Goal: Task Accomplishment & Management: Complete application form

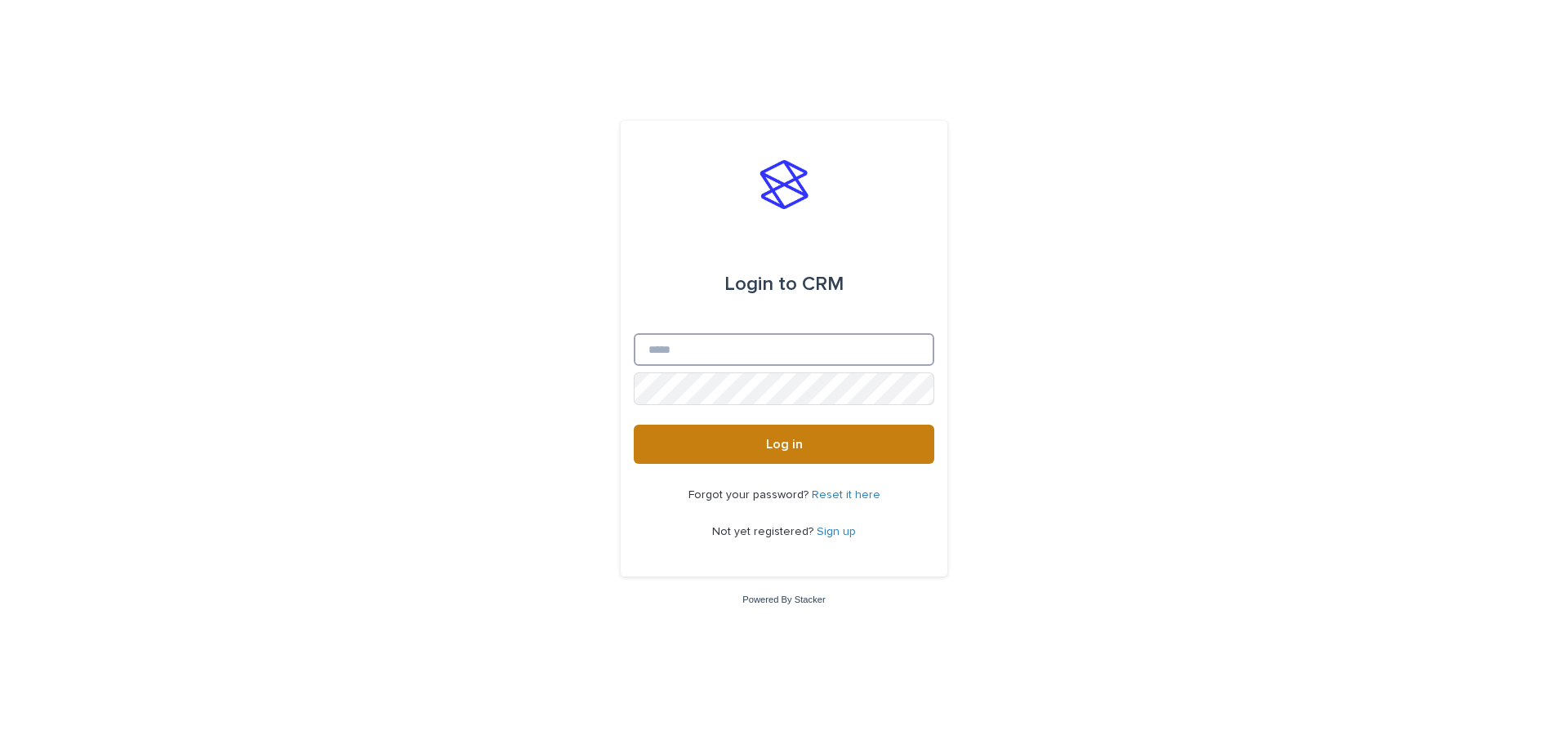
type input "**********"
drag, startPoint x: 752, startPoint y: 437, endPoint x: 771, endPoint y: 439, distance: 19.1
click at [752, 435] on button "Log in" at bounding box center [784, 444] width 300 height 39
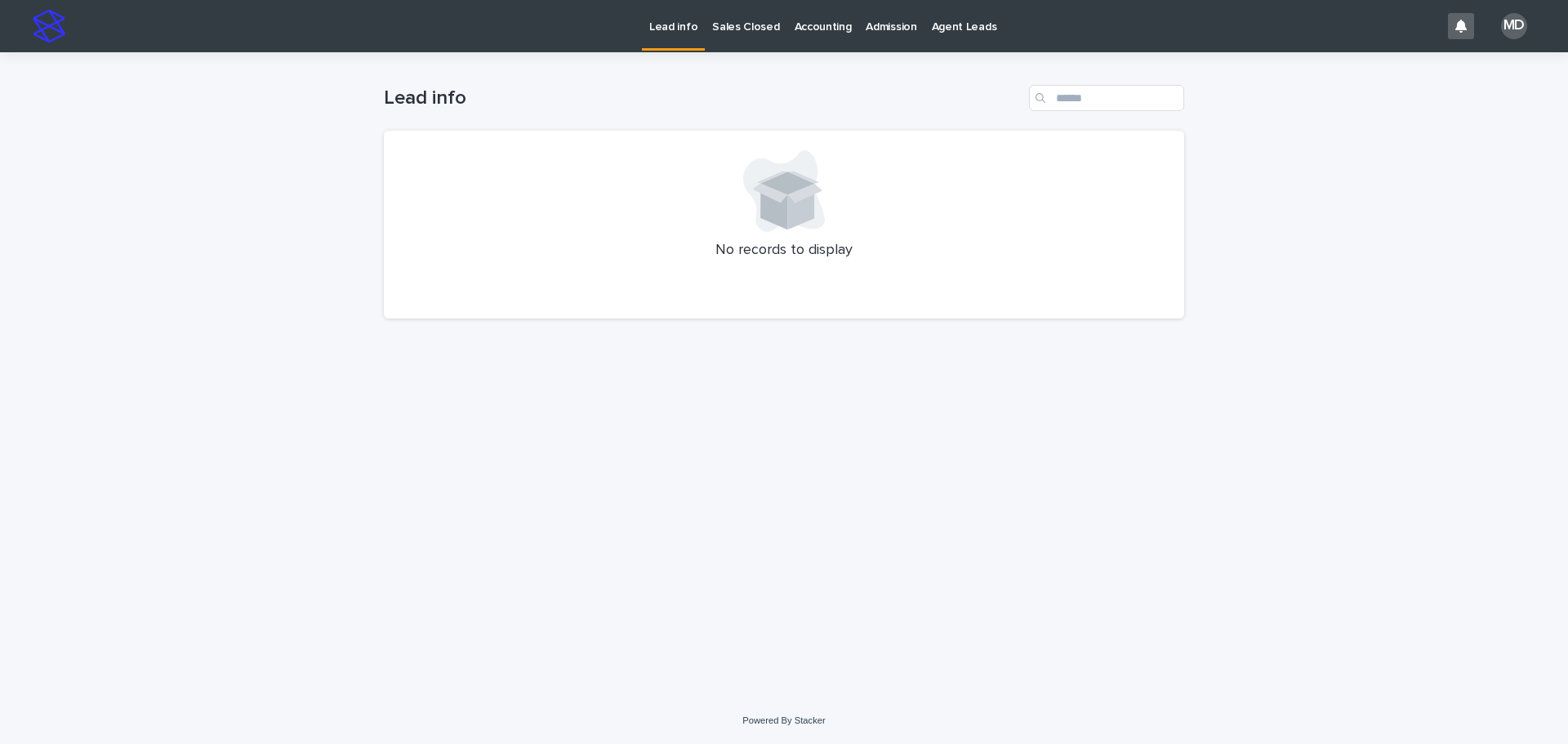
click at [890, 27] on p "Admission" at bounding box center [891, 17] width 51 height 34
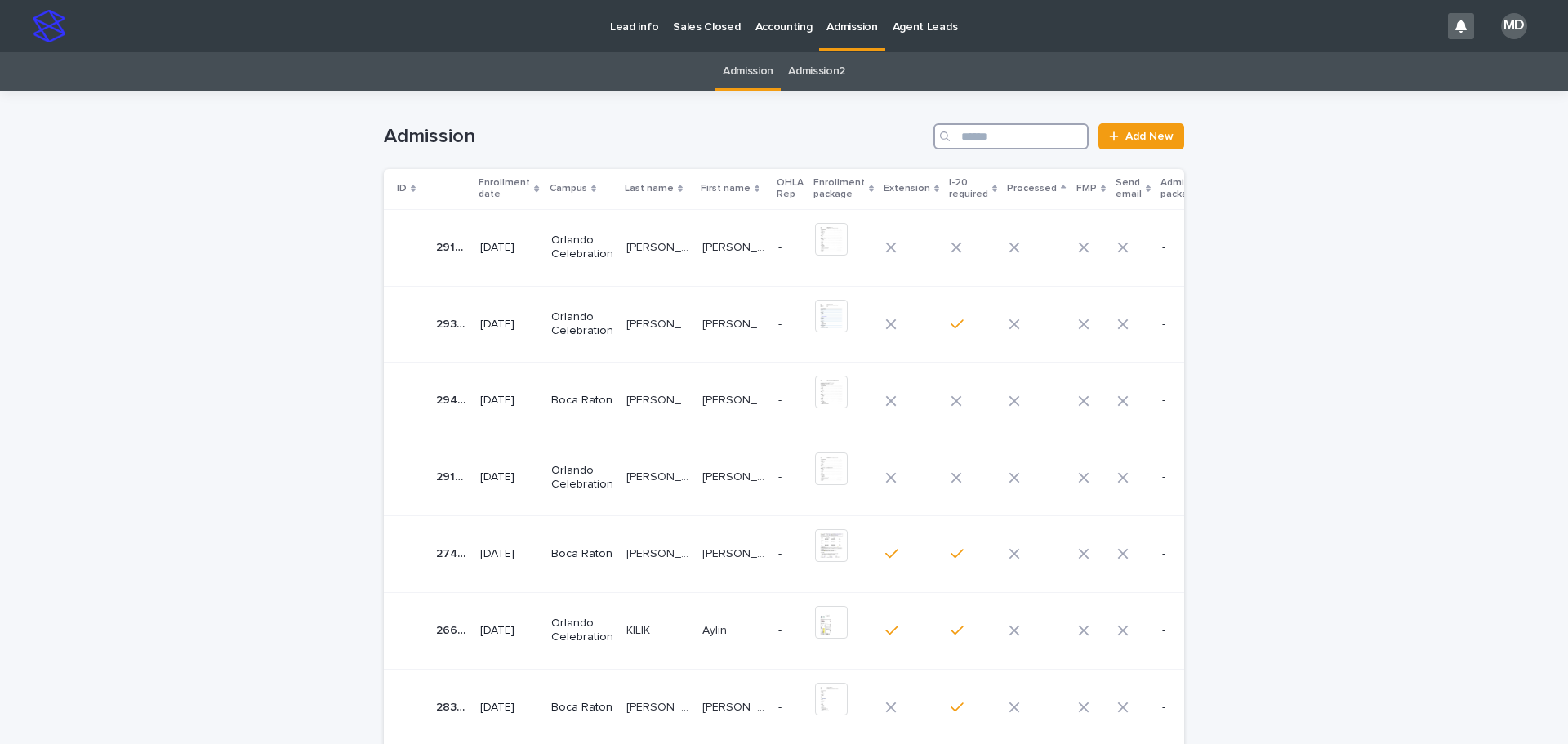
click at [1003, 131] on input "Search" at bounding box center [1011, 136] width 155 height 26
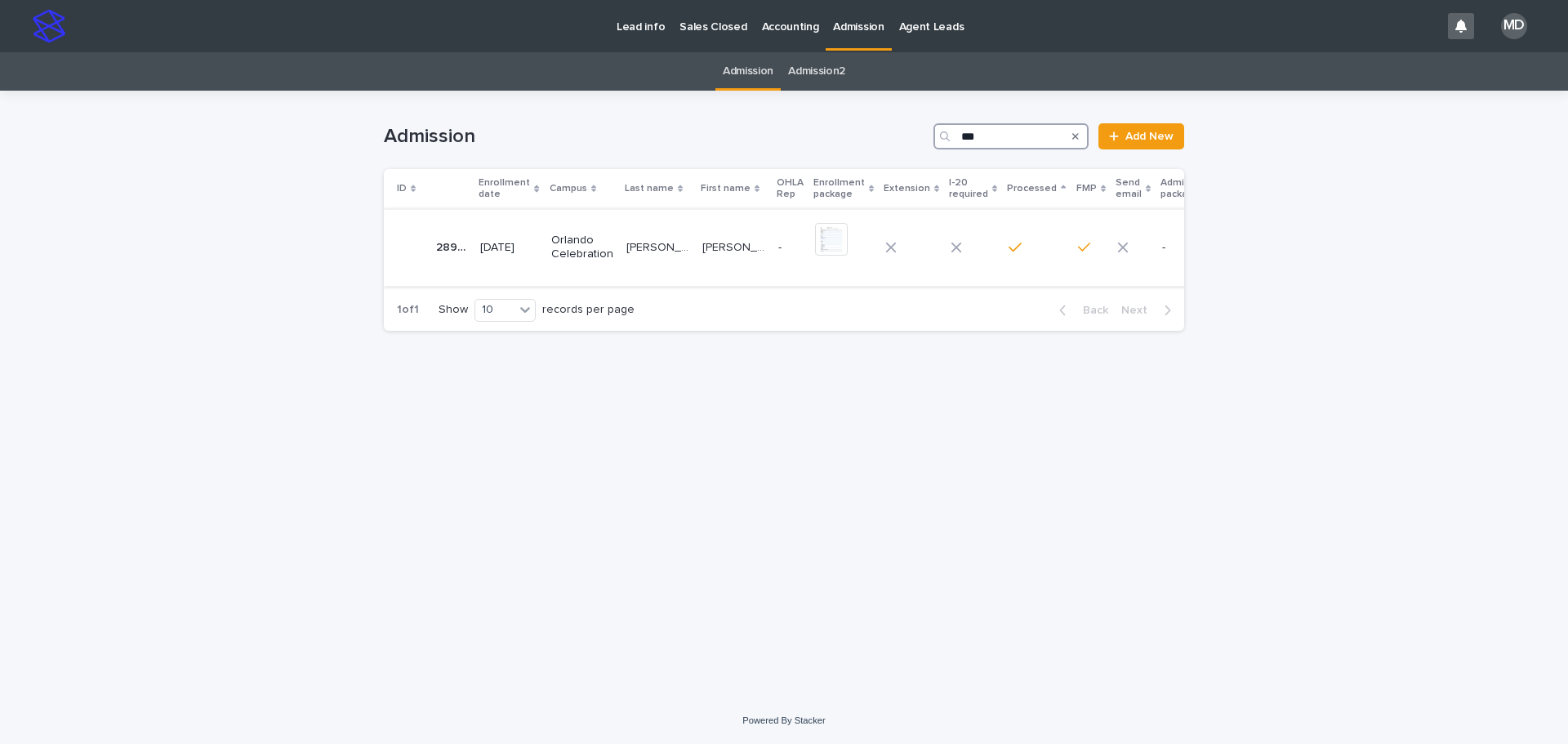
type input "***"
click at [648, 252] on p "Alqarni" at bounding box center [660, 246] width 66 height 17
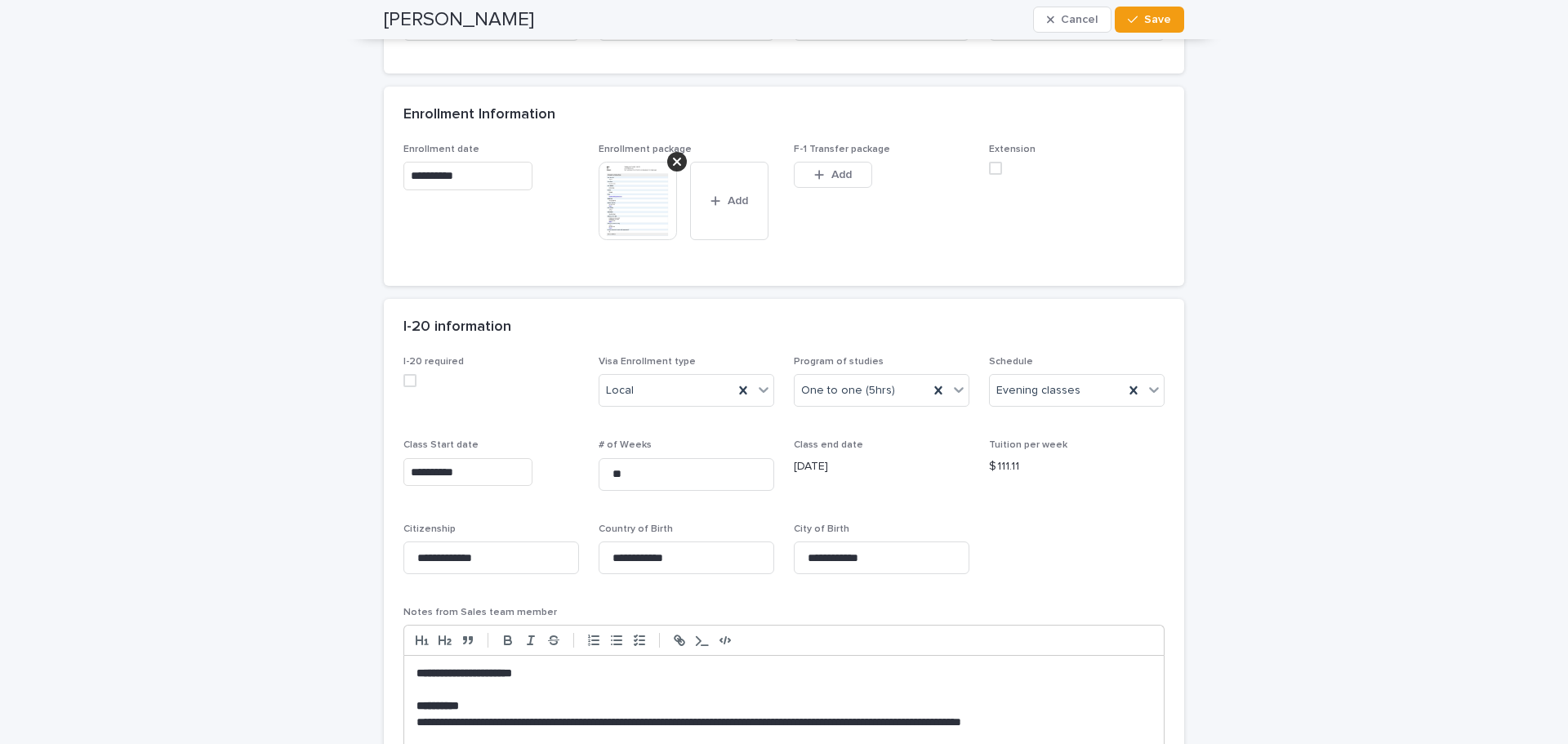
scroll to position [898, 0]
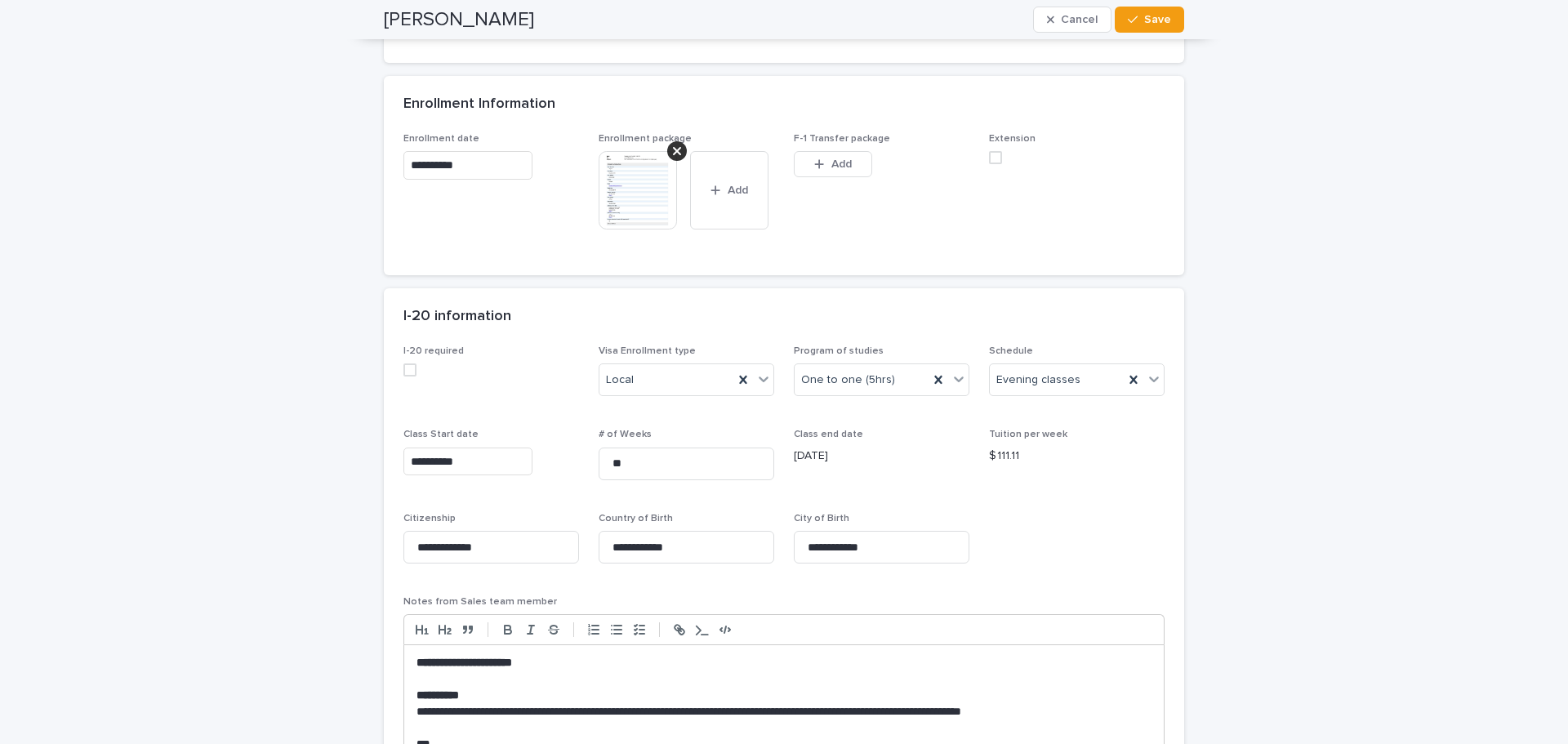
click at [636, 198] on img at bounding box center [637, 190] width 78 height 78
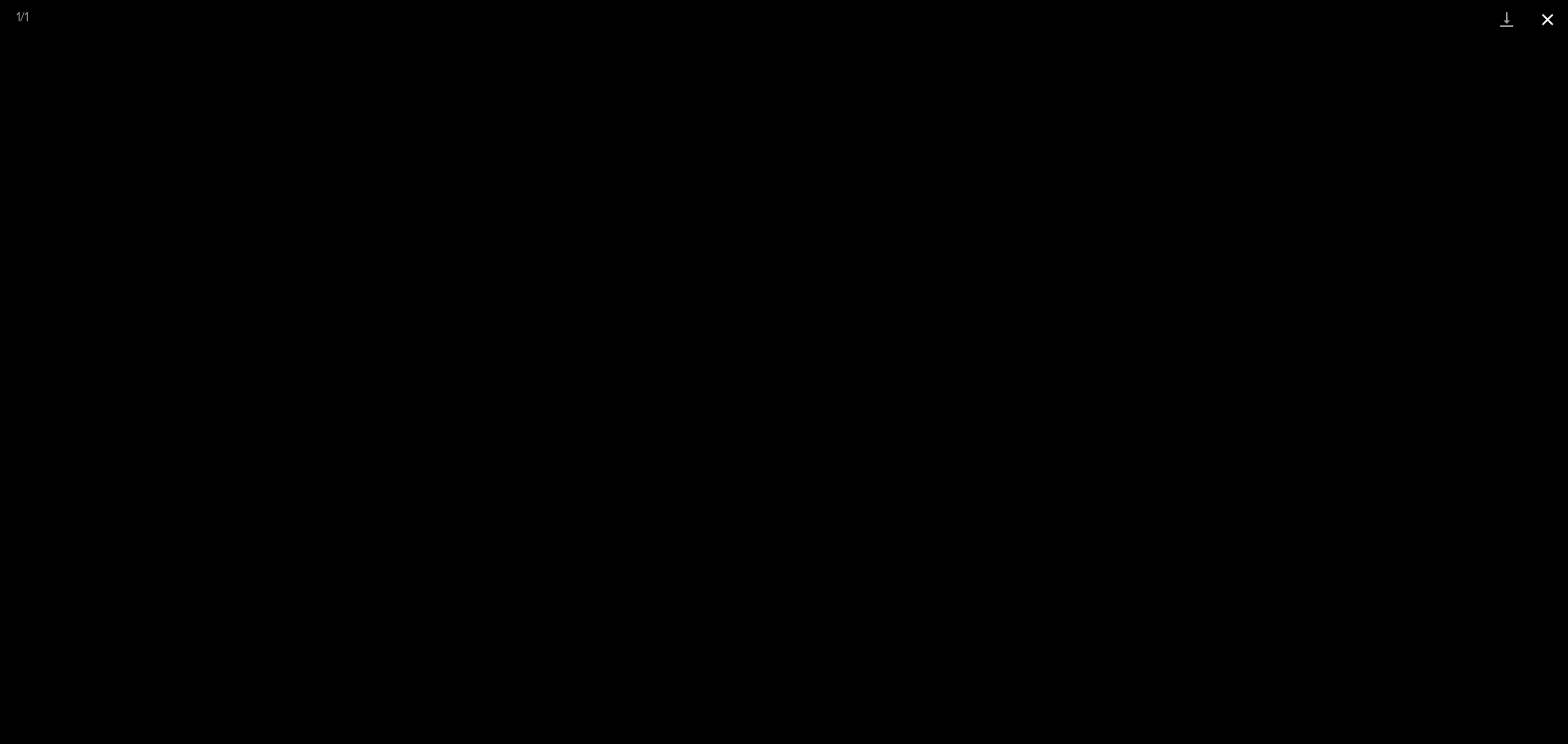
click at [1554, 18] on button "Close gallery" at bounding box center [1547, 19] width 41 height 38
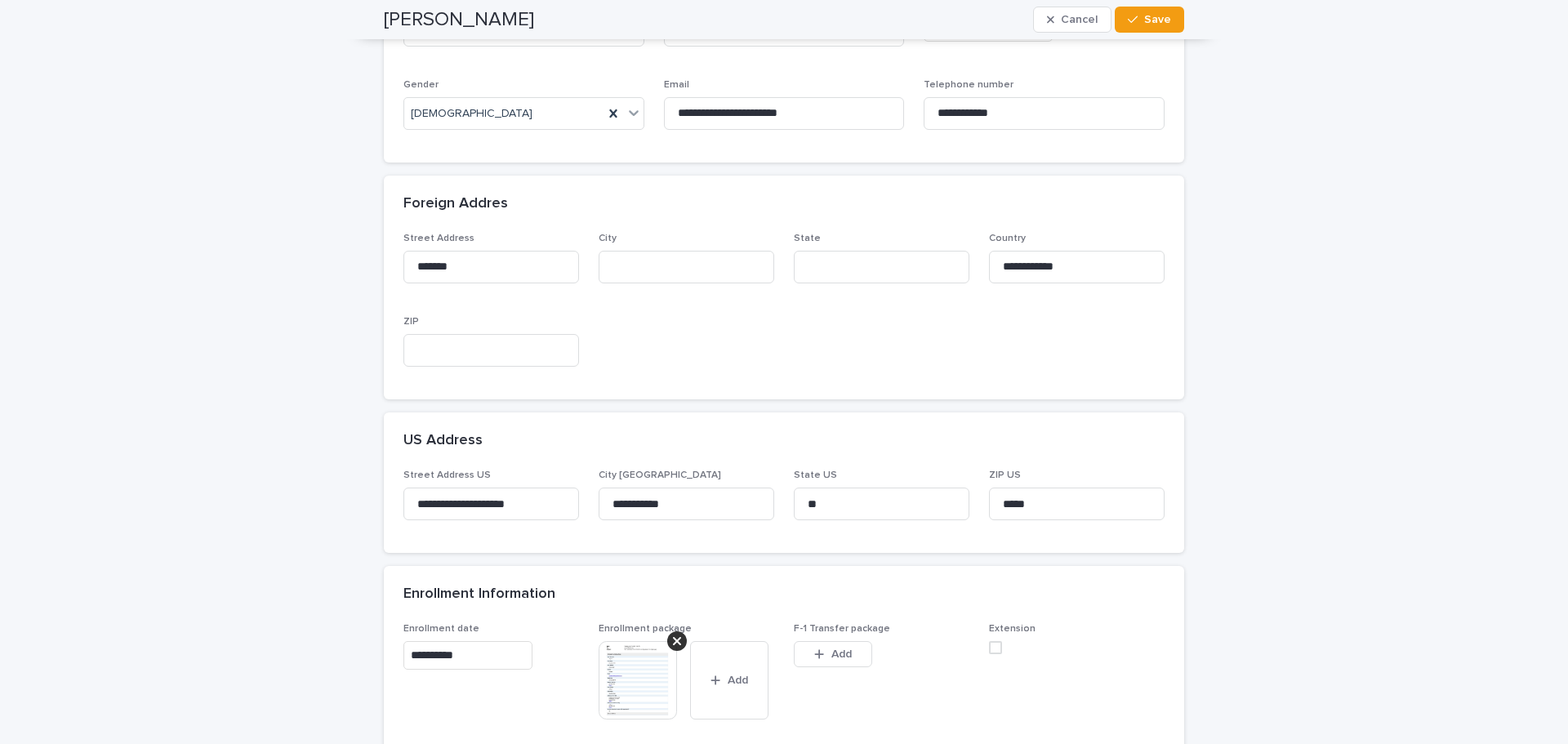
scroll to position [0, 0]
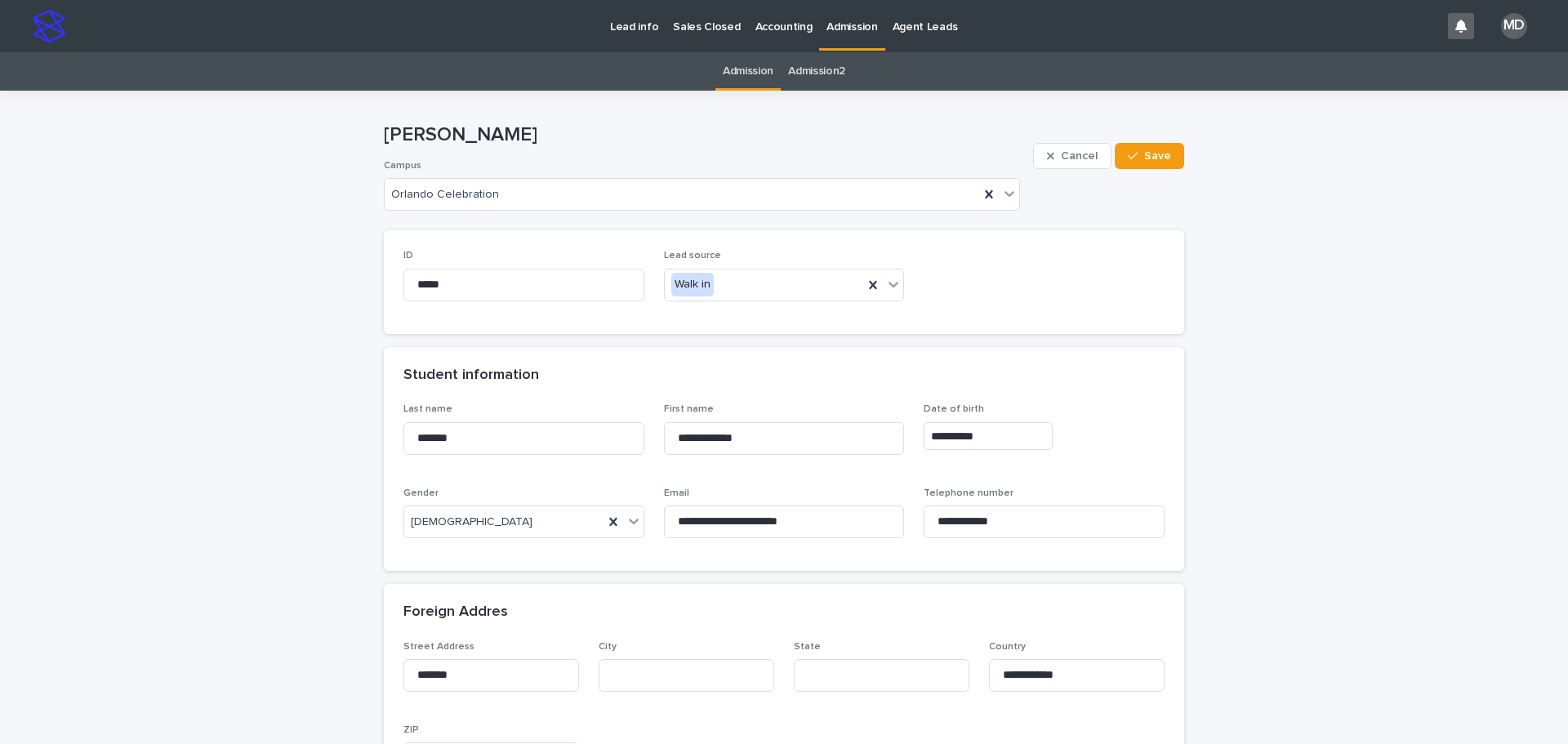
click at [848, 22] on p "Admission" at bounding box center [852, 17] width 51 height 34
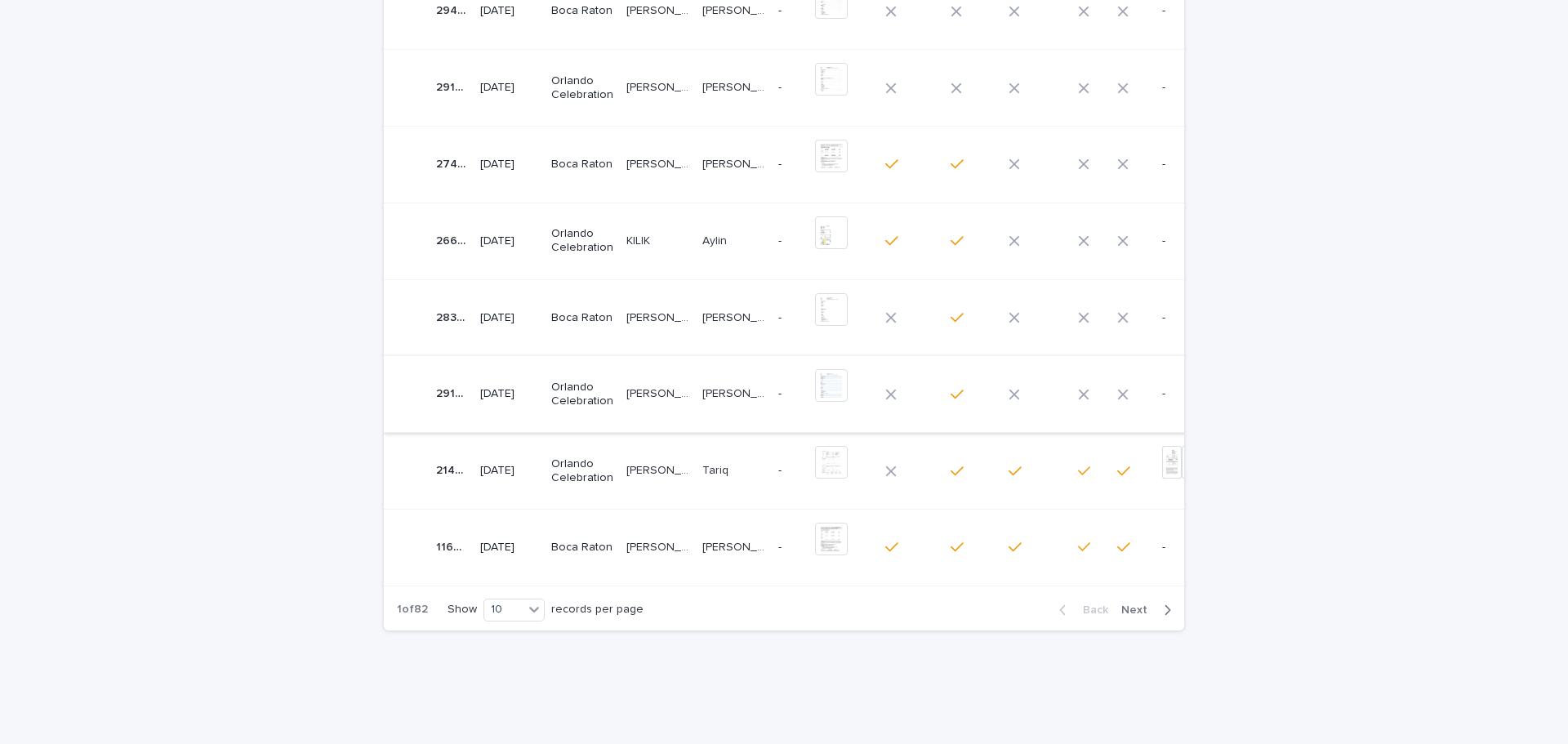
scroll to position [409, 0]
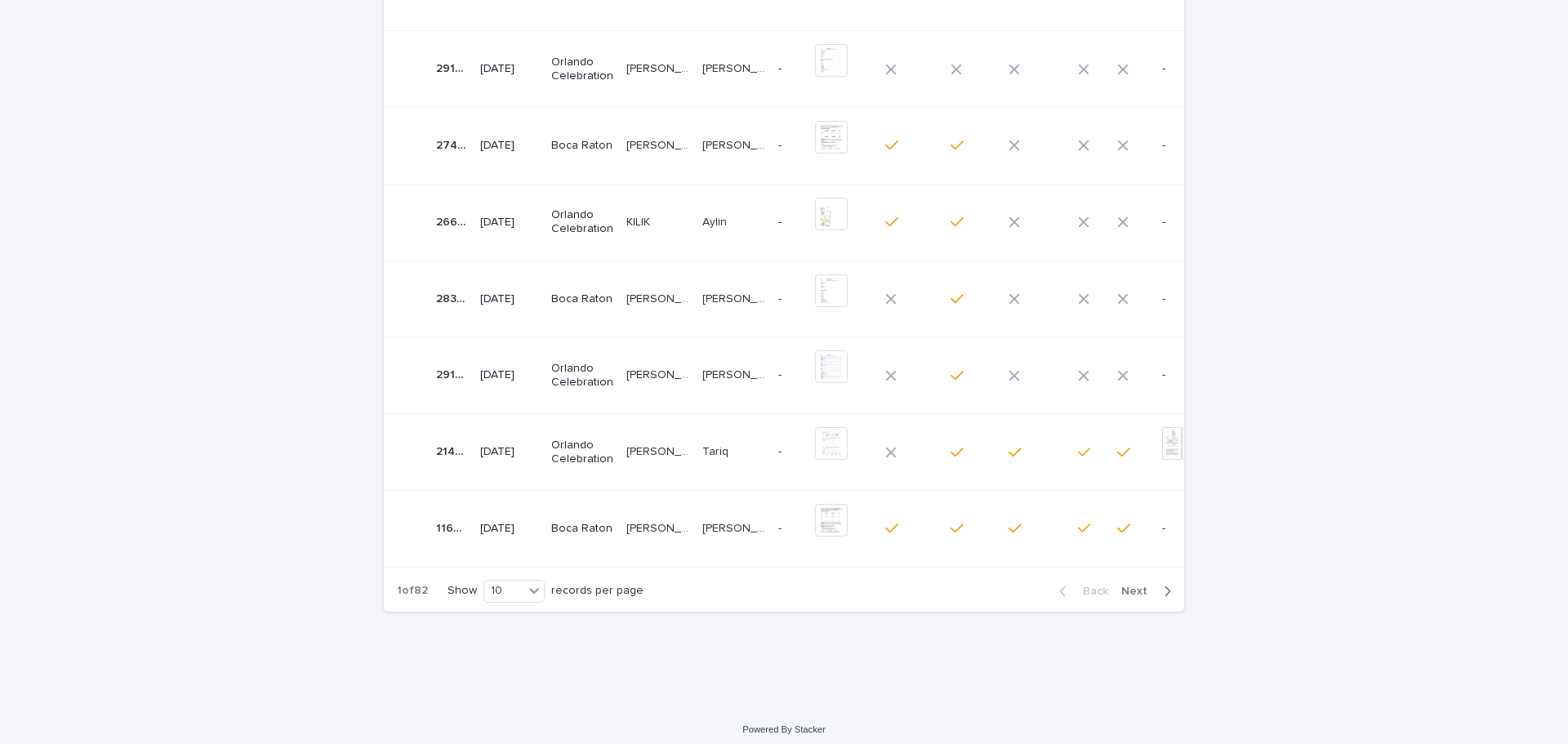
click at [608, 365] on td "Orlando Celebration" at bounding box center [582, 375] width 76 height 76
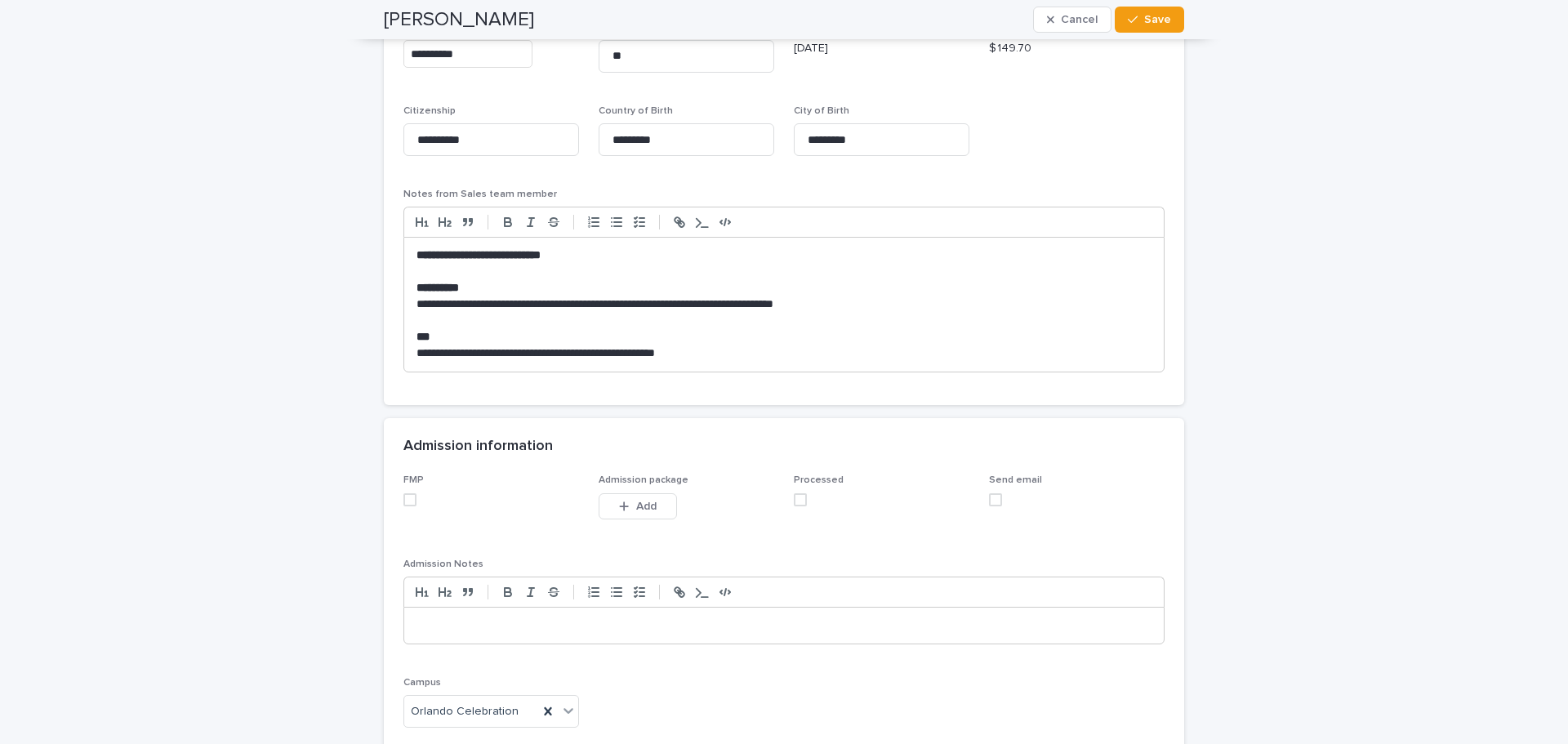
scroll to position [1307, 0]
click at [404, 498] on span at bounding box center [410, 499] width 13 height 13
click at [636, 507] on span "Add" at bounding box center [646, 506] width 21 height 12
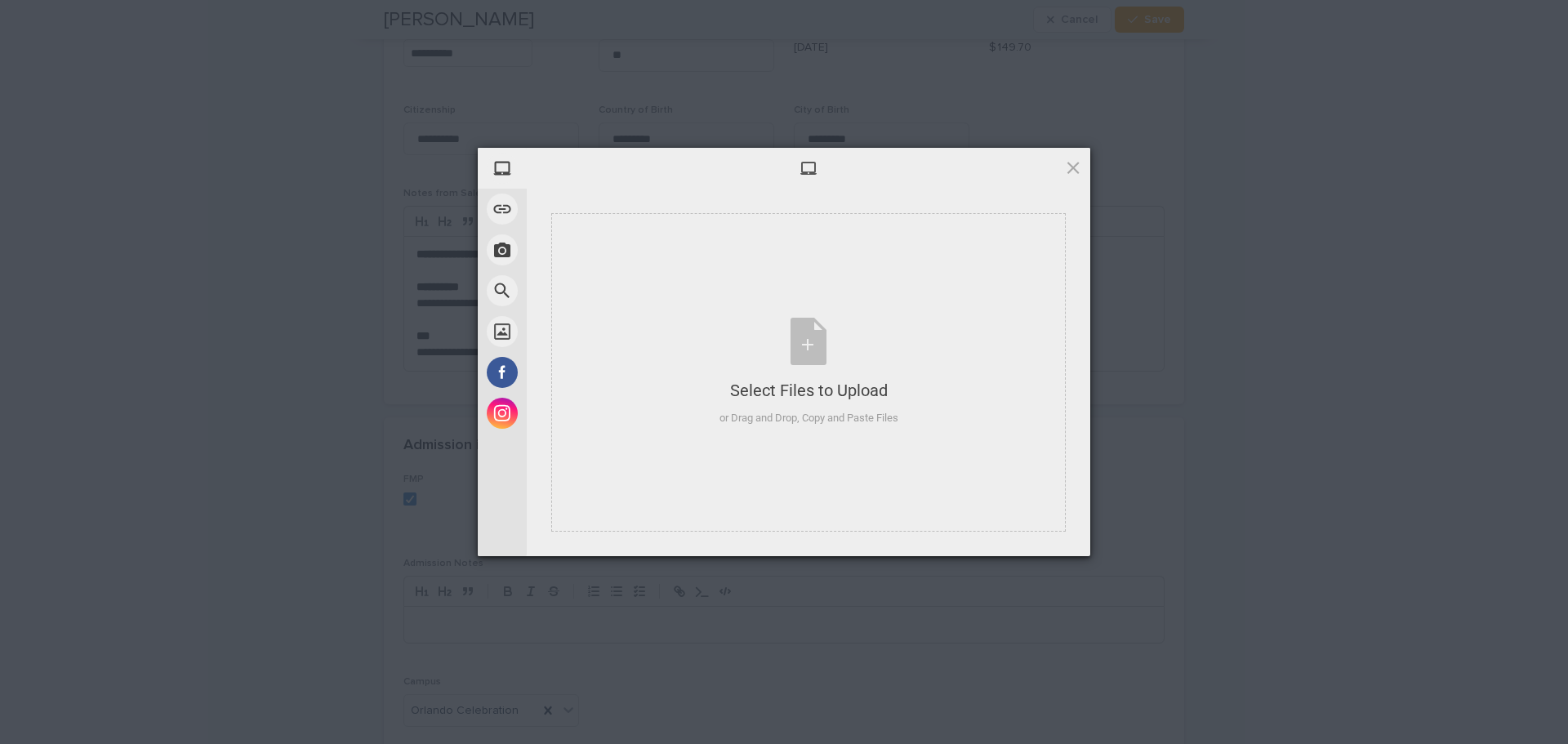
drag, startPoint x: 1074, startPoint y: 170, endPoint x: 1070, endPoint y: 179, distance: 9.8
click at [1074, 170] on span at bounding box center [1073, 168] width 18 height 18
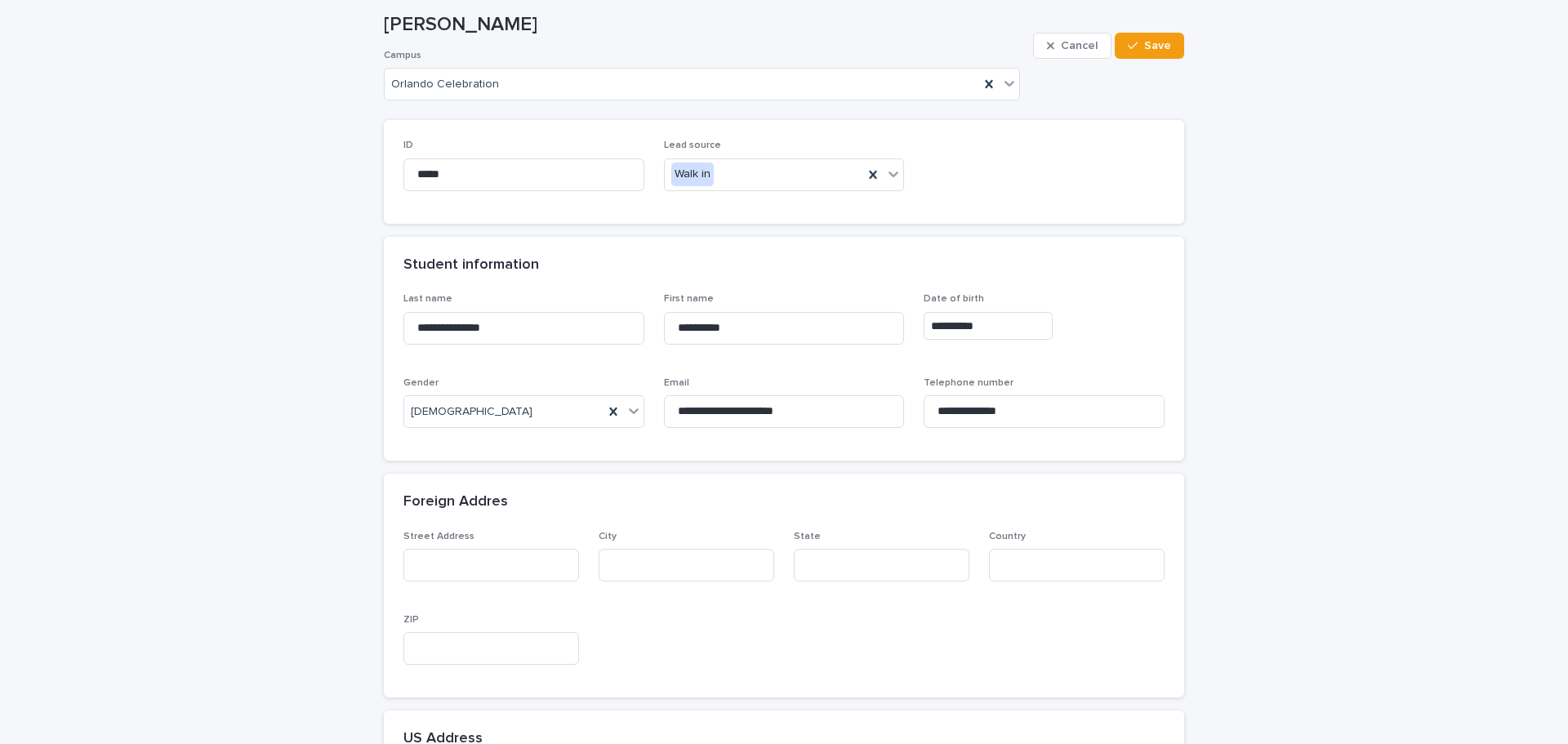
scroll to position [81, 0]
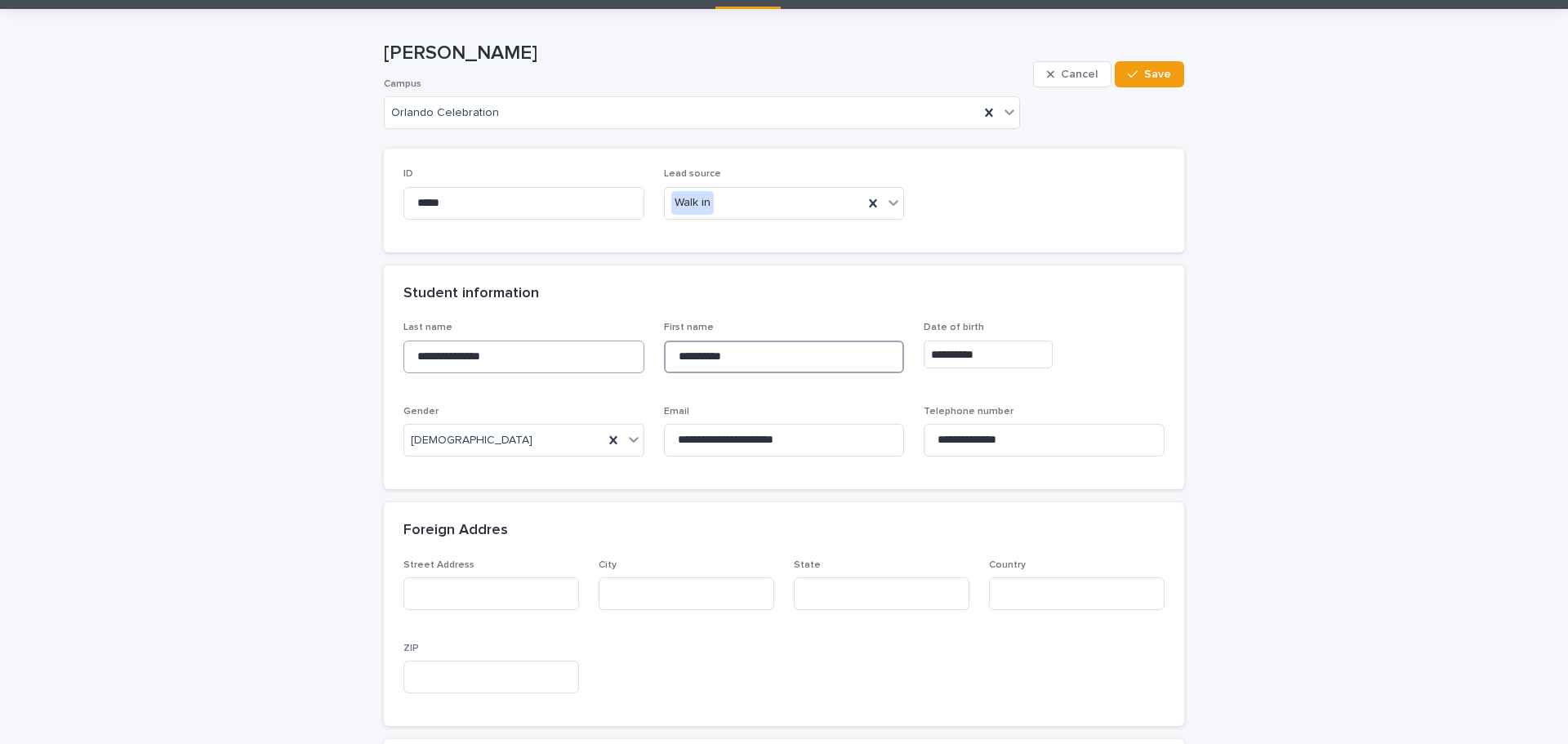
drag, startPoint x: 754, startPoint y: 352, endPoint x: 575, endPoint y: 344, distance: 179.2
click at [575, 344] on div "**********" at bounding box center [784, 396] width 761 height 148
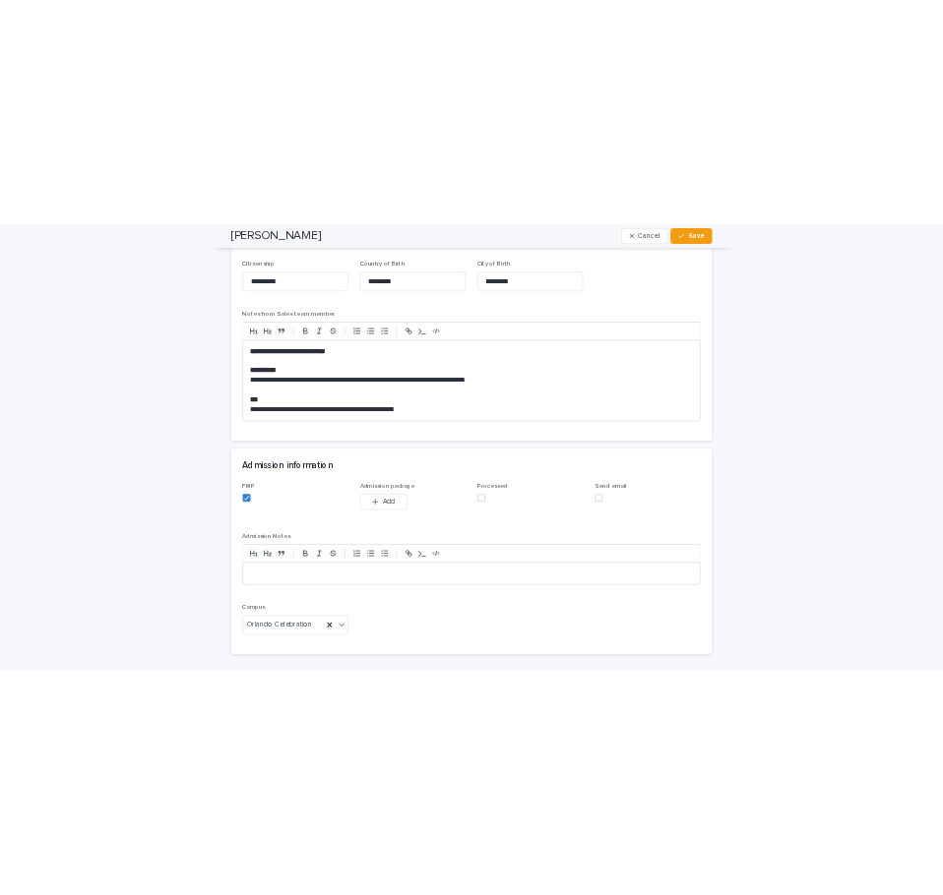
scroll to position [1763, 0]
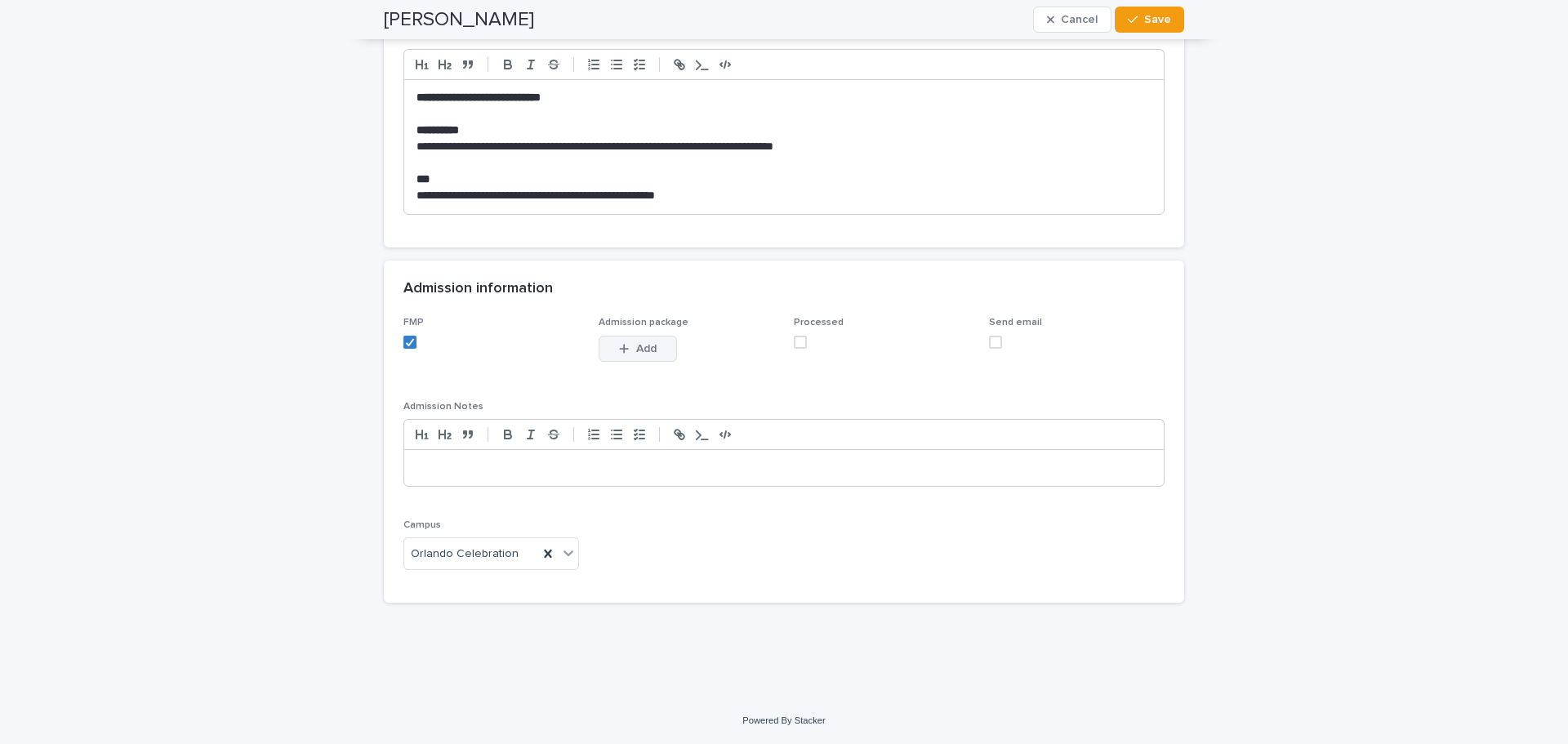
click at [636, 345] on span "Add" at bounding box center [646, 349] width 21 height 12
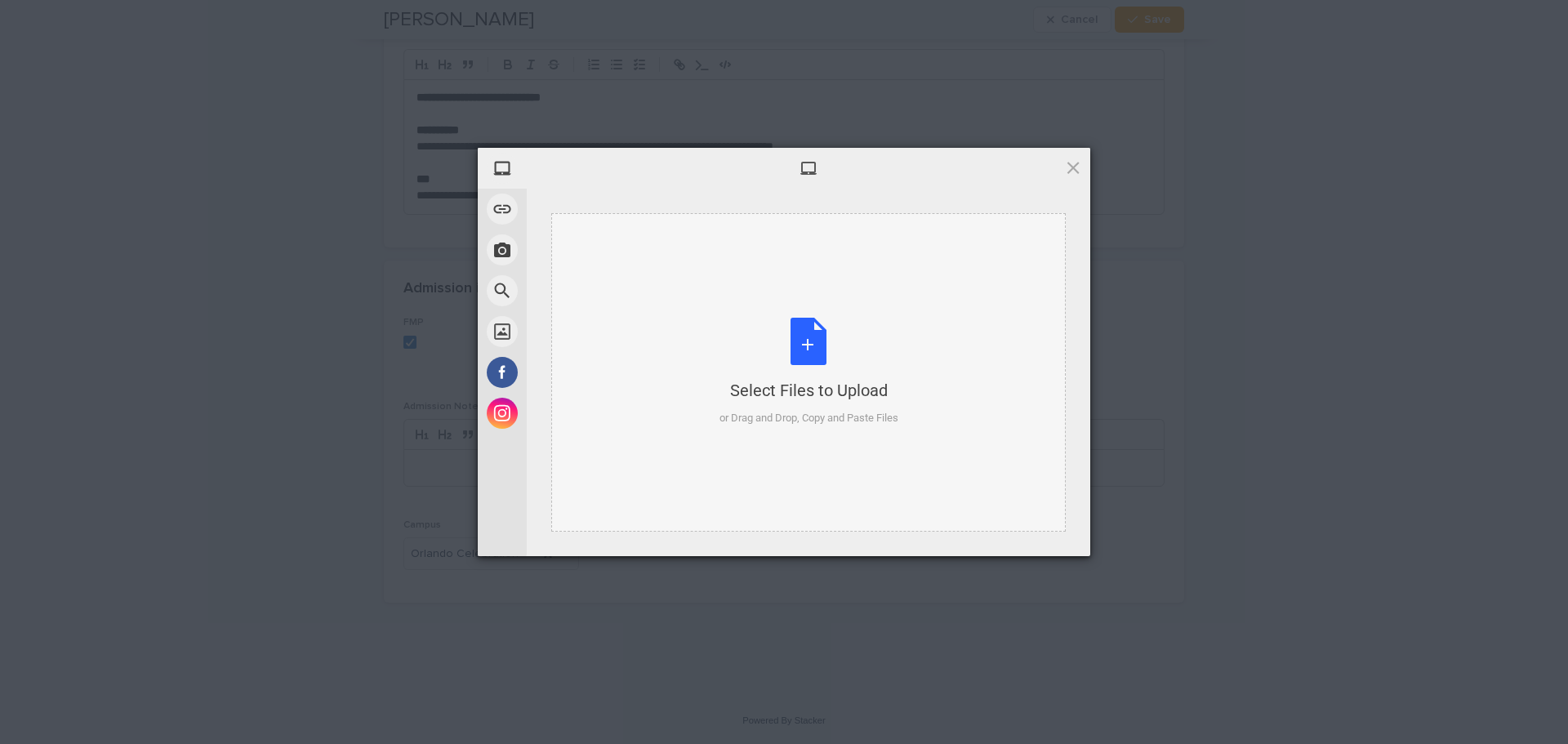
click at [823, 345] on div "Select Files to Upload or Drag and Drop, Copy and Paste Files" at bounding box center [808, 372] width 178 height 109
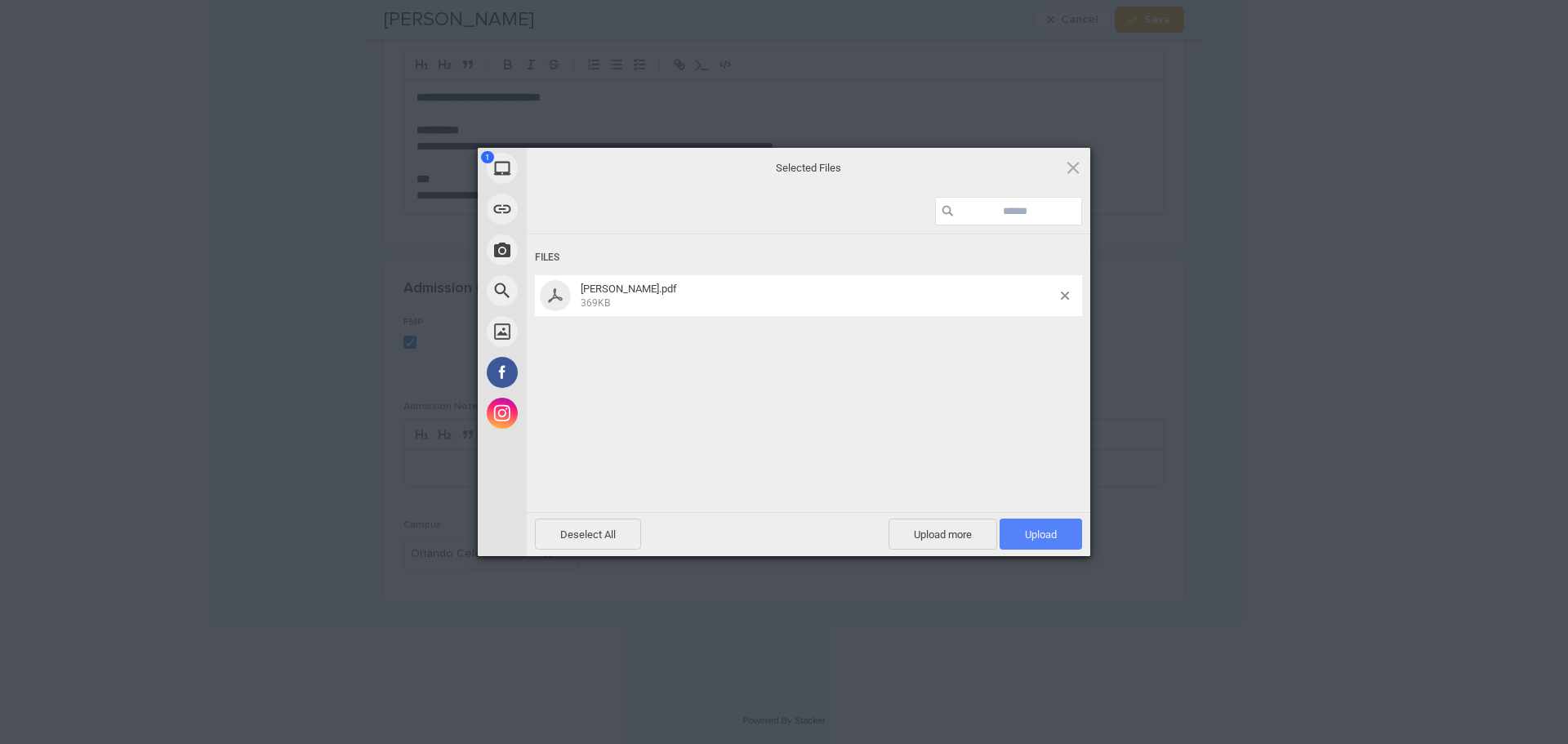
click at [1038, 542] on span "Upload 1" at bounding box center [1040, 534] width 82 height 31
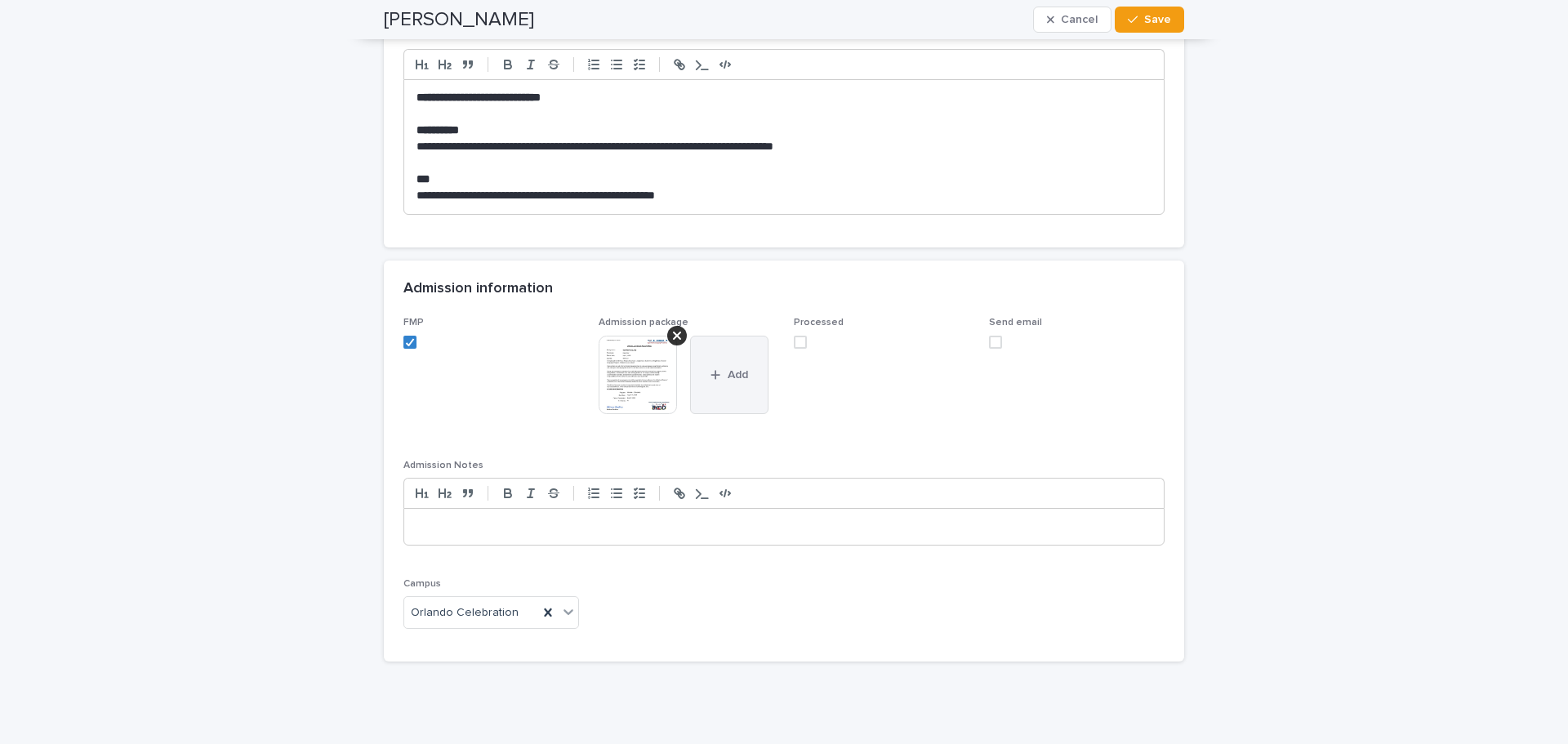
click at [728, 380] on span "Add" at bounding box center [738, 375] width 21 height 12
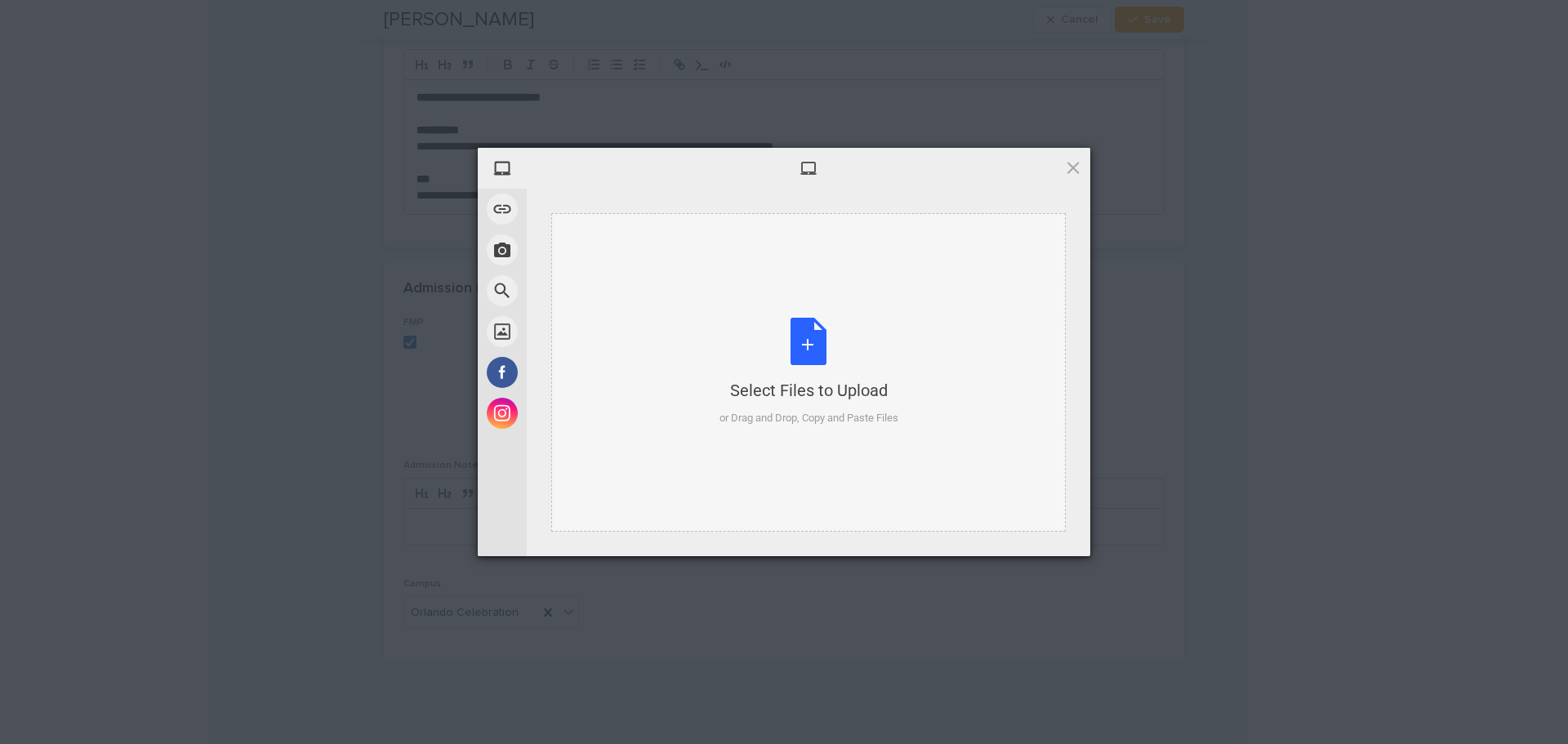
click at [809, 345] on div "Select Files to Upload or Drag and Drop, Copy and Paste Files" at bounding box center [808, 372] width 178 height 109
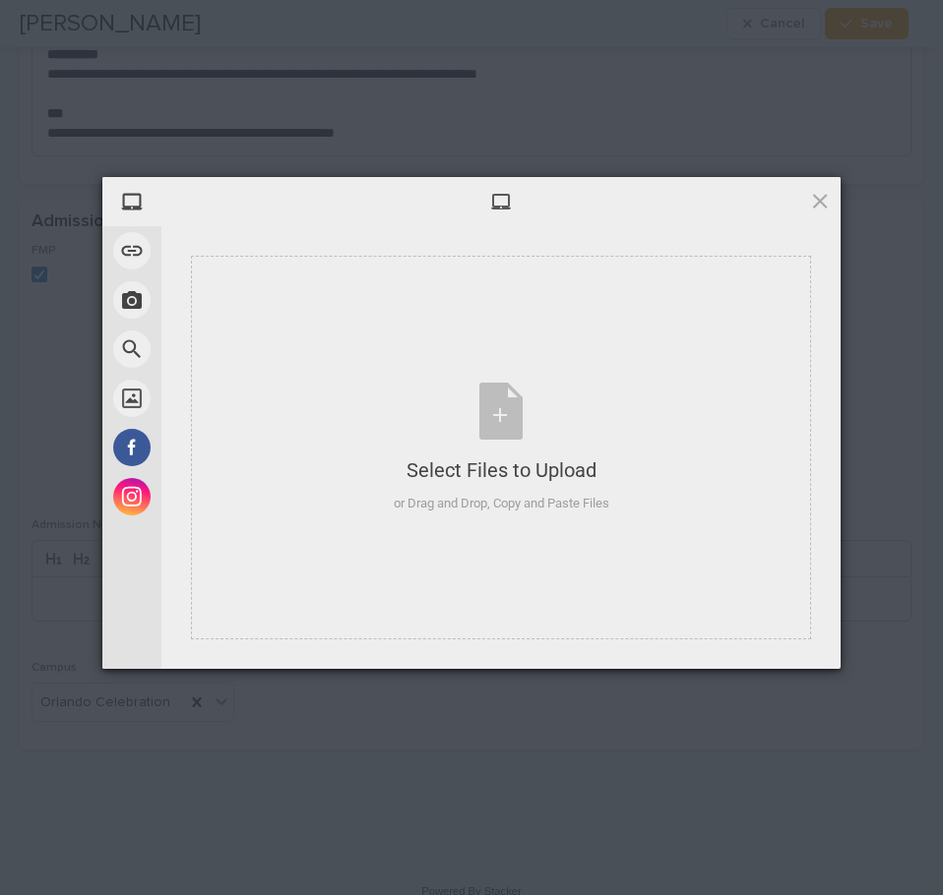
click at [823, 202] on span at bounding box center [820, 201] width 22 height 22
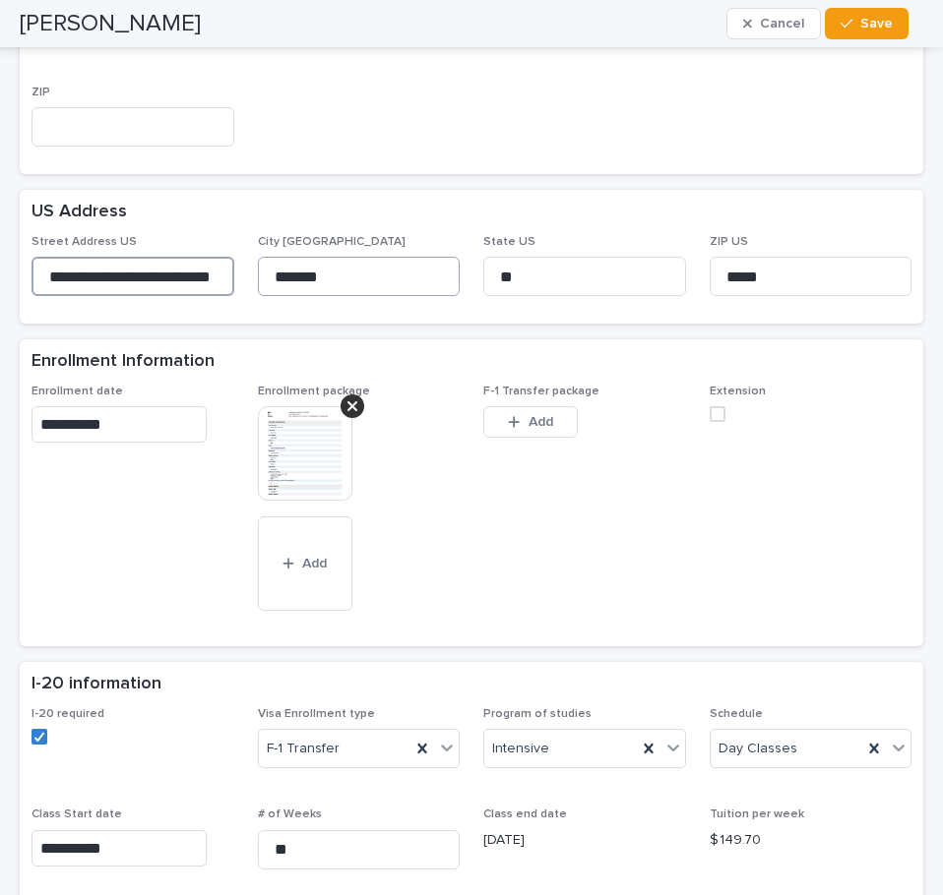
scroll to position [0, 14]
drag, startPoint x: 38, startPoint y: 271, endPoint x: 462, endPoint y: 281, distance: 424.2
click at [462, 281] on div "**********" at bounding box center [471, 273] width 880 height 77
drag, startPoint x: 799, startPoint y: 269, endPoint x: 624, endPoint y: 275, distance: 175.3
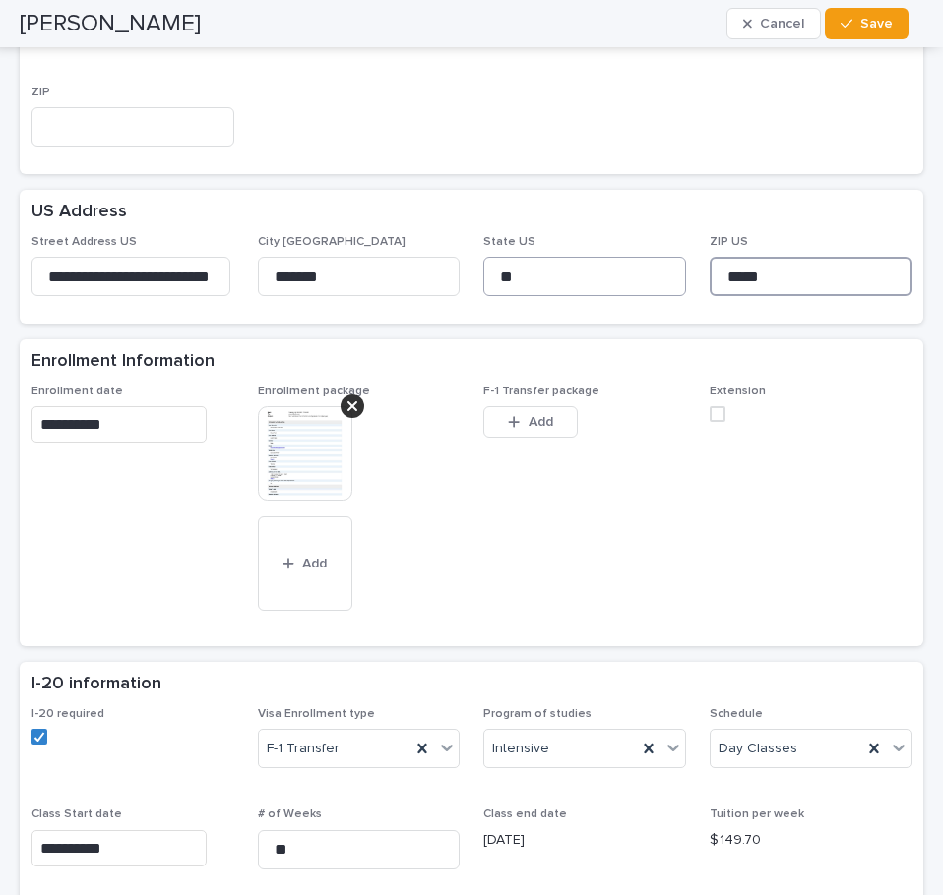
click at [624, 275] on div "**********" at bounding box center [471, 273] width 880 height 77
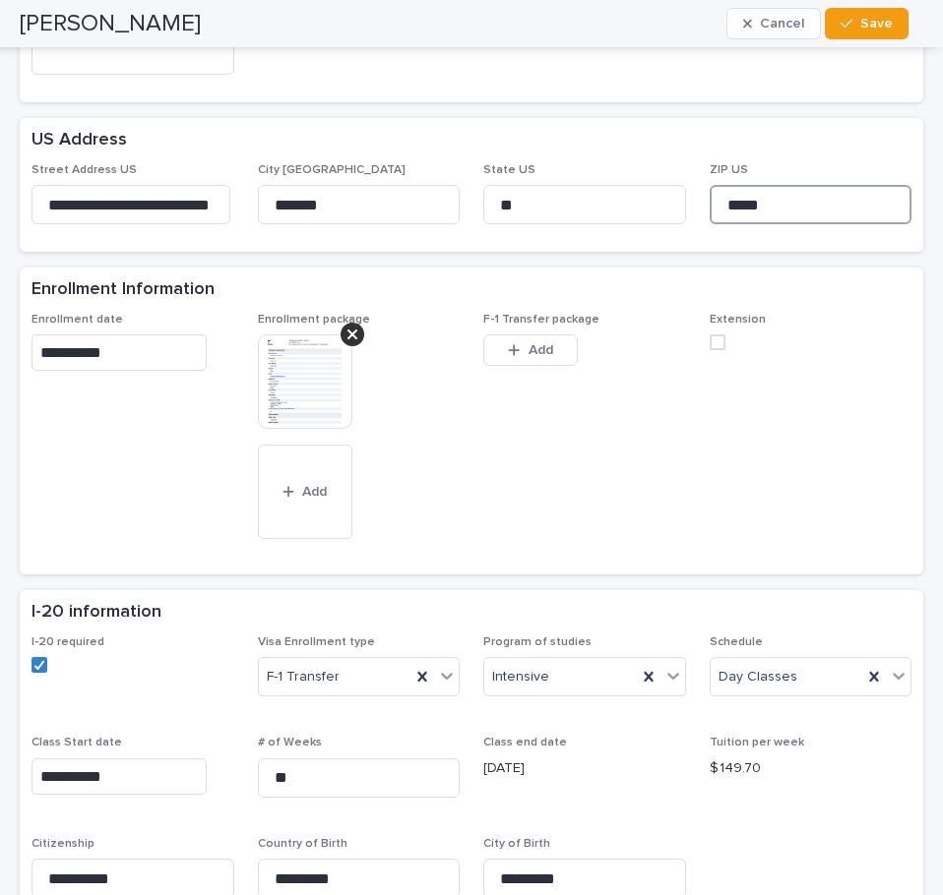
scroll to position [885, 0]
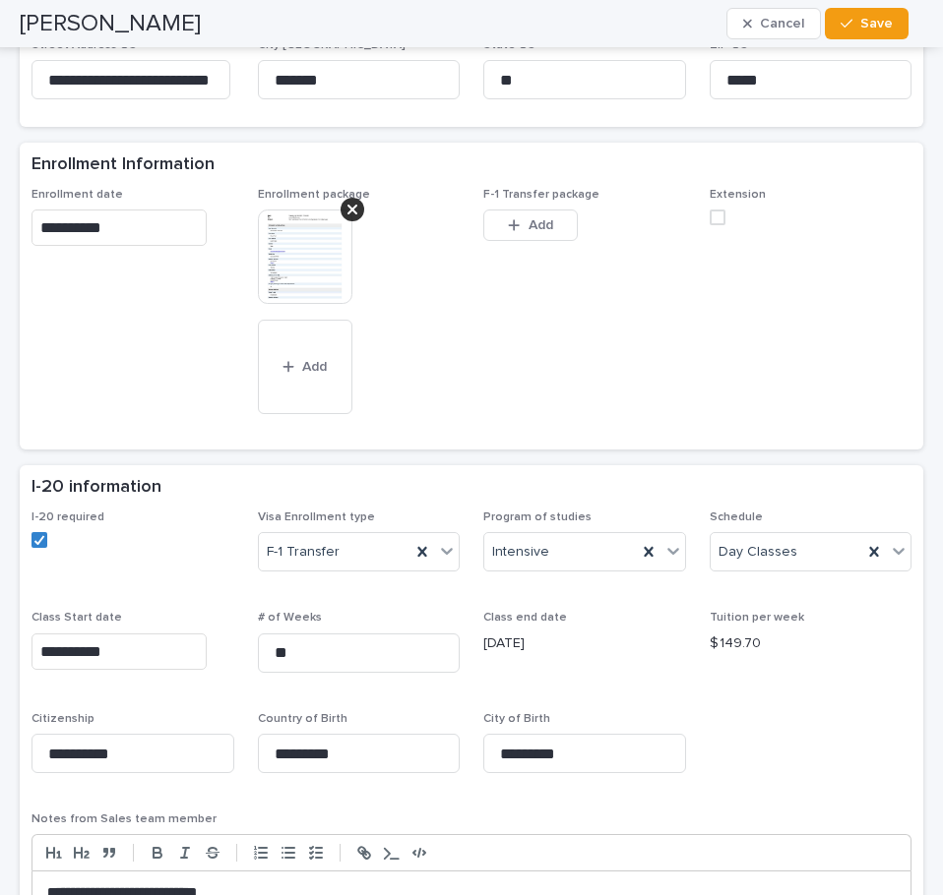
click at [303, 253] on img at bounding box center [305, 257] width 94 height 94
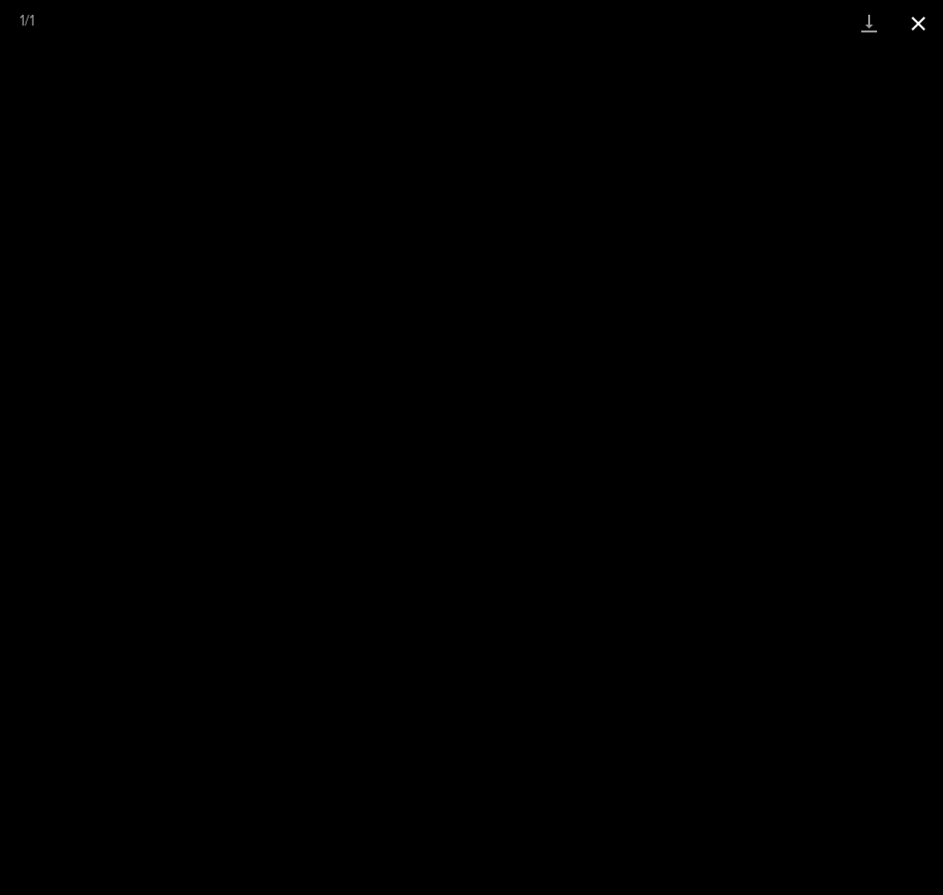
click at [916, 24] on button "Close gallery" at bounding box center [917, 23] width 49 height 46
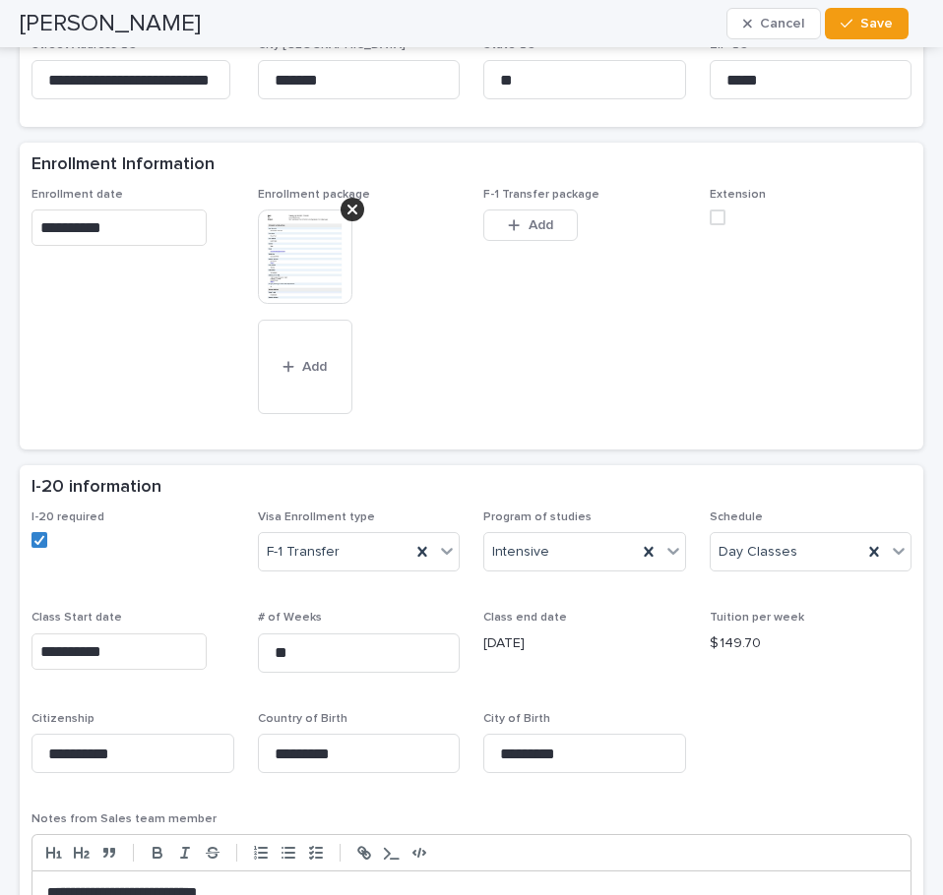
click at [302, 244] on img at bounding box center [305, 257] width 94 height 94
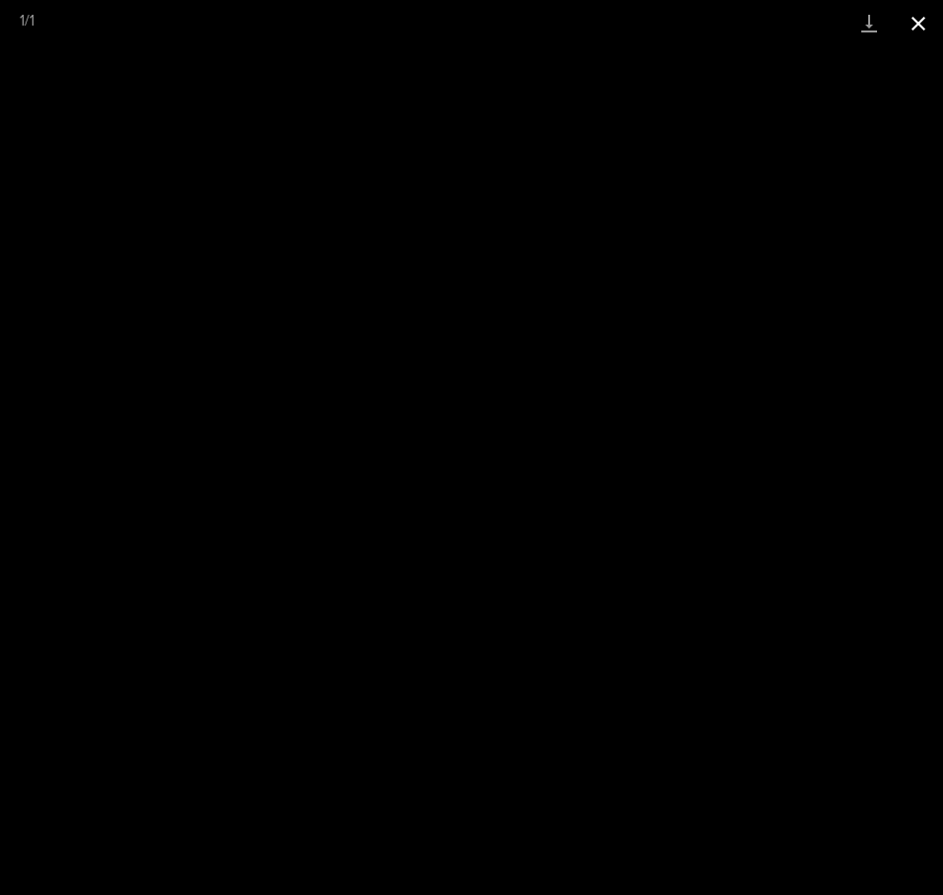
click at [920, 13] on button "Close gallery" at bounding box center [917, 23] width 49 height 46
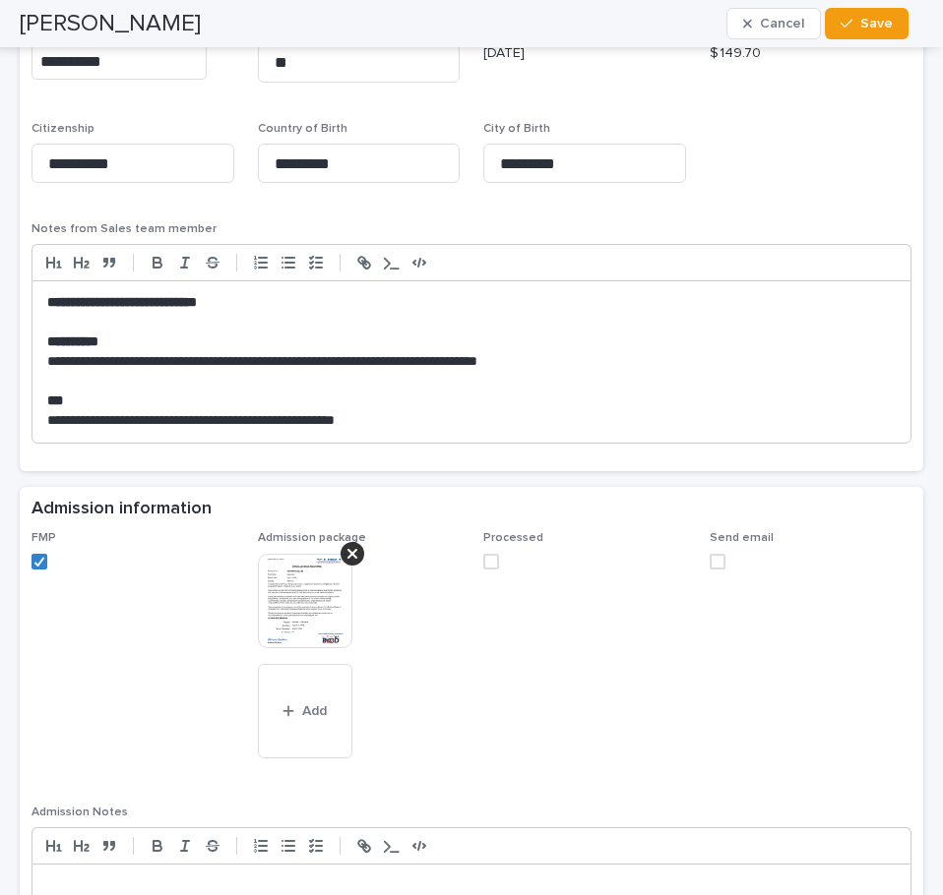
scroll to position [1788, 0]
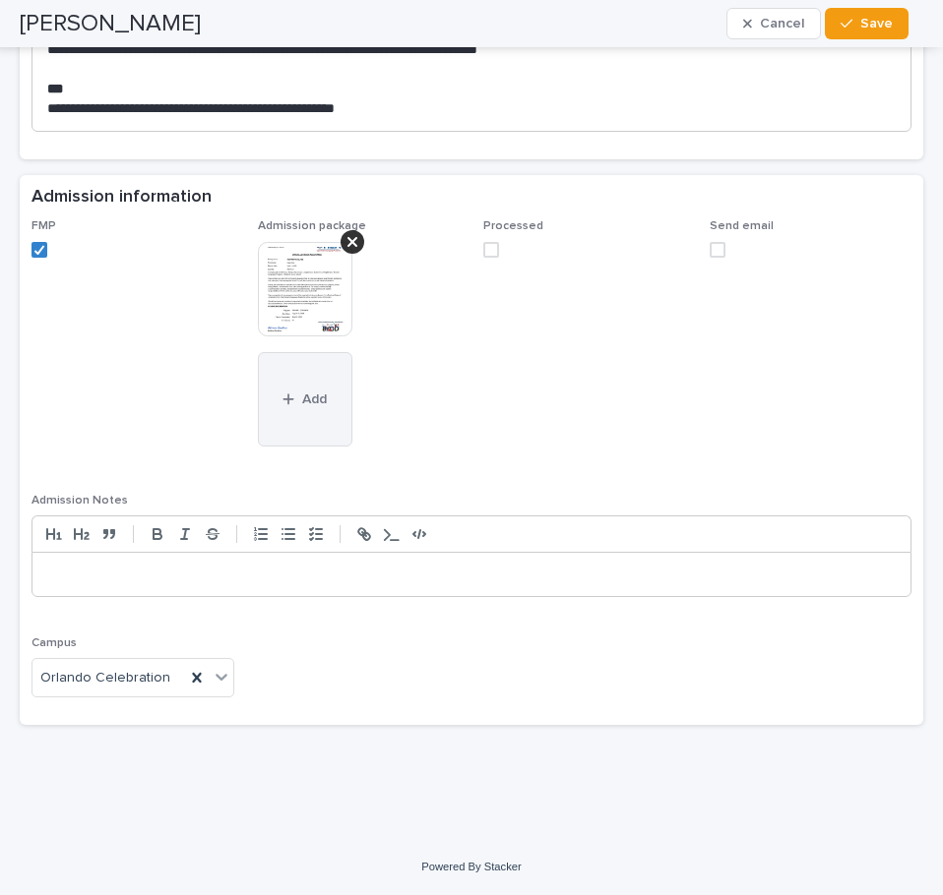
click at [302, 399] on span "Add" at bounding box center [314, 400] width 25 height 14
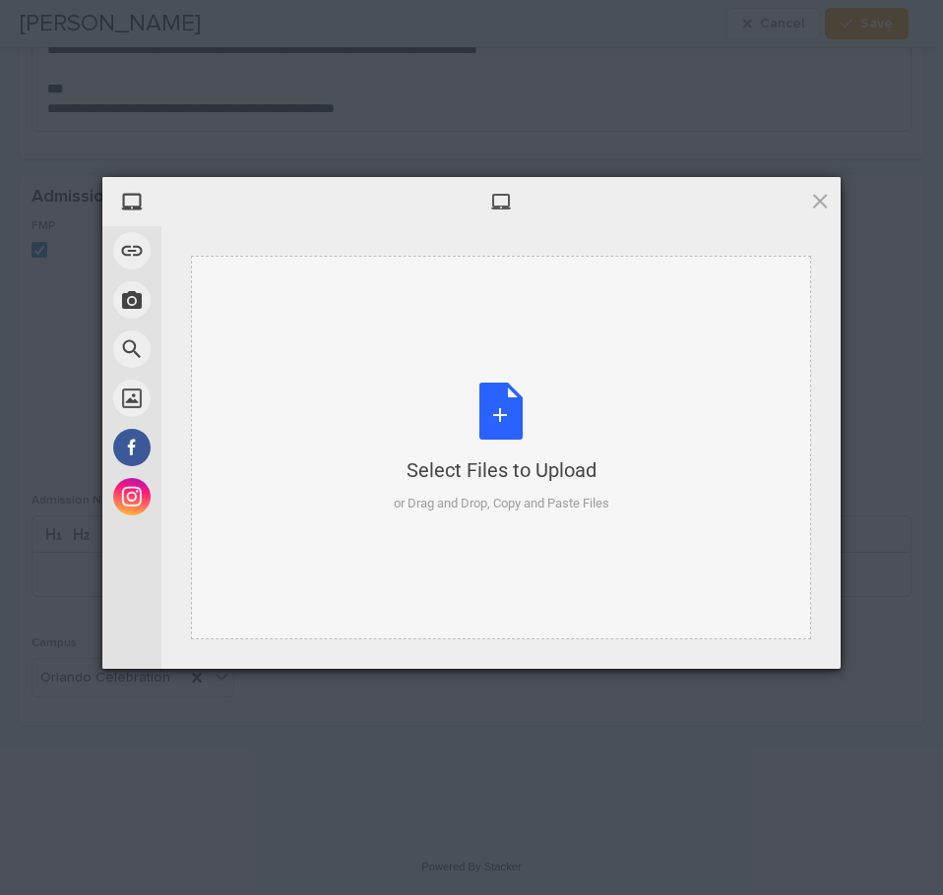
click at [482, 397] on div "Select Files to Upload or Drag and Drop, Copy and Paste Files" at bounding box center [501, 448] width 215 height 131
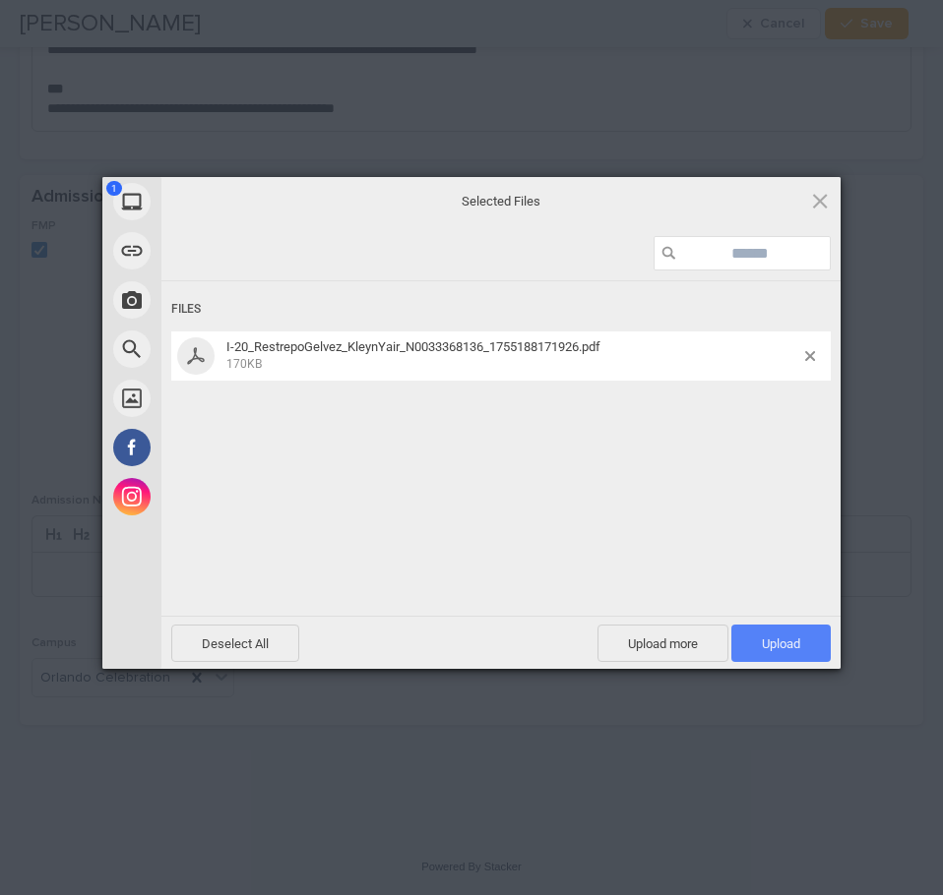
click at [785, 633] on span "Upload 1" at bounding box center [780, 643] width 99 height 37
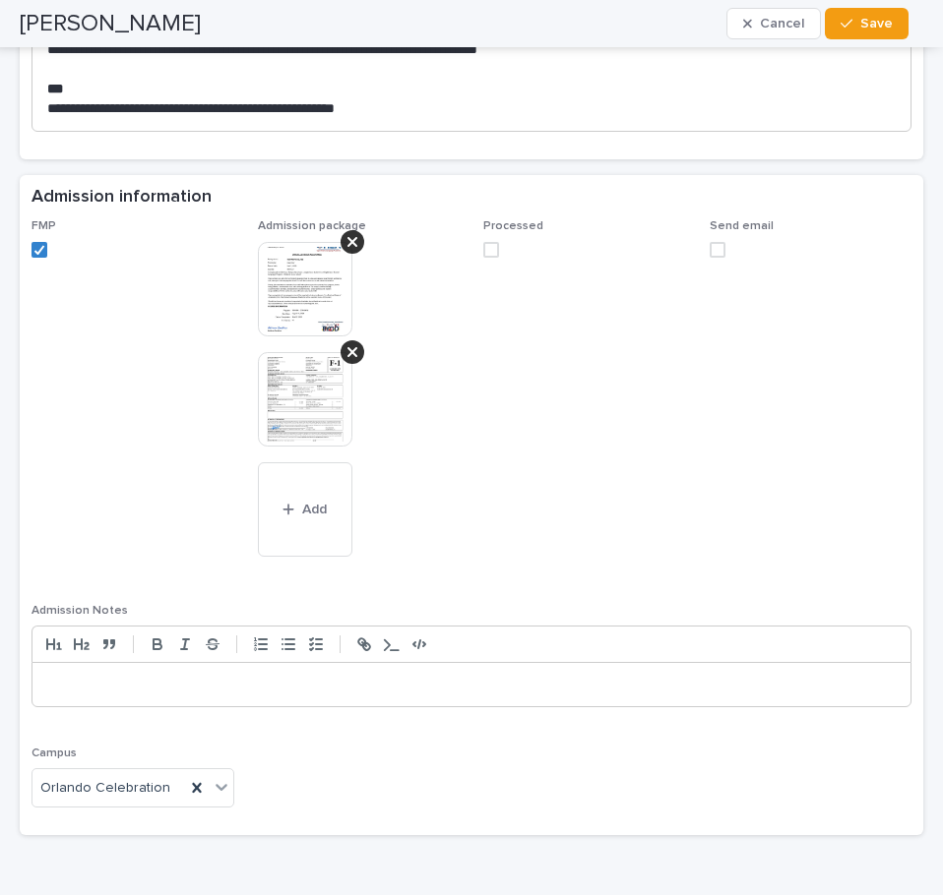
drag, startPoint x: 477, startPoint y: 244, endPoint x: 542, endPoint y: 282, distance: 75.4
click at [483, 244] on span at bounding box center [491, 250] width 16 height 16
click at [870, 37] on button "Save" at bounding box center [866, 23] width 84 height 31
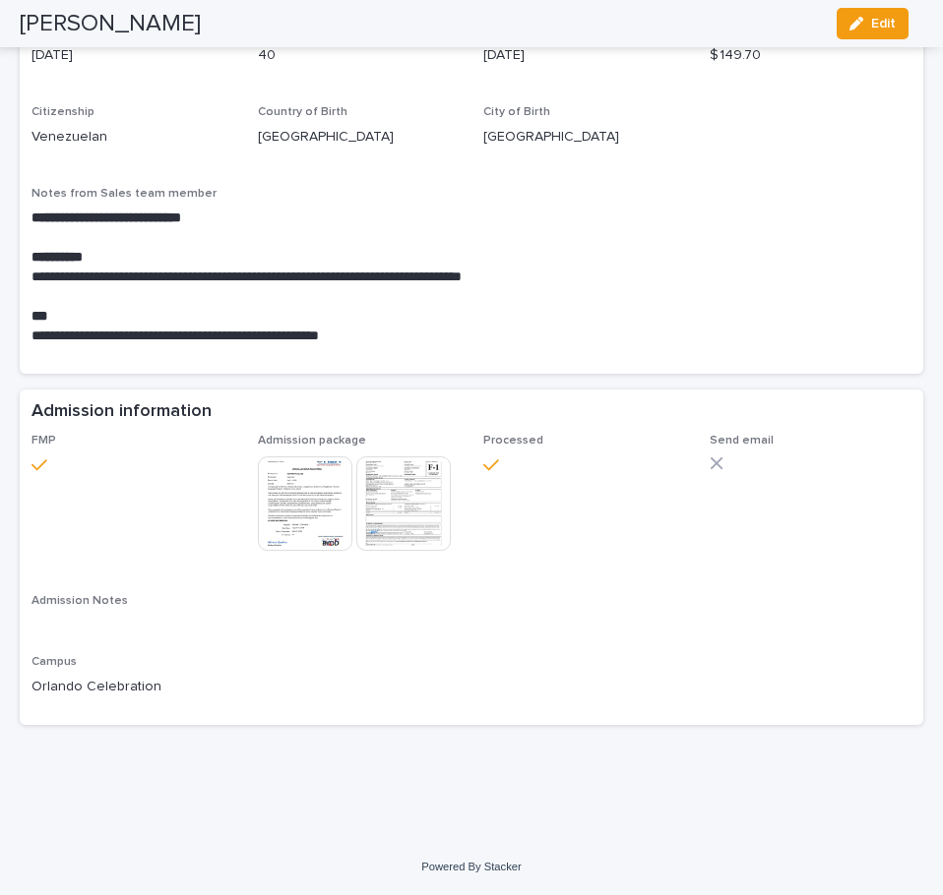
scroll to position [1189, 0]
click at [862, 23] on icon "button" at bounding box center [856, 24] width 14 height 14
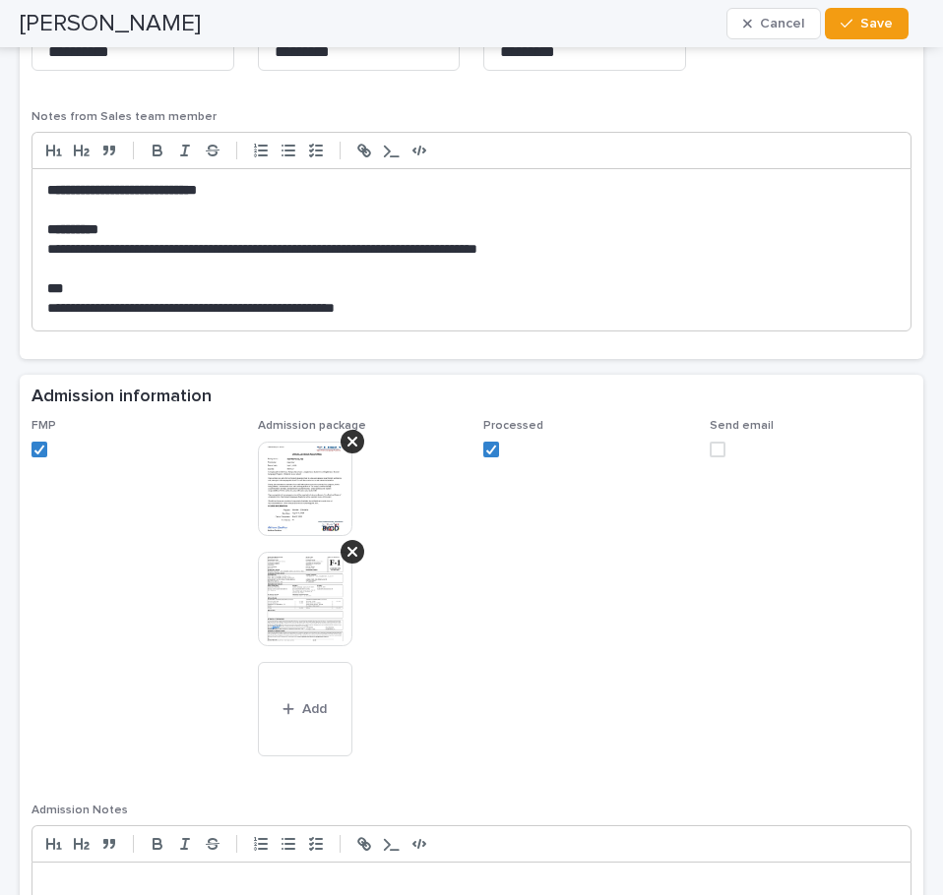
scroll to position [1680, 0]
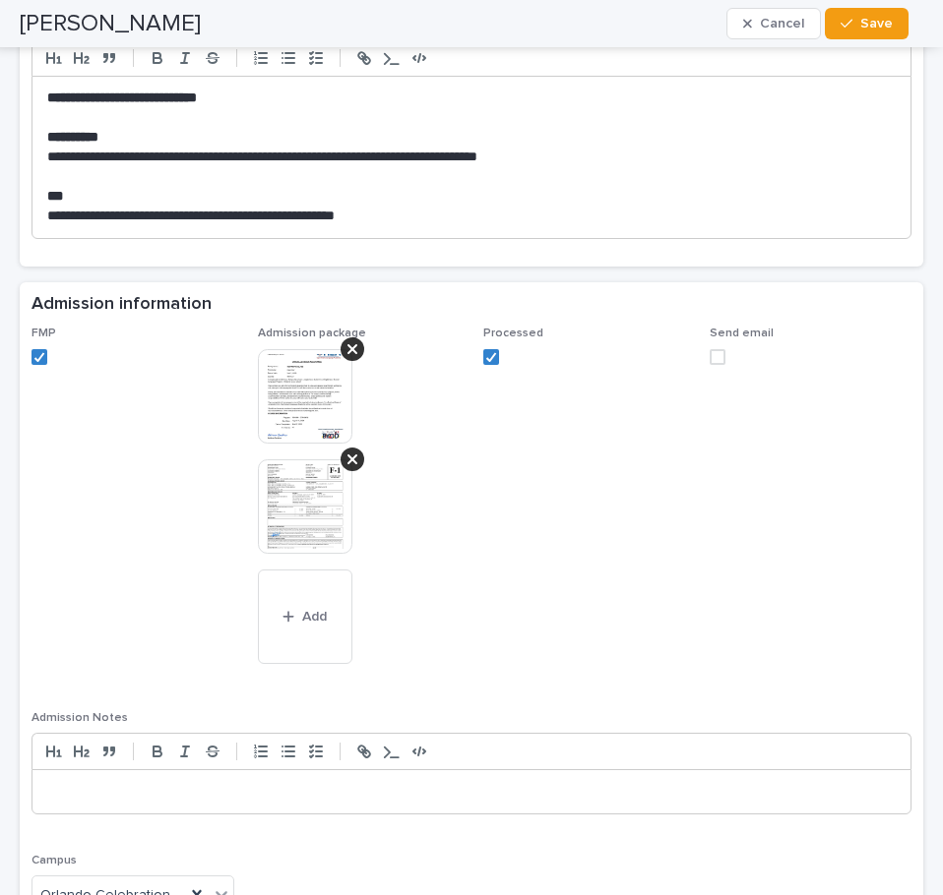
click at [709, 357] on span at bounding box center [717, 357] width 16 height 16
click at [519, 519] on span "Processed" at bounding box center [584, 507] width 203 height 360
click at [846, 18] on icon "button" at bounding box center [846, 24] width 12 height 14
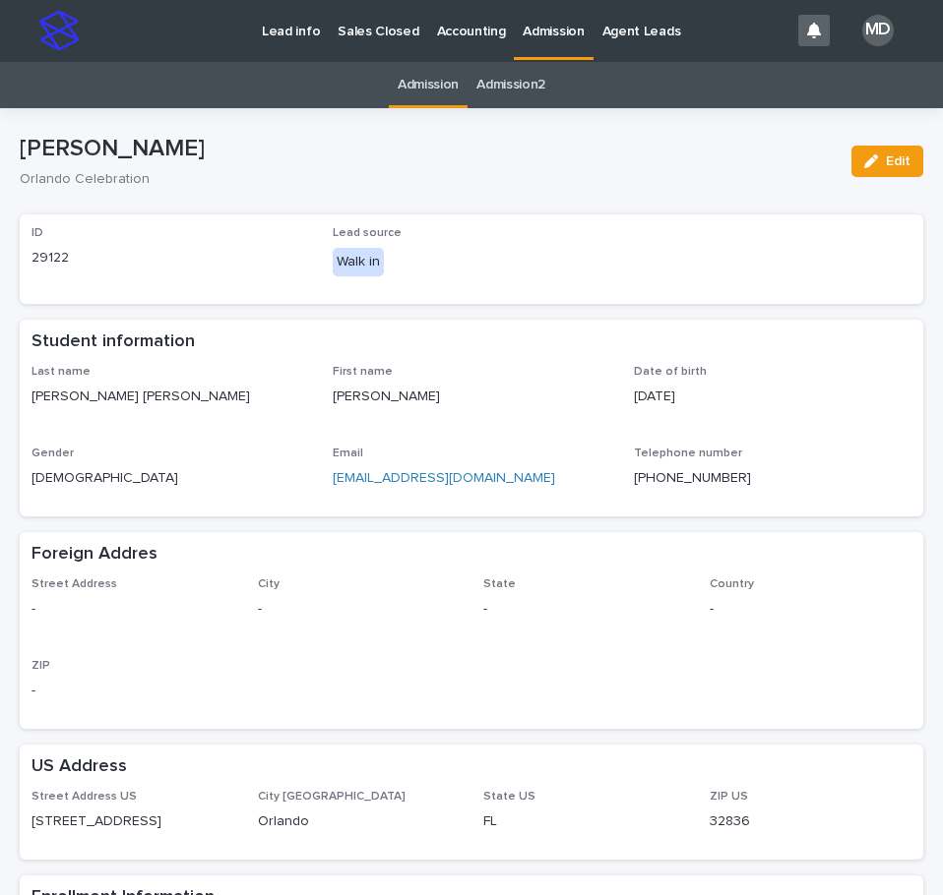
scroll to position [0, 0]
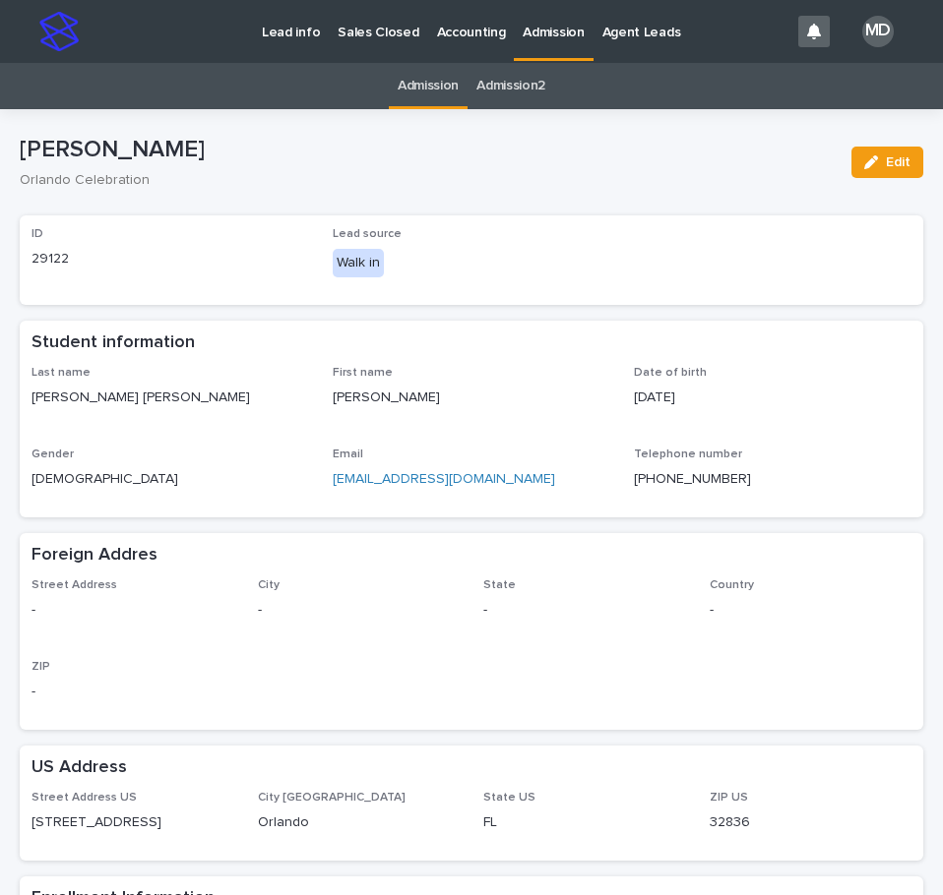
click at [534, 19] on p "Admission" at bounding box center [552, 20] width 61 height 41
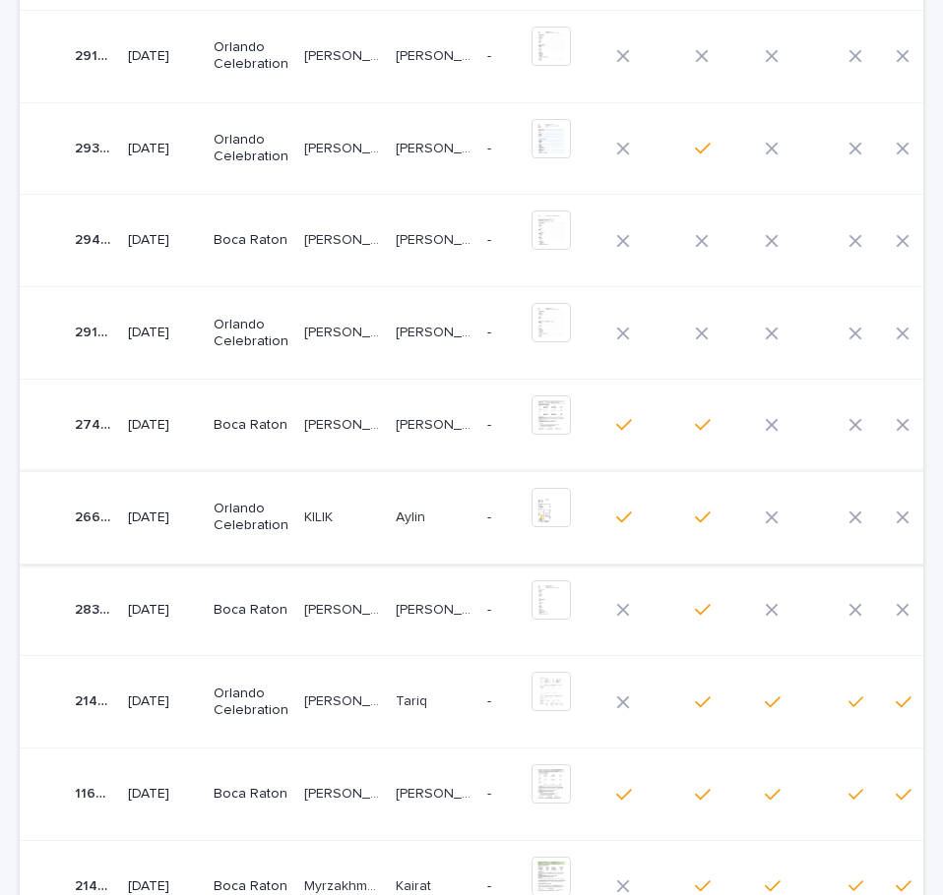
scroll to position [295, 0]
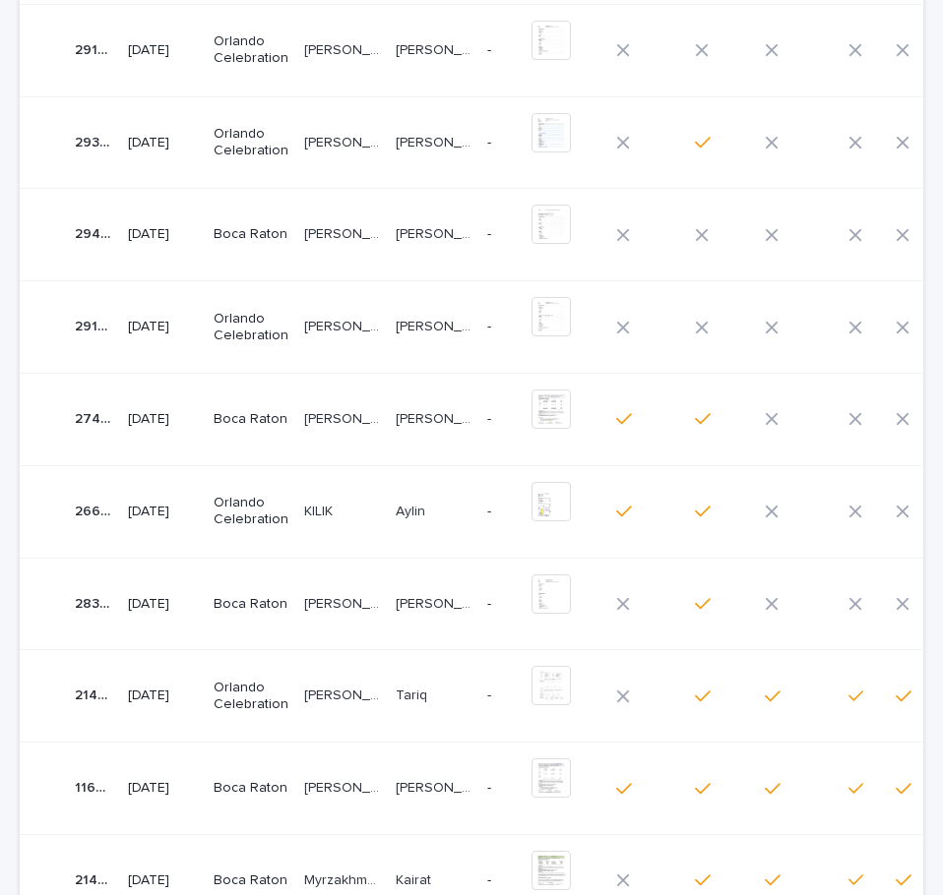
click at [261, 601] on p "Boca Raton" at bounding box center [251, 604] width 75 height 17
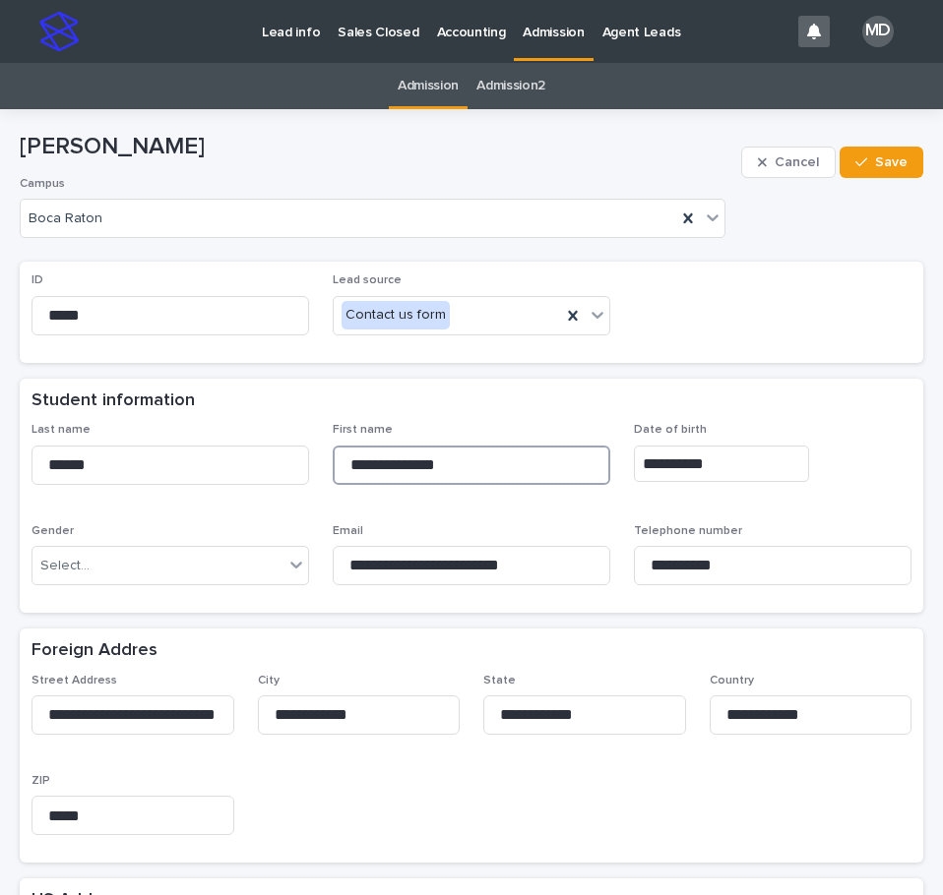
drag, startPoint x: 480, startPoint y: 458, endPoint x: 290, endPoint y: 435, distance: 191.2
click at [290, 435] on div "**********" at bounding box center [471, 512] width 880 height 178
drag, startPoint x: 160, startPoint y: 462, endPoint x: -1, endPoint y: 460, distance: 161.4
click at [0, 460] on html "**********" at bounding box center [471, 447] width 943 height 895
drag, startPoint x: 719, startPoint y: 400, endPoint x: 717, endPoint y: 383, distance: 17.8
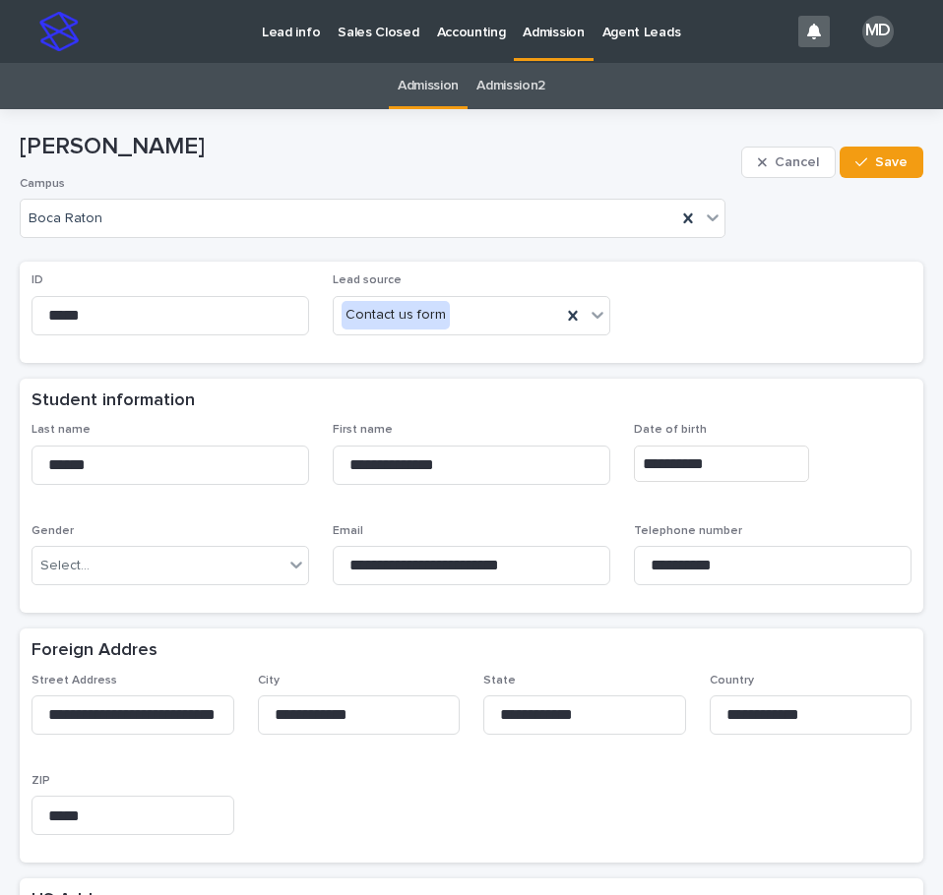
click at [720, 399] on div "Student information" at bounding box center [467, 402] width 872 height 22
drag, startPoint x: 471, startPoint y: 471, endPoint x: 200, endPoint y: 440, distance: 273.4
click at [189, 454] on div "**********" at bounding box center [471, 512] width 880 height 178
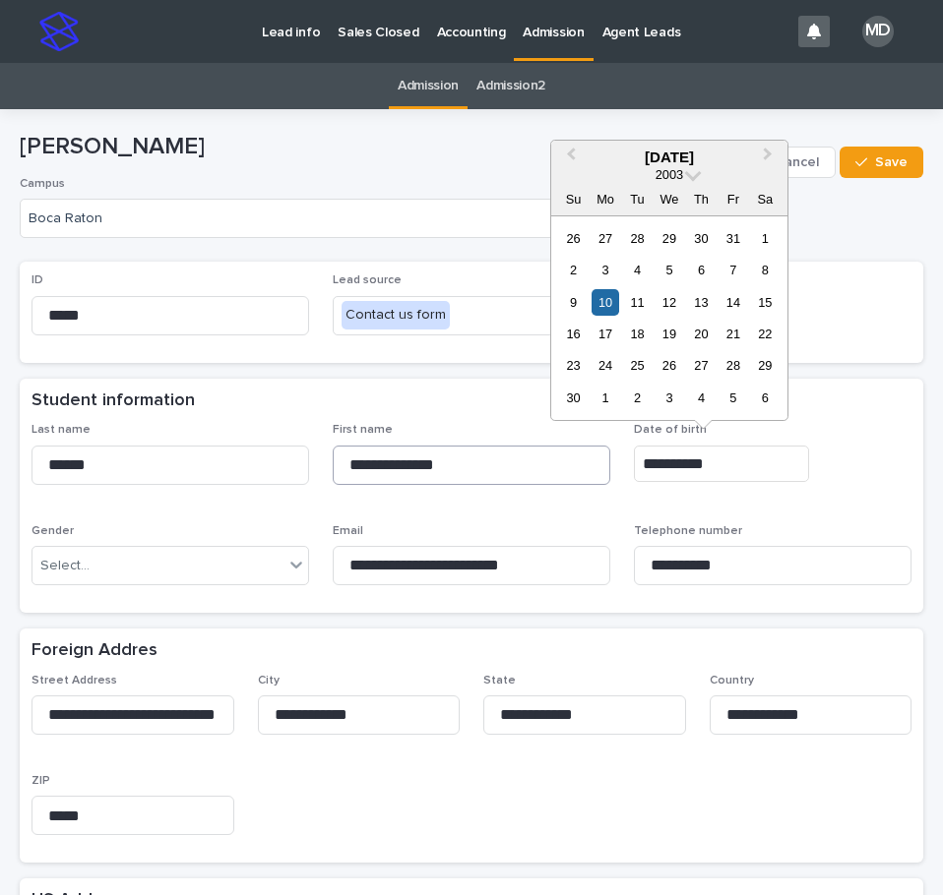
drag, startPoint x: 666, startPoint y: 458, endPoint x: 551, endPoint y: 455, distance: 115.2
click at [551, 455] on div "**********" at bounding box center [471, 512] width 880 height 178
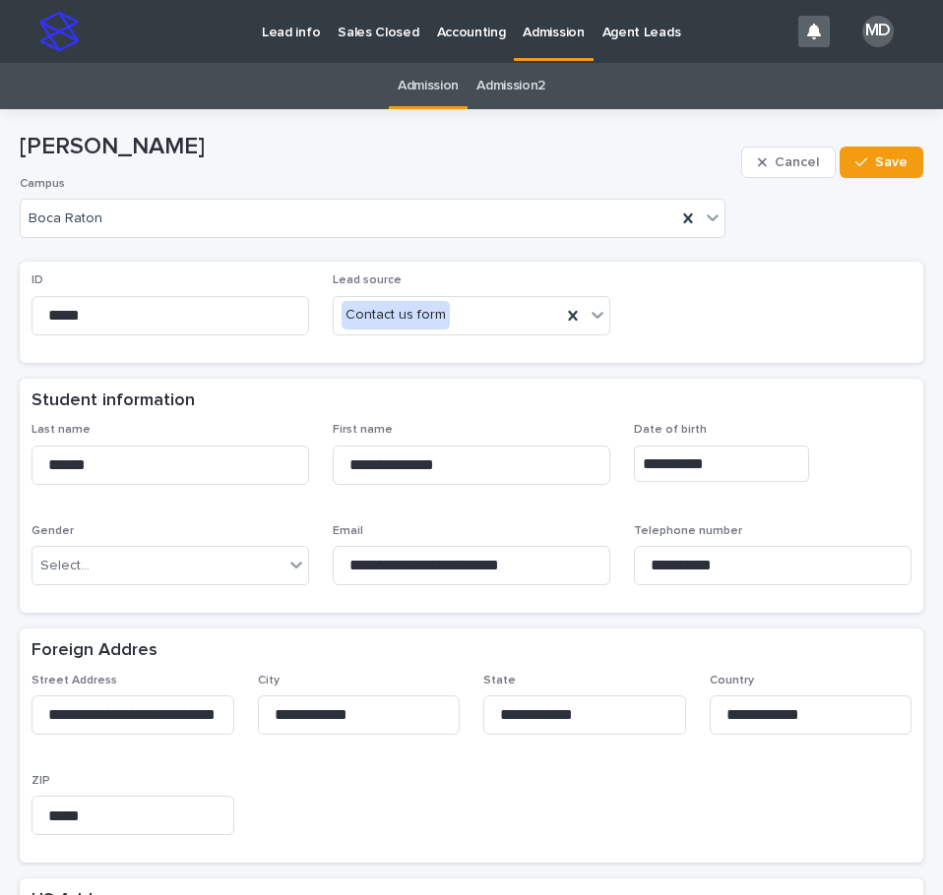
drag, startPoint x: 202, startPoint y: 145, endPoint x: 17, endPoint y: 147, distance: 185.0
drag, startPoint x: 764, startPoint y: 563, endPoint x: 585, endPoint y: 554, distance: 179.3
click at [585, 554] on div "**********" at bounding box center [471, 512] width 880 height 178
drag, startPoint x: 557, startPoint y: 561, endPoint x: 207, endPoint y: 533, distance: 351.3
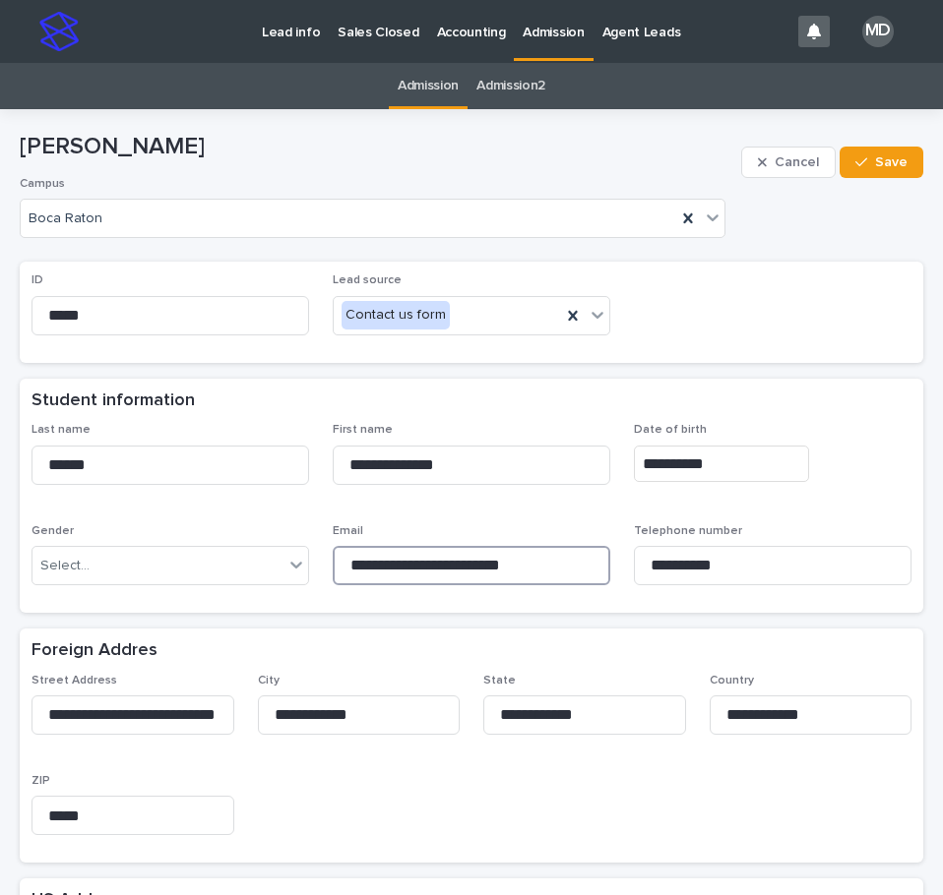
click at [207, 533] on div "**********" at bounding box center [471, 512] width 880 height 178
drag, startPoint x: 40, startPoint y: 712, endPoint x: 602, endPoint y: 742, distance: 562.6
click at [601, 742] on div "**********" at bounding box center [471, 763] width 880 height 178
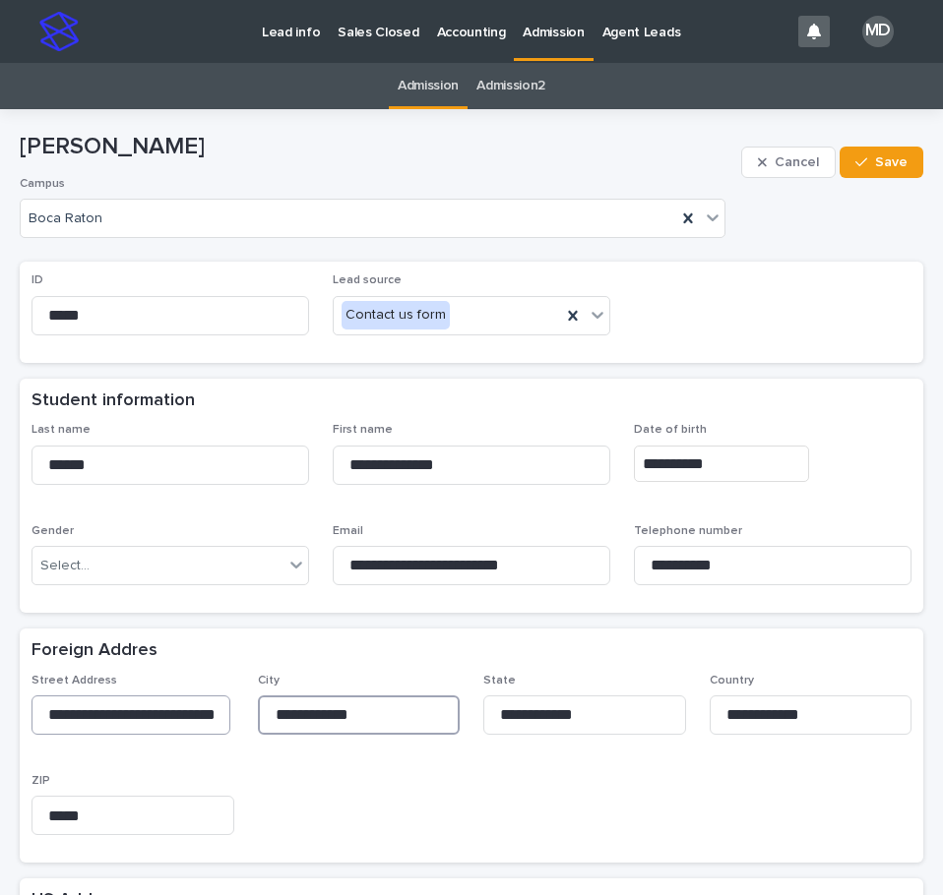
drag, startPoint x: 316, startPoint y: 719, endPoint x: 155, endPoint y: 703, distance: 161.1
click at [155, 703] on div "**********" at bounding box center [471, 763] width 880 height 178
drag, startPoint x: 715, startPoint y: 712, endPoint x: 658, endPoint y: 707, distance: 57.3
click at [658, 707] on div "**********" at bounding box center [471, 763] width 880 height 178
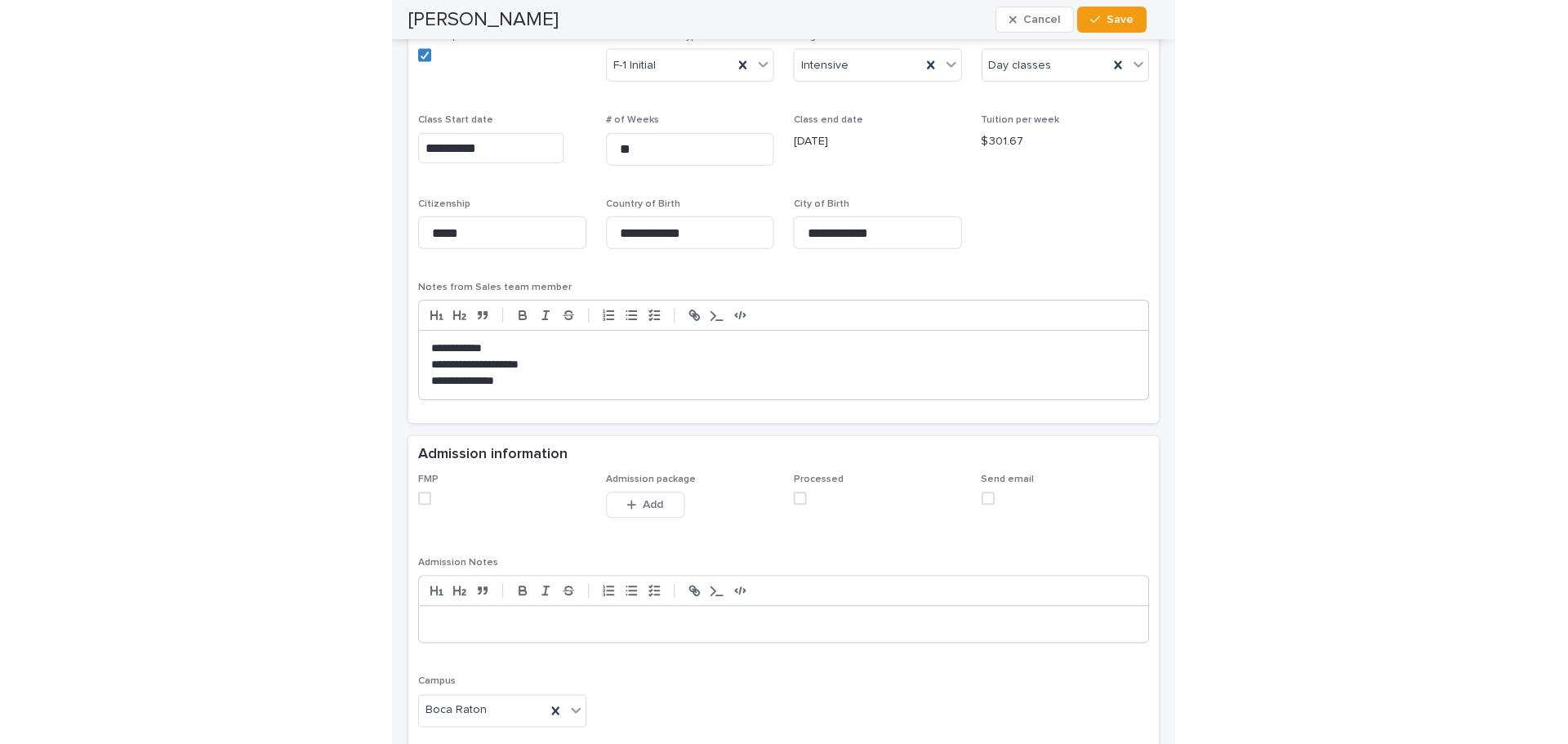
scroll to position [786, 0]
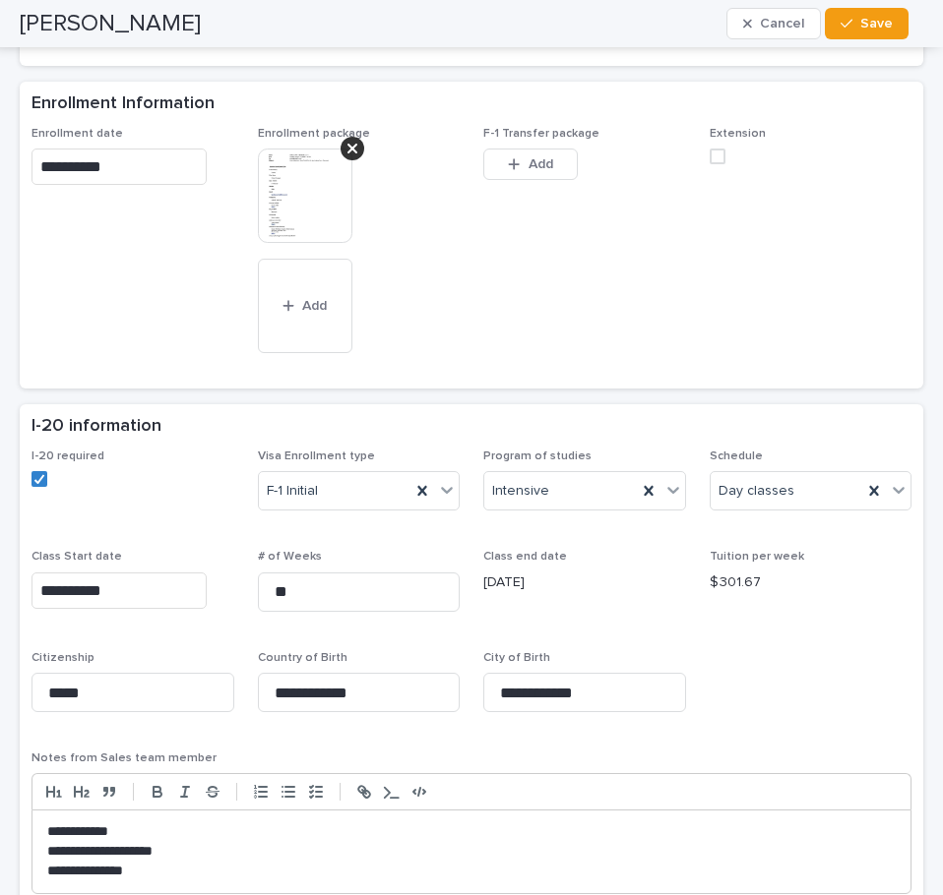
click at [260, 220] on img at bounding box center [305, 196] width 94 height 94
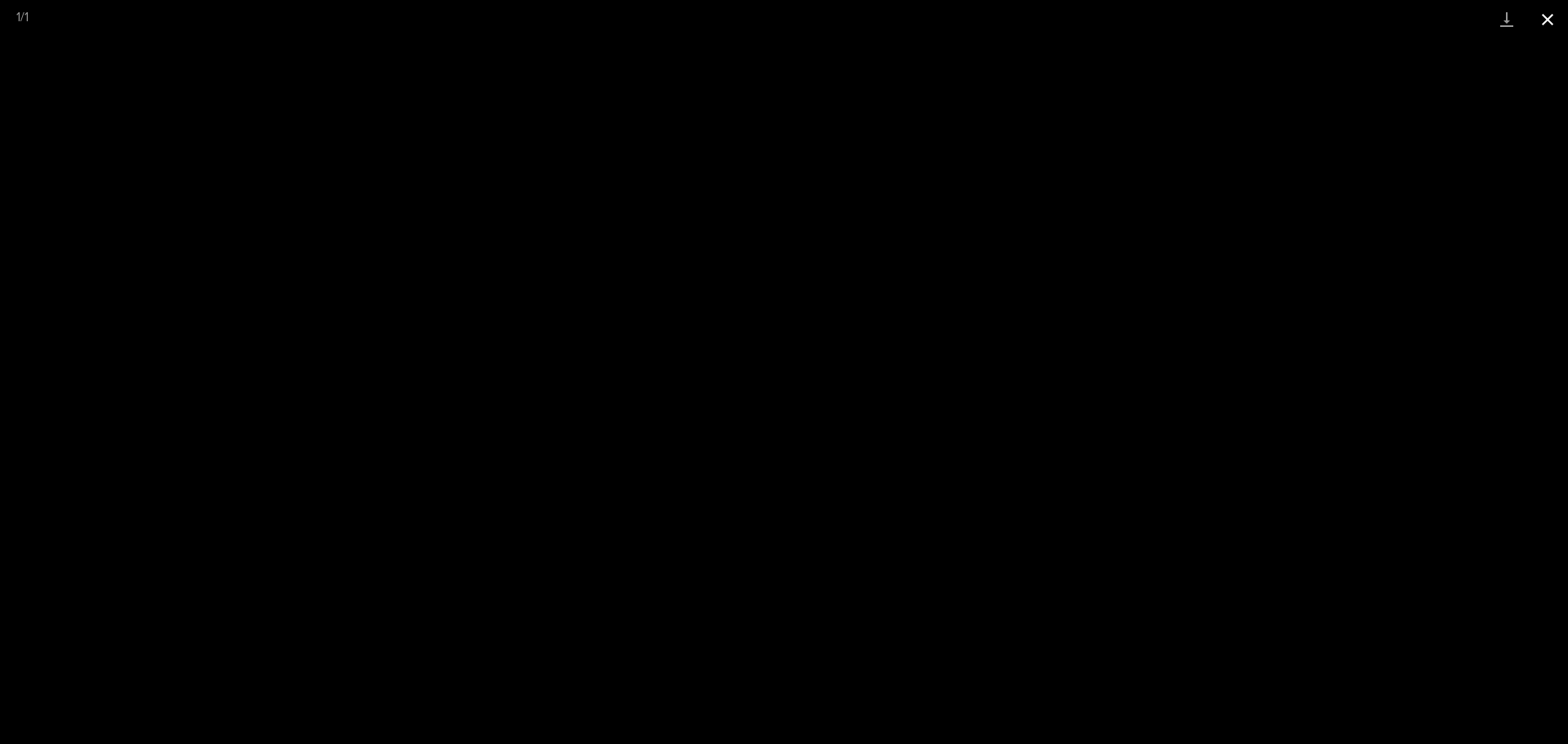
click at [1541, 15] on button "Close gallery" at bounding box center [1547, 19] width 41 height 38
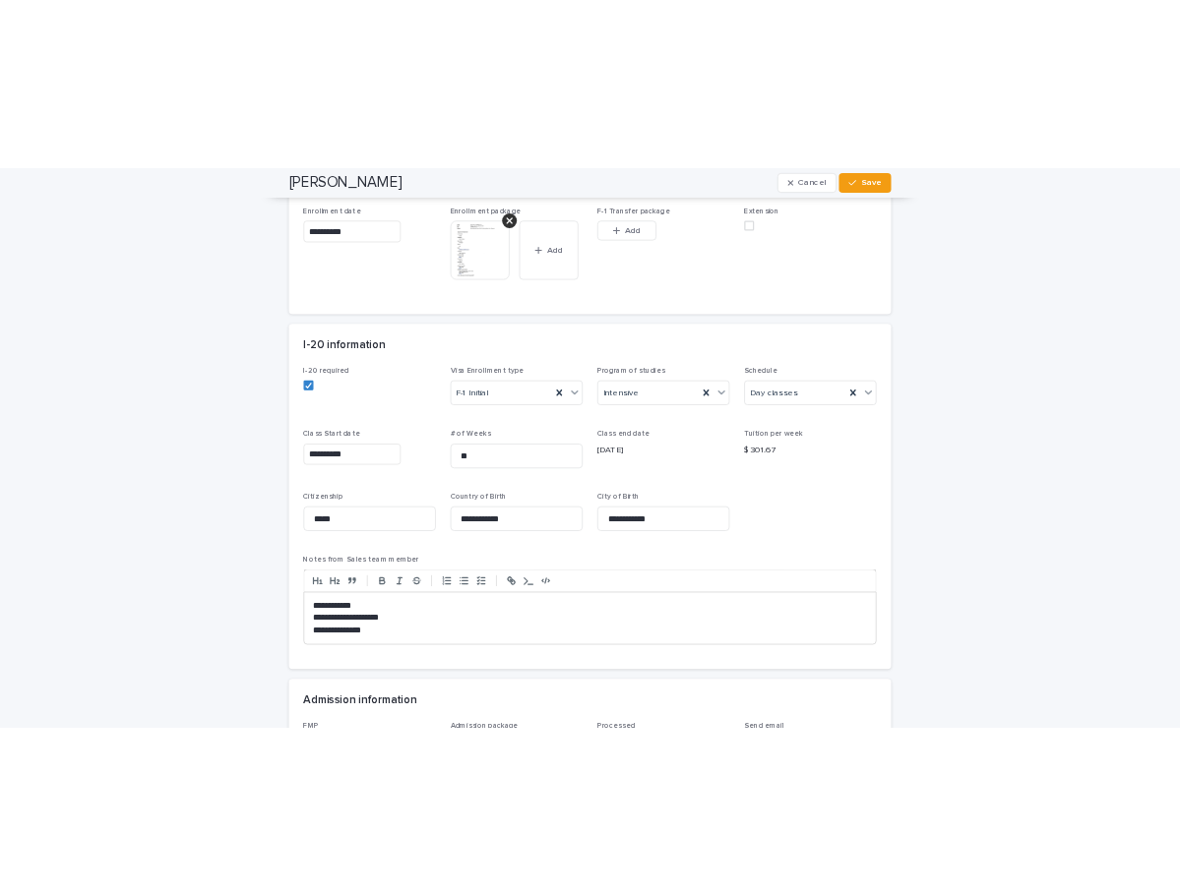
scroll to position [1635, 0]
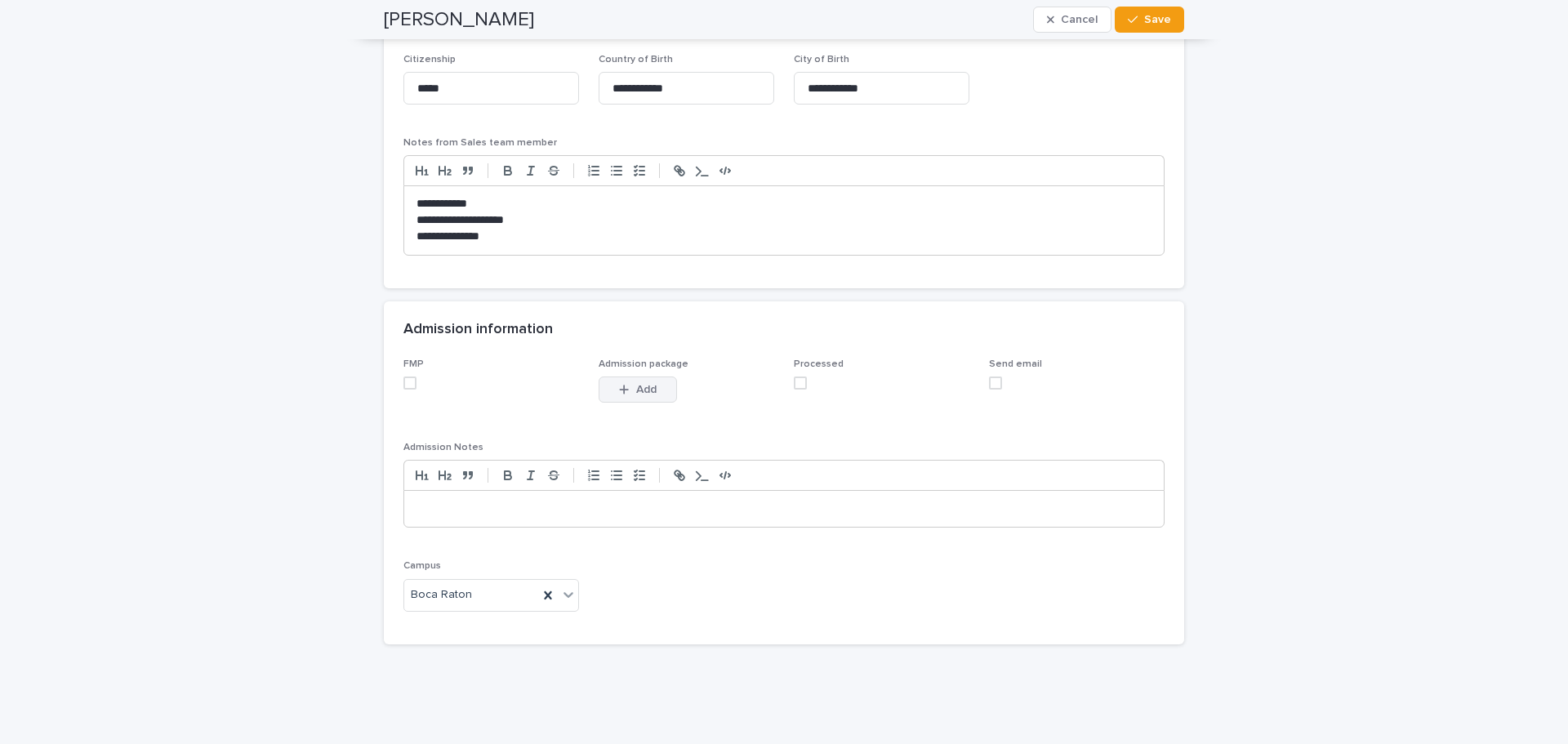
click at [651, 378] on button "Add" at bounding box center [637, 389] width 78 height 26
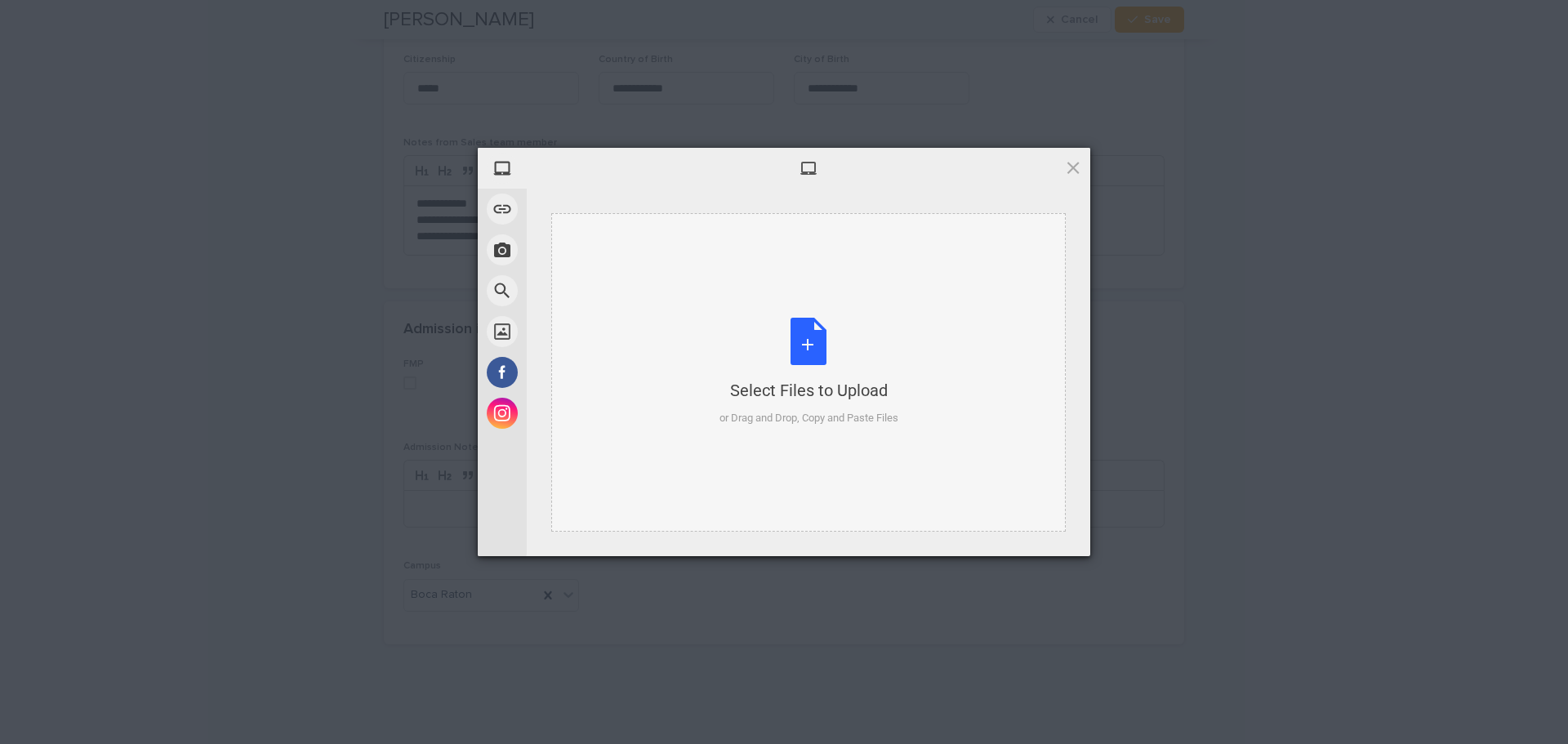
click at [800, 342] on div "Select Files to Upload or Drag and Drop, Copy and Paste Files" at bounding box center [808, 372] width 178 height 109
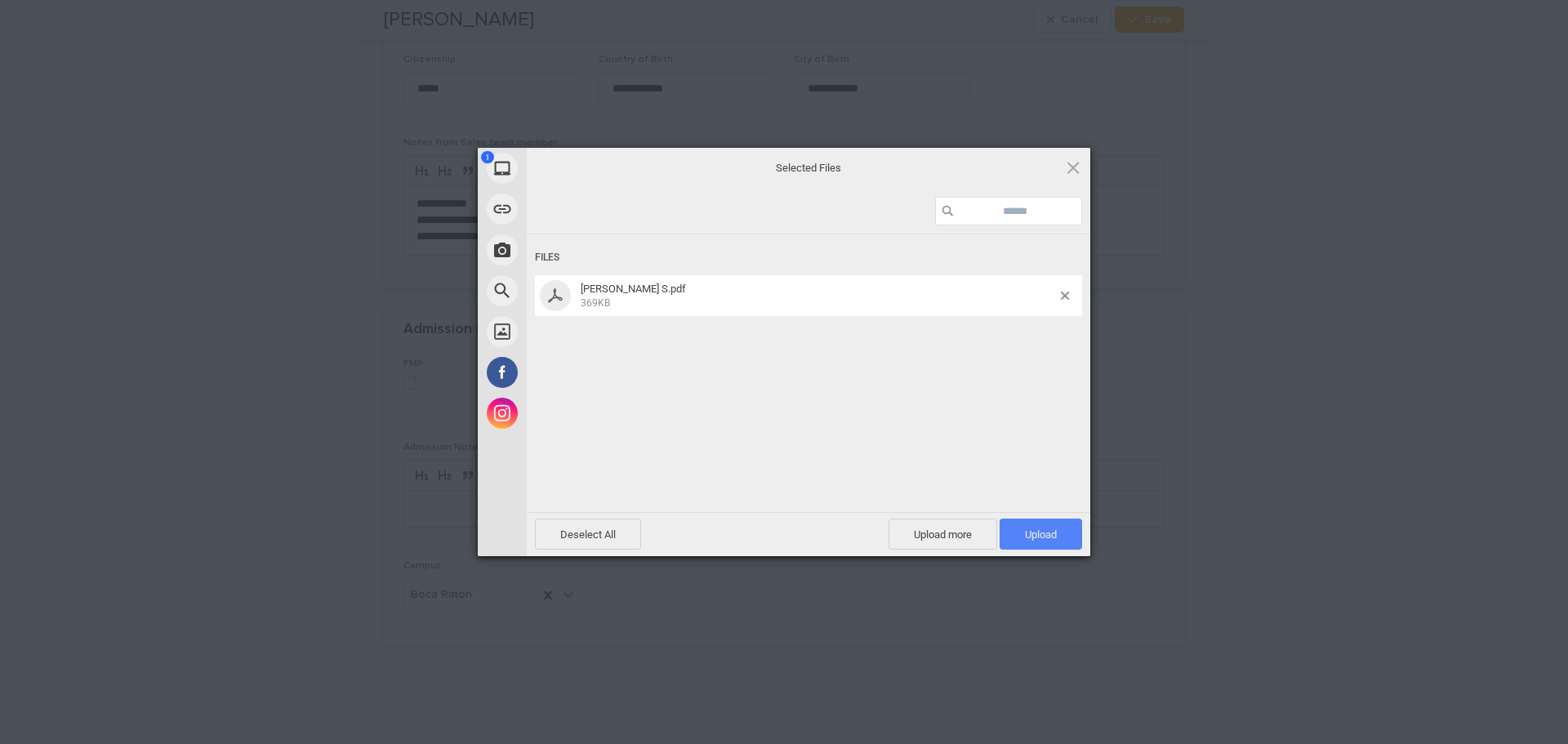
click at [1043, 537] on span "Upload 1" at bounding box center [1041, 535] width 32 height 12
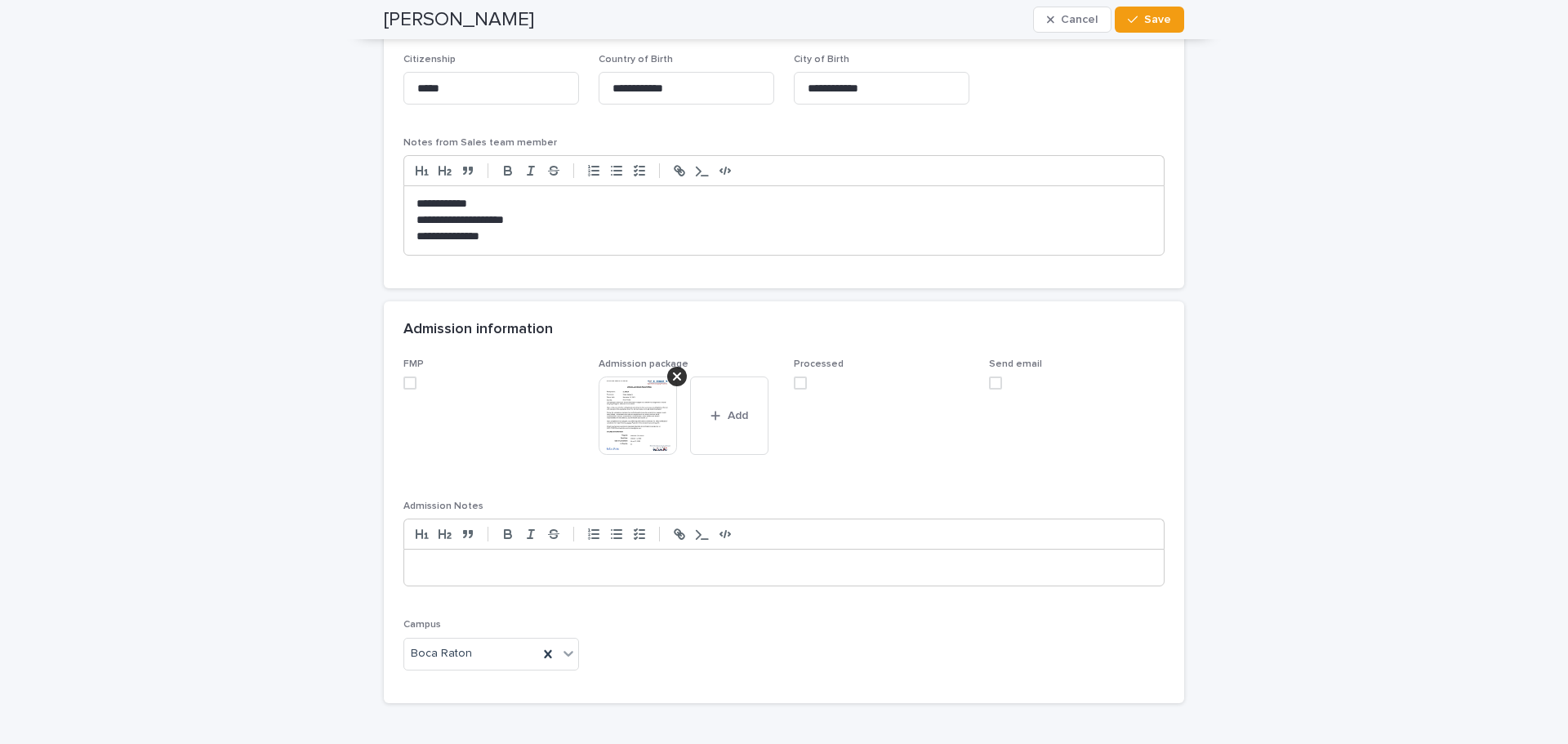
click at [403, 380] on span at bounding box center [410, 384] width 13 height 13
click at [799, 383] on span at bounding box center [800, 384] width 13 height 13
click at [925, 458] on span "Processed" at bounding box center [882, 420] width 176 height 123
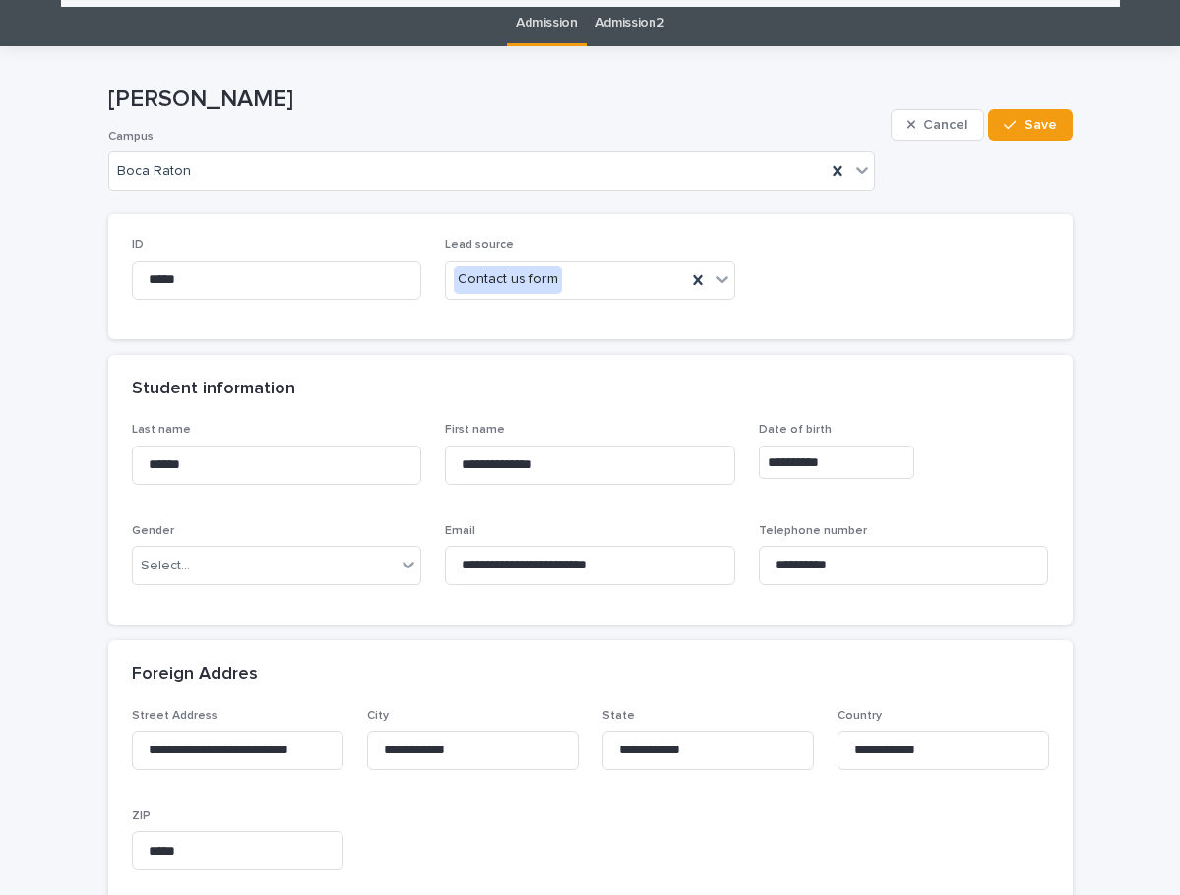
scroll to position [61, 0]
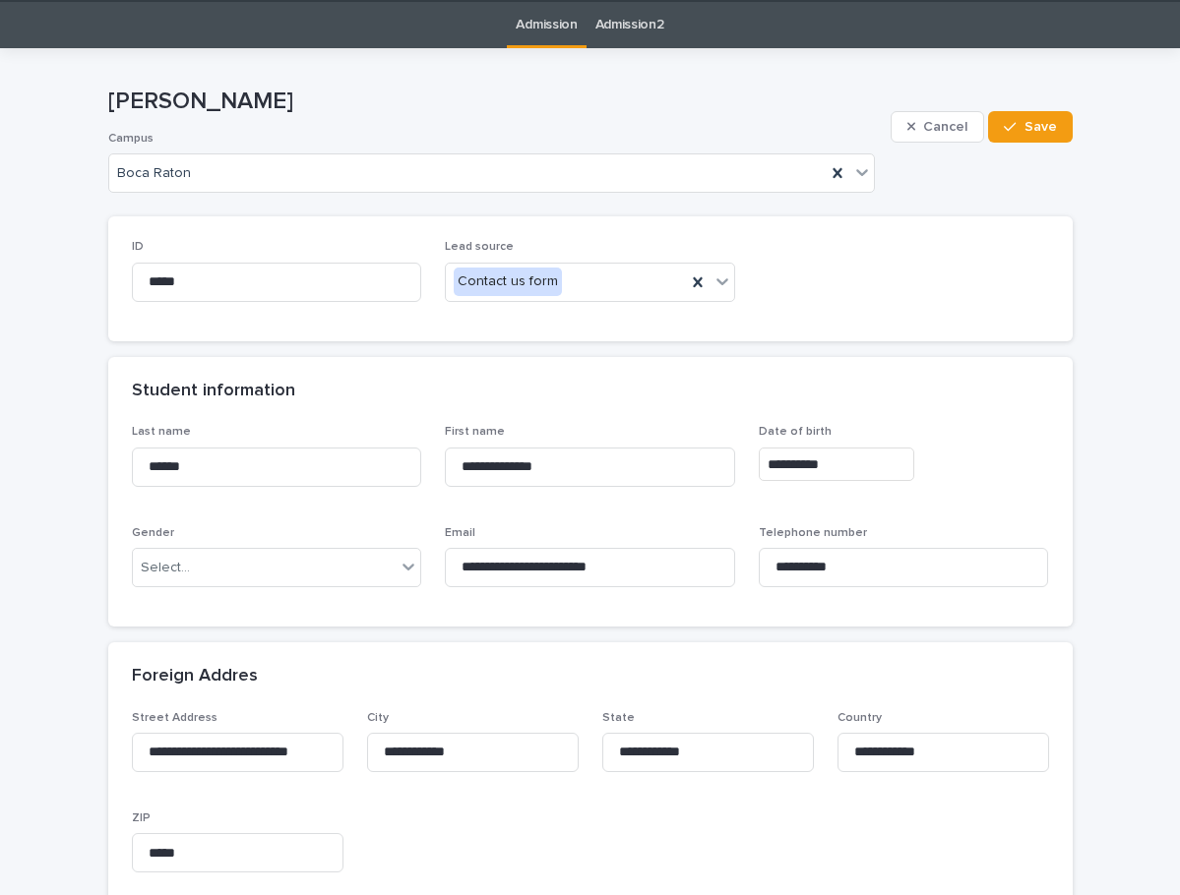
click at [738, 370] on div "Student information" at bounding box center [590, 391] width 964 height 69
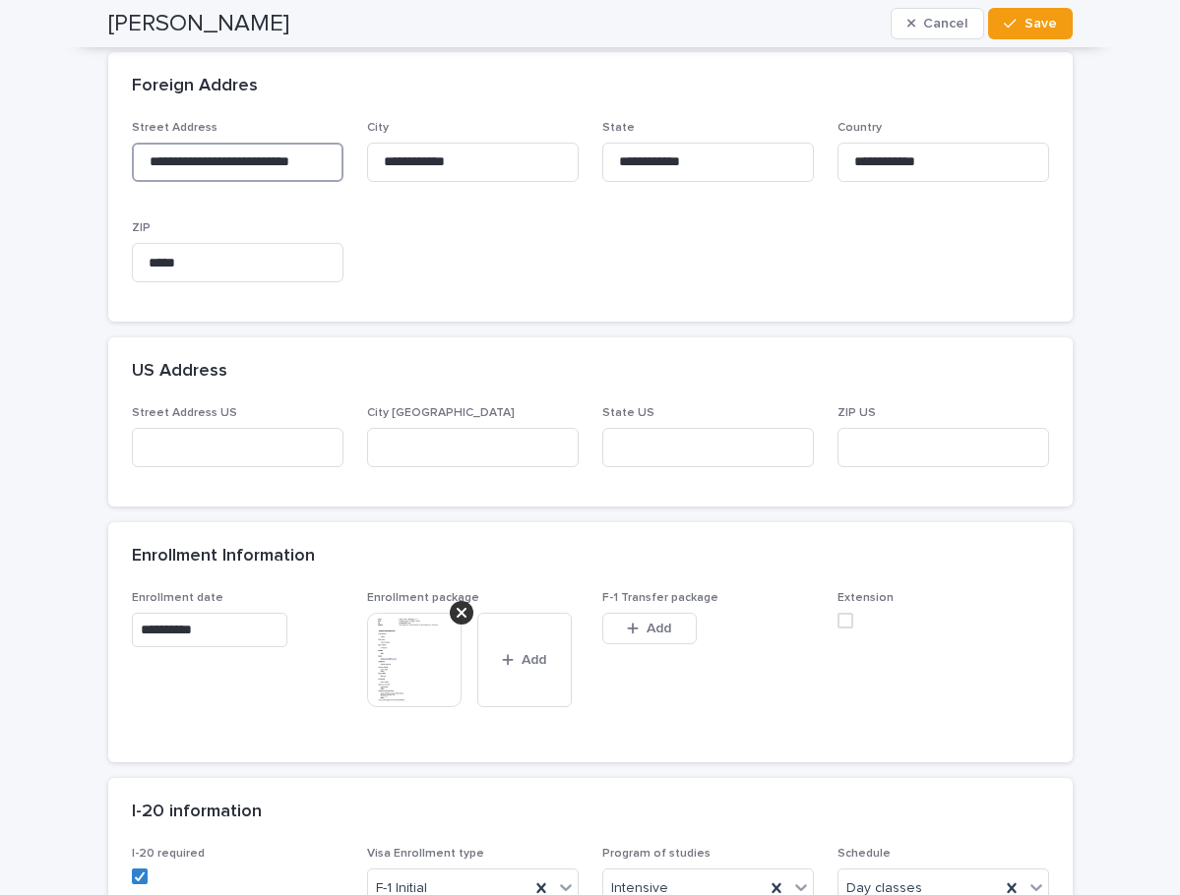
scroll to position [0, 8]
drag, startPoint x: 137, startPoint y: 156, endPoint x: 593, endPoint y: 159, distance: 456.5
click at [593, 159] on div "**********" at bounding box center [590, 210] width 917 height 178
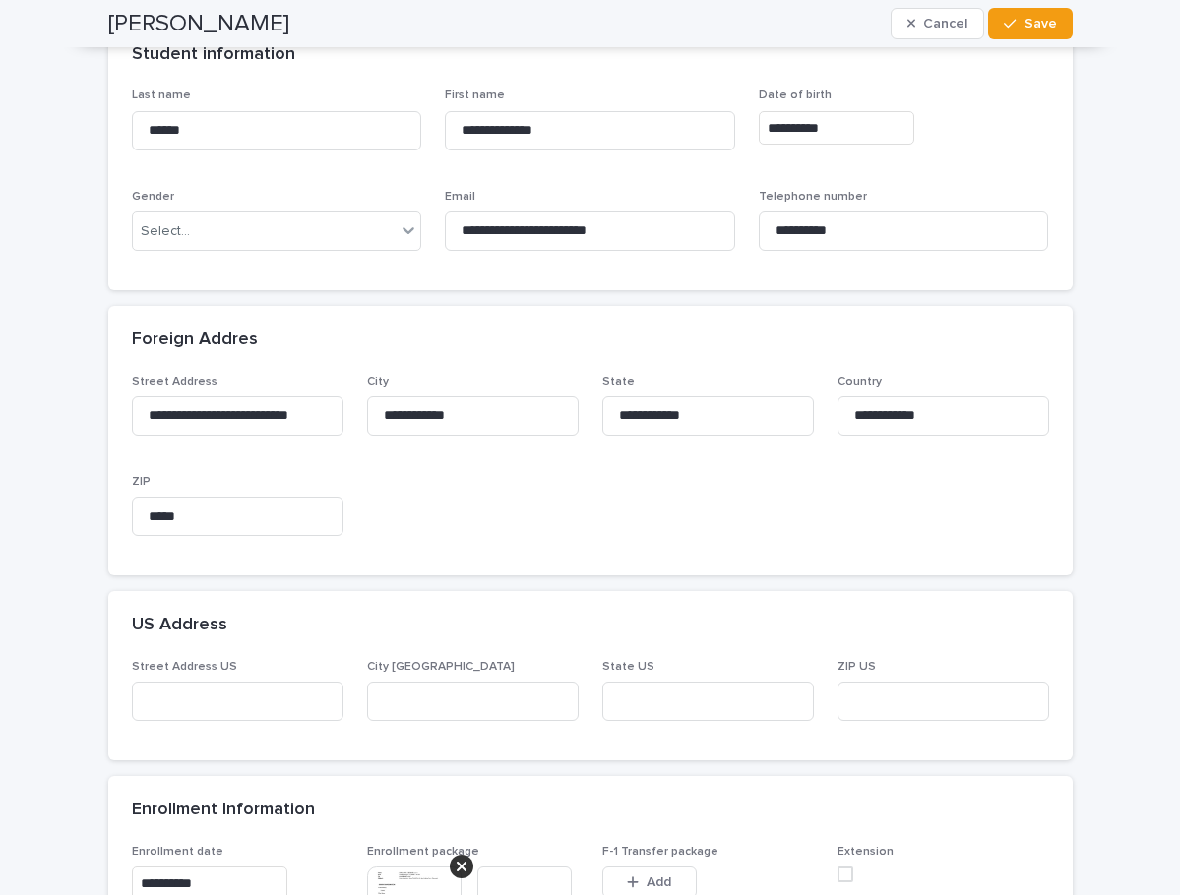
scroll to position [356, 0]
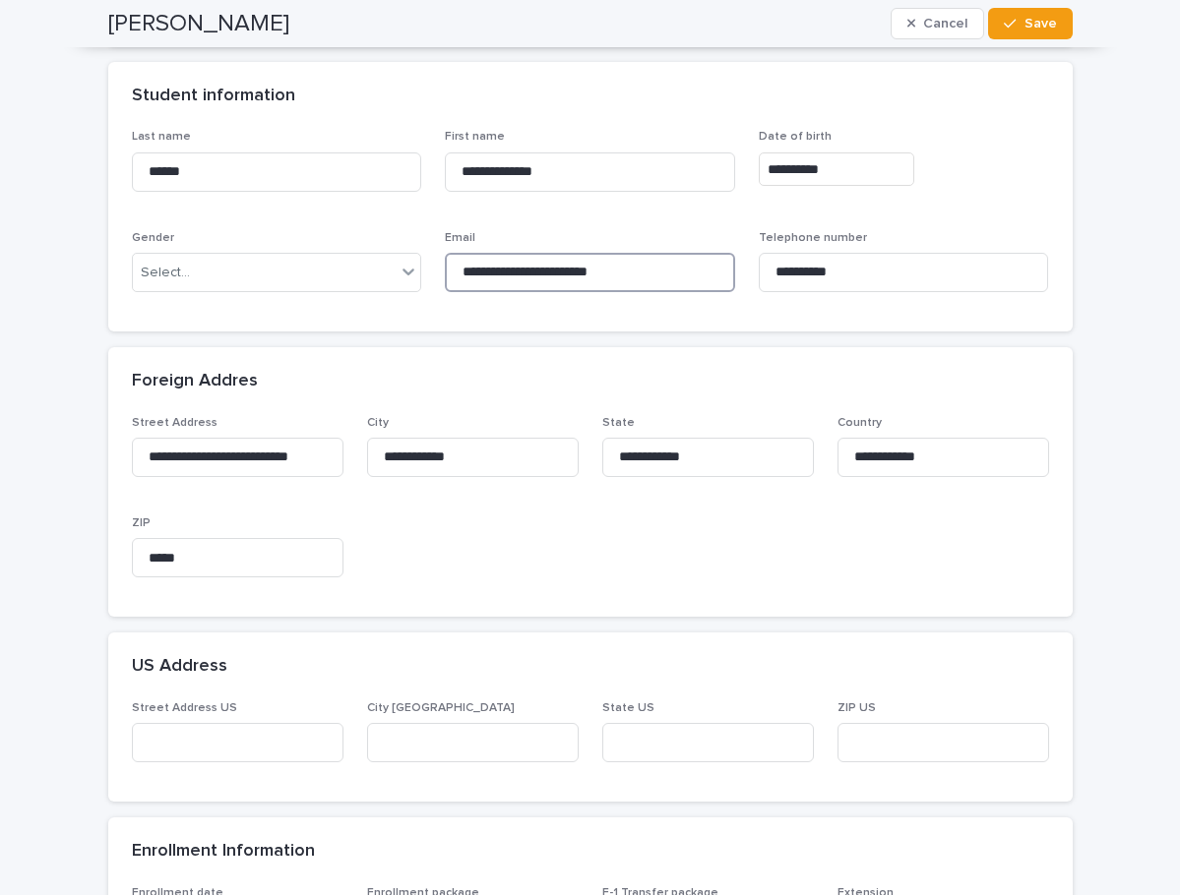
drag, startPoint x: 675, startPoint y: 272, endPoint x: 280, endPoint y: 244, distance: 395.5
click at [280, 244] on div "**********" at bounding box center [590, 219] width 917 height 178
click at [727, 386] on div "Foreign Addres" at bounding box center [586, 382] width 909 height 22
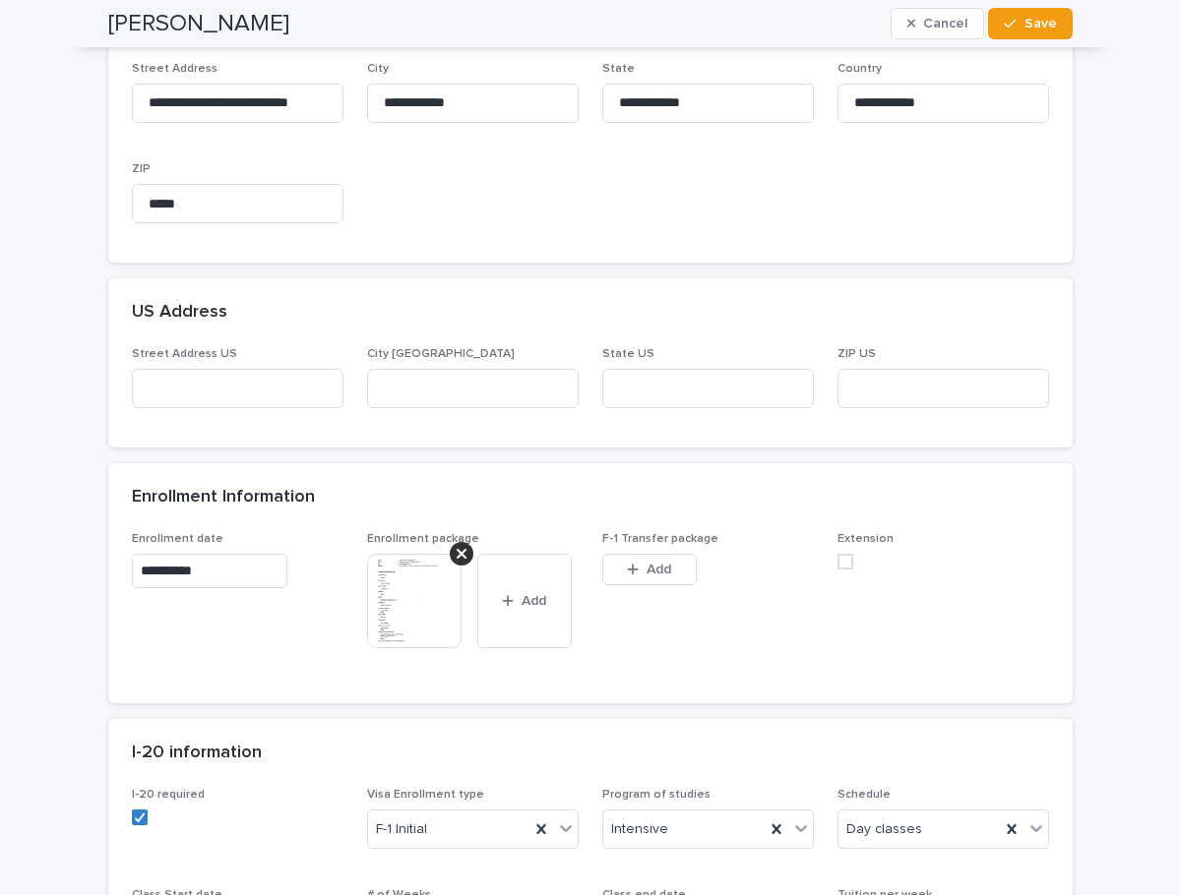
scroll to position [885, 0]
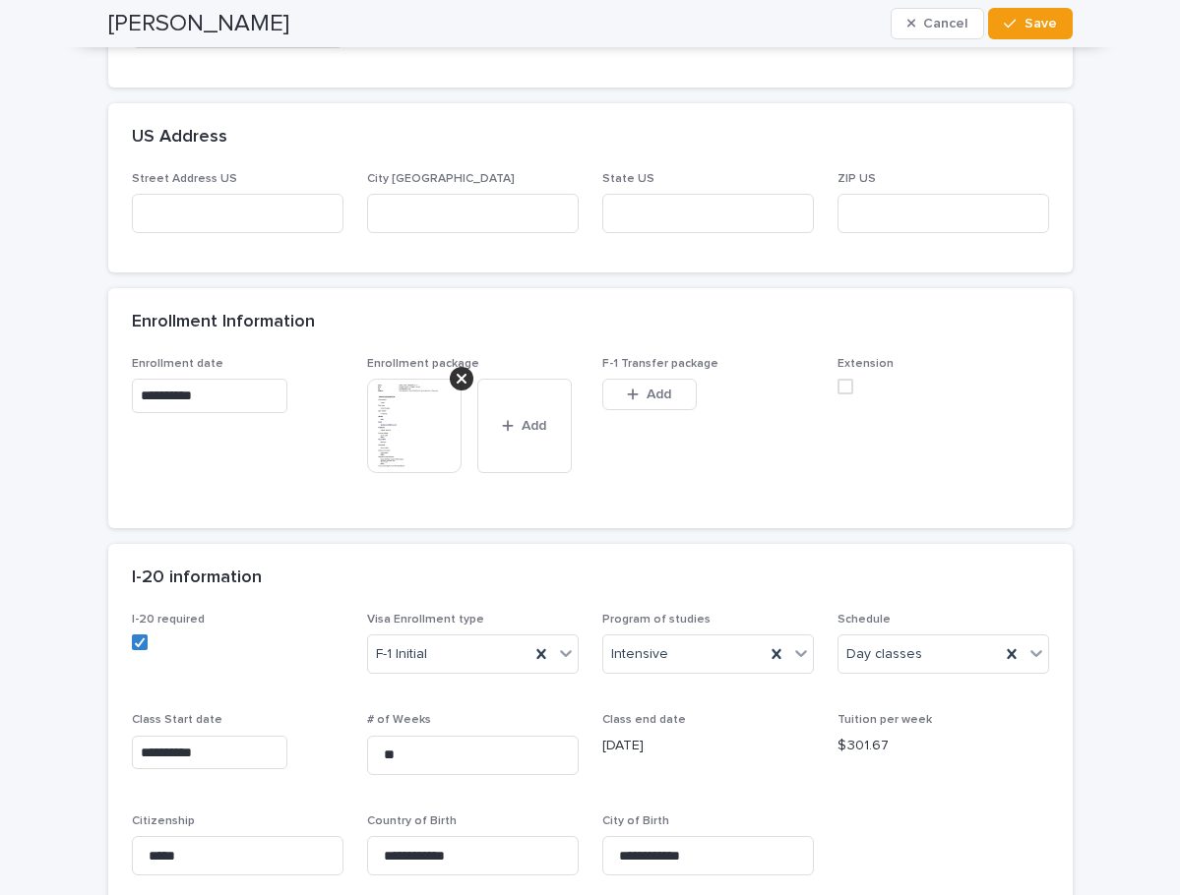
click at [401, 425] on img at bounding box center [414, 426] width 94 height 94
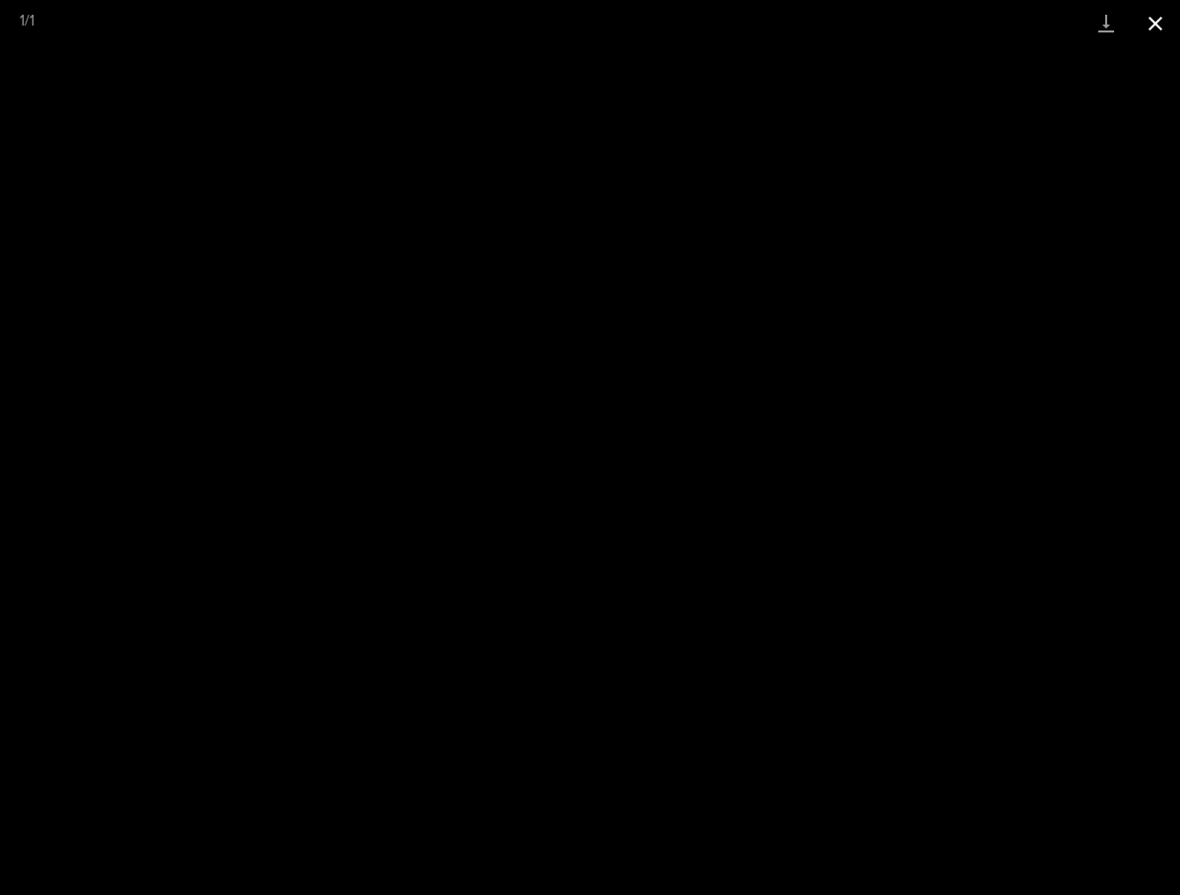
click at [1165, 21] on button "Close gallery" at bounding box center [1154, 23] width 49 height 46
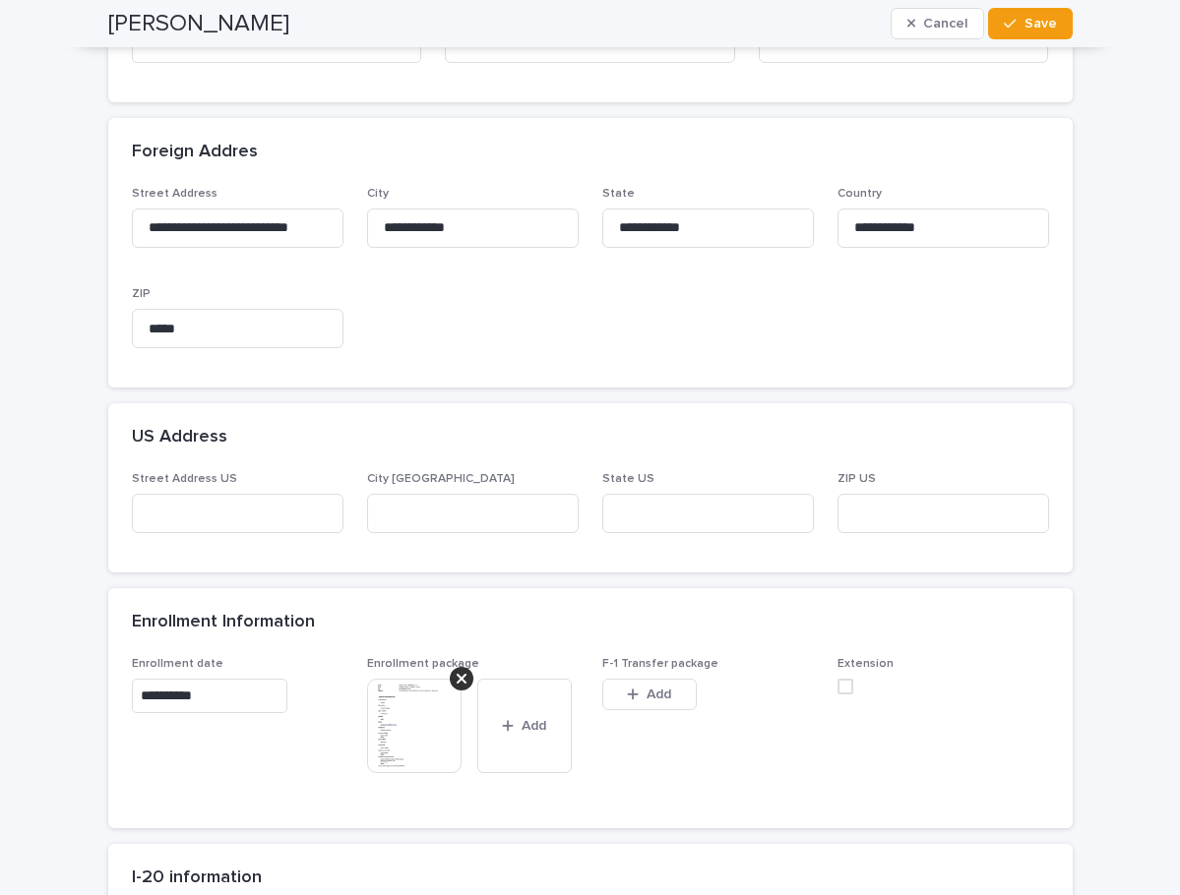
scroll to position [492, 0]
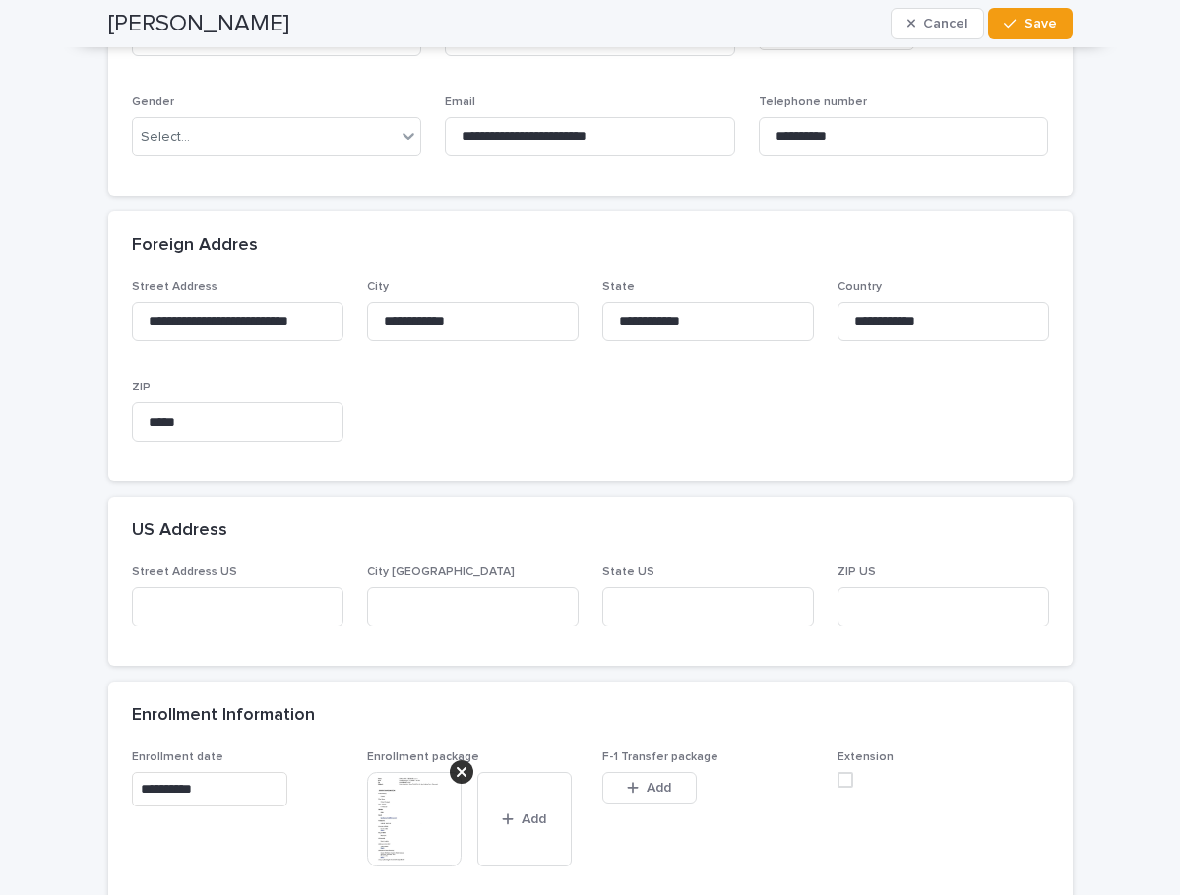
click at [707, 469] on div "**********" at bounding box center [590, 381] width 964 height 202
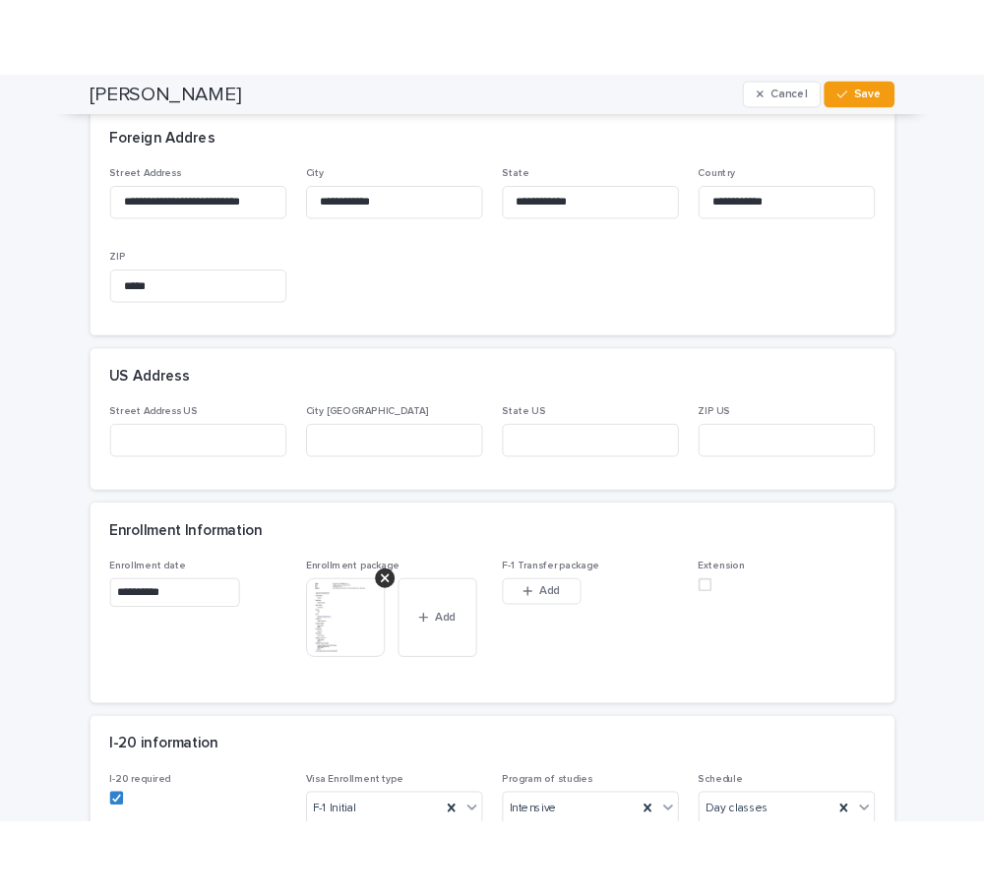
scroll to position [885, 0]
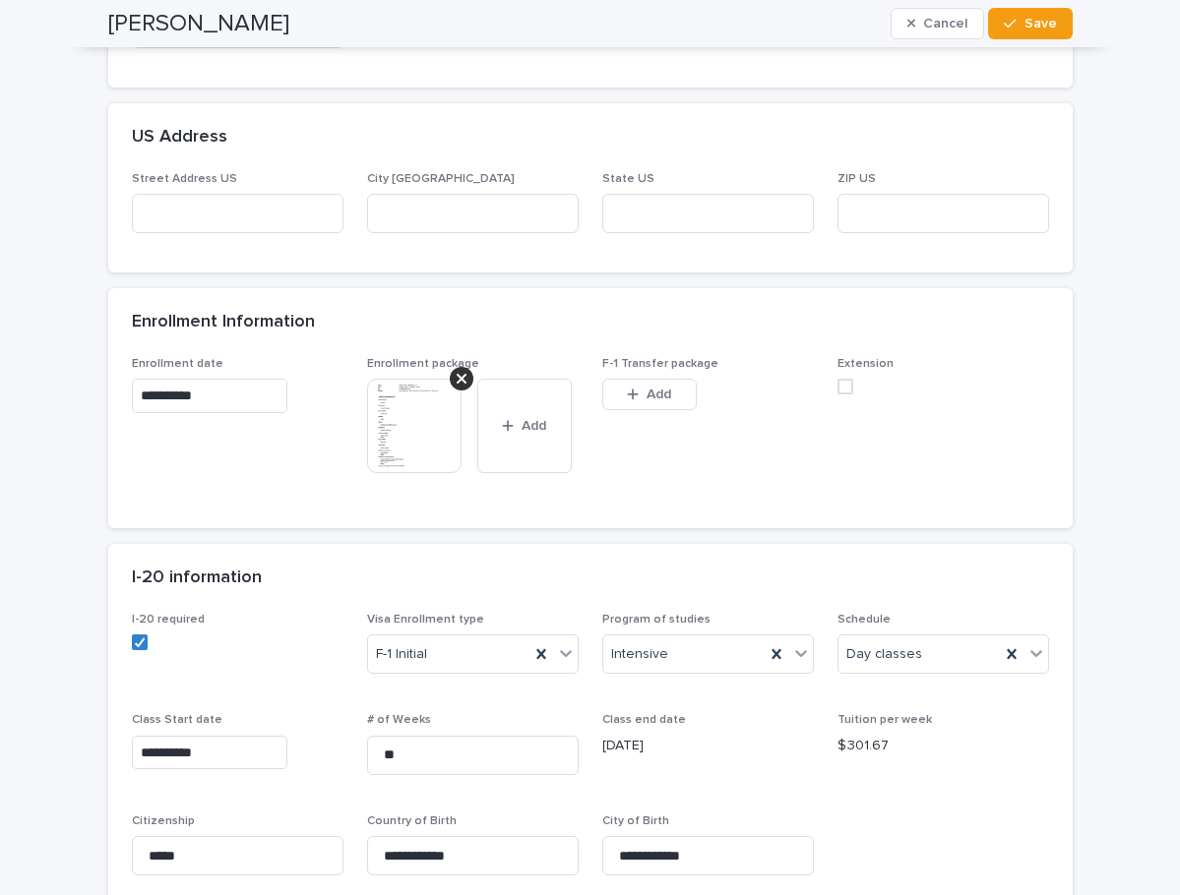
click at [410, 428] on img at bounding box center [414, 426] width 94 height 94
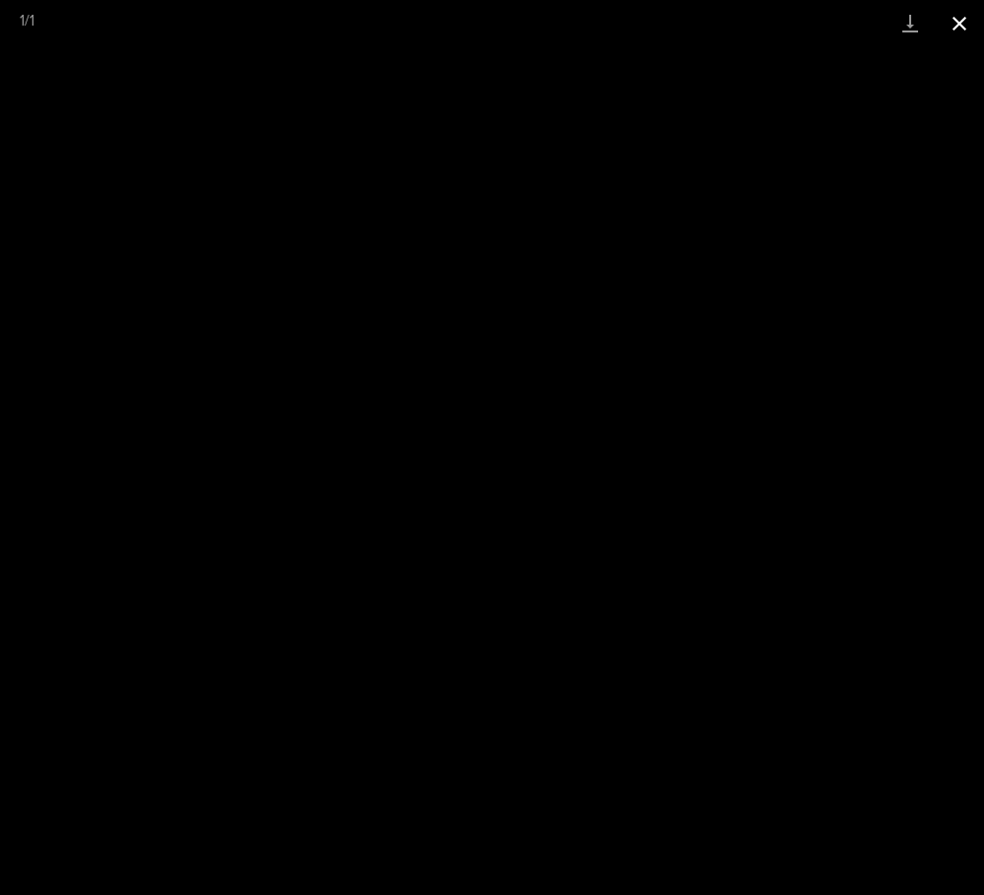
click at [950, 19] on button "Close gallery" at bounding box center [959, 23] width 49 height 46
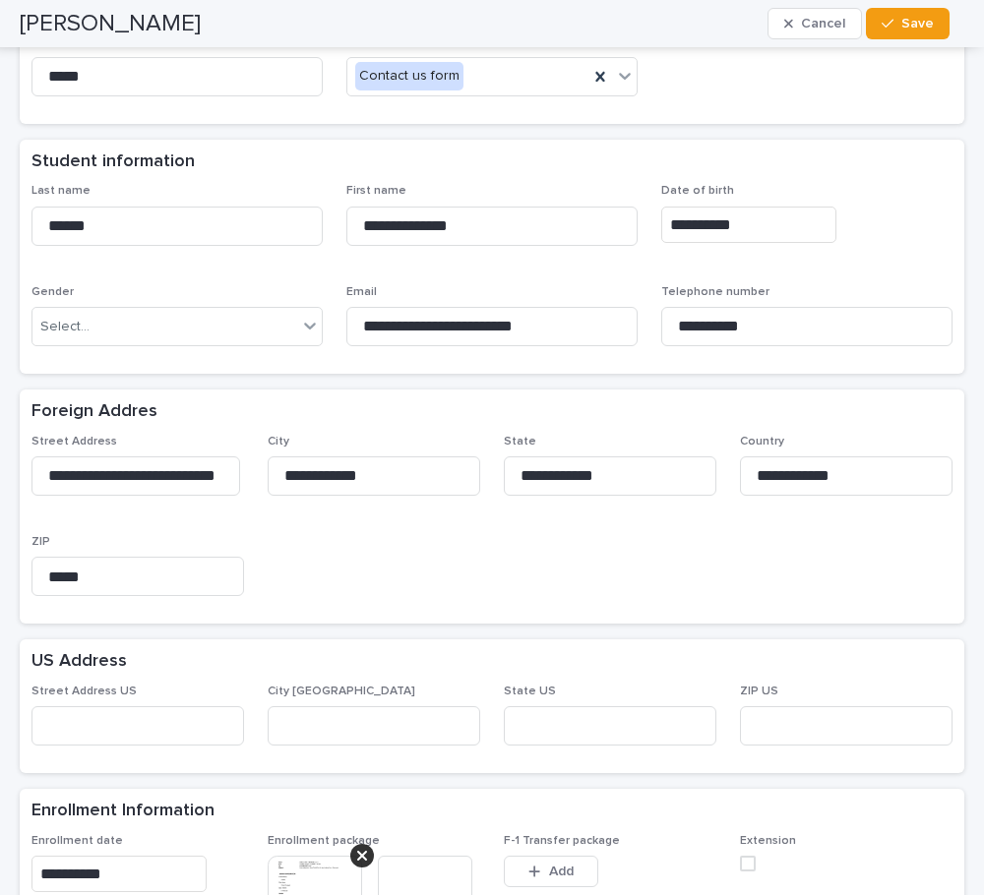
scroll to position [0, 0]
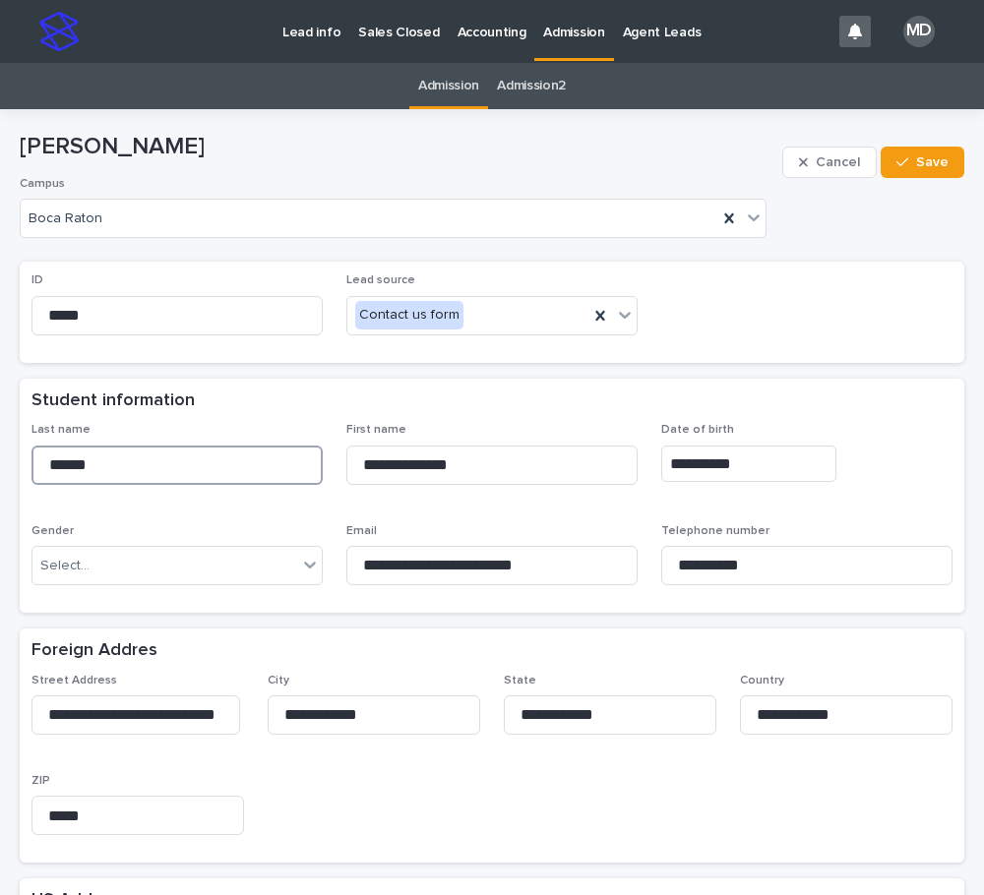
drag, startPoint x: 208, startPoint y: 451, endPoint x: -13, endPoint y: 443, distance: 220.5
click at [0, 443] on html "**********" at bounding box center [492, 447] width 984 height 895
drag, startPoint x: 458, startPoint y: 461, endPoint x: 243, endPoint y: 426, distance: 217.4
click at [223, 444] on div "**********" at bounding box center [491, 512] width 921 height 178
drag, startPoint x: 601, startPoint y: 558, endPoint x: 190, endPoint y: 535, distance: 411.9
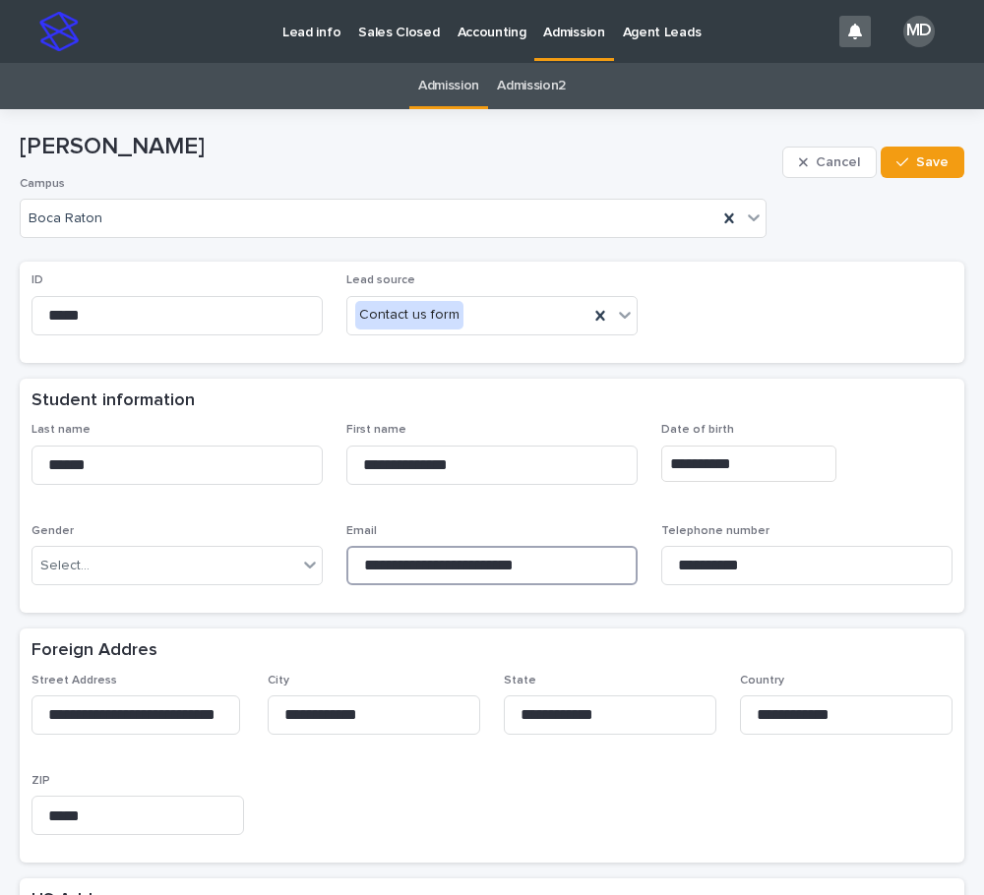
click at [190, 535] on div "**********" at bounding box center [491, 512] width 921 height 178
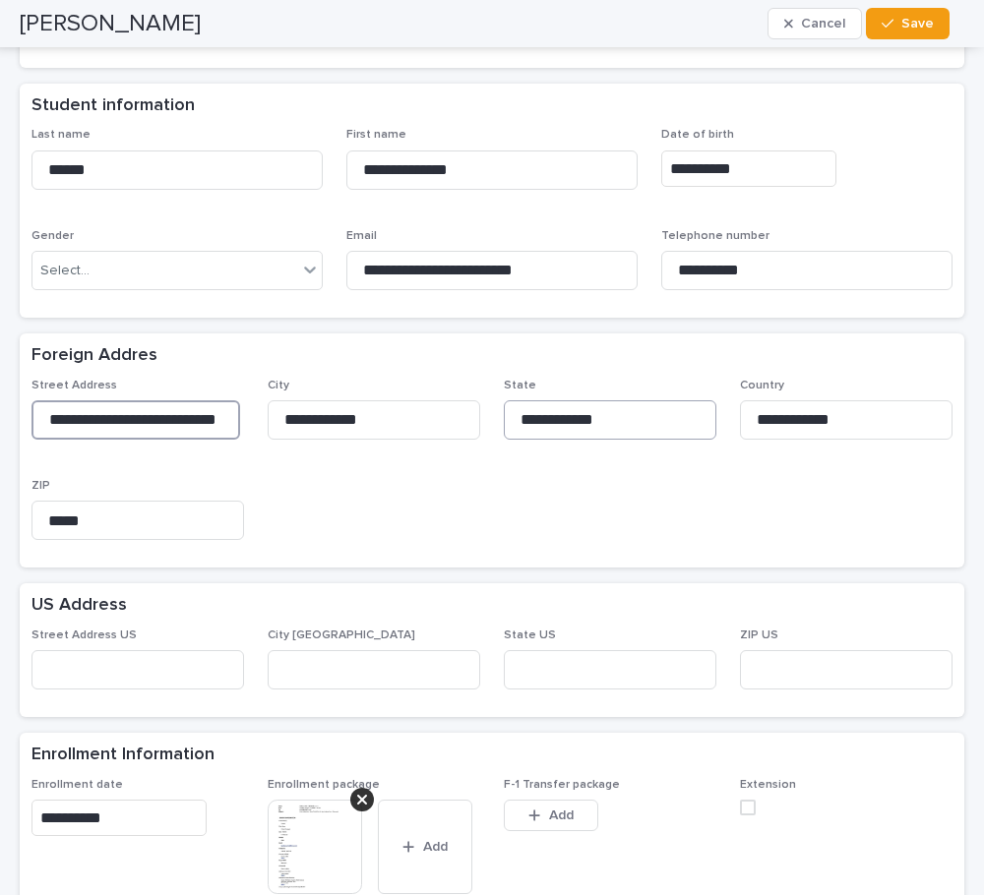
scroll to position [0, 11]
drag, startPoint x: 49, startPoint y: 419, endPoint x: 509, endPoint y: 434, distance: 459.7
click at [509, 434] on div "**********" at bounding box center [491, 468] width 921 height 178
drag, startPoint x: 623, startPoint y: 413, endPoint x: 415, endPoint y: 405, distance: 207.7
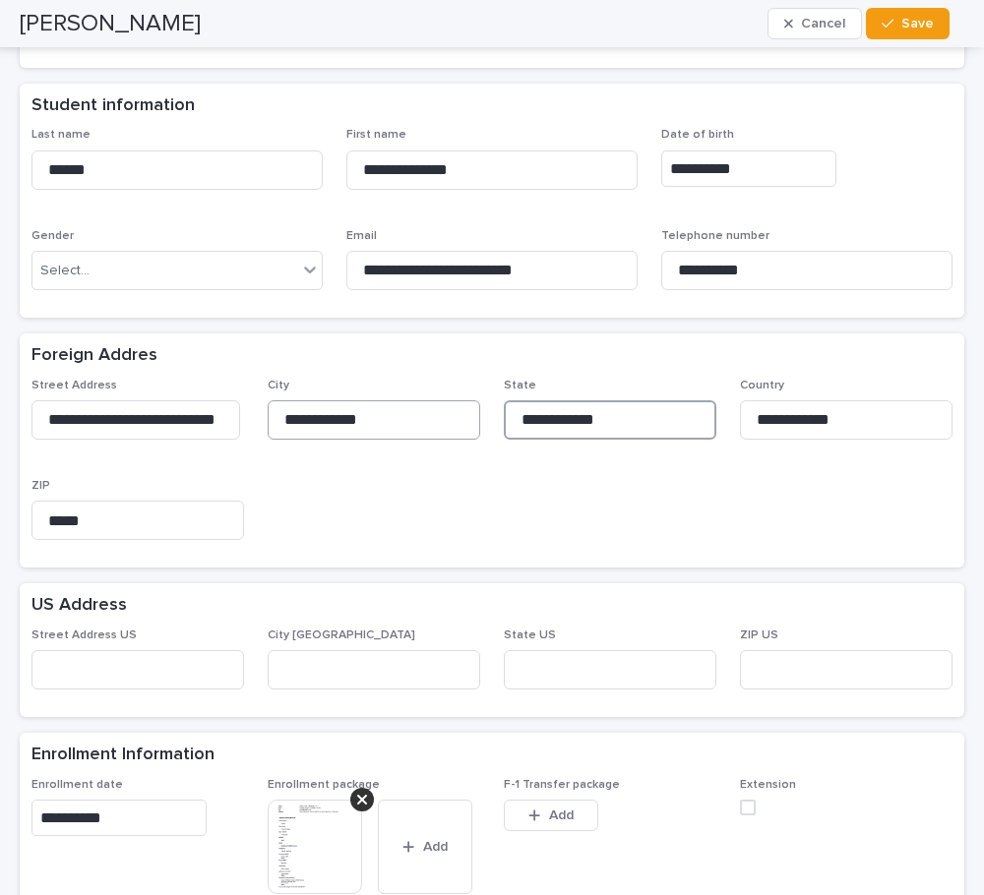
click at [415, 405] on div "**********" at bounding box center [491, 468] width 921 height 178
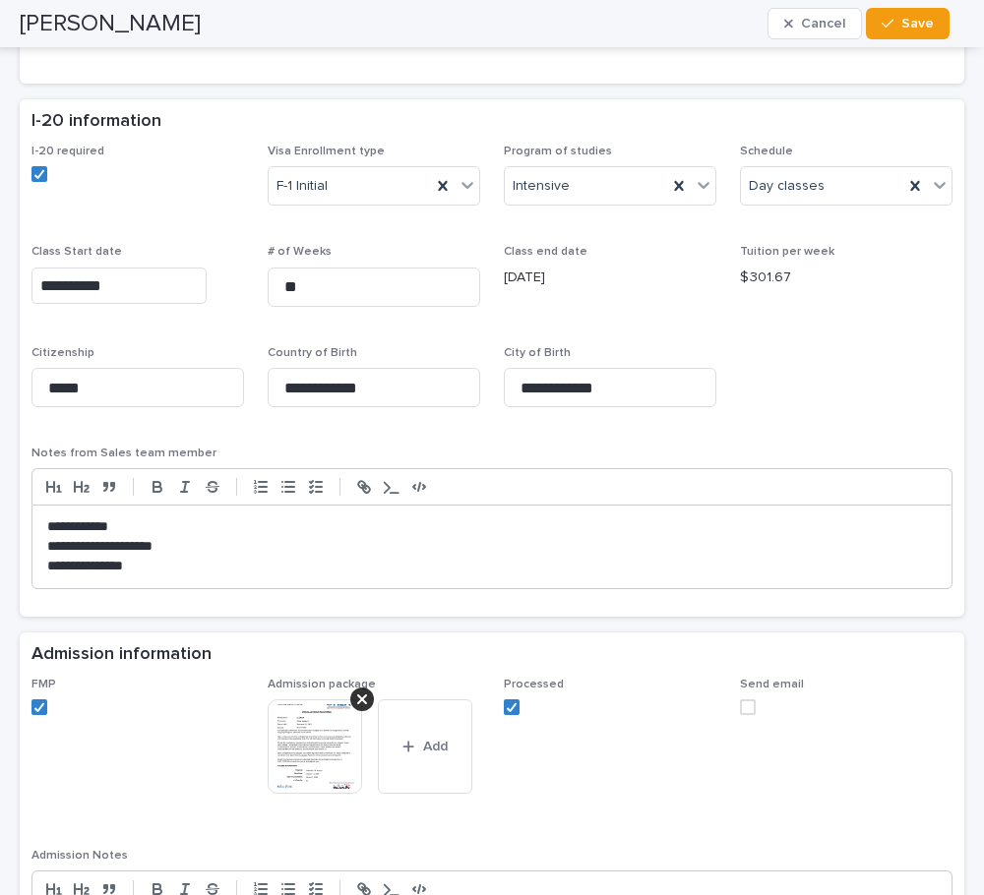
scroll to position [1181, 0]
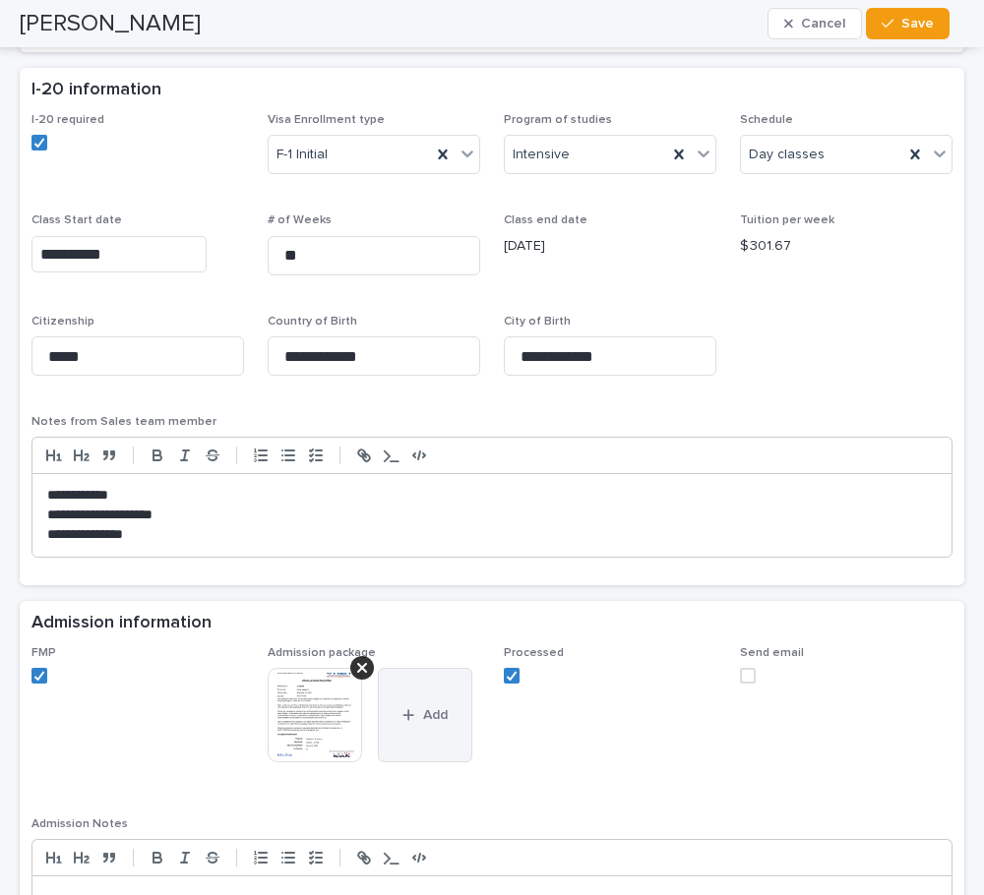
click at [414, 688] on button "Add" at bounding box center [425, 715] width 94 height 94
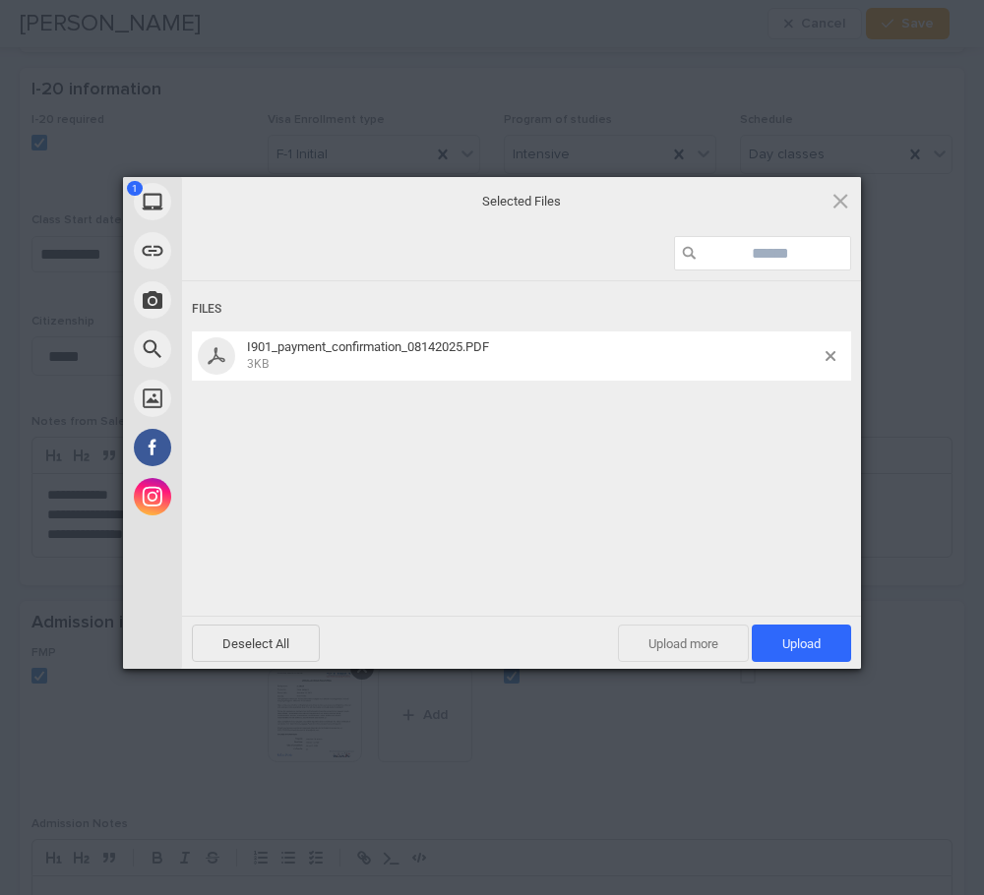
click at [662, 646] on span "Upload more" at bounding box center [683, 643] width 131 height 37
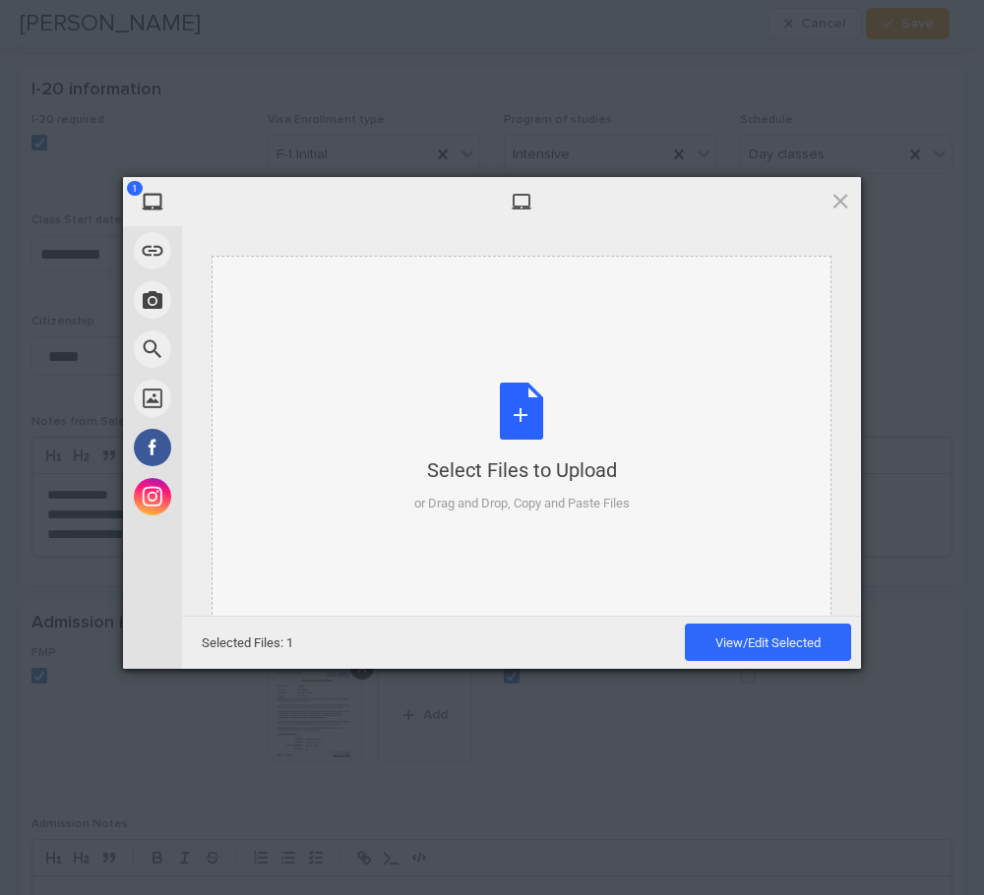
click at [526, 435] on div "Select Files to Upload or Drag and Drop, Copy and Paste Files" at bounding box center [521, 448] width 215 height 131
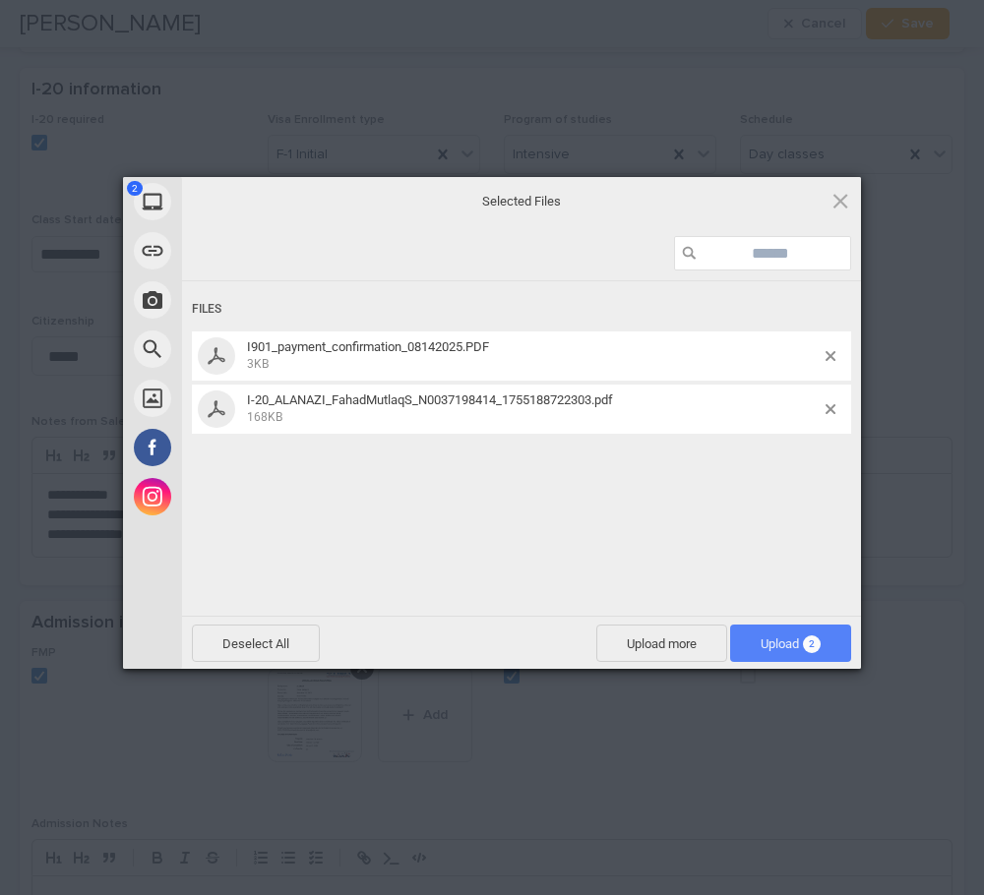
click at [775, 648] on span "Upload 2" at bounding box center [791, 644] width 60 height 15
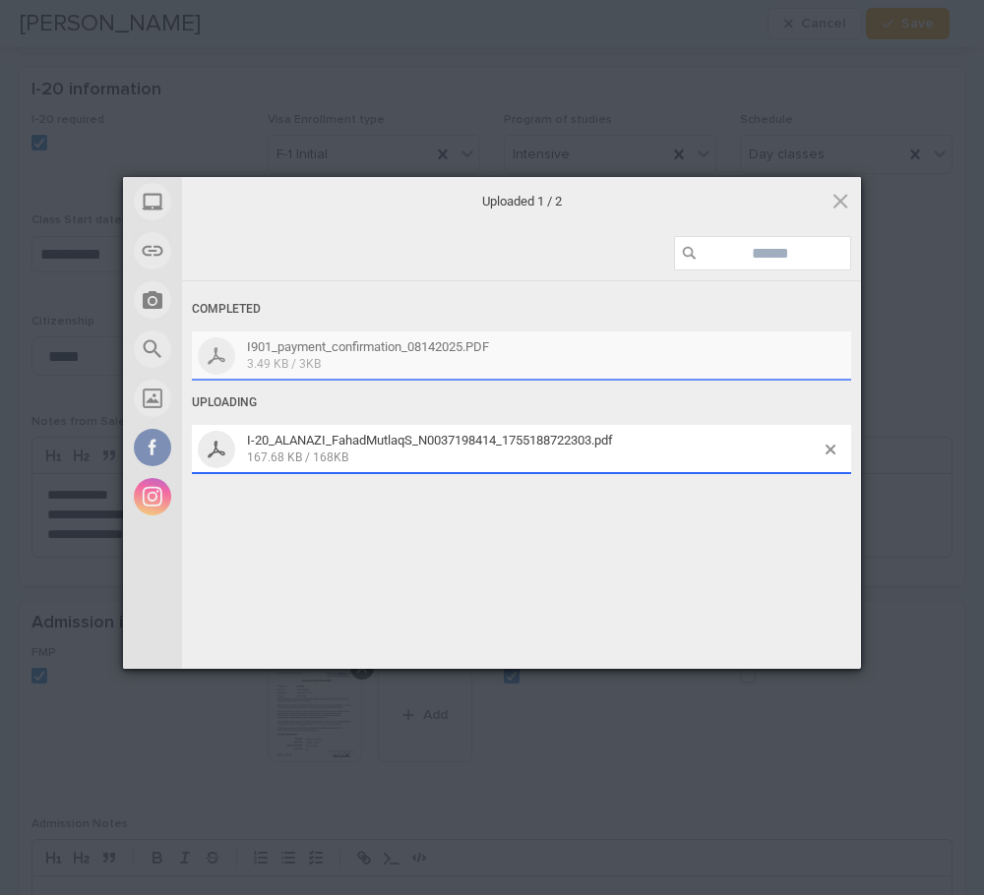
scroll to position [1342, 0]
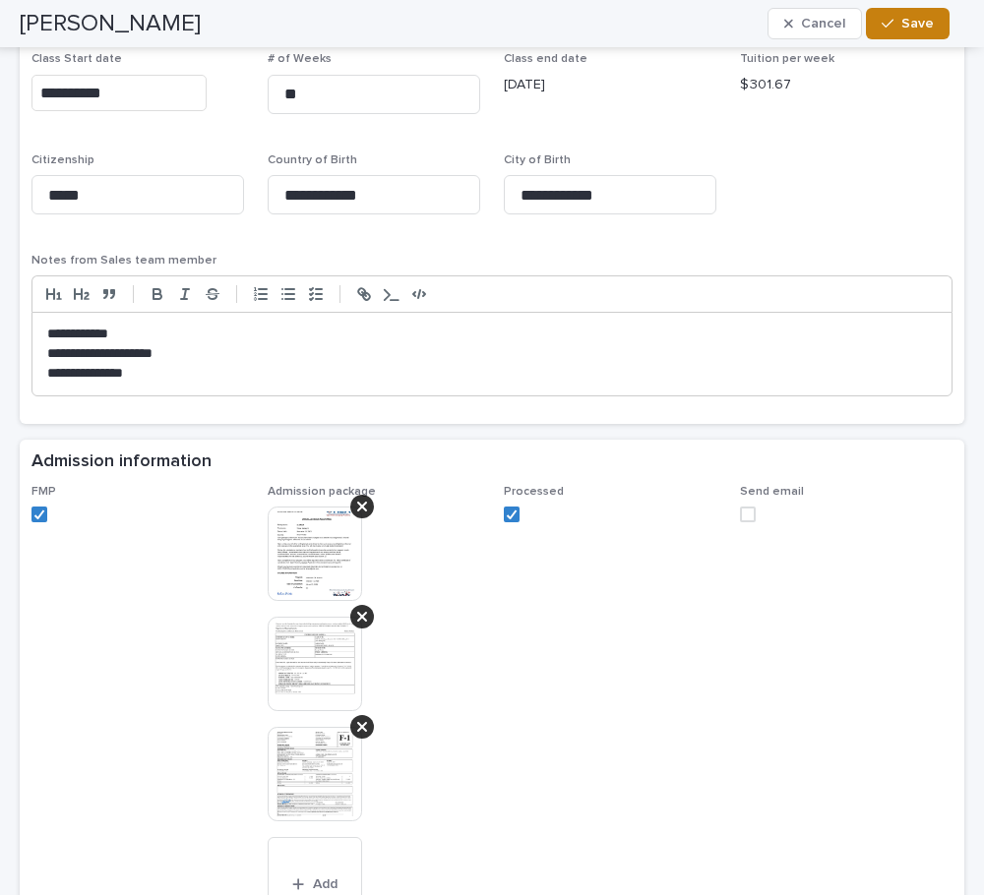
click at [898, 16] on button "Save" at bounding box center [908, 23] width 84 height 31
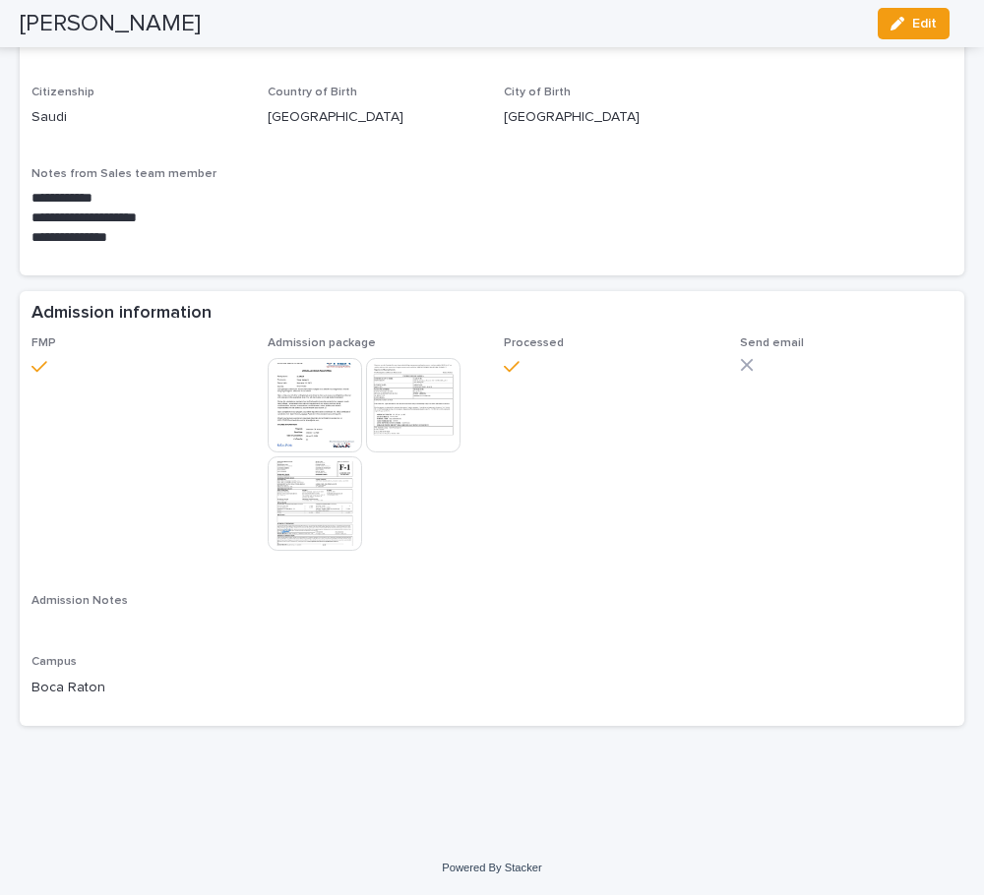
scroll to position [1033, 0]
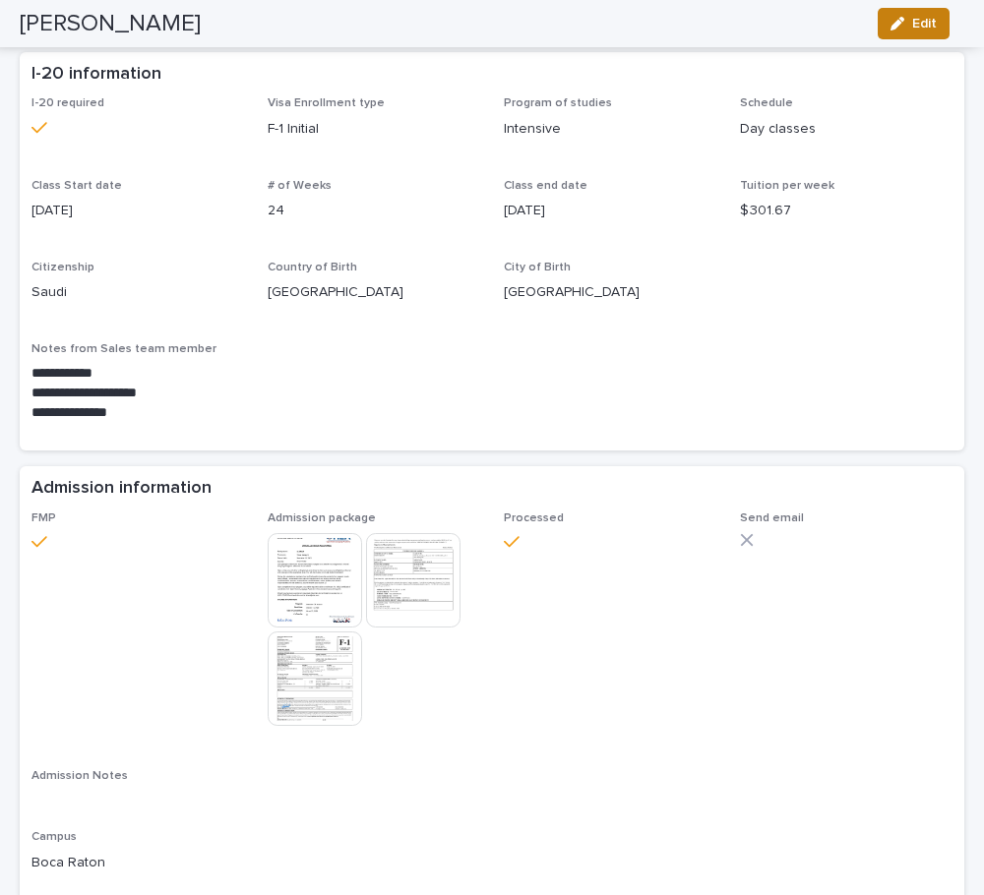
click at [904, 24] on icon "button" at bounding box center [897, 24] width 14 height 14
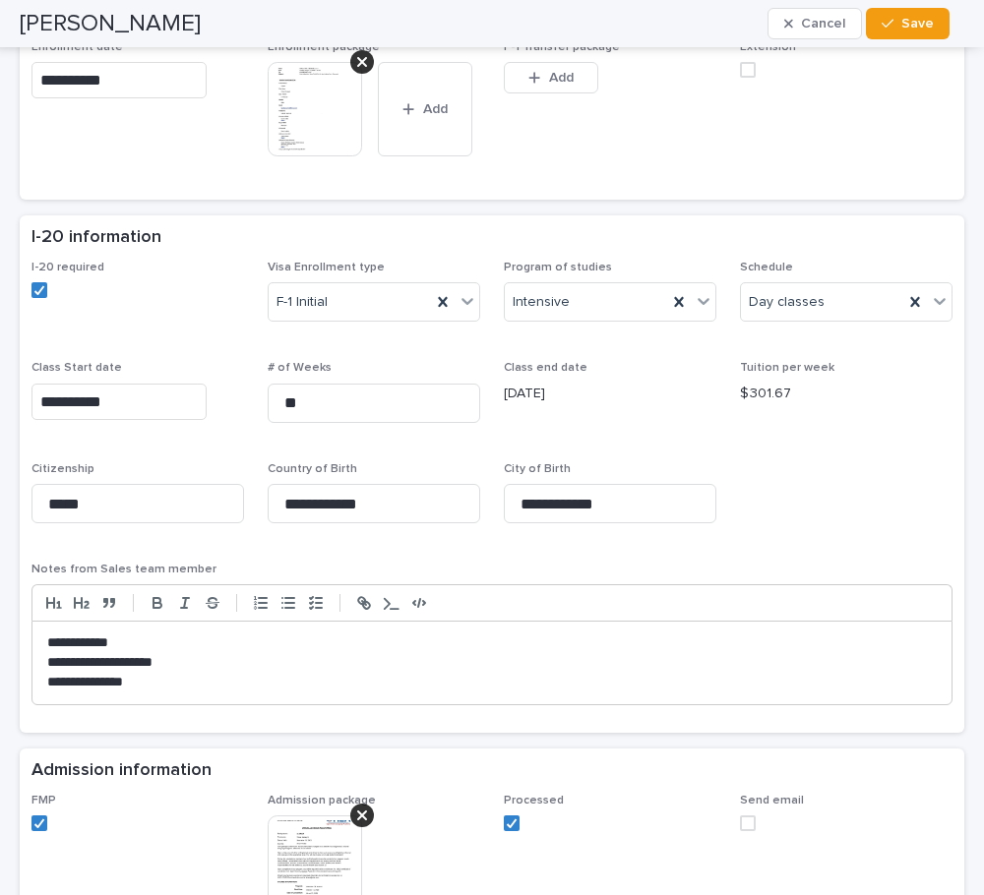
scroll to position [1164, 0]
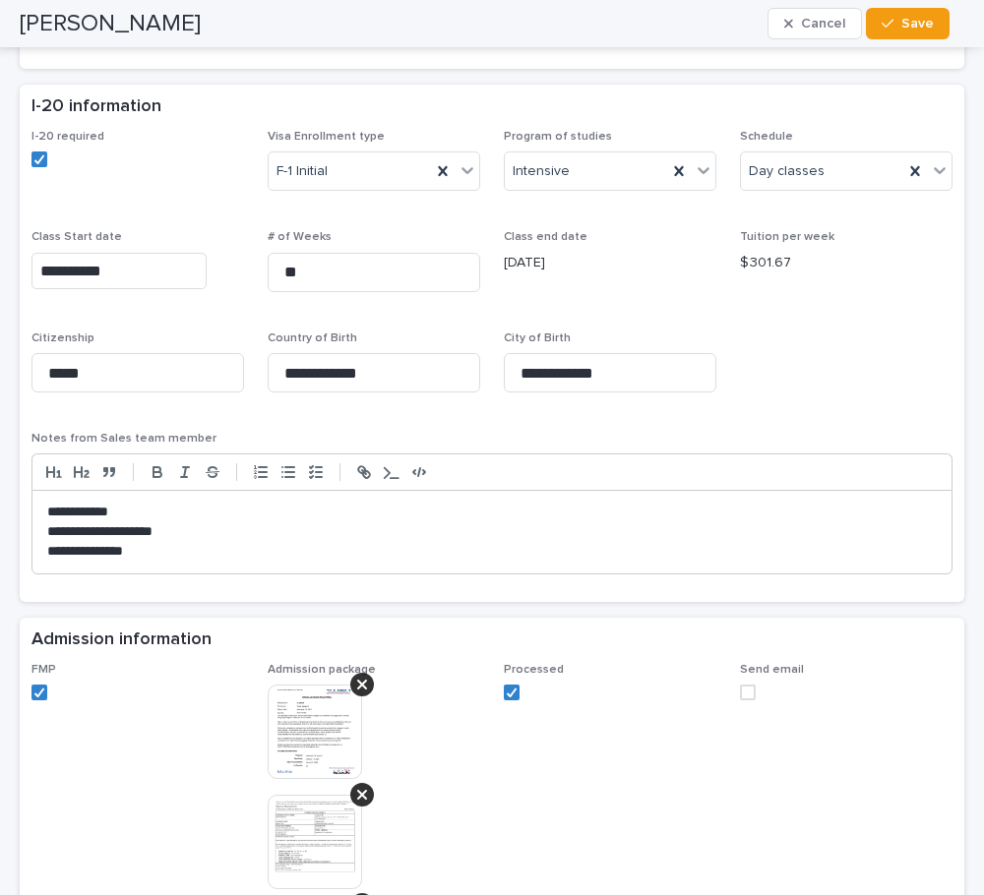
click at [740, 689] on span at bounding box center [748, 693] width 16 height 16
click at [896, 23] on div "button" at bounding box center [892, 24] width 20 height 14
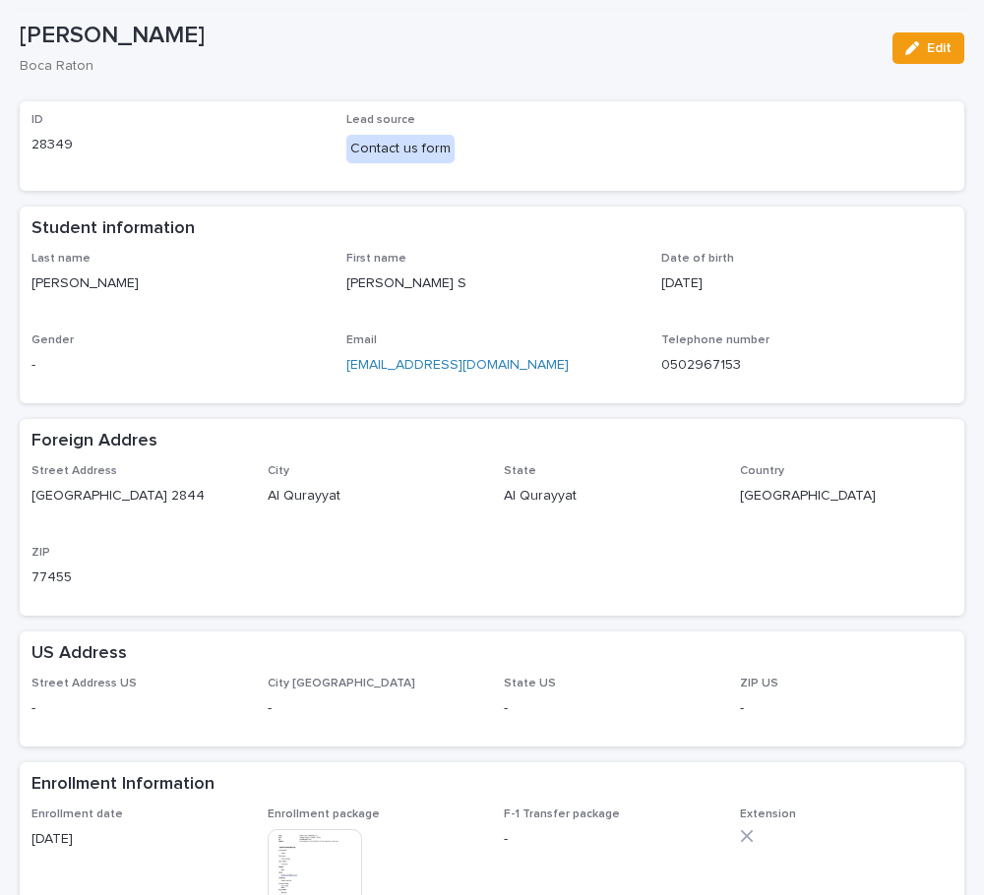
scroll to position [0, 0]
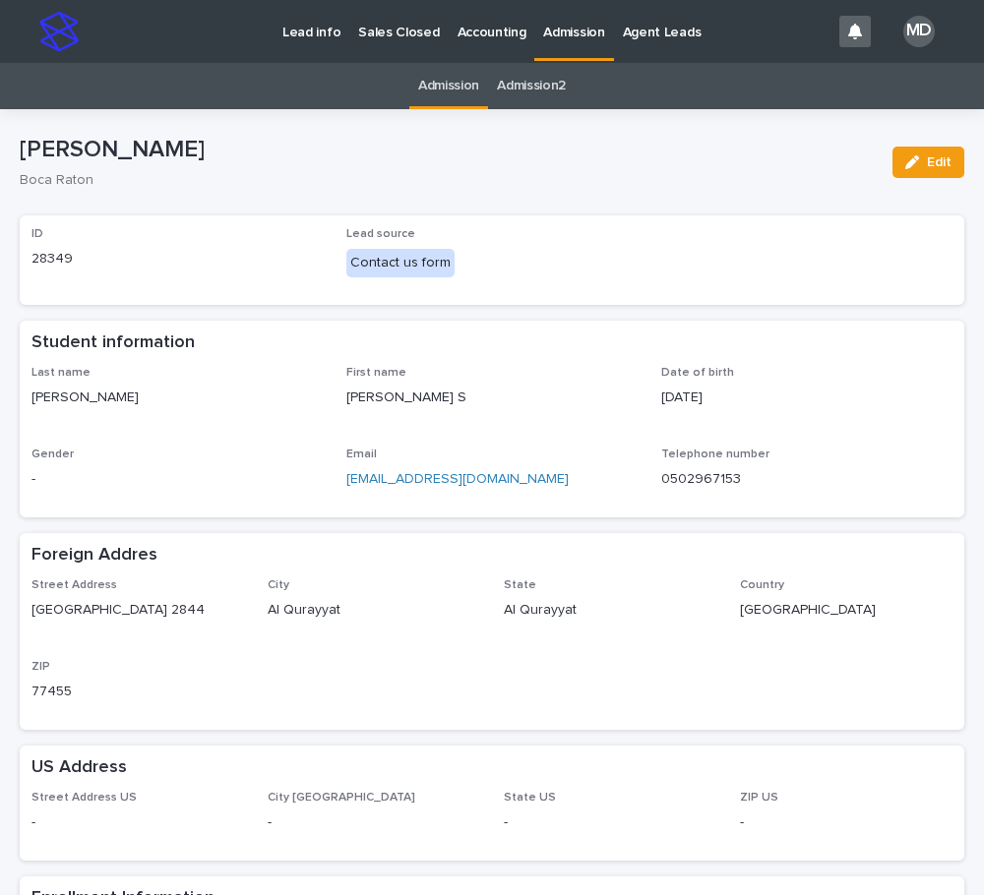
click at [563, 16] on p "Admission" at bounding box center [573, 20] width 61 height 41
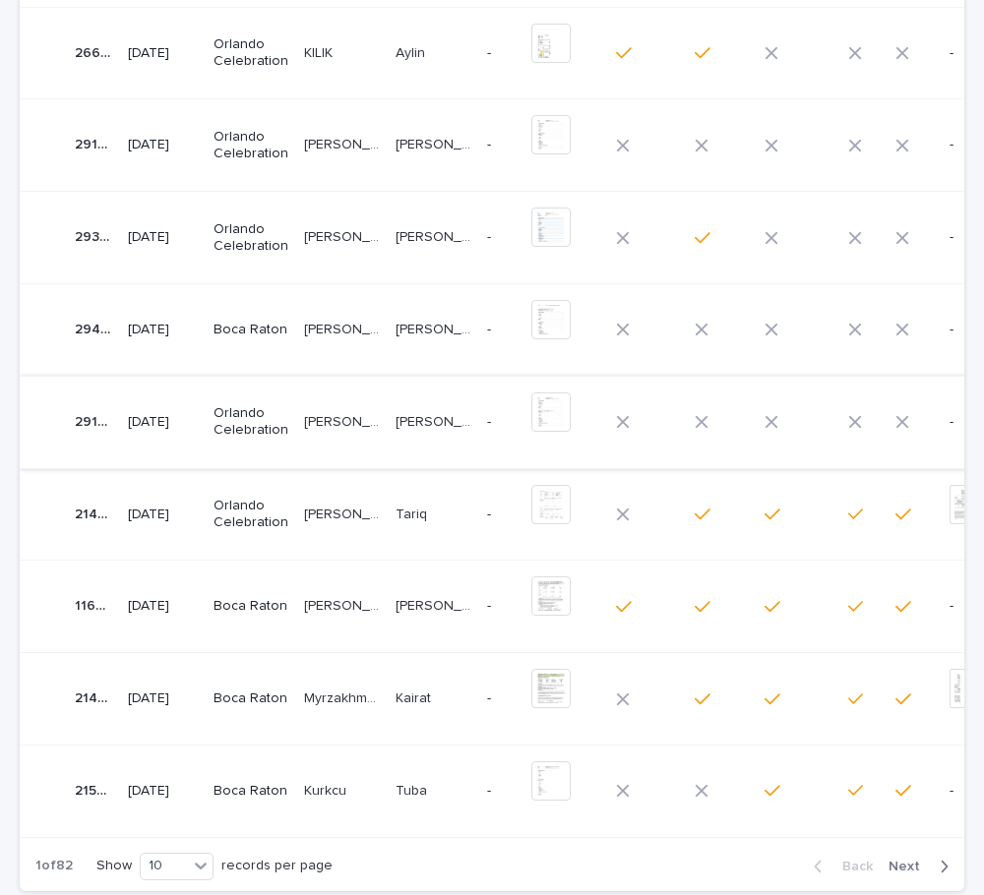
scroll to position [394, 0]
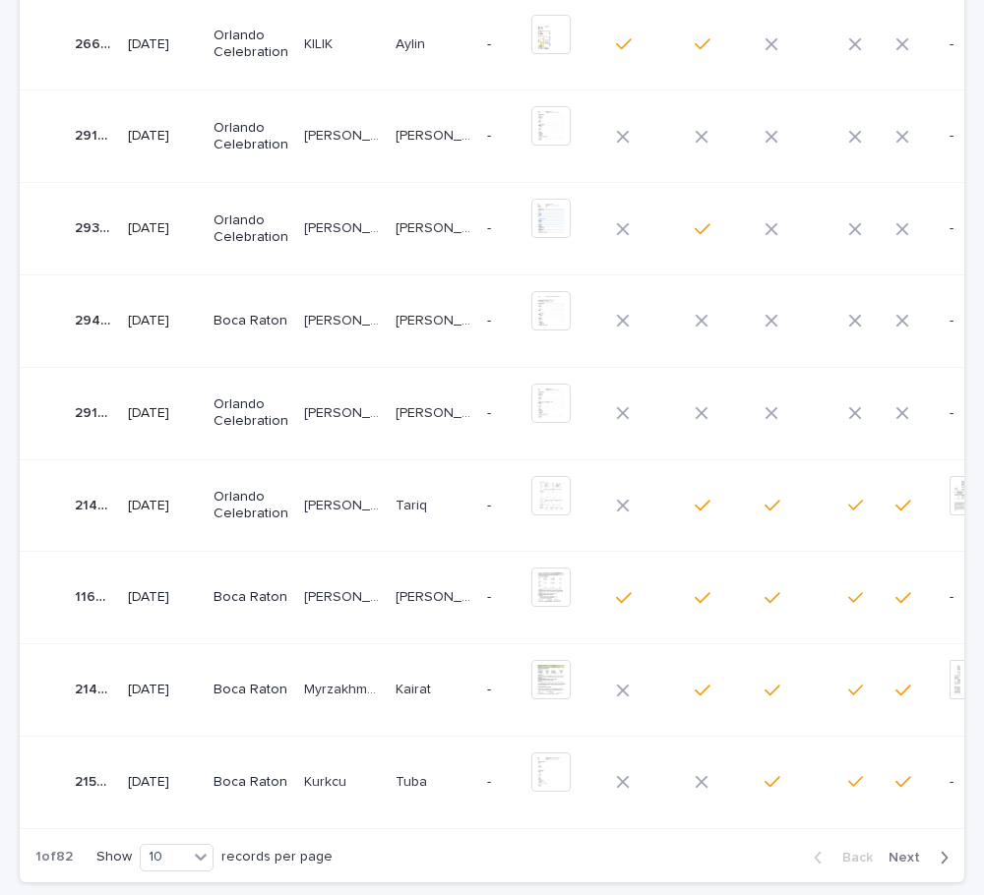
click at [294, 411] on td "Orlando Celebration" at bounding box center [251, 413] width 91 height 92
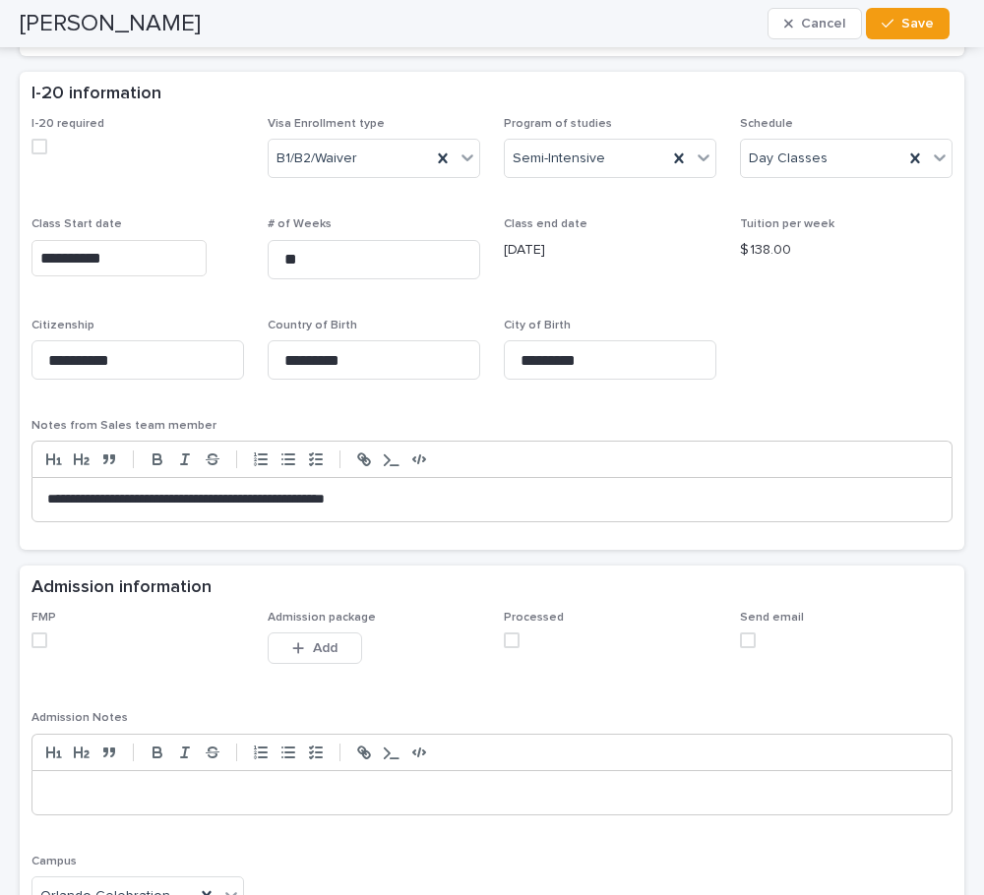
scroll to position [1181, 0]
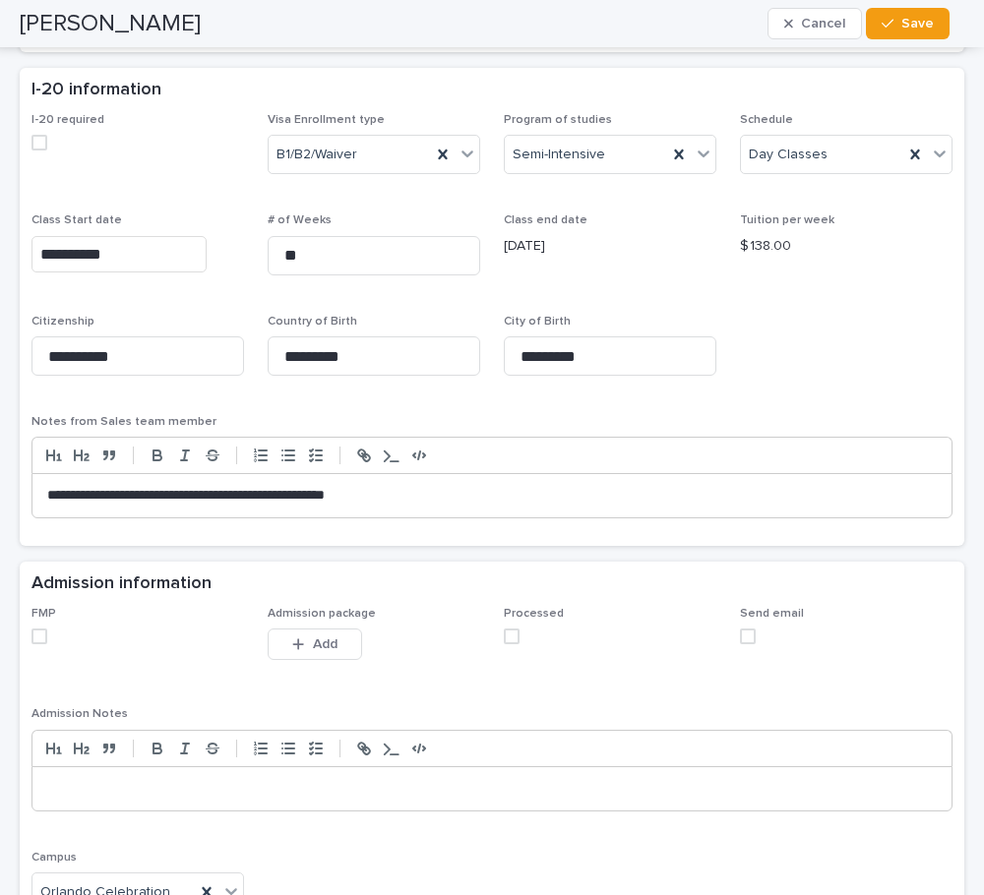
click at [41, 641] on span at bounding box center [39, 637] width 16 height 16
click at [504, 638] on span at bounding box center [512, 637] width 16 height 16
click at [740, 641] on span at bounding box center [748, 637] width 16 height 16
click at [916, 24] on span "Save" at bounding box center [917, 24] width 32 height 14
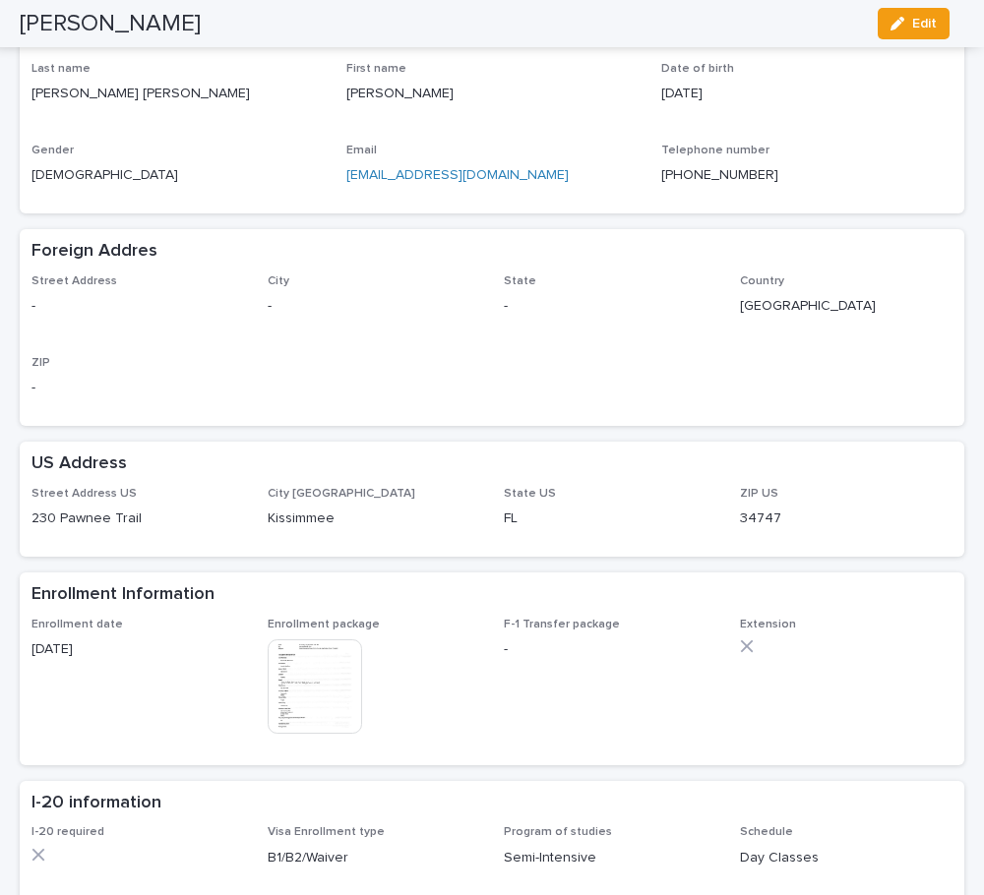
scroll to position [0, 0]
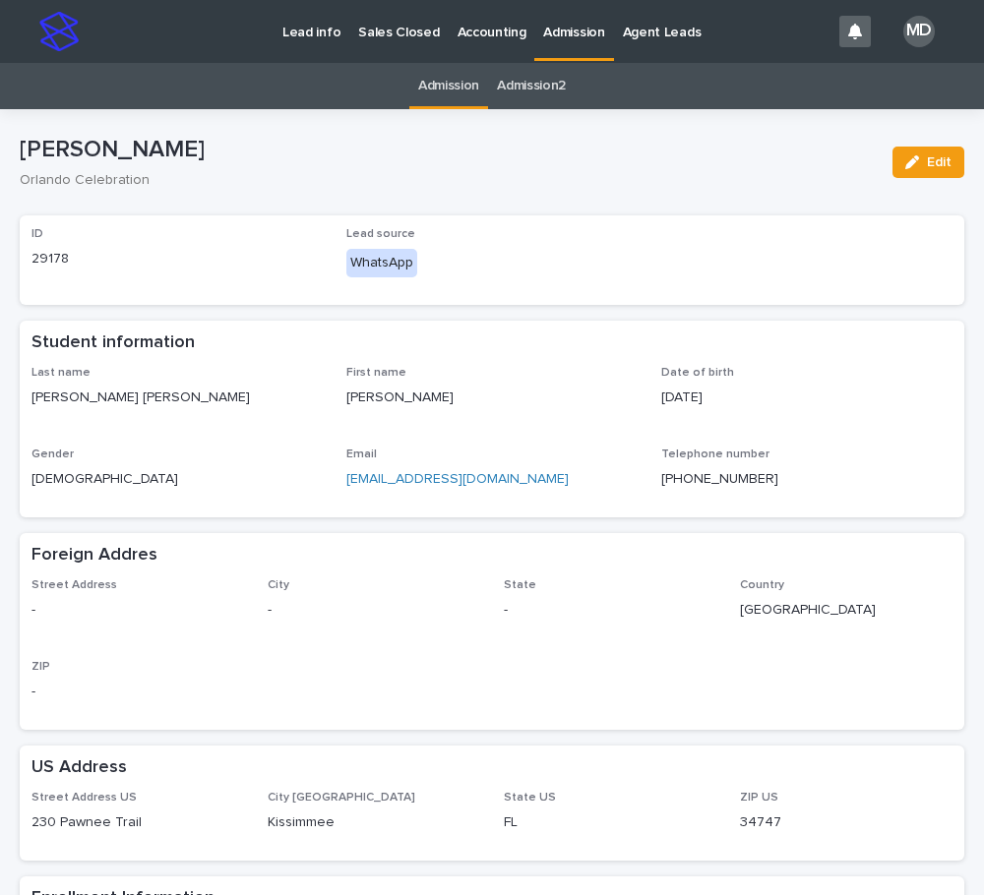
click at [566, 10] on p "Admission" at bounding box center [573, 20] width 61 height 41
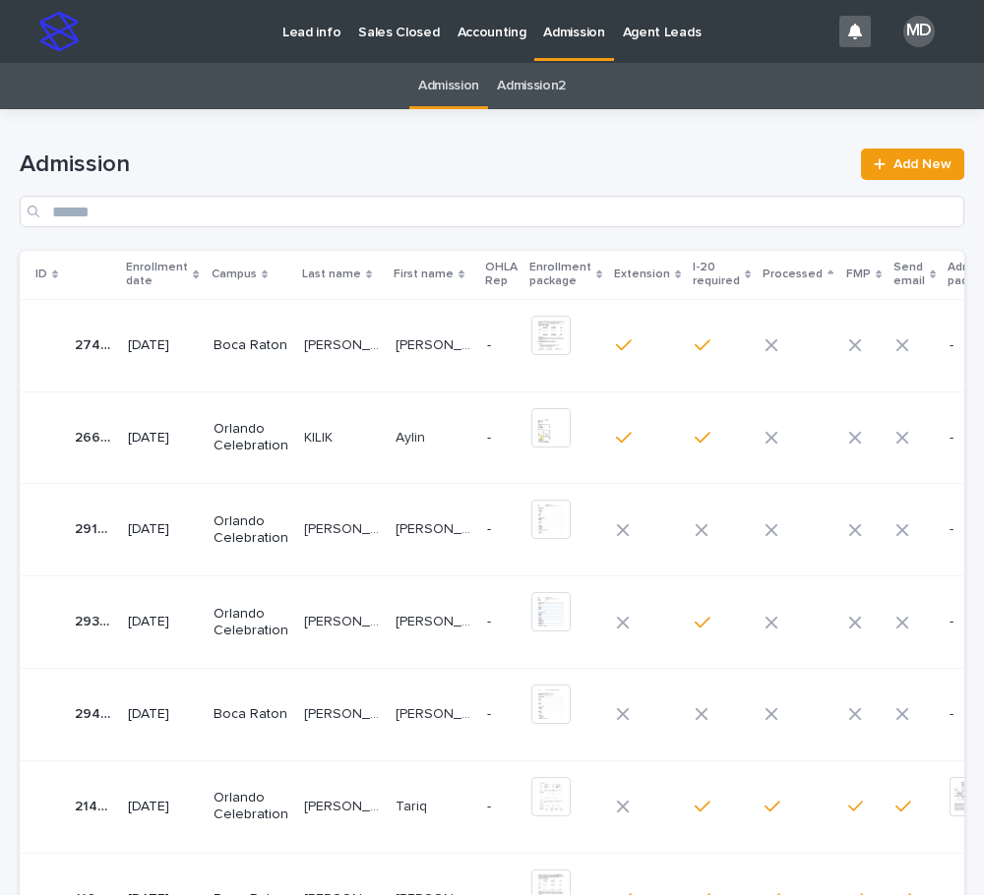
click at [230, 707] on p "Boca Raton" at bounding box center [251, 714] width 75 height 17
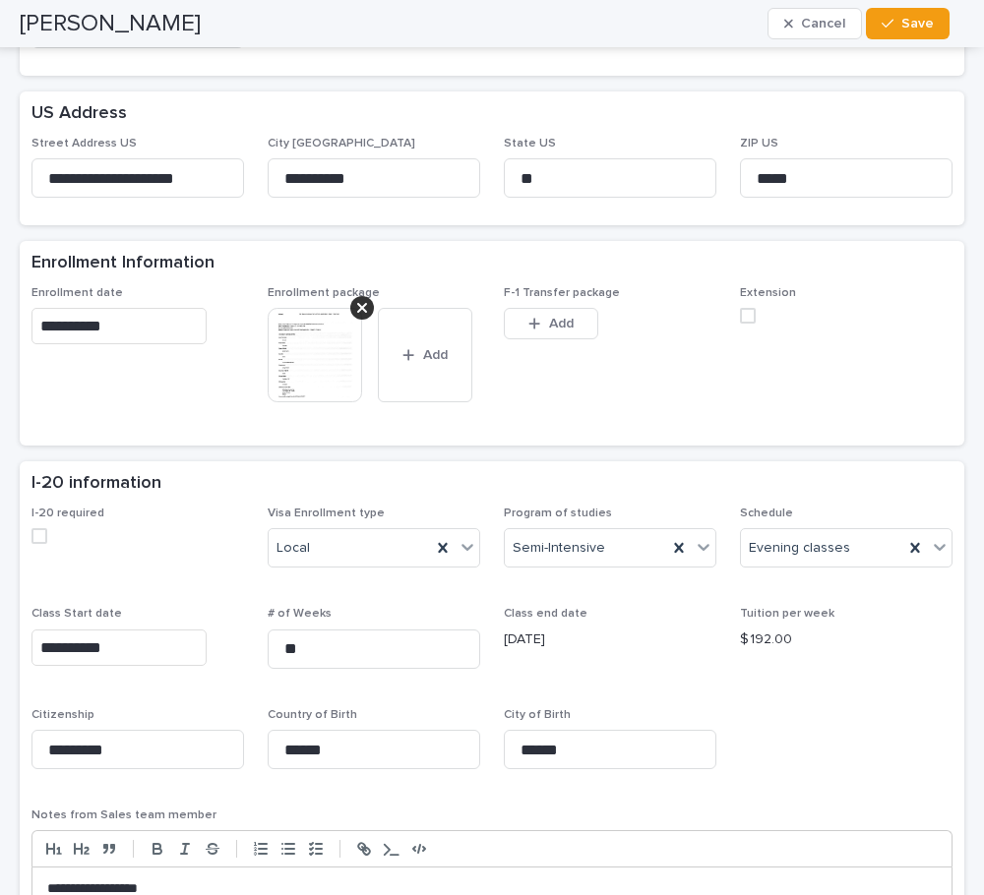
scroll to position [689, 0]
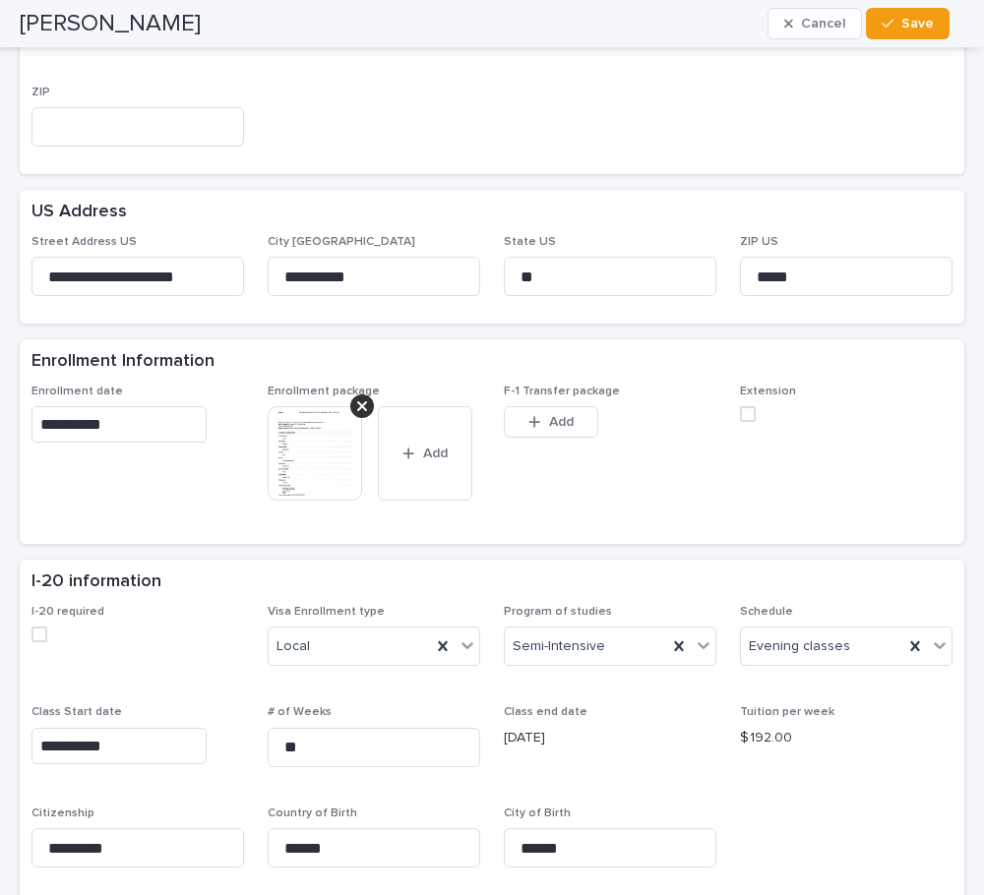
click at [338, 431] on img at bounding box center [315, 453] width 94 height 94
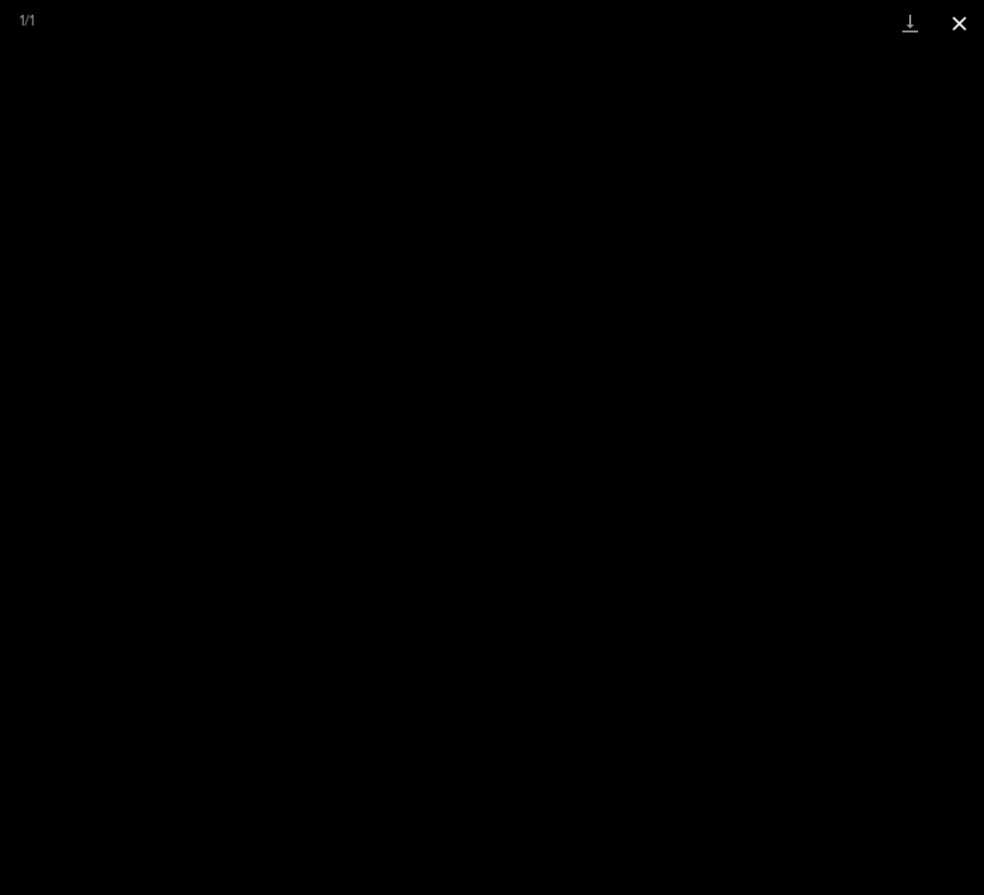
drag, startPoint x: 957, startPoint y: 24, endPoint x: 947, endPoint y: 35, distance: 15.4
click at [957, 24] on button "Close gallery" at bounding box center [959, 23] width 49 height 46
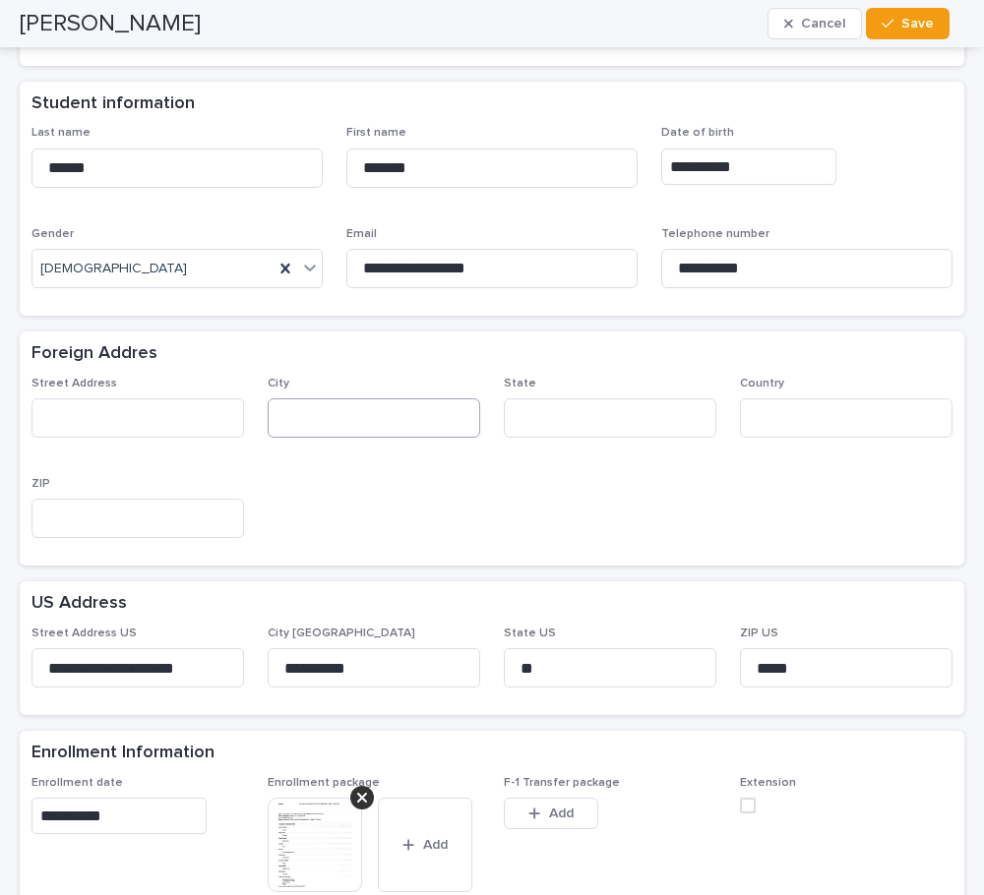
scroll to position [295, 0]
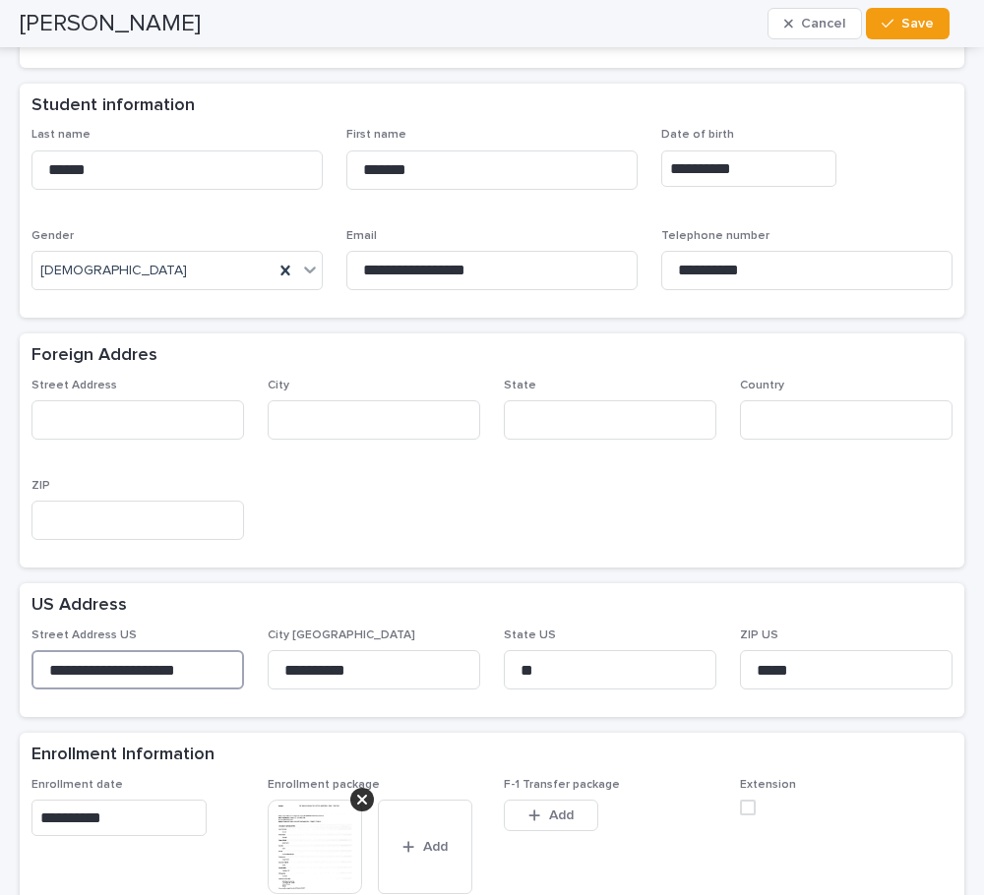
drag, startPoint x: 185, startPoint y: 666, endPoint x: 16, endPoint y: 612, distance: 177.7
click at [0, 653] on html "**********" at bounding box center [492, 447] width 984 height 895
click at [205, 673] on input "**********" at bounding box center [137, 669] width 213 height 39
drag, startPoint x: 9, startPoint y: 661, endPoint x: -13, endPoint y: 656, distance: 22.2
click at [0, 656] on html "**********" at bounding box center [492, 447] width 984 height 895
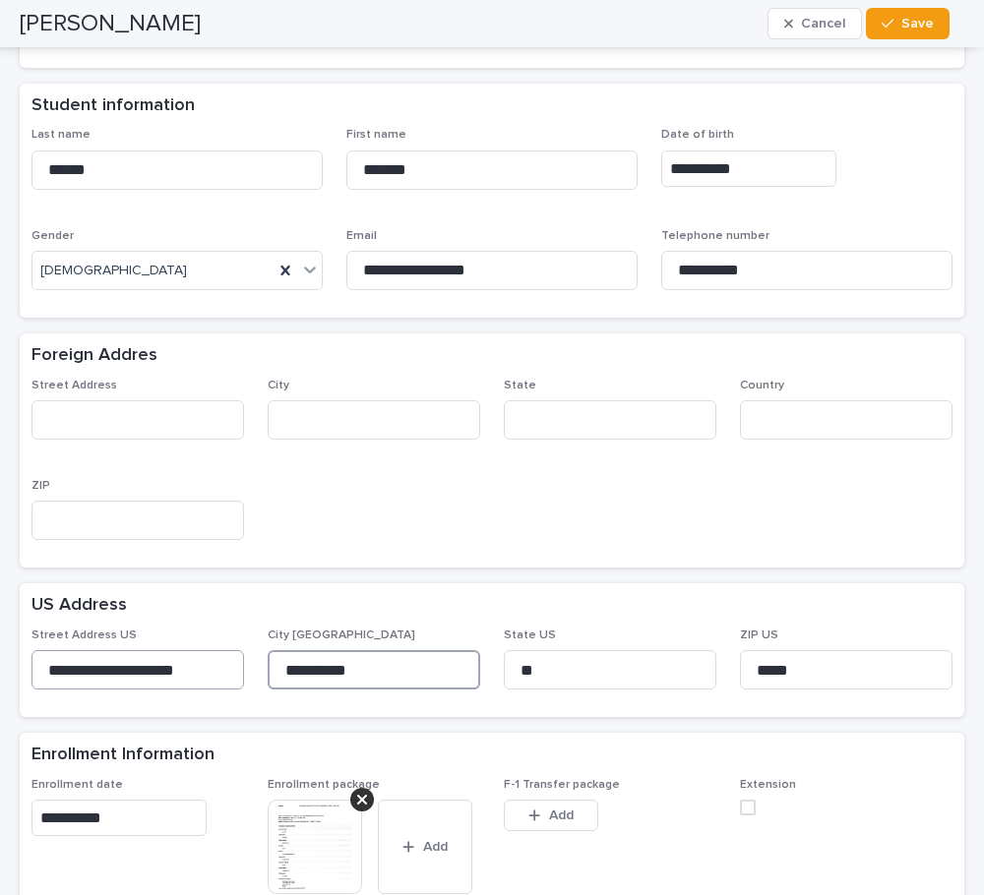
drag, startPoint x: 357, startPoint y: 669, endPoint x: 186, endPoint y: 666, distance: 171.2
click at [186, 666] on div "**********" at bounding box center [491, 667] width 921 height 77
drag, startPoint x: 797, startPoint y: 666, endPoint x: 668, endPoint y: 664, distance: 128.9
click at [668, 664] on div "**********" at bounding box center [491, 667] width 921 height 77
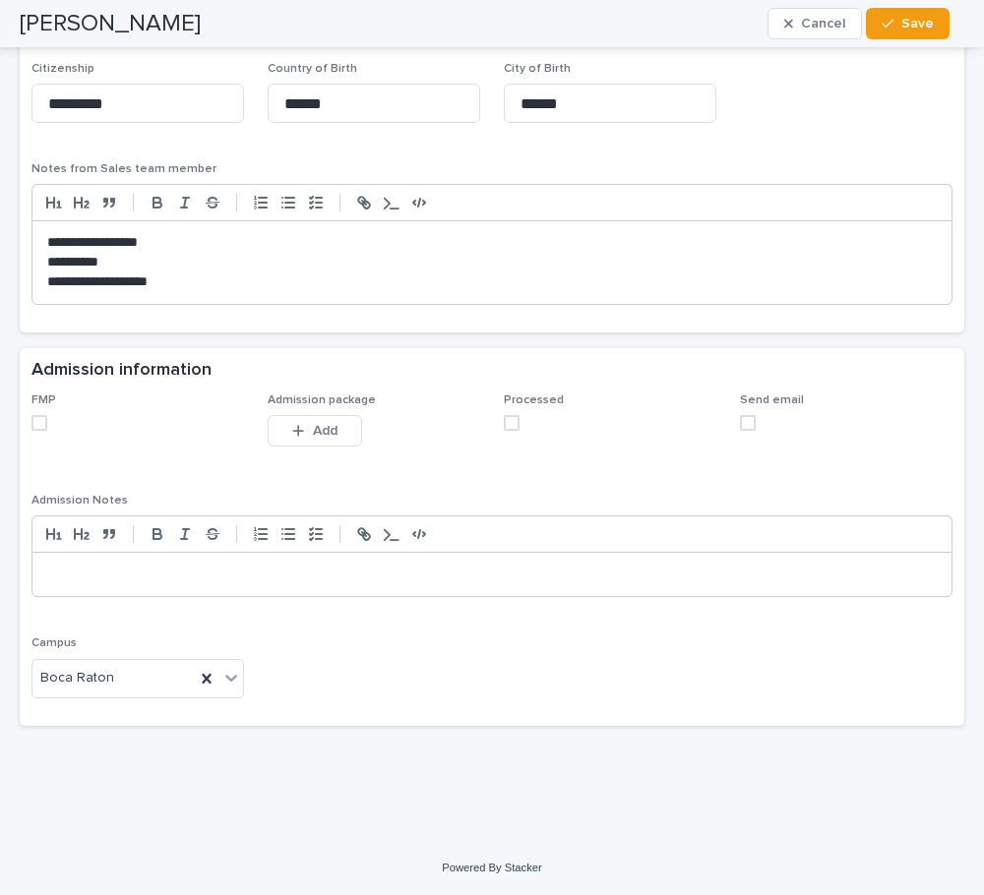
scroll to position [1434, 0]
click at [363, 436] on div "This file cannot be opened Download File Add" at bounding box center [374, 433] width 213 height 39
click at [319, 435] on span "Add" at bounding box center [325, 430] width 25 height 14
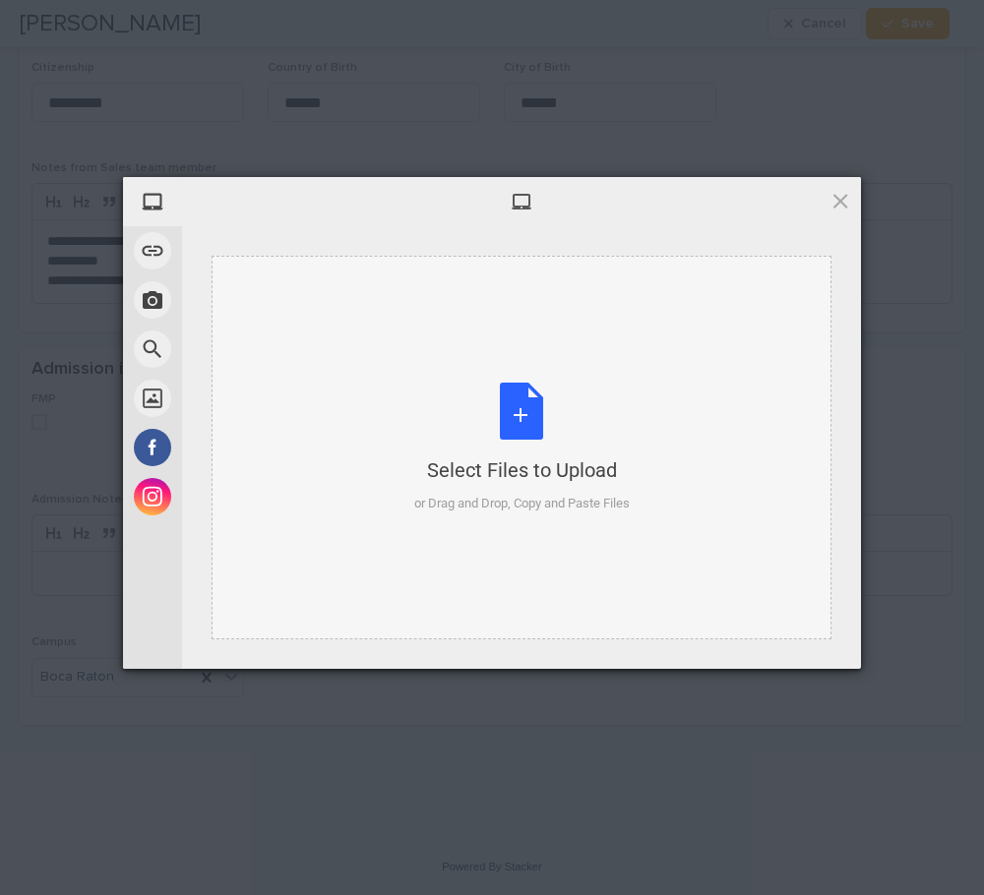
click at [512, 400] on div "Select Files to Upload or Drag and Drop, Copy and Paste Files" at bounding box center [521, 448] width 215 height 131
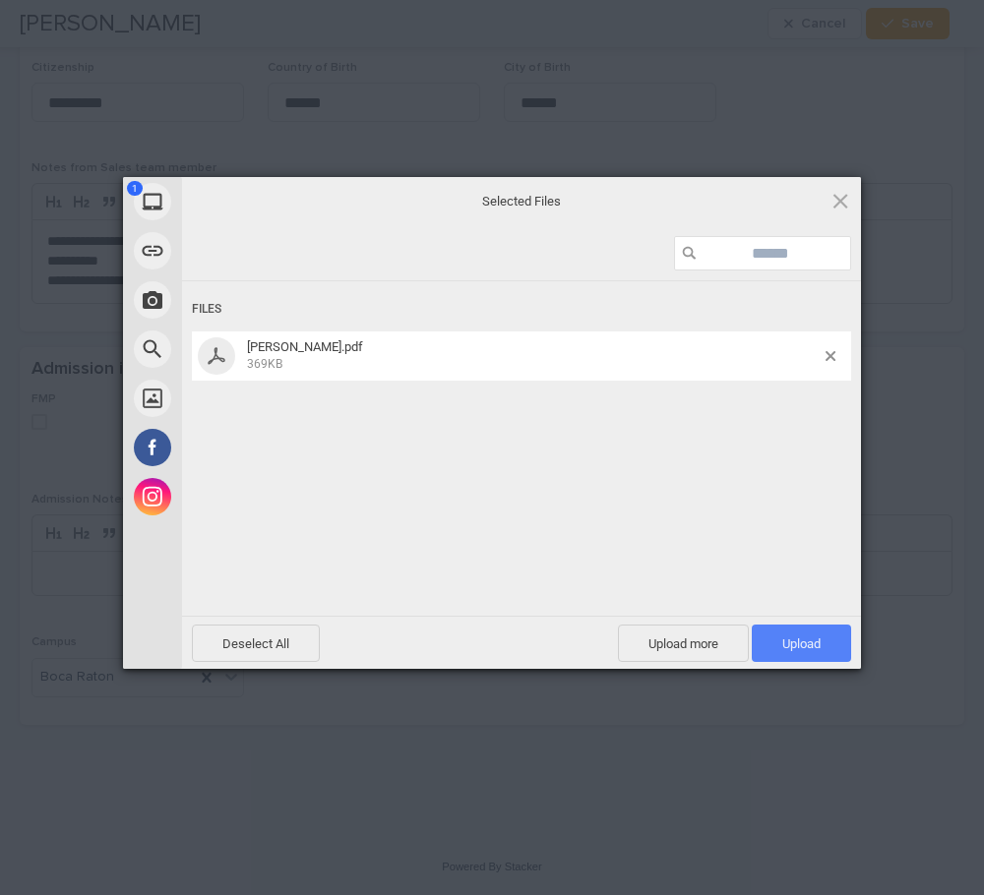
click at [807, 641] on span "Upload 1" at bounding box center [801, 644] width 38 height 15
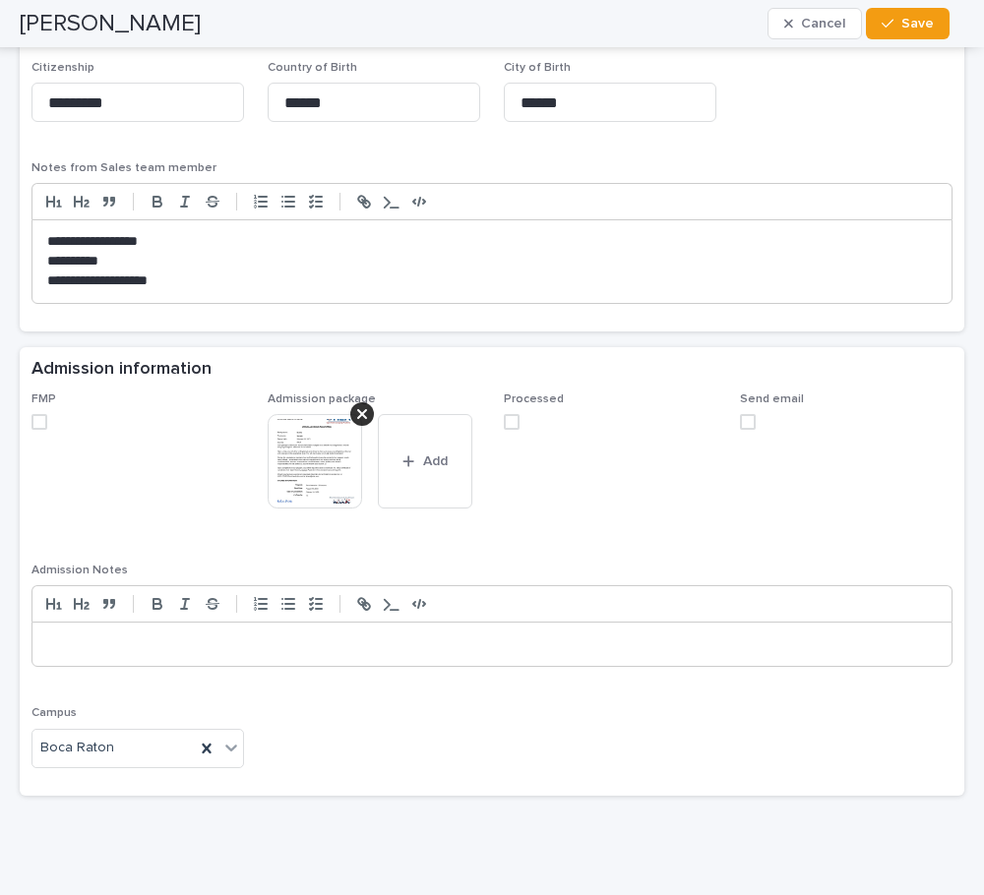
click at [35, 417] on span at bounding box center [39, 422] width 16 height 16
click at [504, 420] on span at bounding box center [512, 422] width 16 height 16
click at [918, 8] on button "Save" at bounding box center [908, 23] width 84 height 31
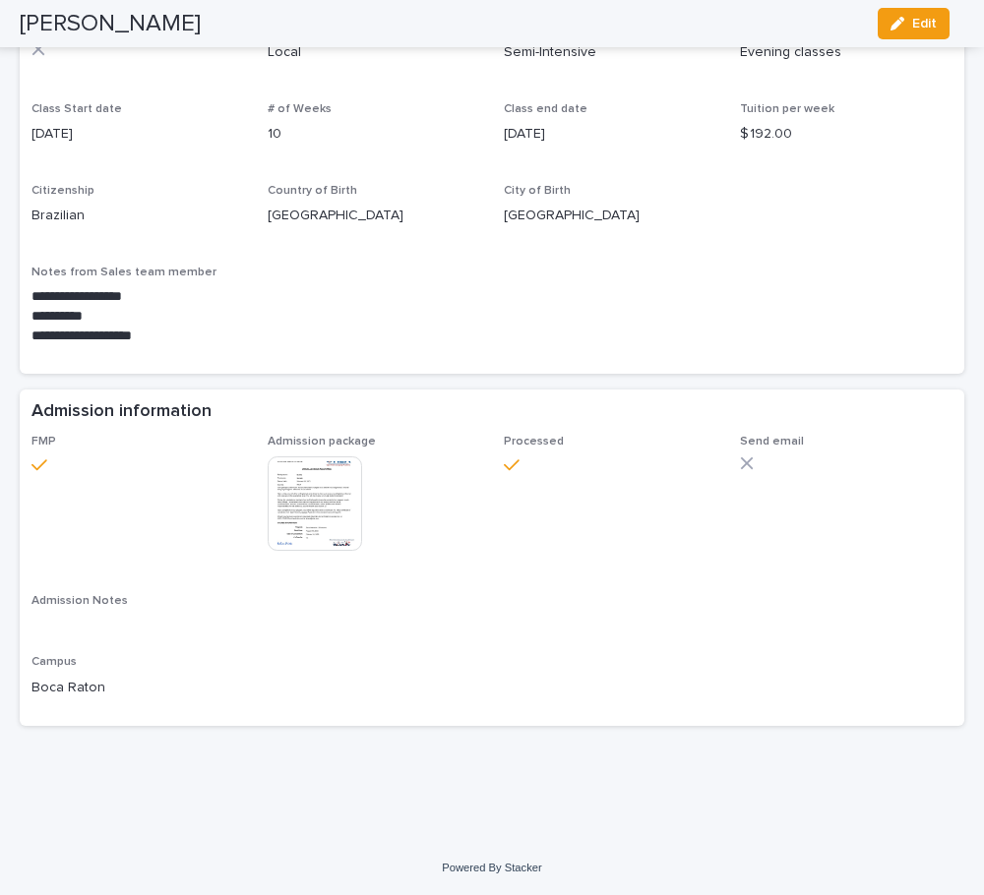
scroll to position [1110, 0]
click at [913, 16] on button "Edit" at bounding box center [914, 23] width 72 height 31
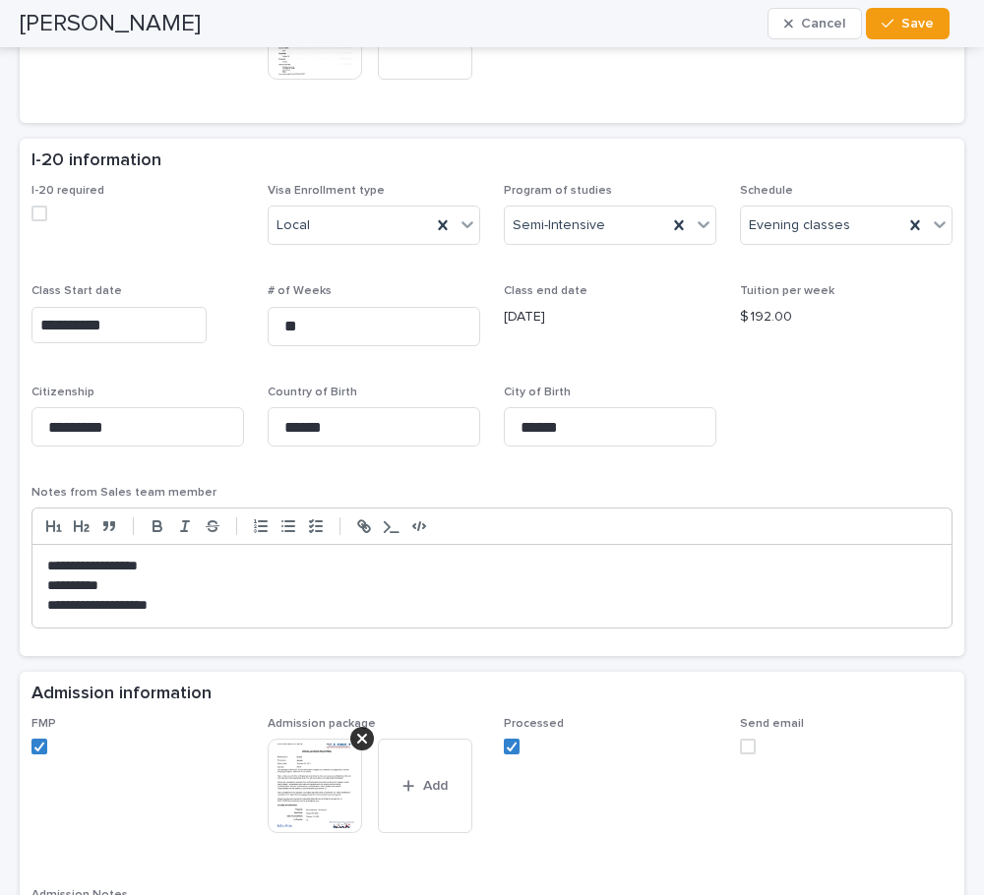
drag, startPoint x: 746, startPoint y: 747, endPoint x: 749, endPoint y: 732, distance: 15.1
click at [745, 747] on label at bounding box center [846, 747] width 213 height 16
drag, startPoint x: 922, startPoint y: 19, endPoint x: 919, endPoint y: 241, distance: 222.4
click at [922, 19] on span "Save" at bounding box center [917, 24] width 32 height 14
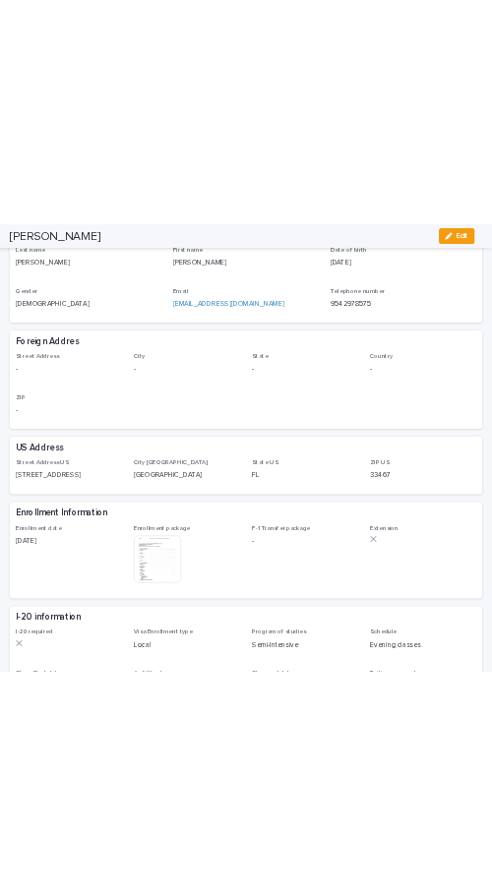
scroll to position [0, 0]
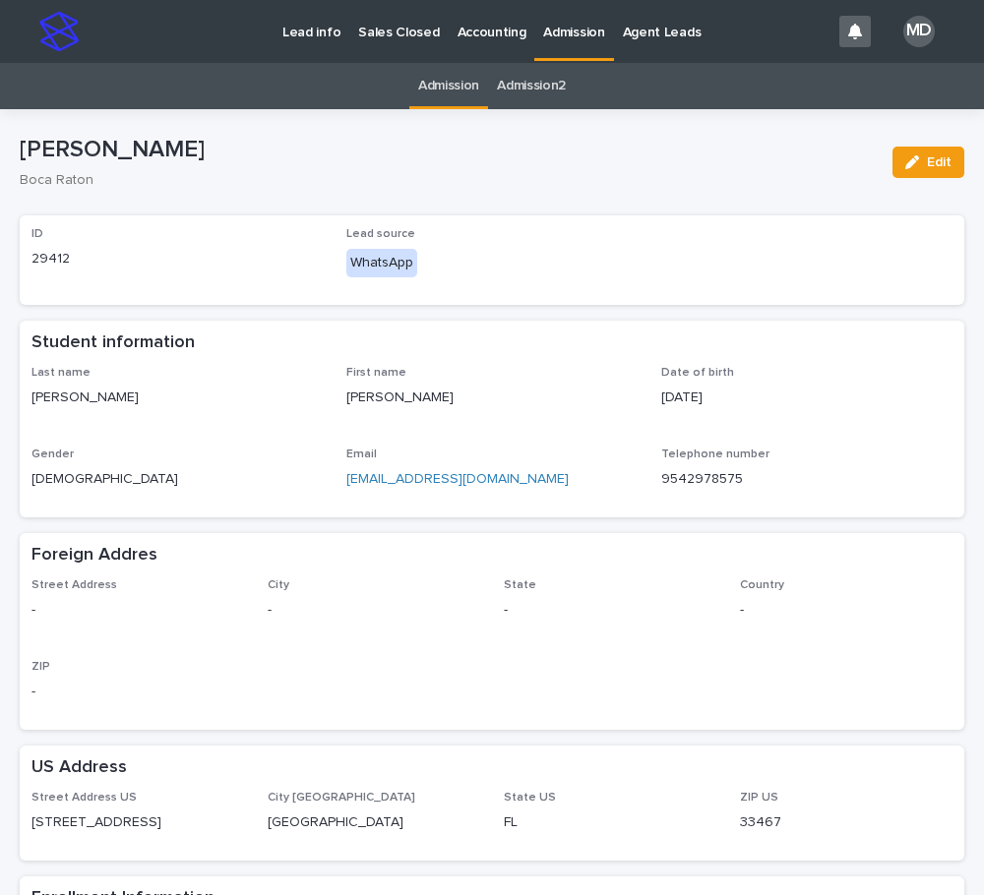
click at [568, 23] on p "Admission" at bounding box center [573, 20] width 61 height 41
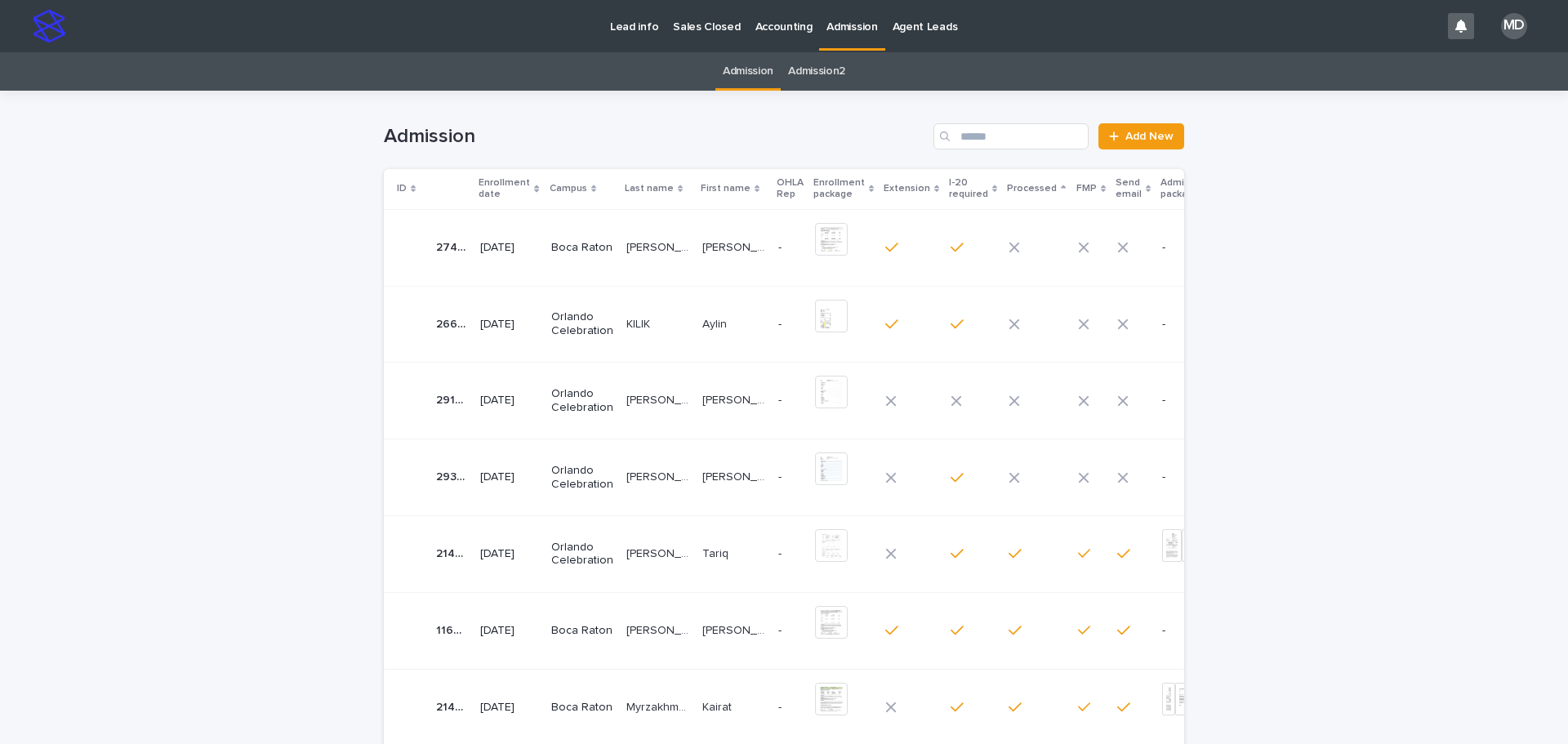
click at [595, 482] on p "Orlando Celebration" at bounding box center [582, 477] width 62 height 27
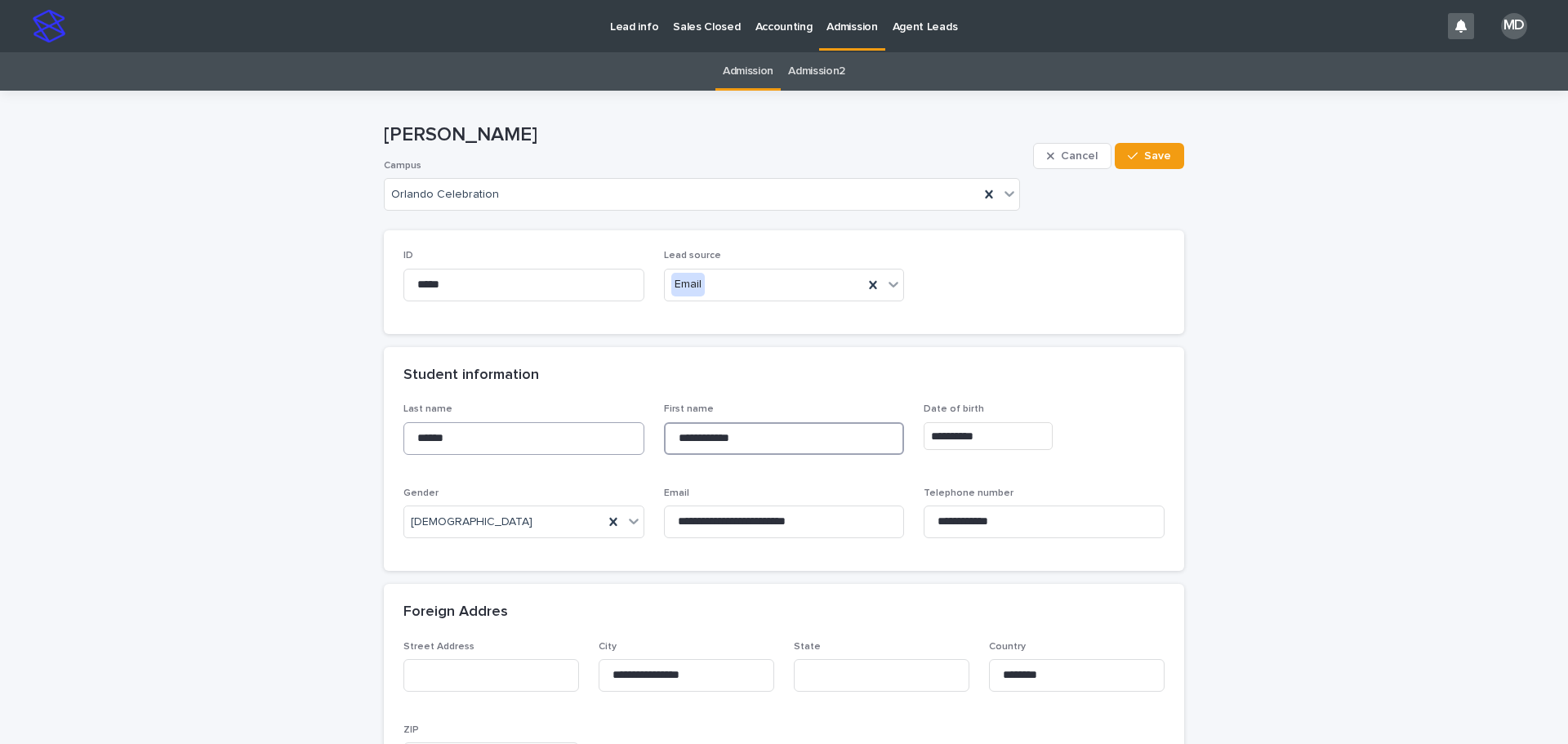
drag, startPoint x: 767, startPoint y: 437, endPoint x: 595, endPoint y: 424, distance: 172.5
click at [595, 424] on div "**********" at bounding box center [784, 477] width 761 height 148
drag, startPoint x: 446, startPoint y: 438, endPoint x: 308, endPoint y: 428, distance: 138.4
drag, startPoint x: 769, startPoint y: 144, endPoint x: 793, endPoint y: 133, distance: 26.4
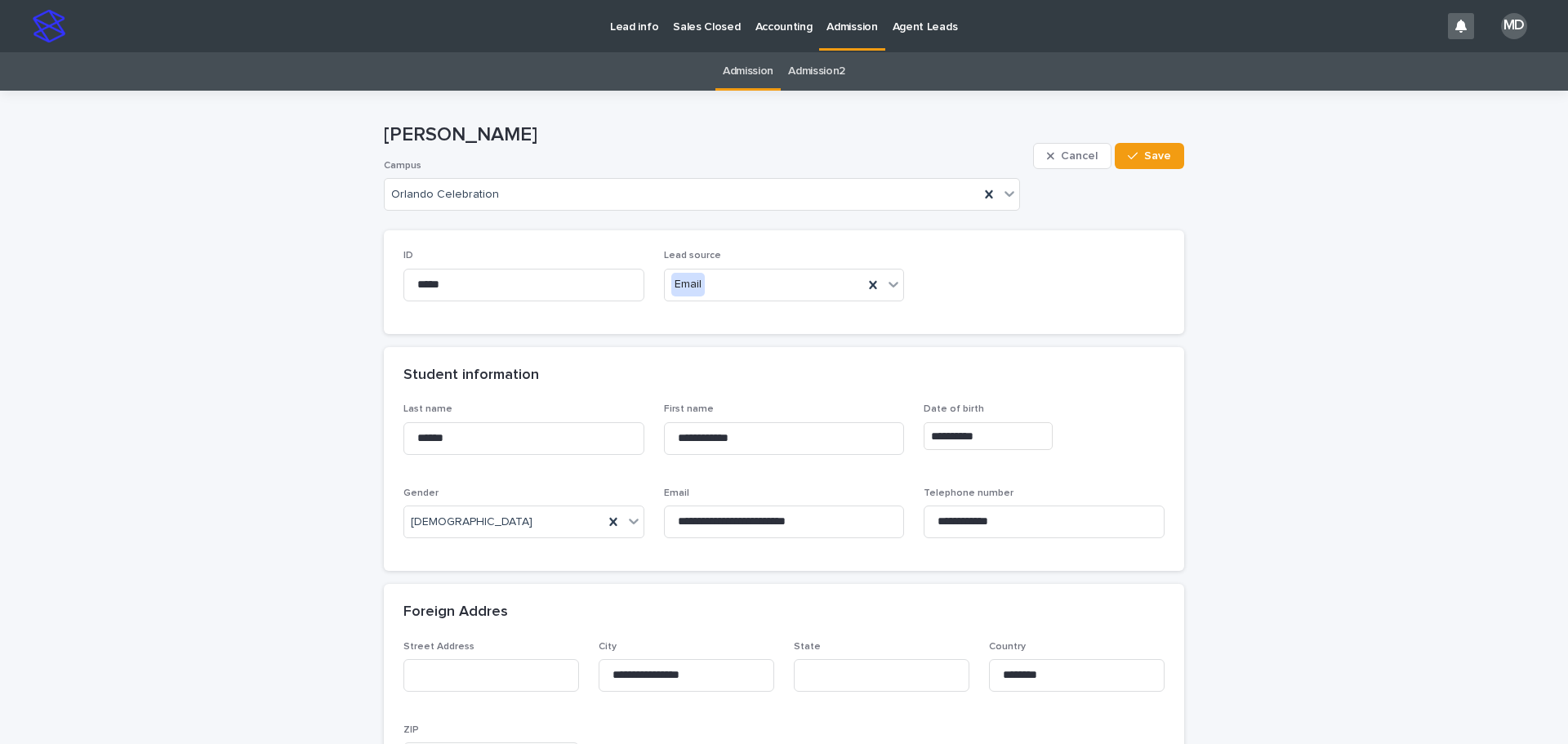
click at [772, 141] on p "Patricia Machado" at bounding box center [705, 135] width 642 height 24
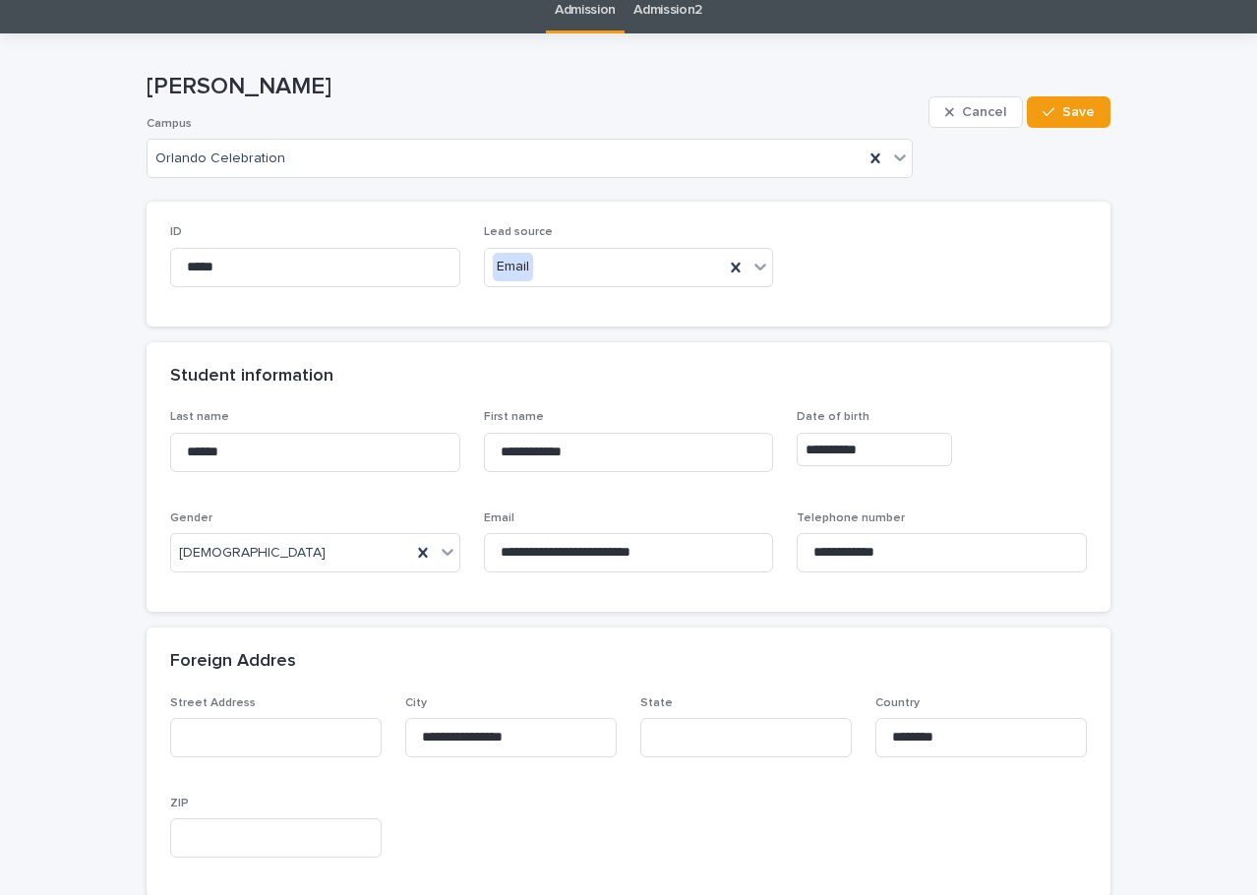
scroll to position [63, 0]
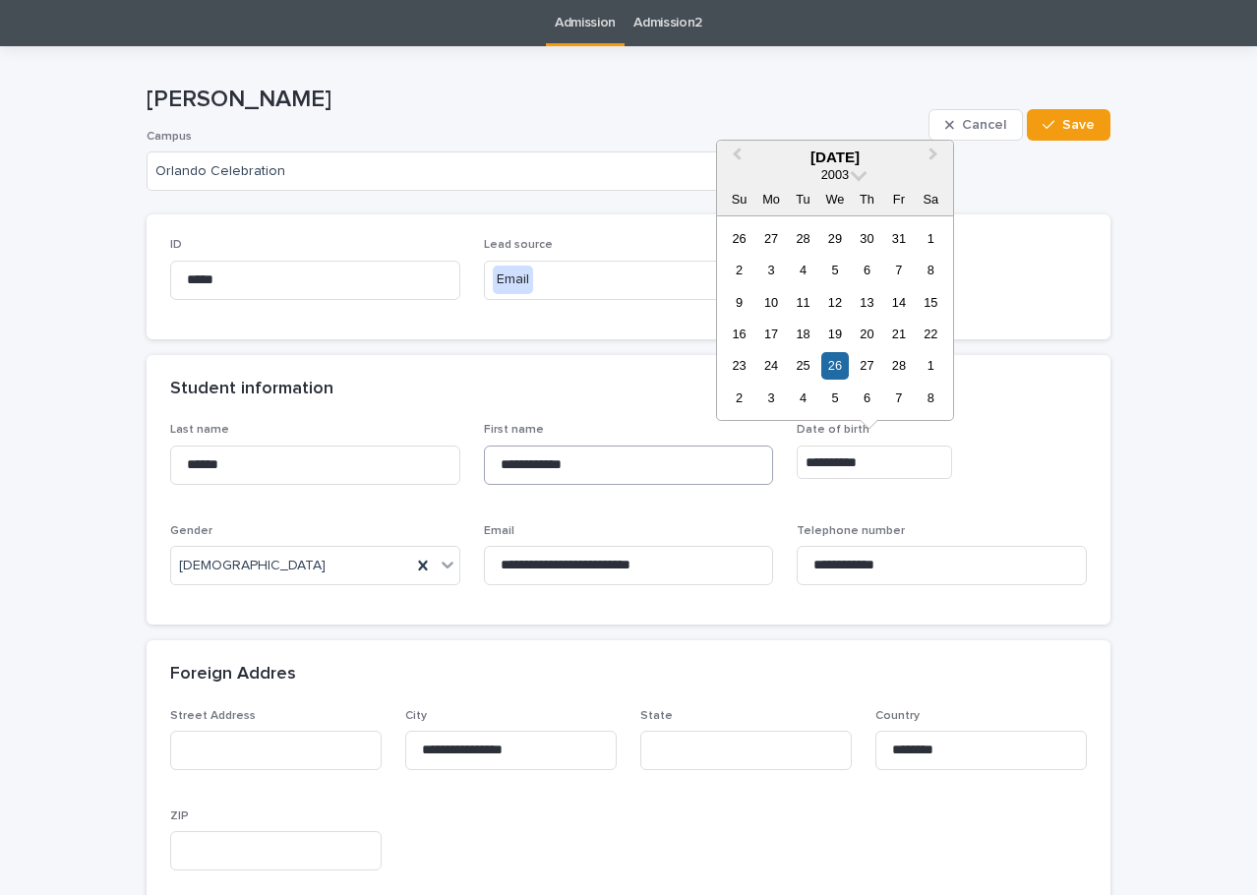
drag, startPoint x: 889, startPoint y: 463, endPoint x: 700, endPoint y: 453, distance: 190.2
click at [700, 453] on div "**********" at bounding box center [628, 512] width 917 height 178
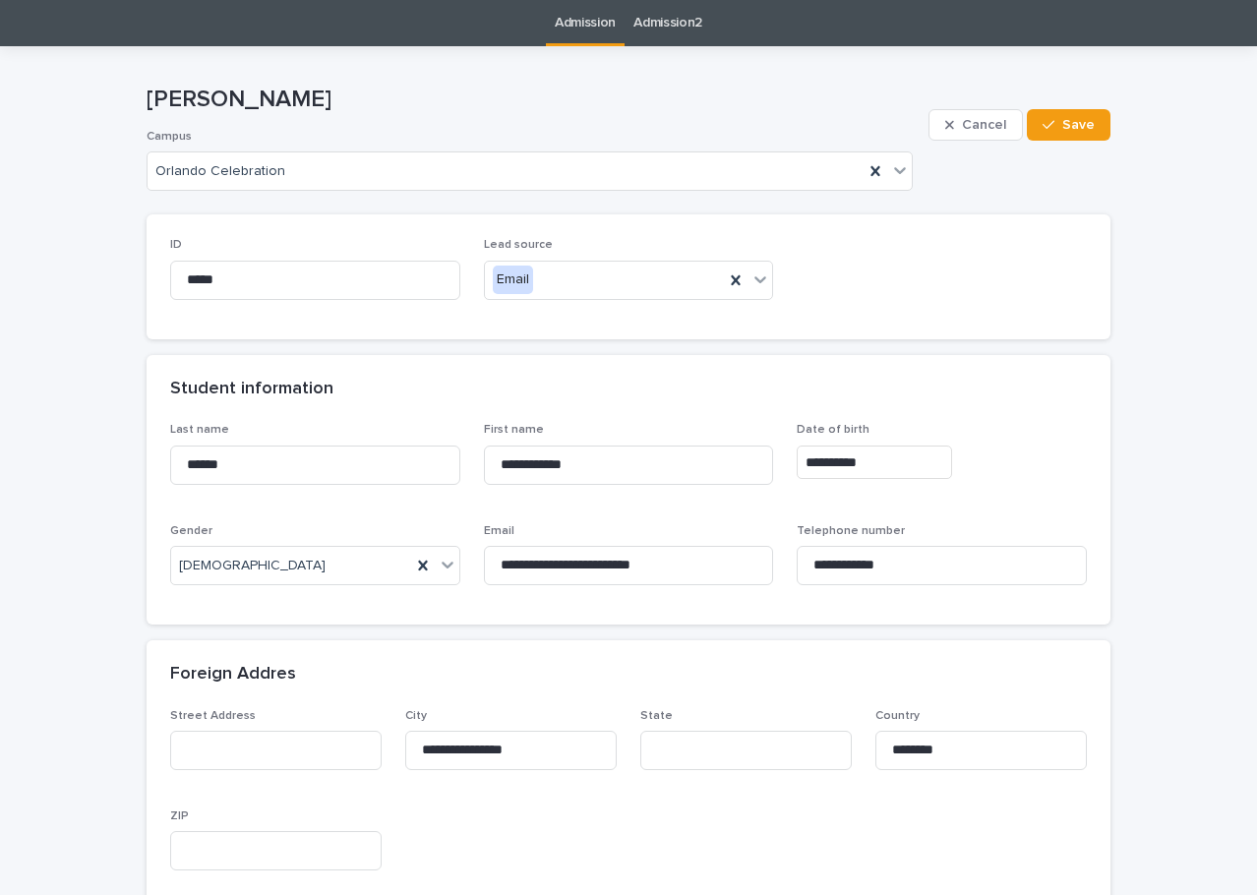
drag, startPoint x: 288, startPoint y: 98, endPoint x: 143, endPoint y: 95, distance: 145.6
click at [147, 95] on p "Patricia Machado" at bounding box center [534, 100] width 774 height 29
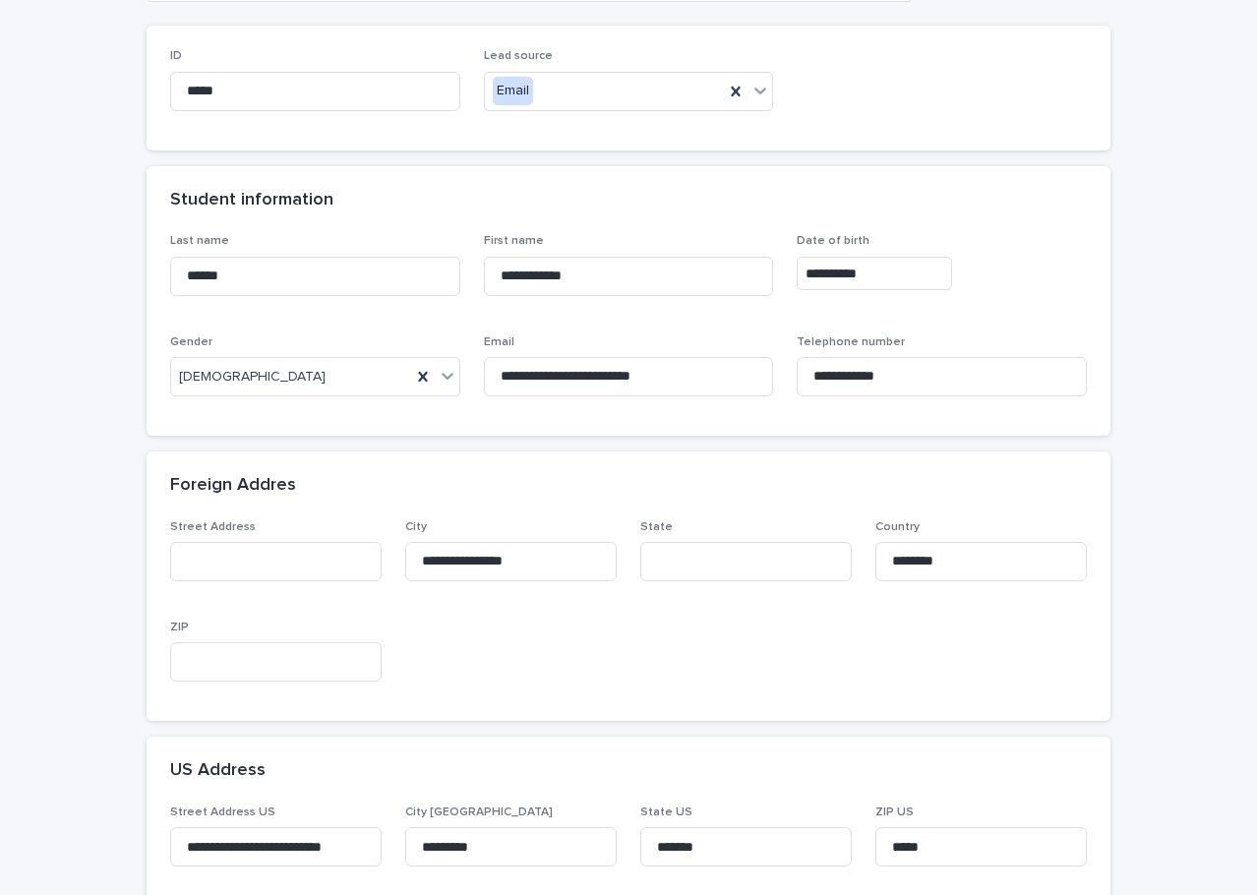
scroll to position [260, 0]
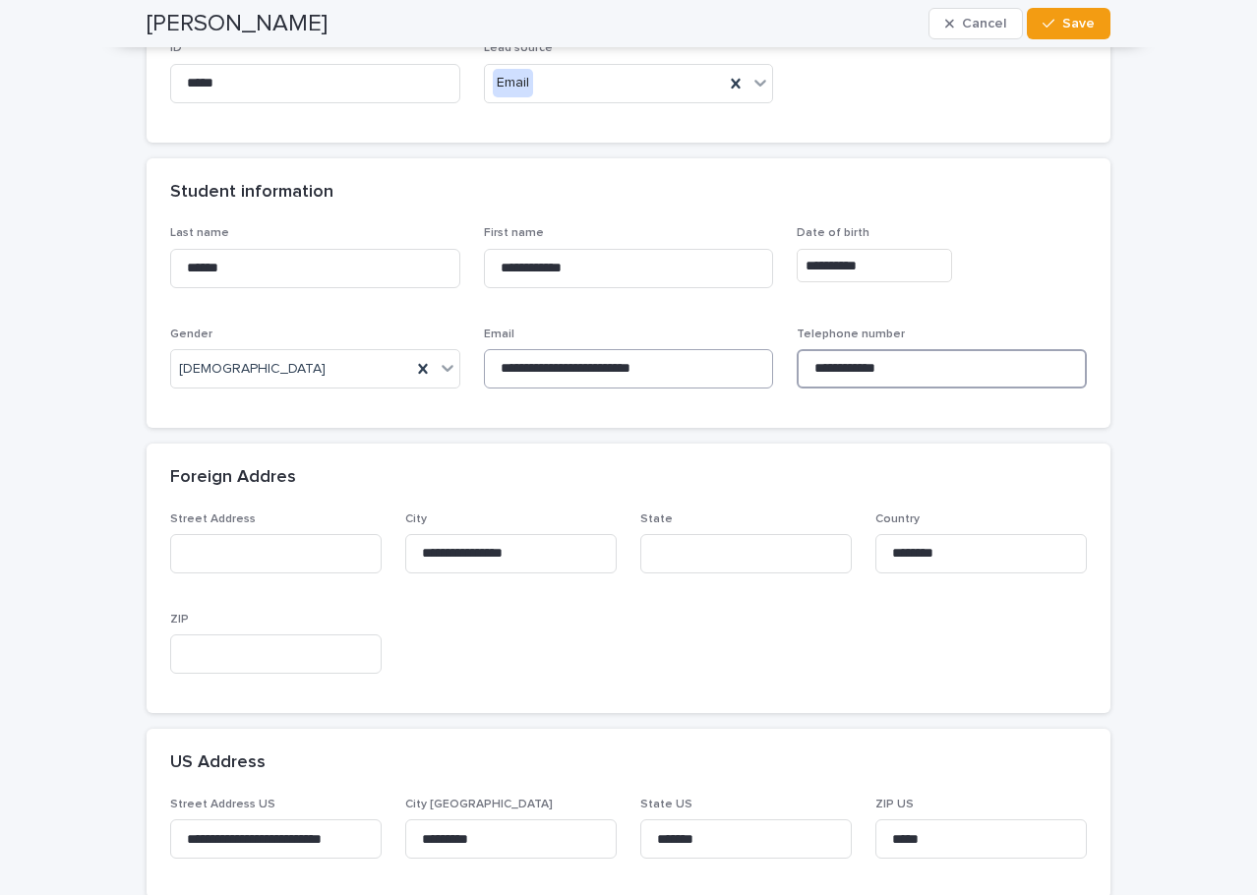
drag, startPoint x: 924, startPoint y: 362, endPoint x: 735, endPoint y: 355, distance: 189.0
click at [735, 355] on div "**********" at bounding box center [628, 315] width 917 height 178
drag, startPoint x: 667, startPoint y: 367, endPoint x: 364, endPoint y: 357, distance: 303.2
click at [362, 361] on div "**********" at bounding box center [628, 315] width 917 height 178
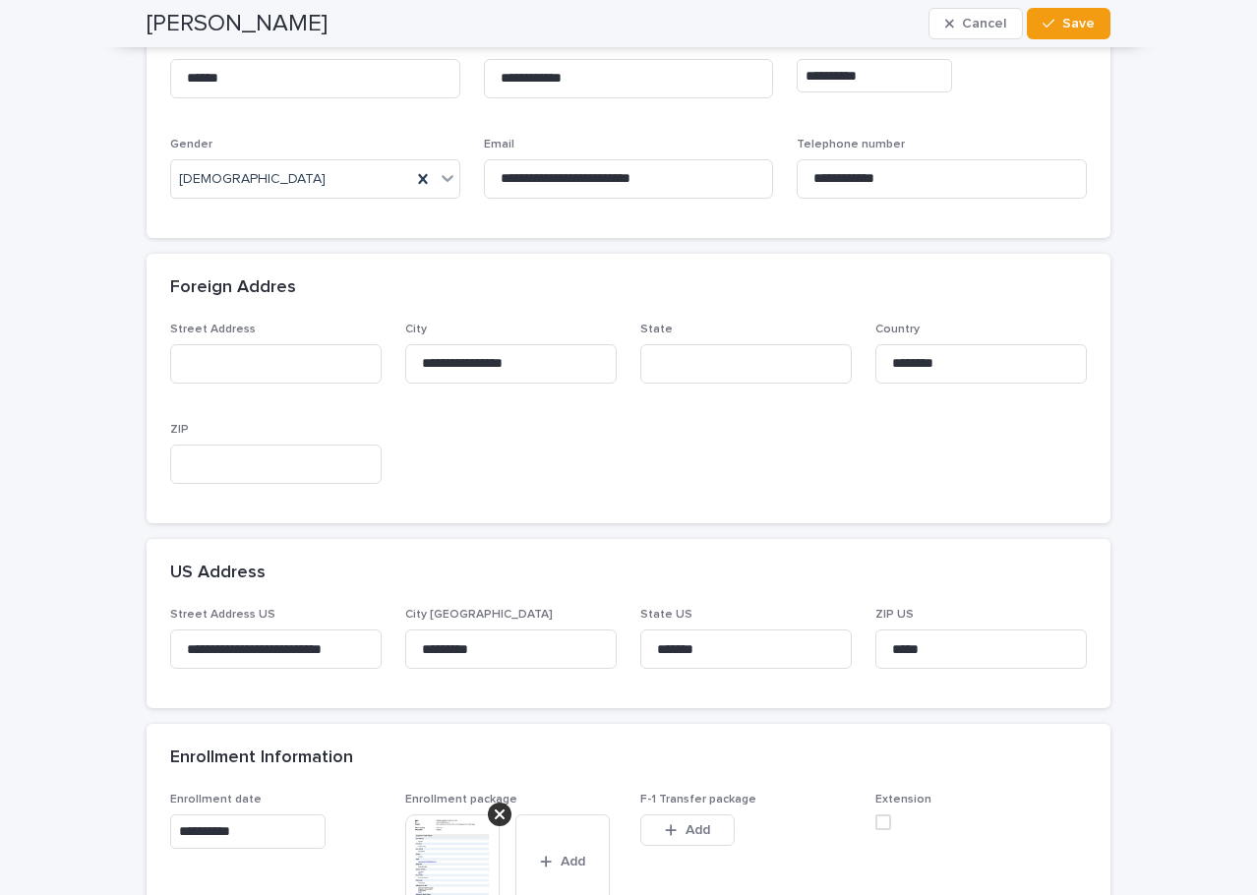
scroll to position [457, 0]
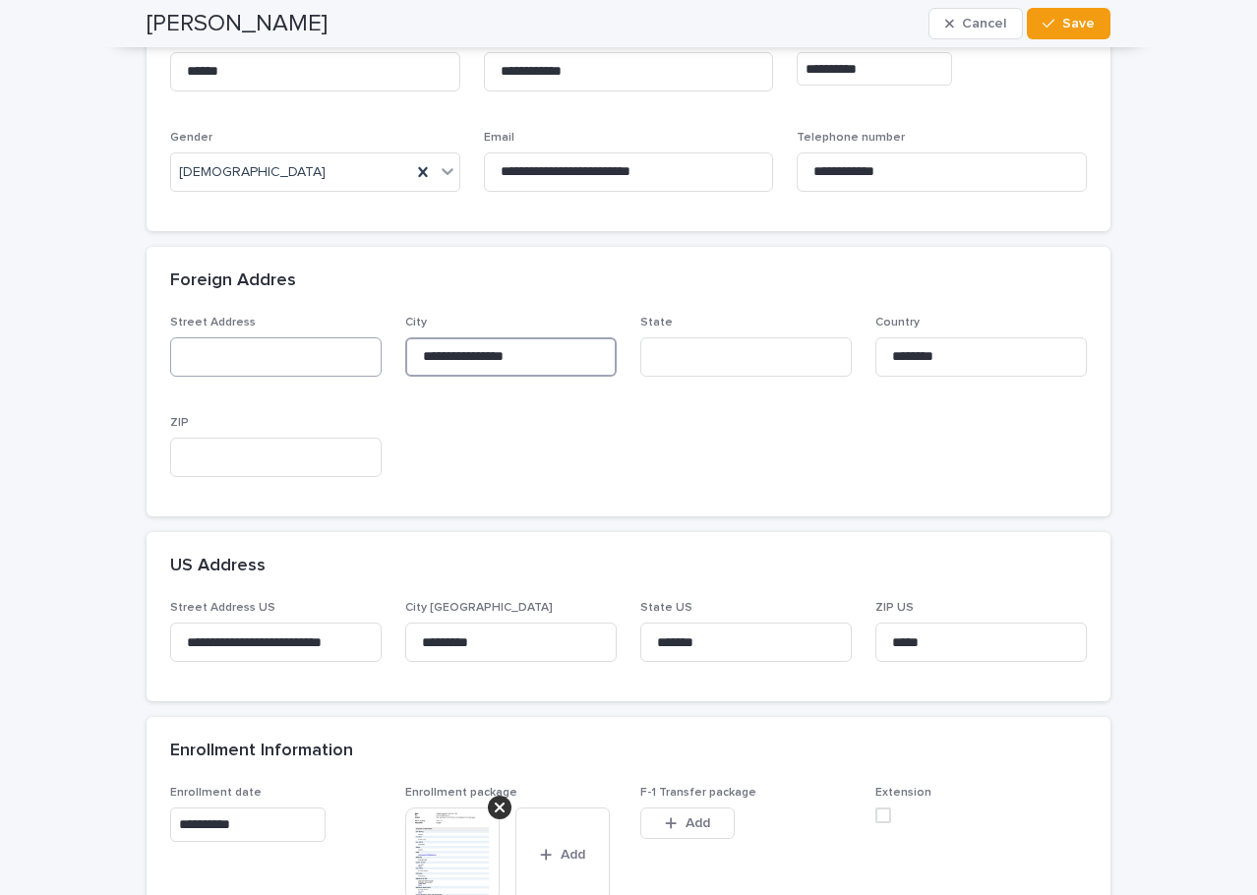
drag, startPoint x: 542, startPoint y: 355, endPoint x: 329, endPoint y: 350, distance: 213.6
click at [329, 350] on div "**********" at bounding box center [628, 405] width 917 height 178
drag, startPoint x: 959, startPoint y: 367, endPoint x: 851, endPoint y: 364, distance: 108.3
click at [851, 364] on div "**********" at bounding box center [628, 405] width 917 height 178
drag, startPoint x: 366, startPoint y: 633, endPoint x: 75, endPoint y: 618, distance: 291.6
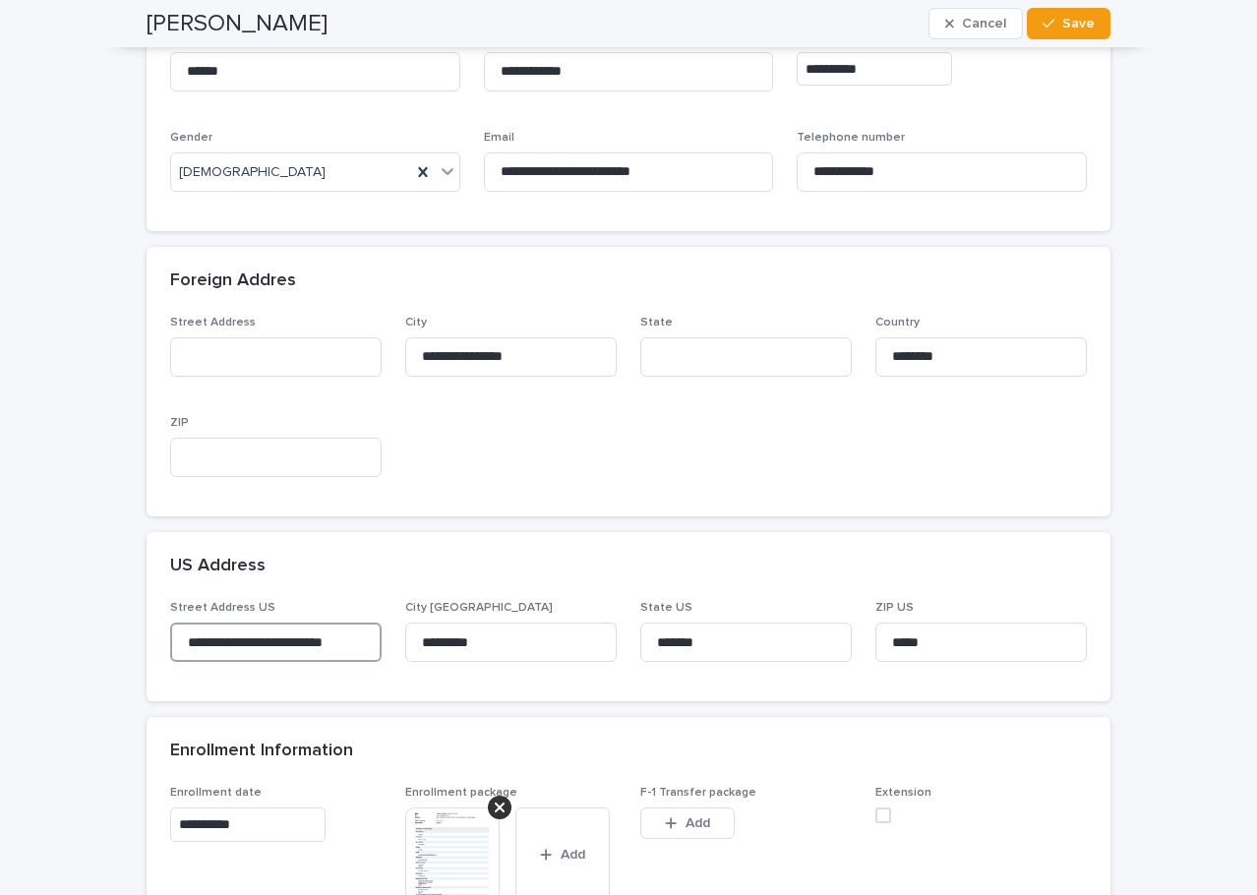
drag, startPoint x: 561, startPoint y: 634, endPoint x: 285, endPoint y: 622, distance: 275.7
click at [304, 629] on div "**********" at bounding box center [628, 639] width 917 height 77
drag, startPoint x: 707, startPoint y: 641, endPoint x: 553, endPoint y: 641, distance: 154.5
click at [553, 641] on div "**********" at bounding box center [628, 639] width 917 height 77
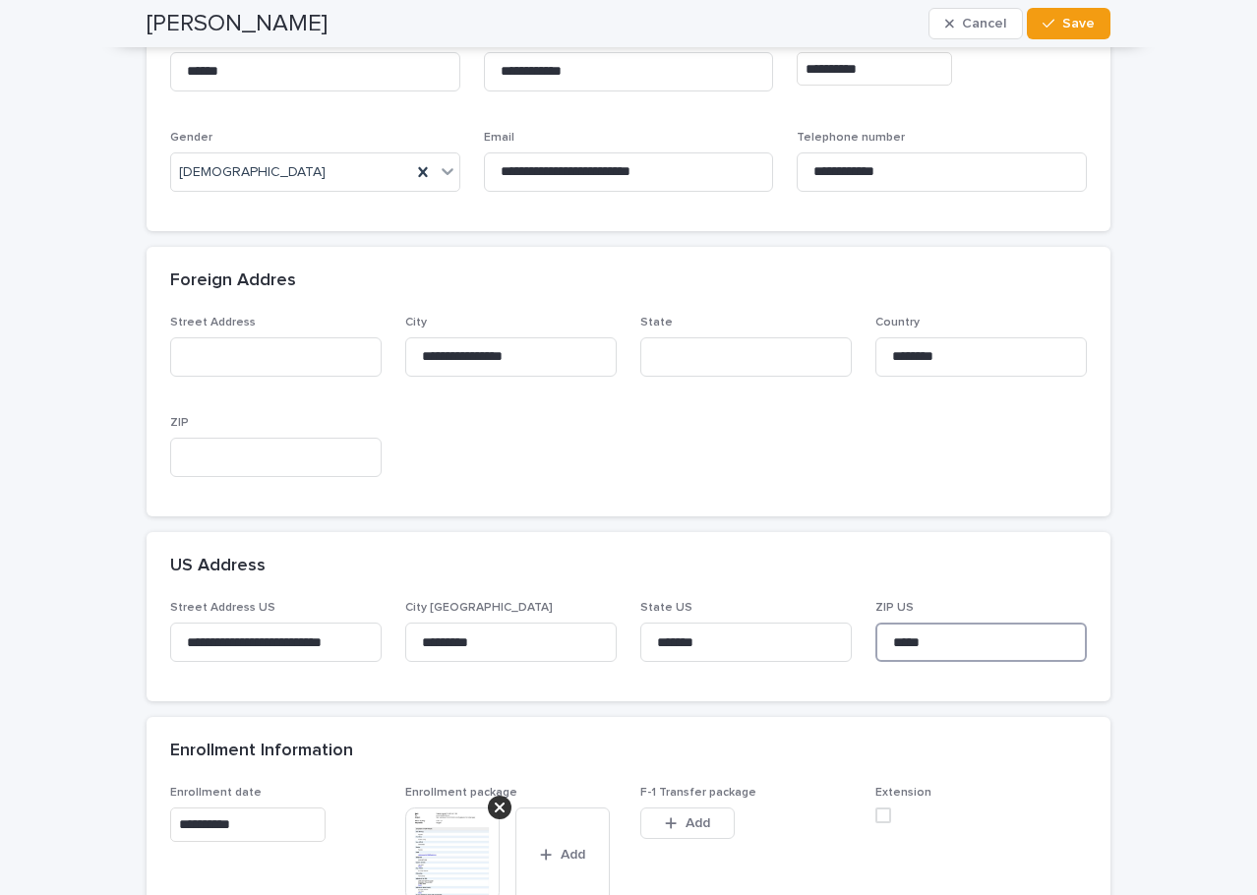
drag, startPoint x: 946, startPoint y: 640, endPoint x: 799, endPoint y: 585, distance: 156.3
click at [745, 637] on div "**********" at bounding box center [628, 639] width 917 height 77
click at [844, 498] on div "**********" at bounding box center [629, 417] width 964 height 202
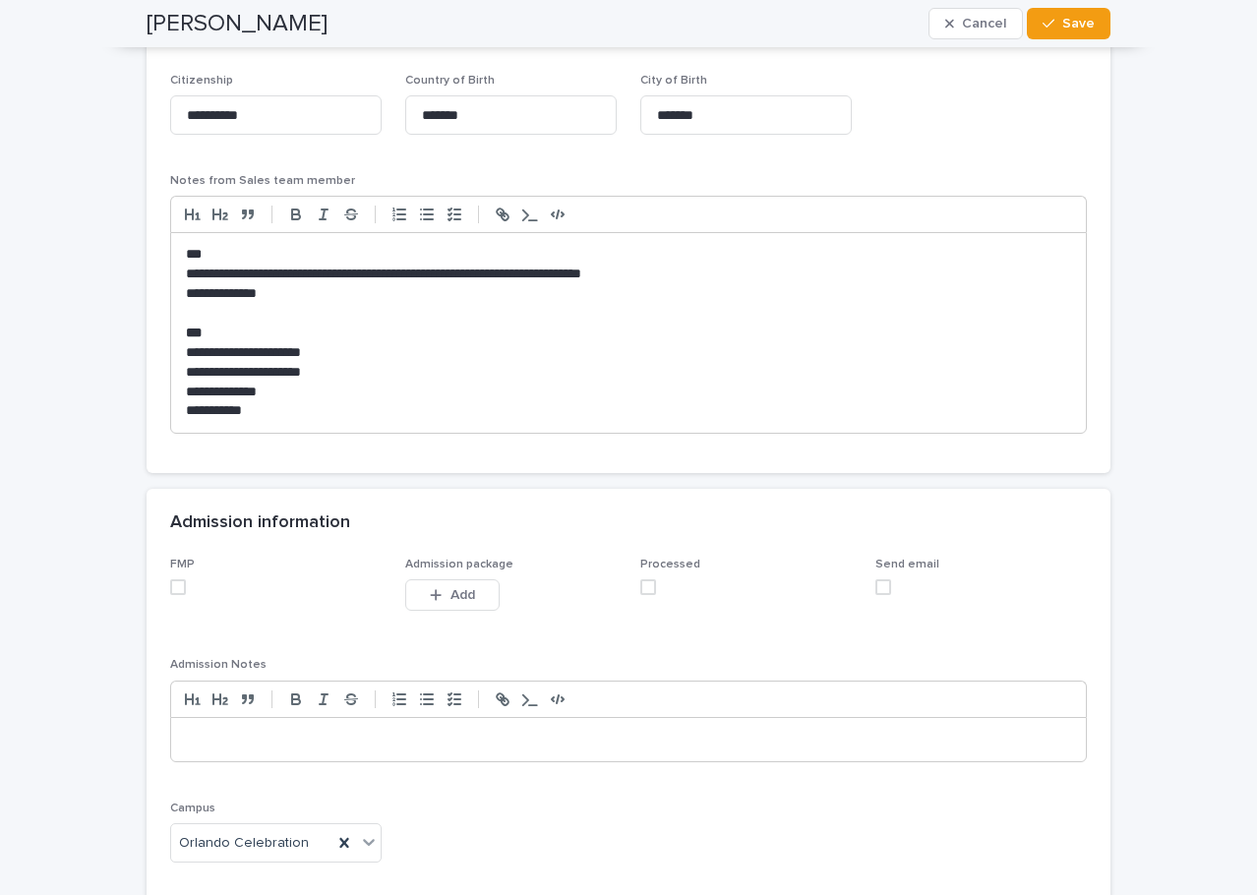
scroll to position [1637, 0]
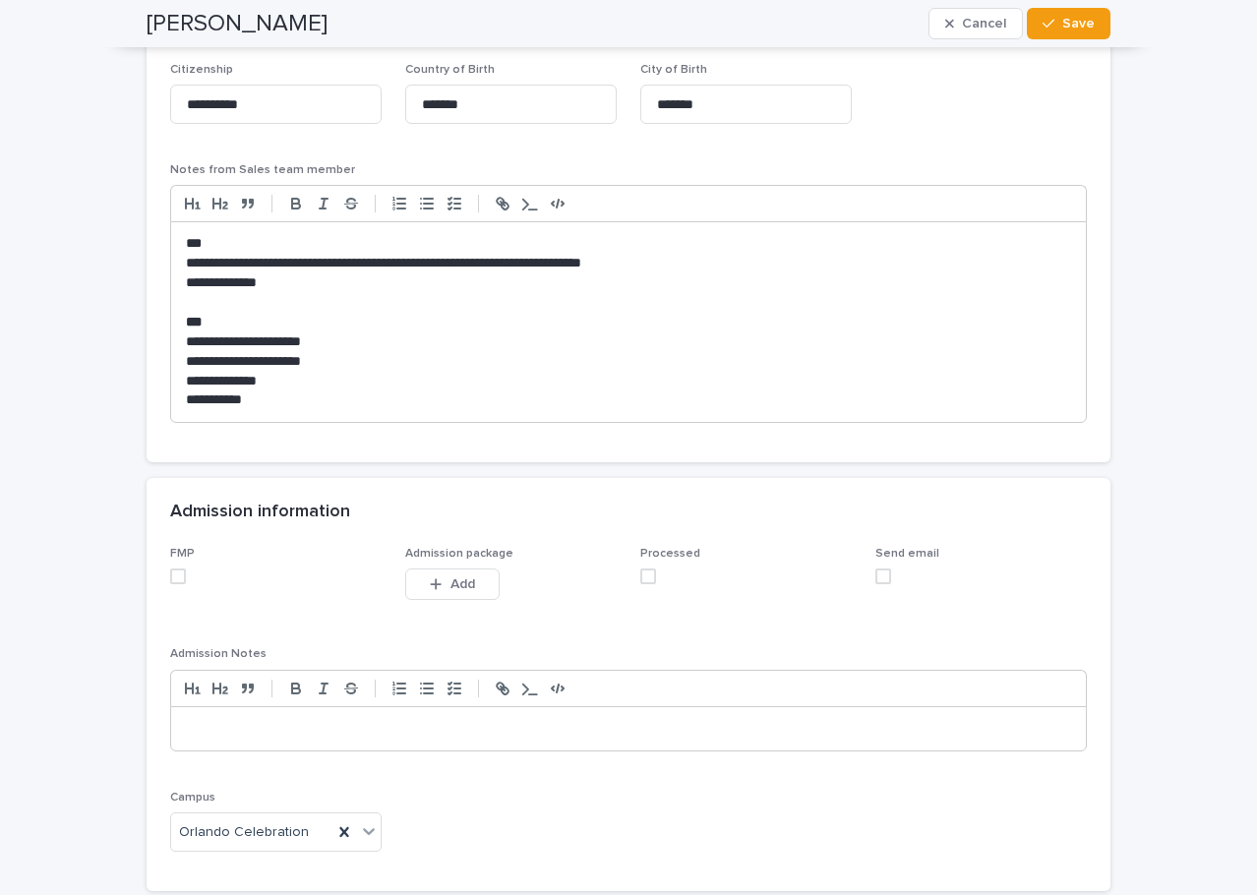
click at [171, 573] on span at bounding box center [178, 577] width 16 height 16
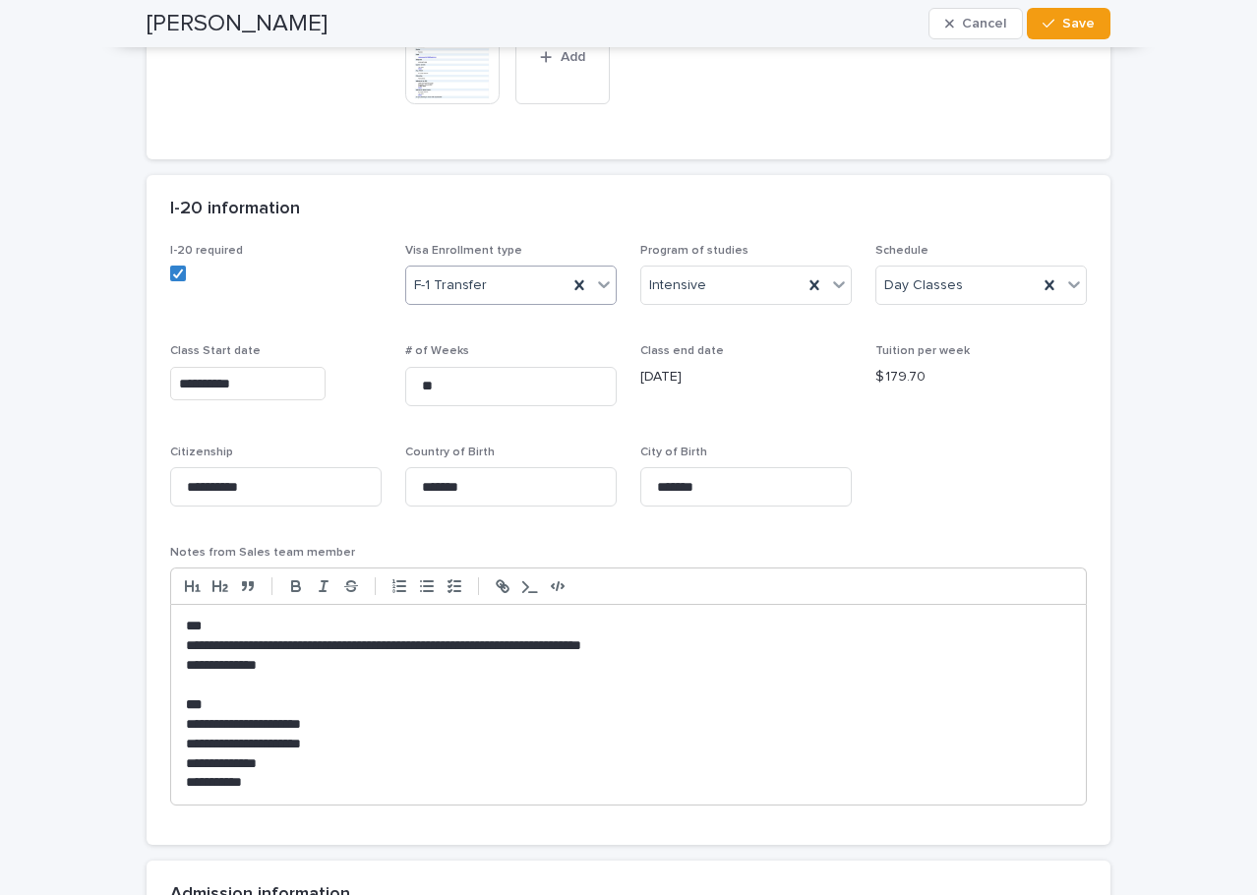
scroll to position [1047, 0]
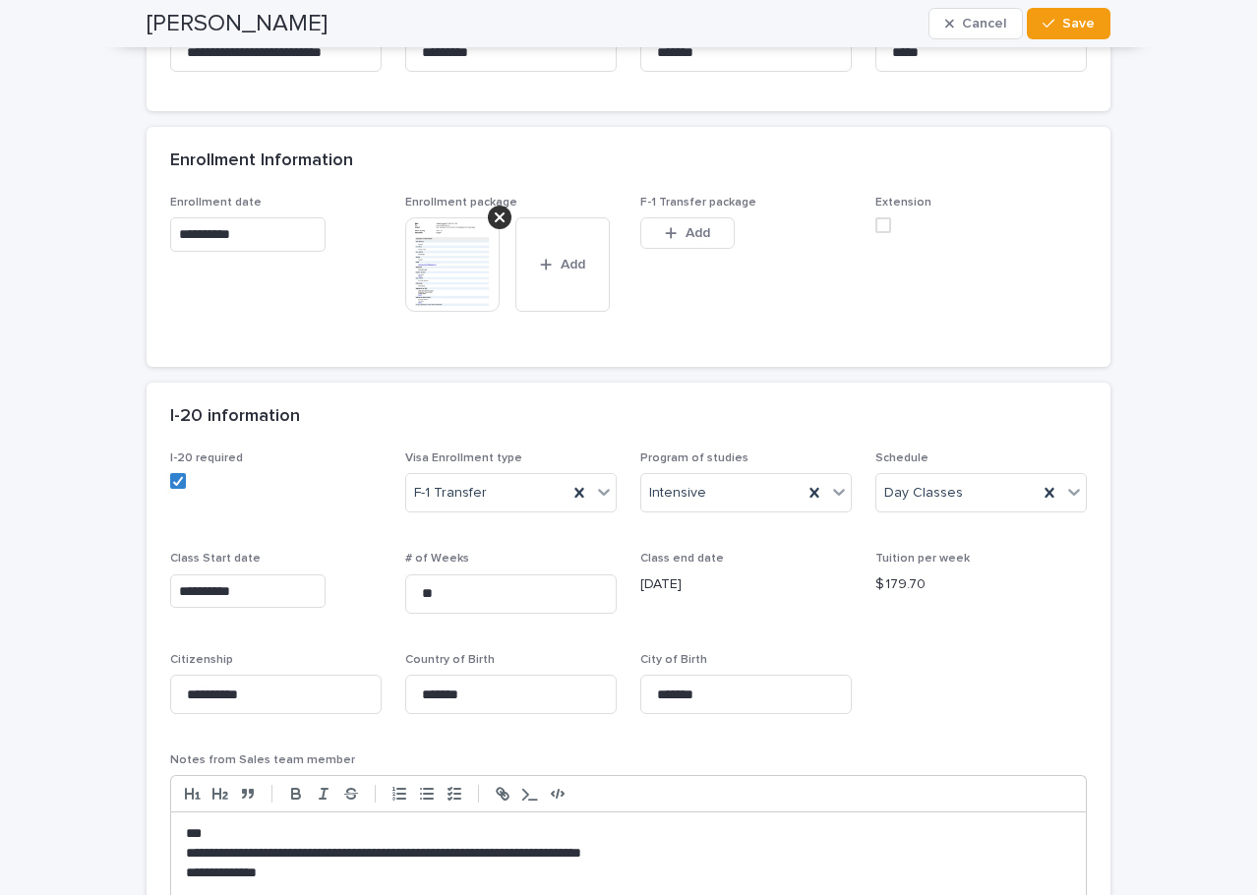
click at [460, 275] on img at bounding box center [452, 264] width 94 height 94
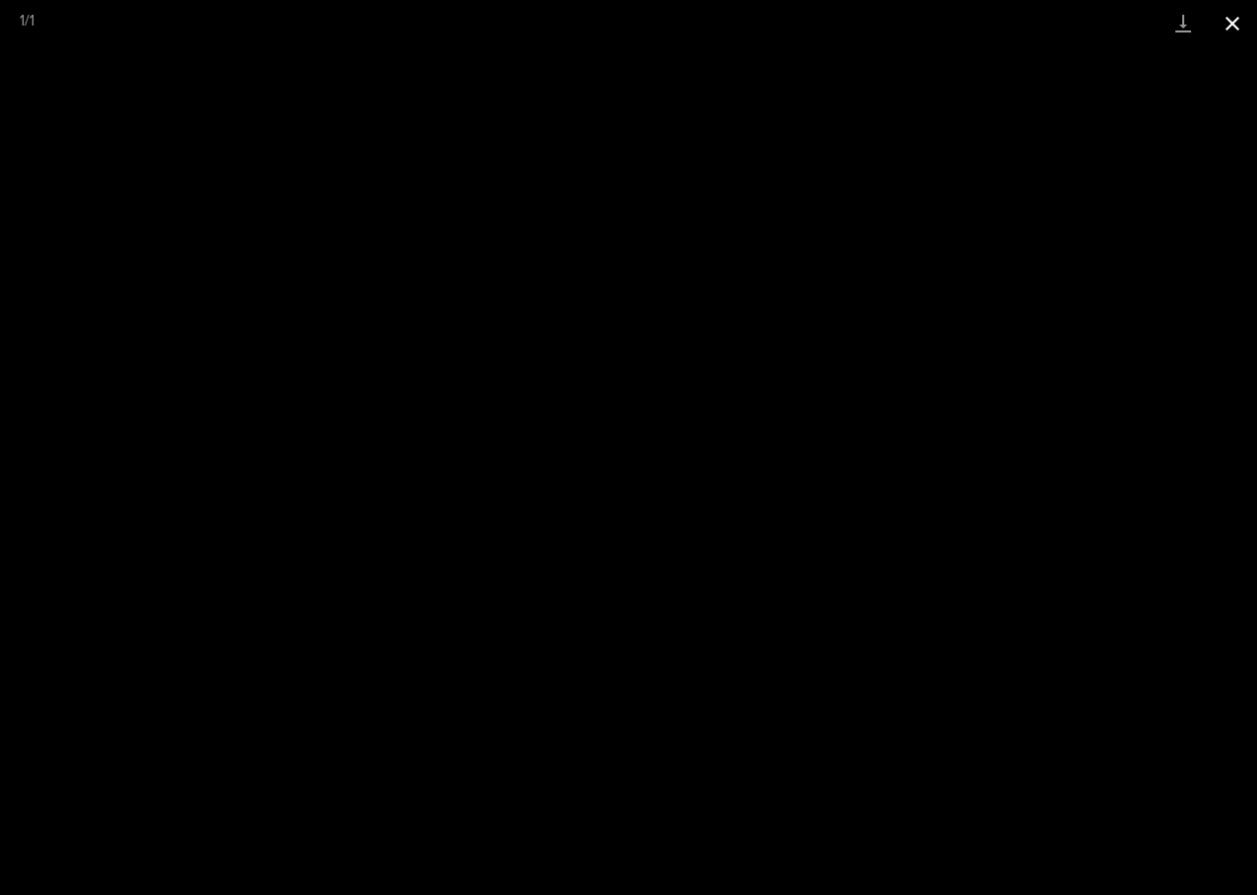
click at [1230, 12] on button "Close gallery" at bounding box center [1232, 23] width 49 height 46
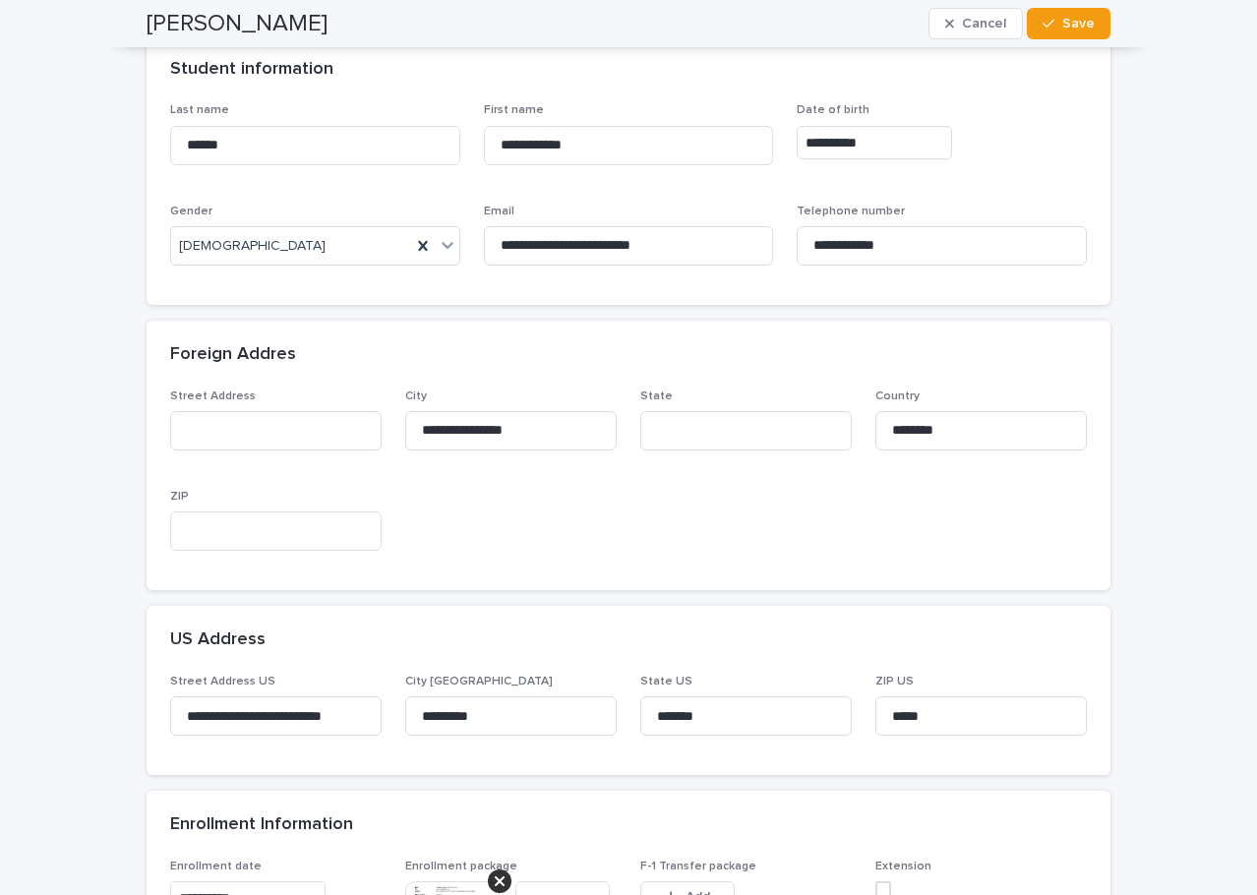
scroll to position [260, 0]
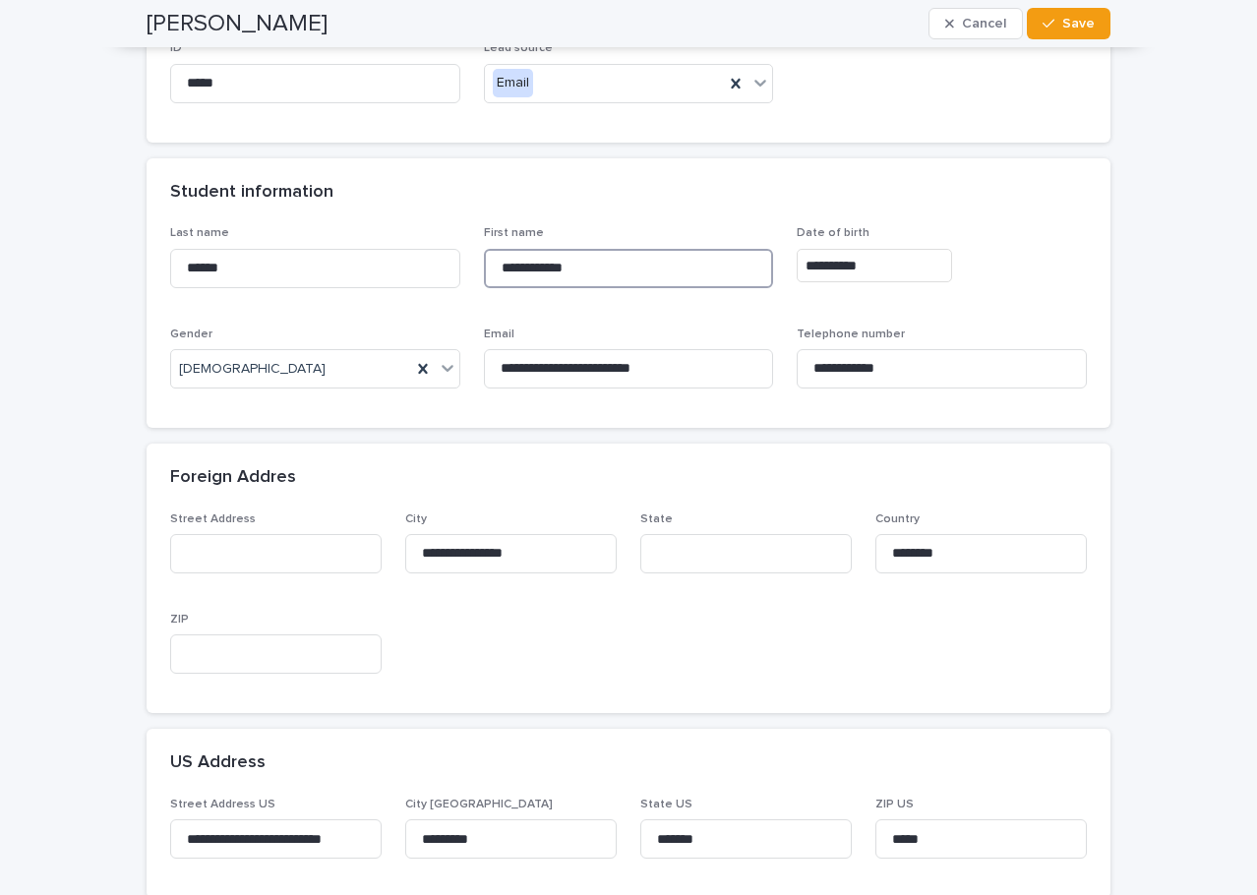
drag, startPoint x: 698, startPoint y: 271, endPoint x: 256, endPoint y: 231, distance: 443.5
click at [256, 231] on div "**********" at bounding box center [628, 315] width 917 height 178
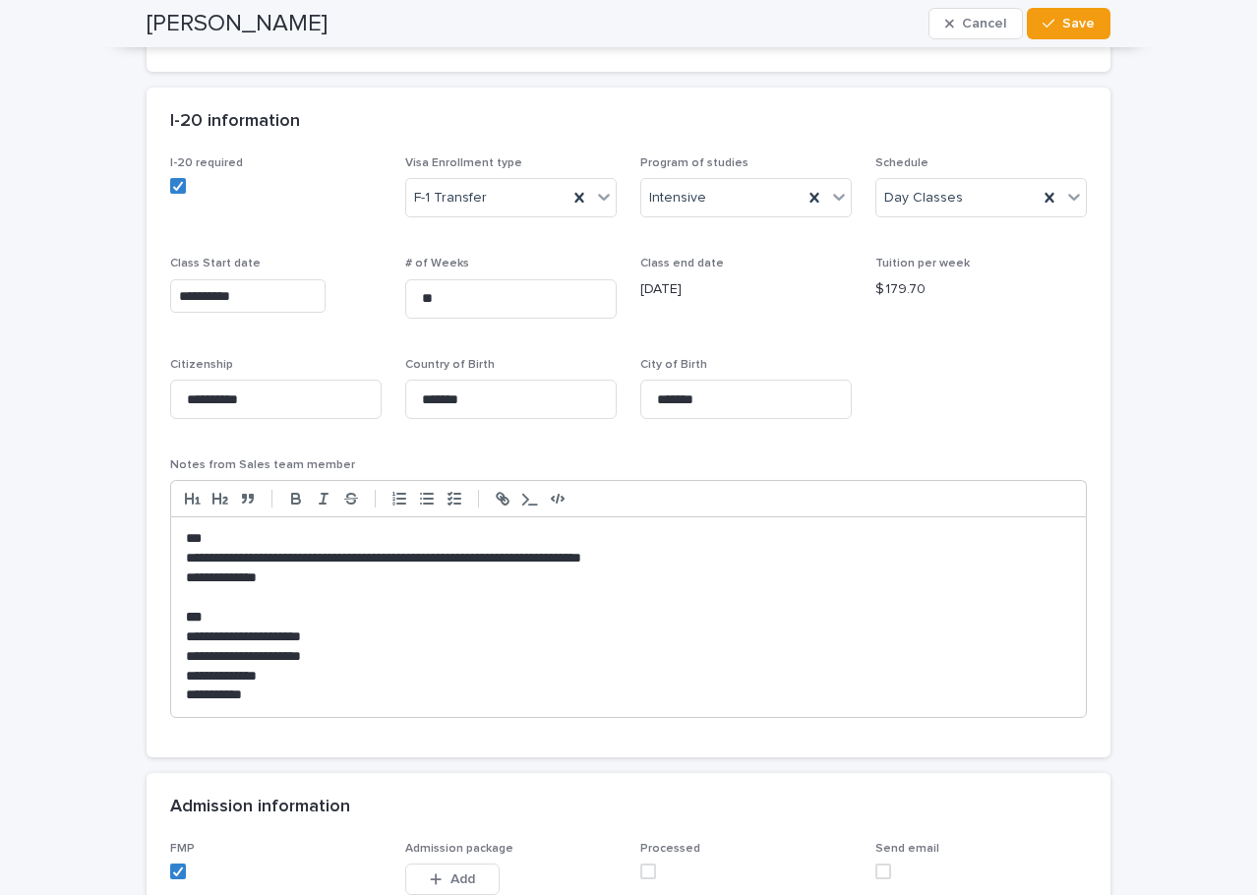
scroll to position [1803, 0]
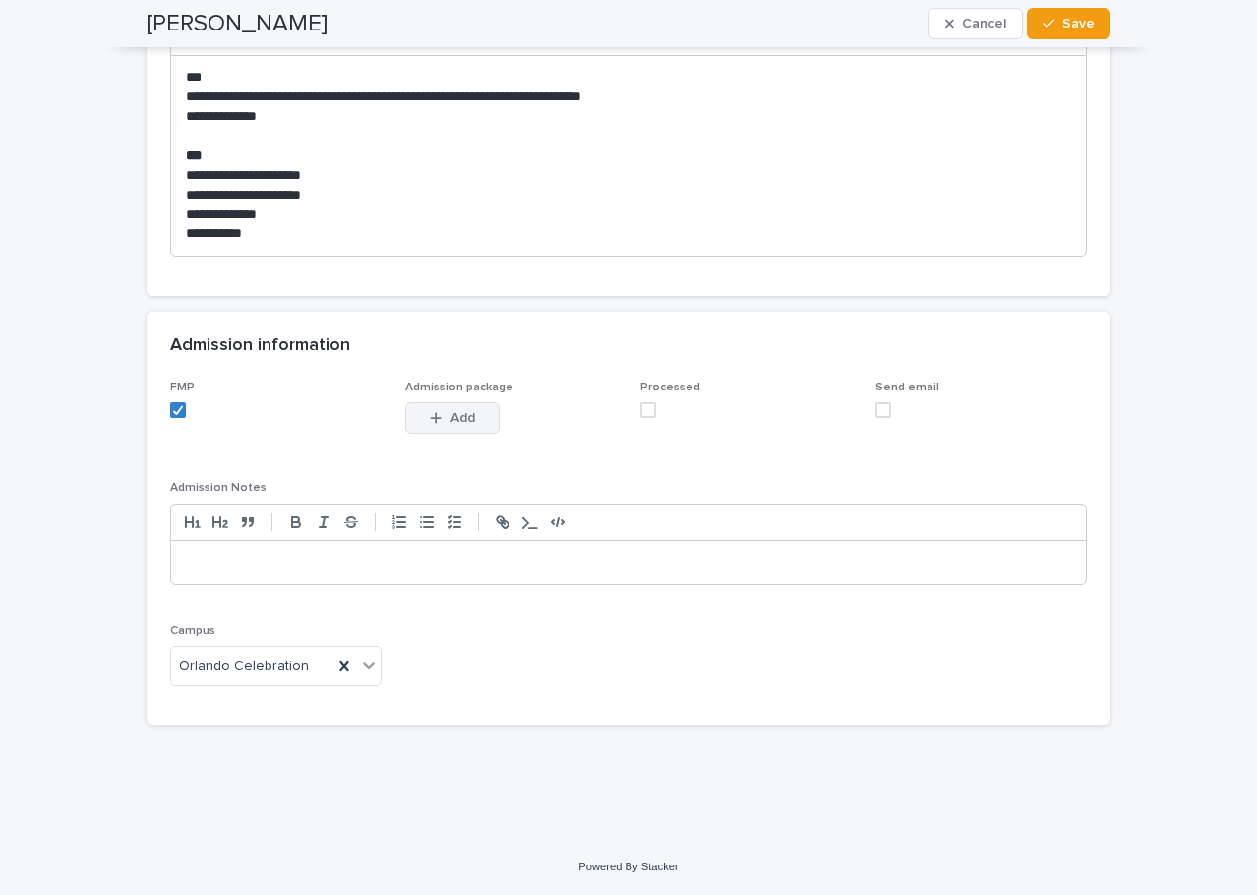
click at [455, 408] on button "Add" at bounding box center [452, 417] width 94 height 31
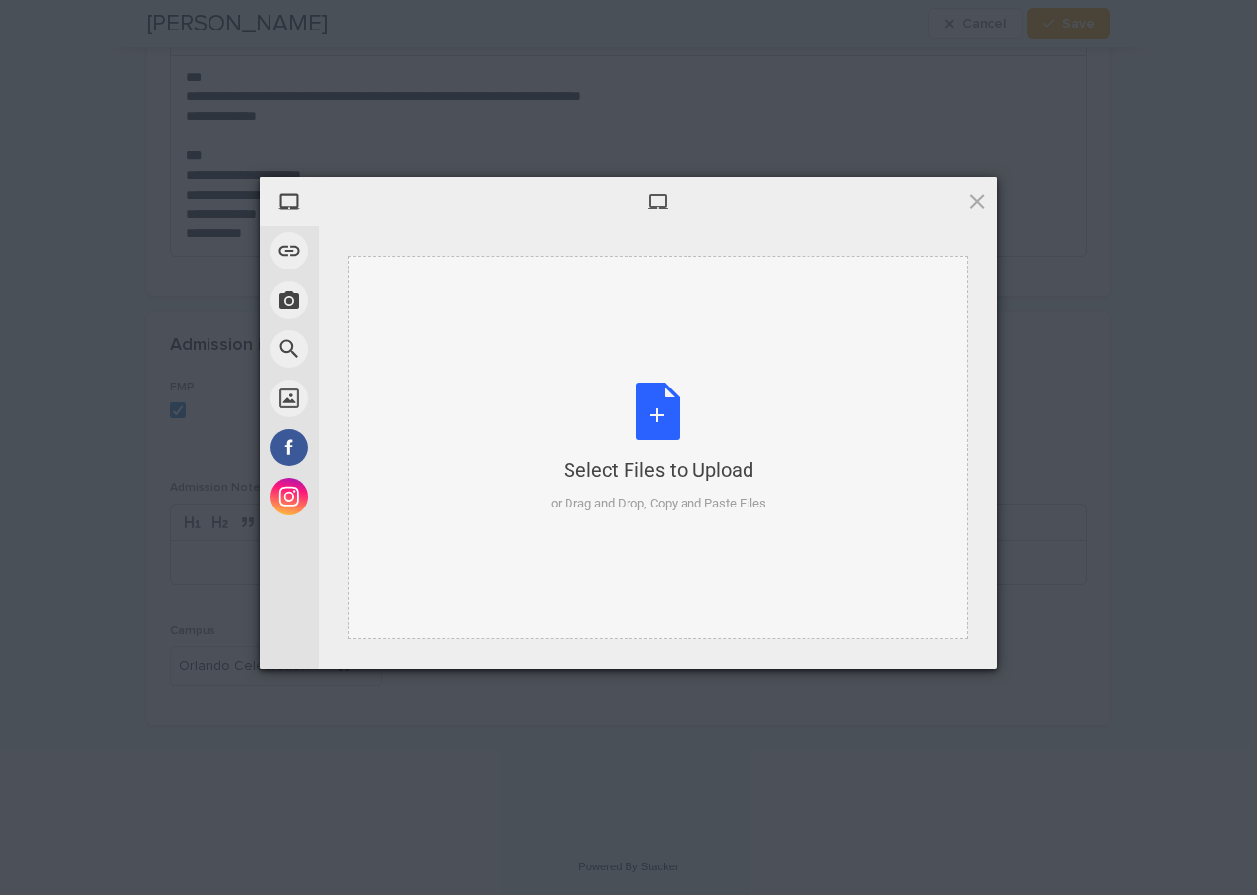
click at [672, 408] on div "Select Files to Upload or Drag and Drop, Copy and Paste Files" at bounding box center [658, 448] width 215 height 131
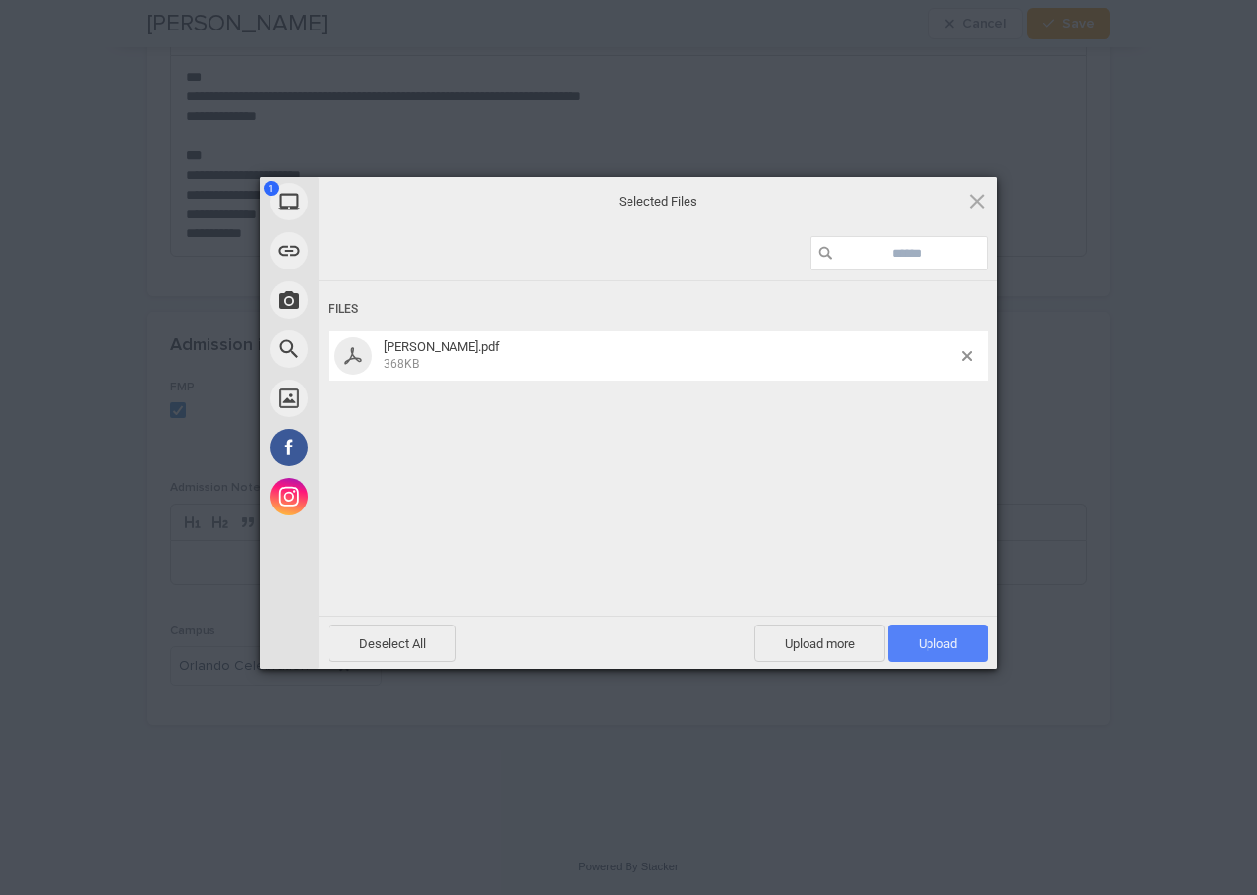
click at [925, 635] on span "Upload 1" at bounding box center [937, 643] width 99 height 37
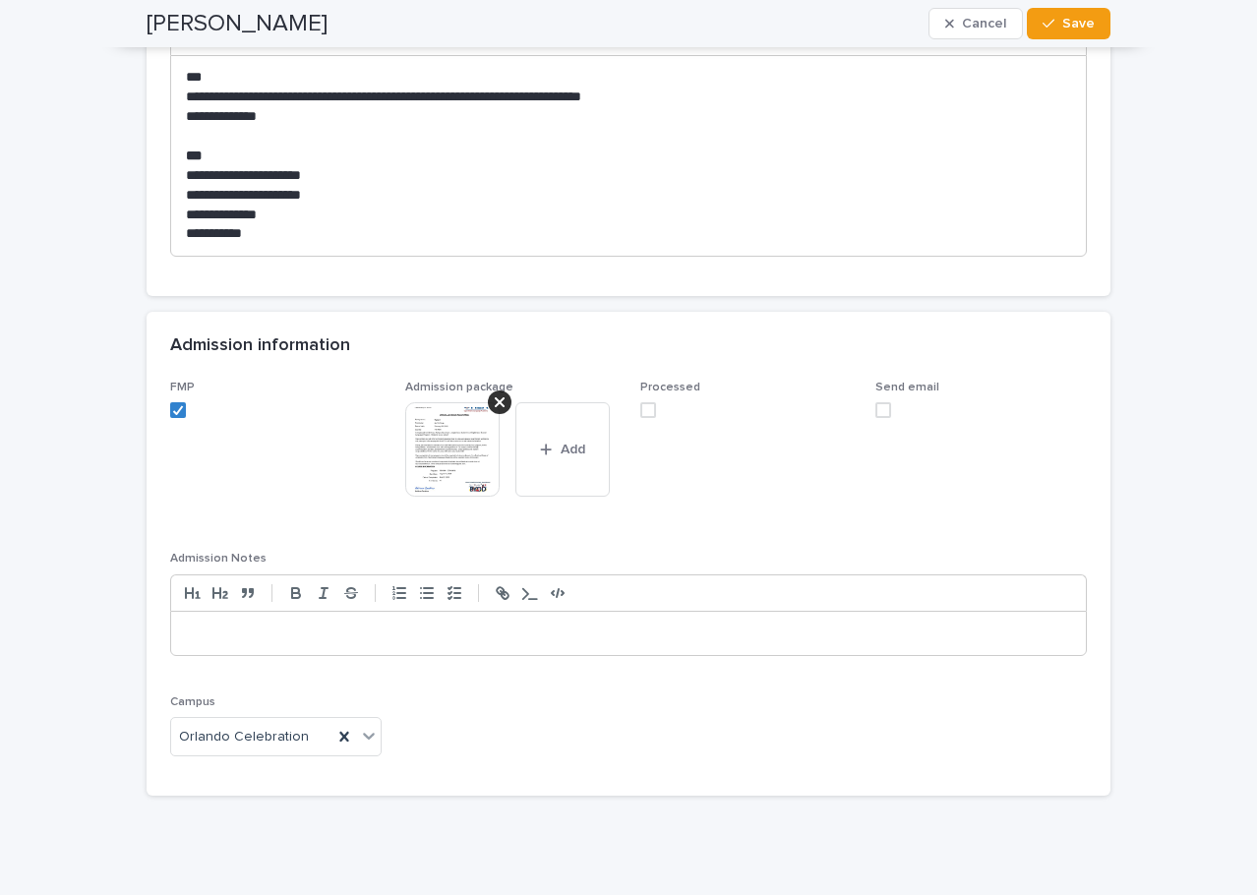
click at [641, 406] on span at bounding box center [649, 410] width 16 height 16
click at [1063, 23] on span "Save" at bounding box center [1079, 24] width 32 height 14
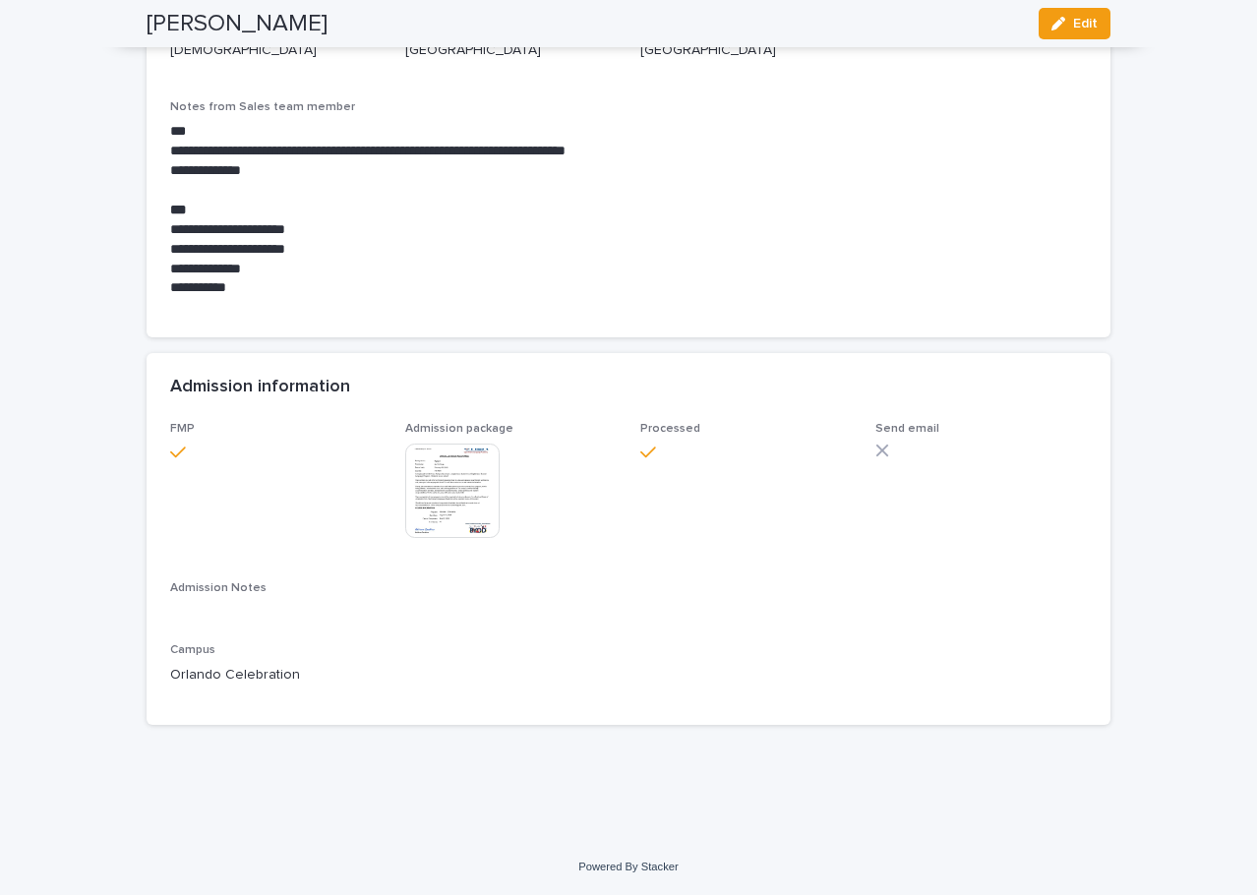
scroll to position [1499, 0]
click at [1059, 16] on button "Edit" at bounding box center [1075, 23] width 72 height 31
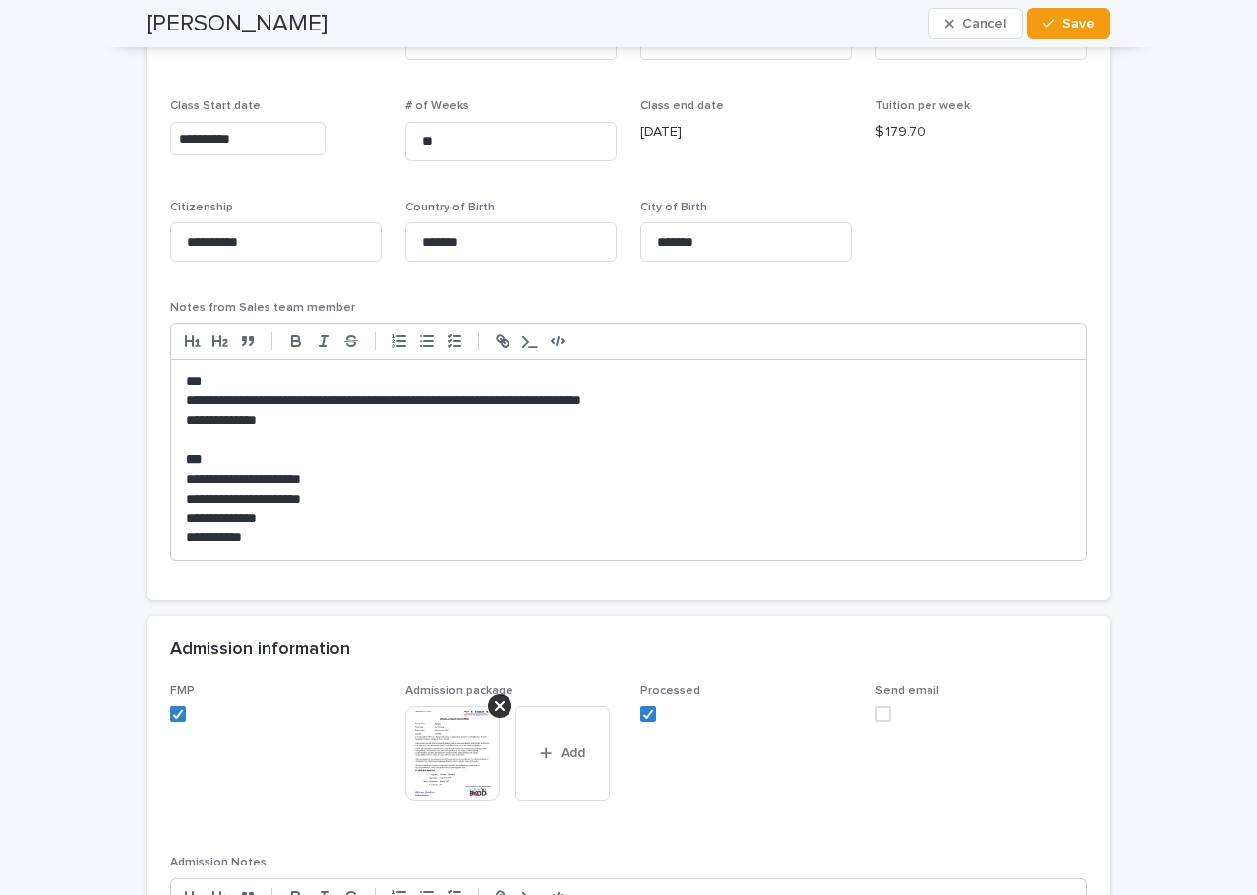
click at [876, 711] on span at bounding box center [884, 714] width 16 height 16
click at [1076, 22] on span "Save" at bounding box center [1079, 24] width 32 height 14
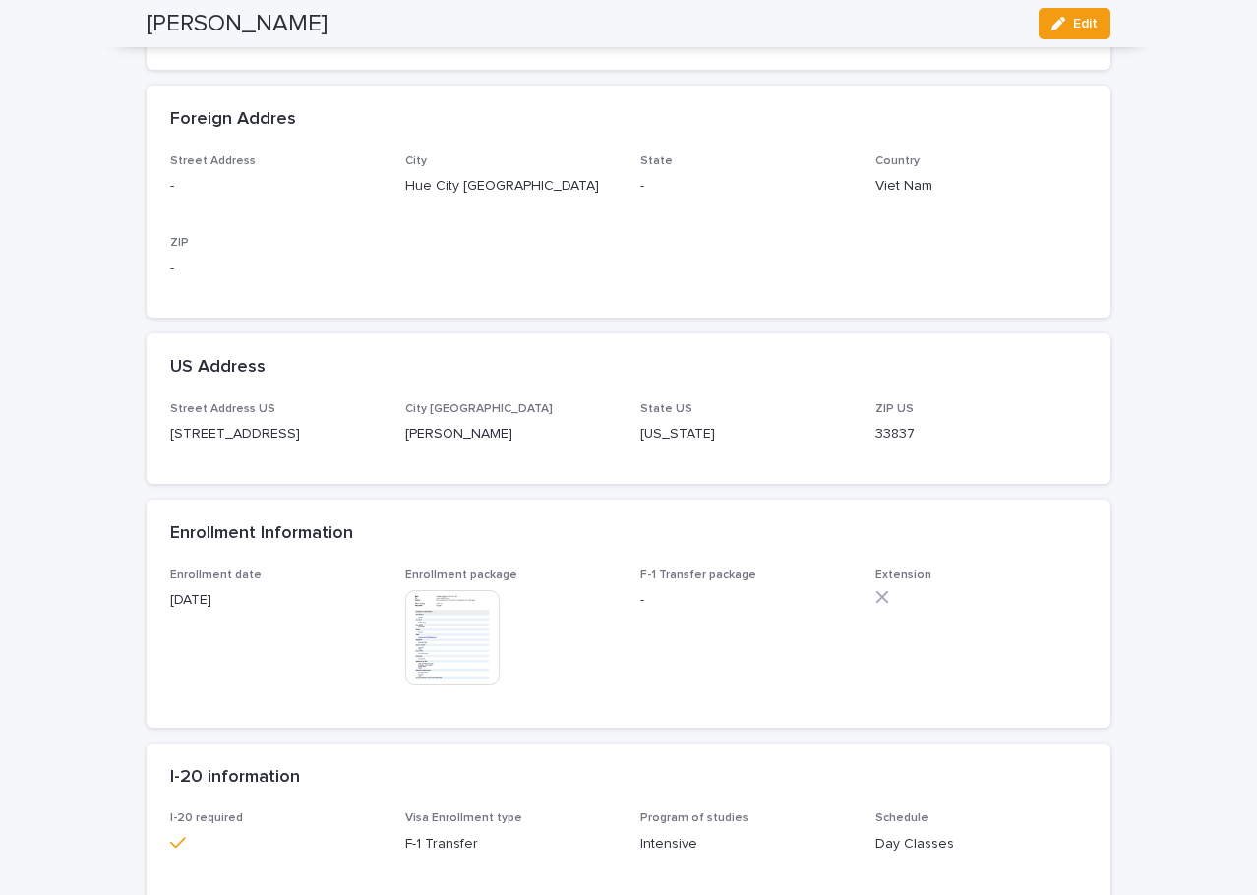
scroll to position [516, 0]
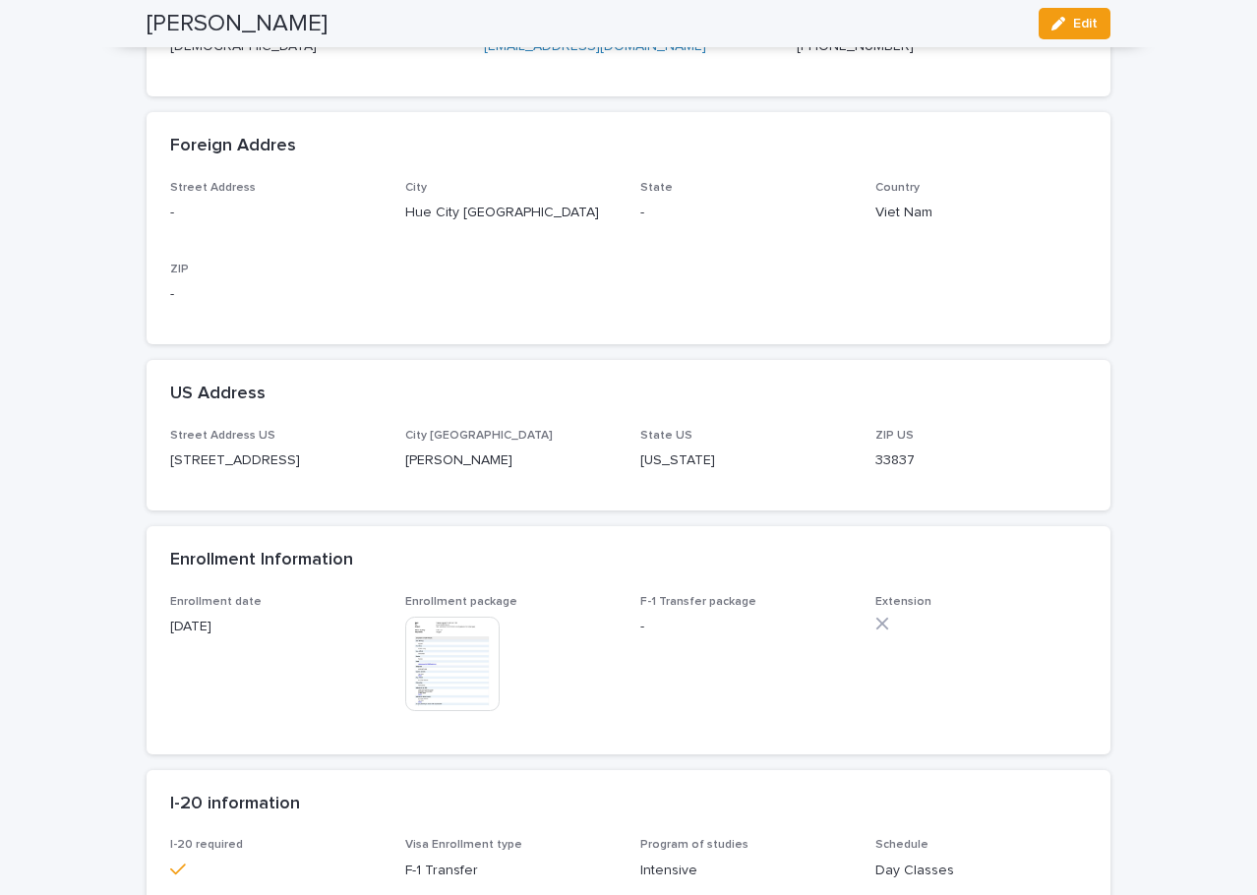
click at [455, 640] on img at bounding box center [452, 664] width 94 height 94
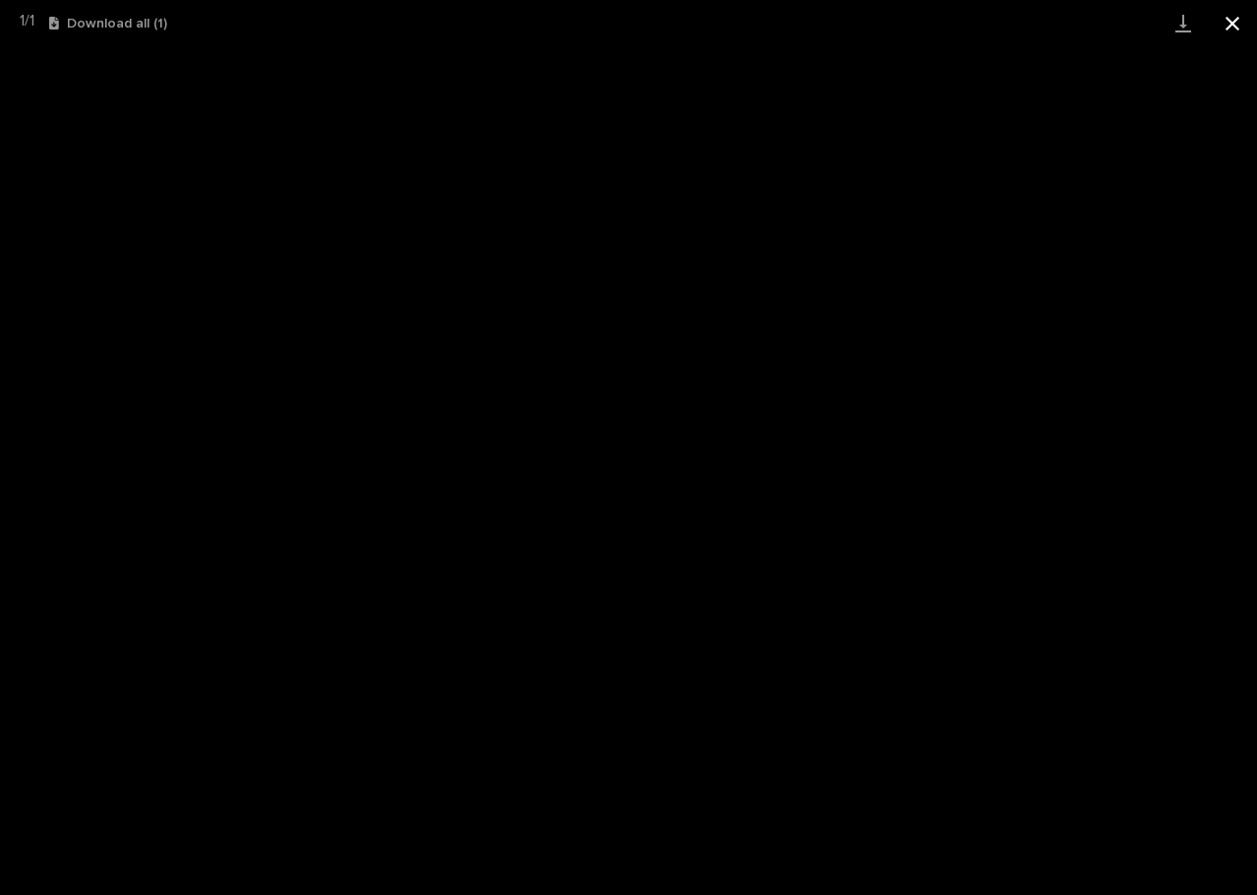
click at [1227, 20] on button "Close gallery" at bounding box center [1232, 23] width 49 height 46
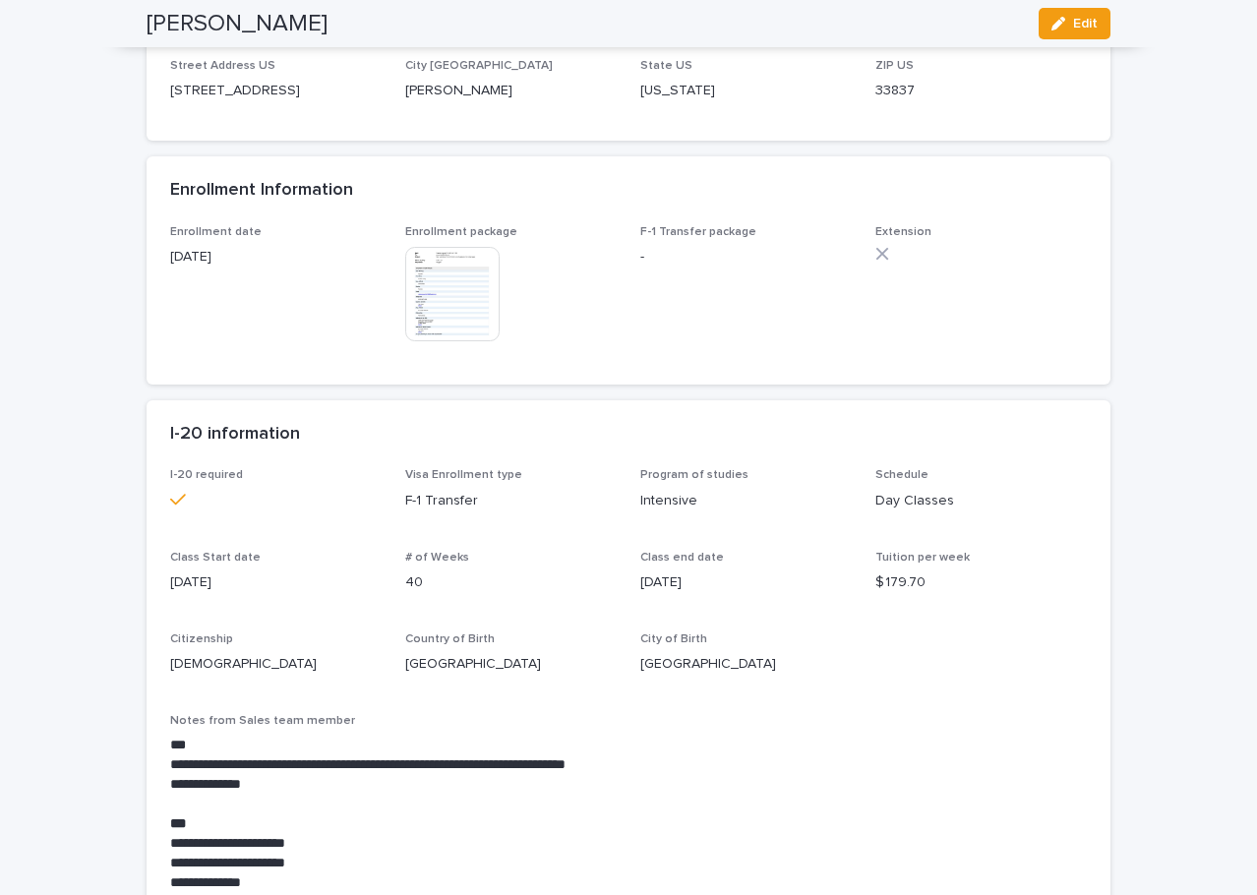
scroll to position [712, 0]
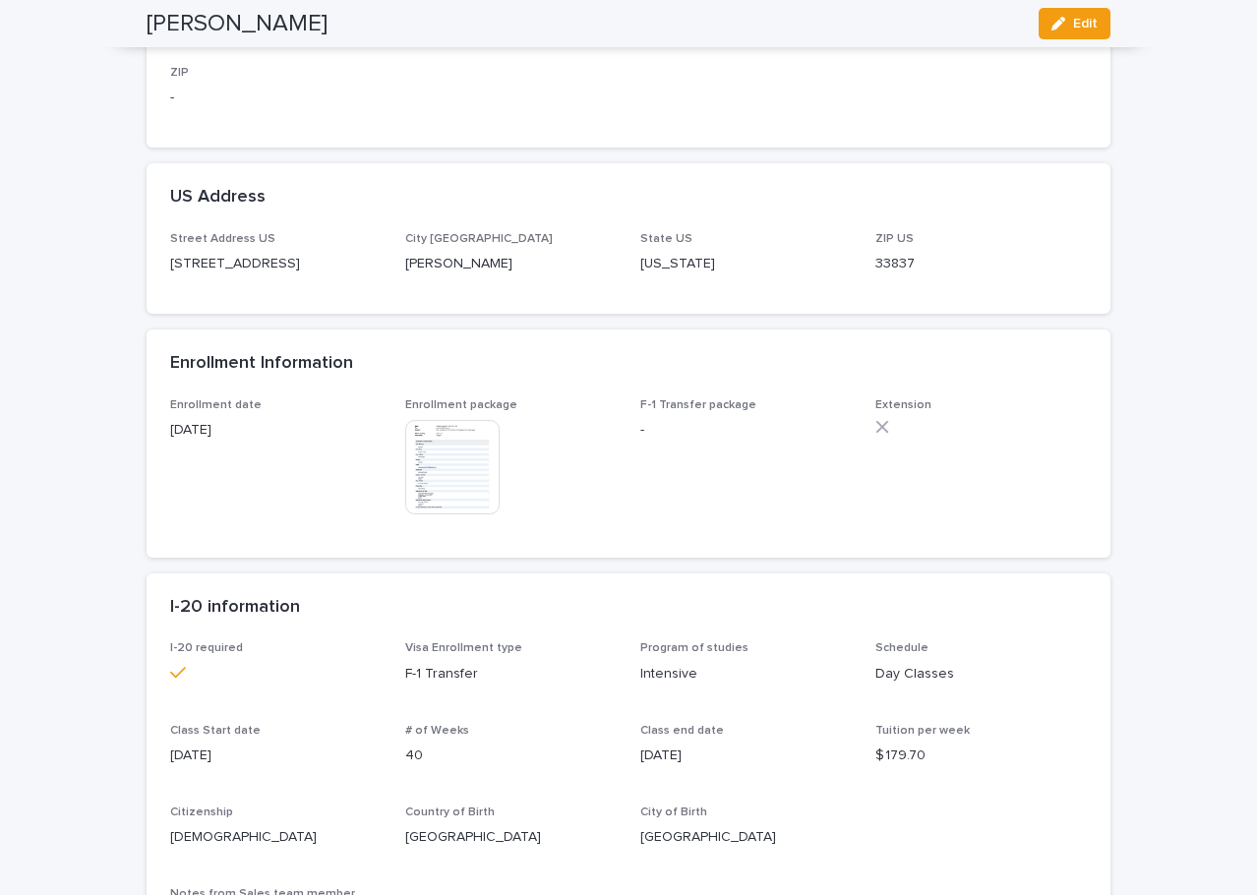
click at [463, 467] on img at bounding box center [452, 467] width 94 height 94
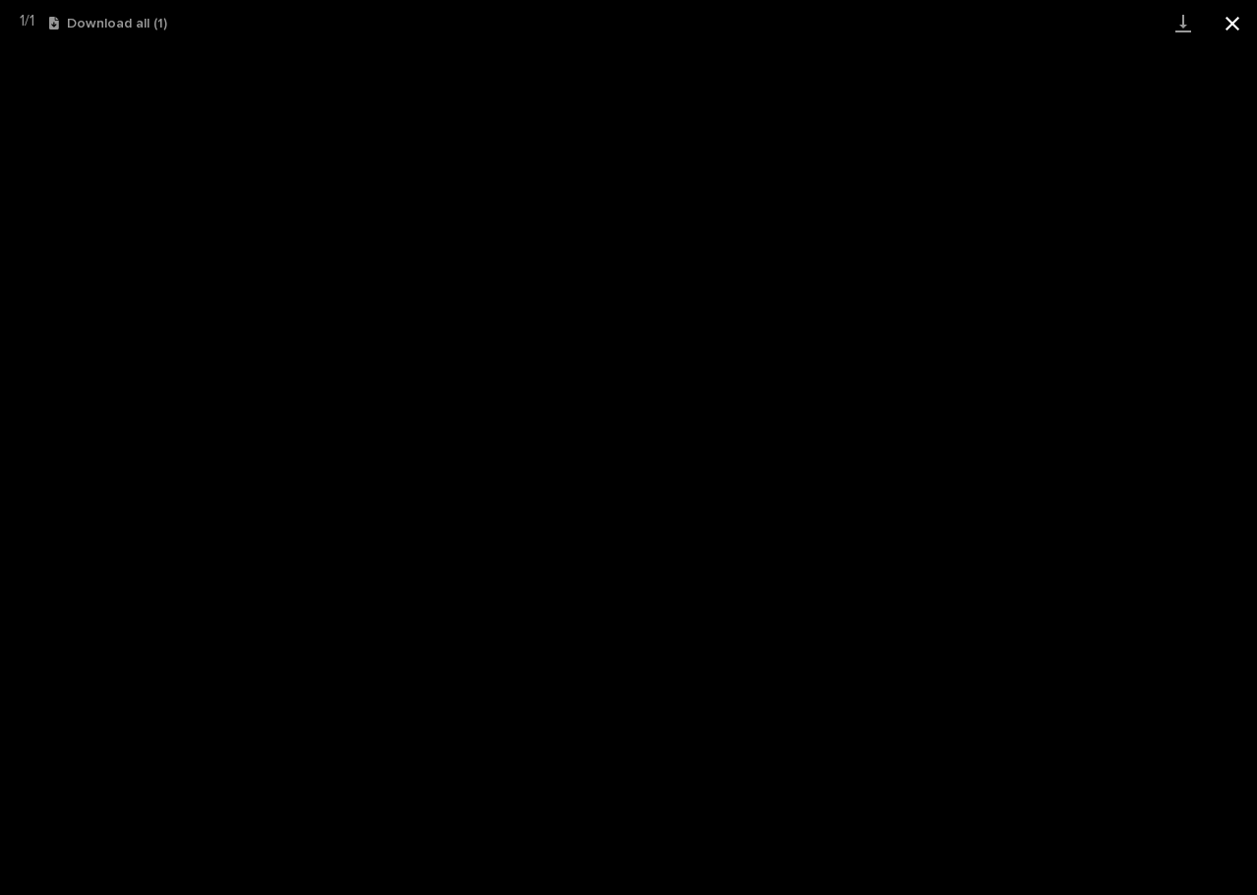
click at [1224, 17] on button "Close gallery" at bounding box center [1232, 23] width 49 height 46
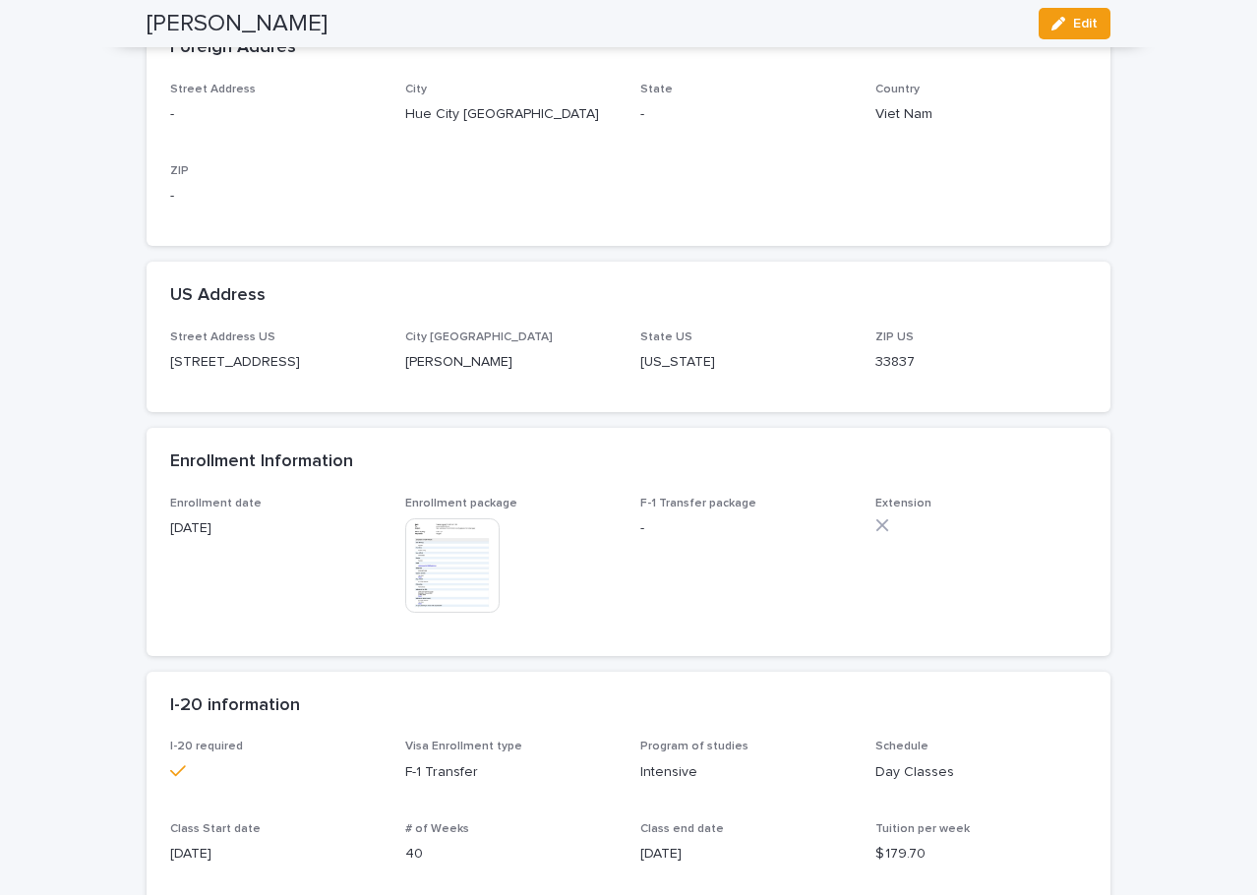
scroll to position [516, 0]
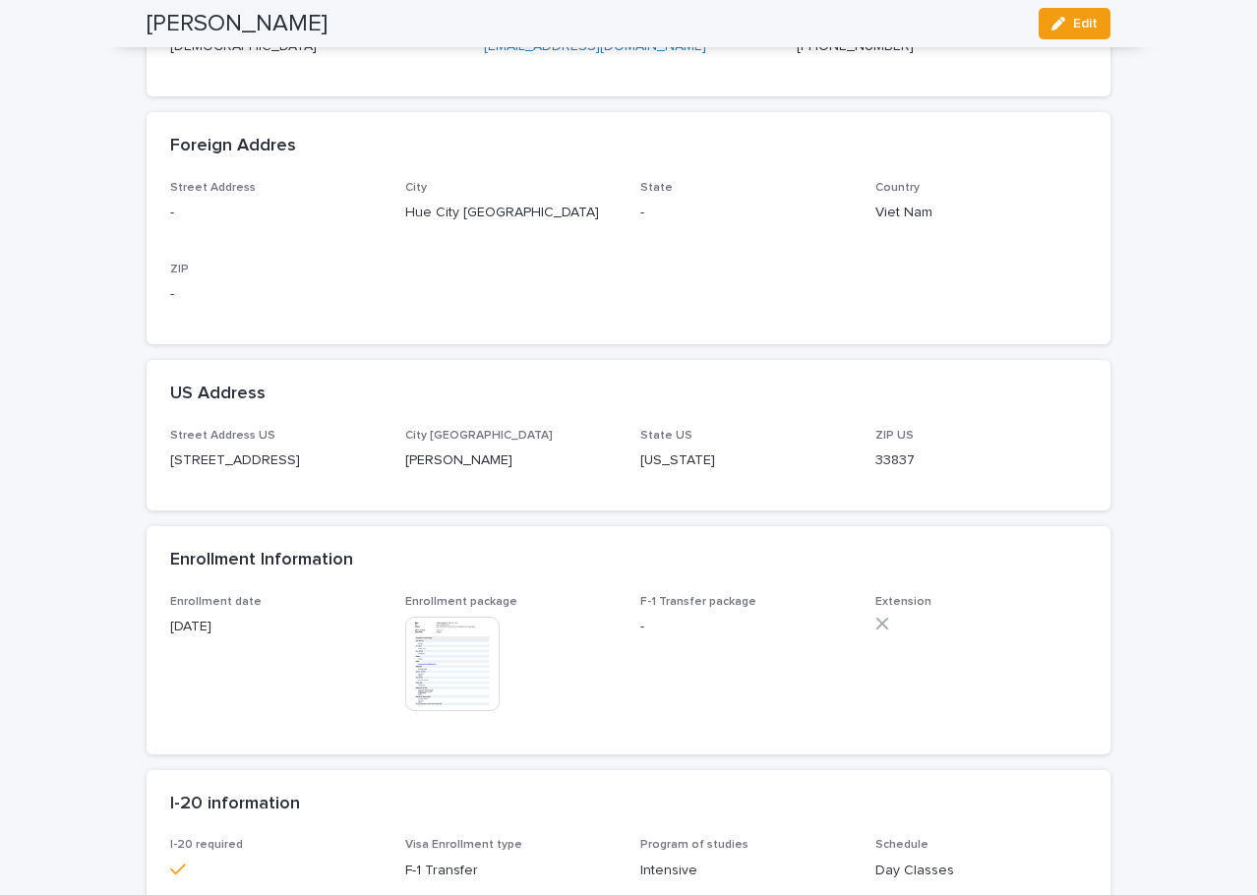
click at [436, 670] on img at bounding box center [452, 664] width 94 height 94
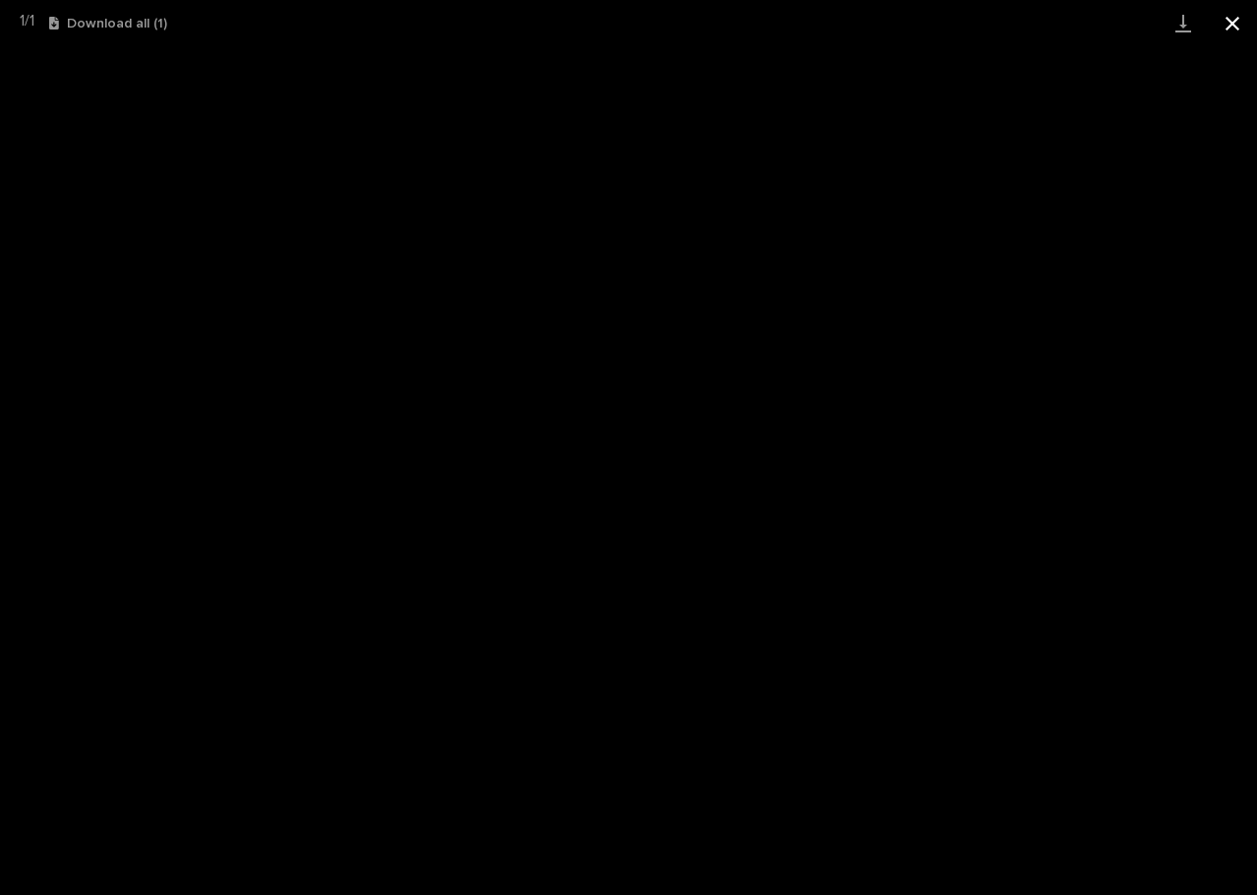
click at [1225, 21] on button "Close gallery" at bounding box center [1232, 23] width 49 height 46
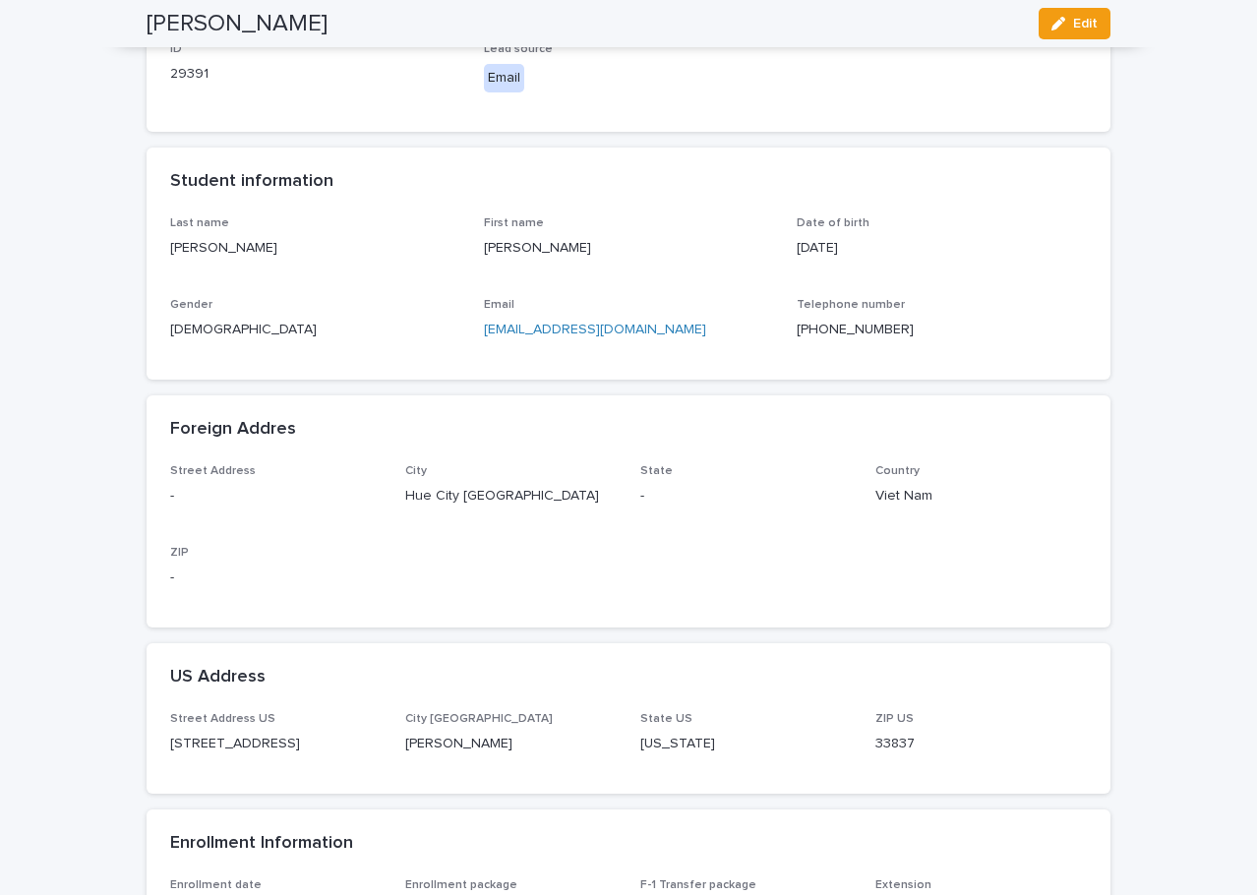
scroll to position [122, 0]
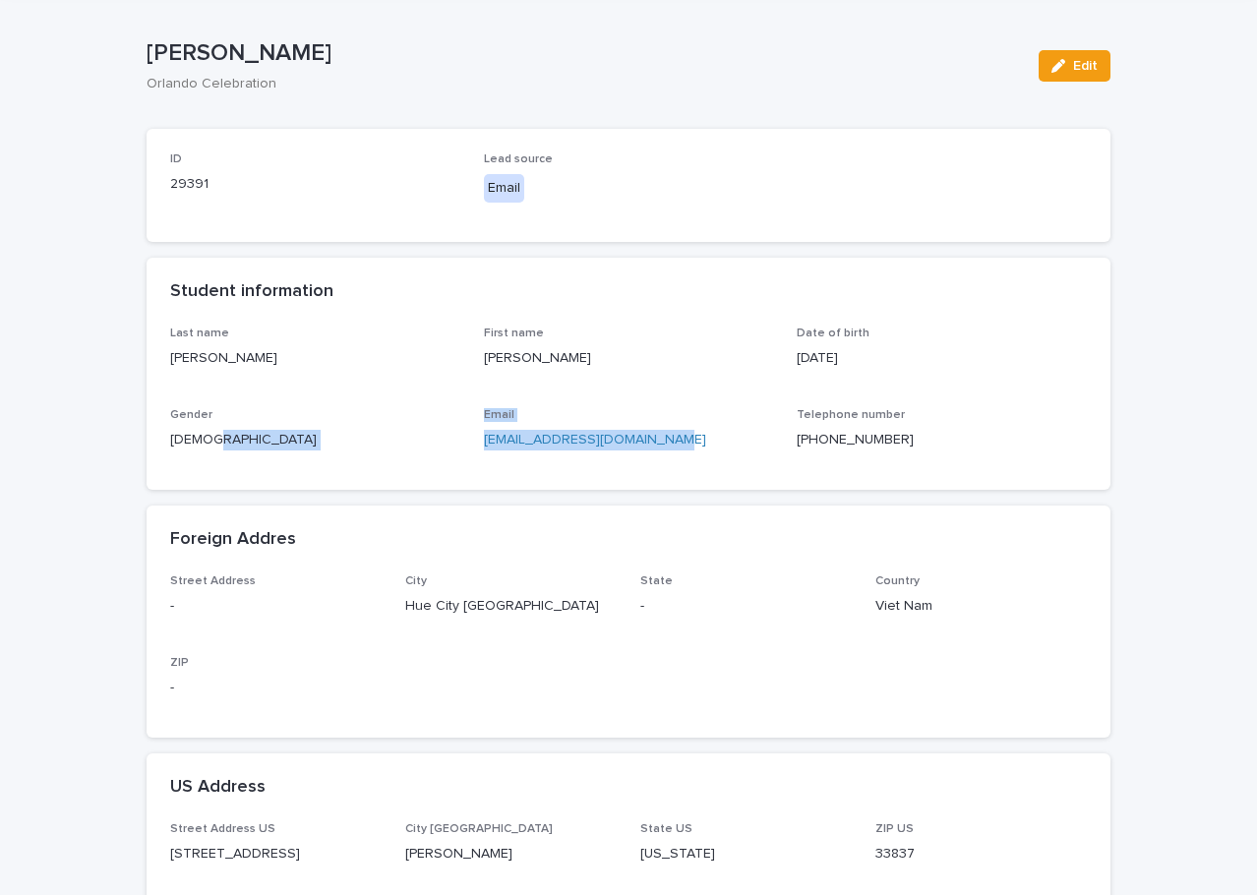
drag, startPoint x: 684, startPoint y: 435, endPoint x: 461, endPoint y: 457, distance: 223.4
click at [461, 457] on div "Last name Nguyen First name Ho Thi Trang Date of birth 02/26/2003 Gender Female…" at bounding box center [628, 397] width 917 height 140
click at [605, 398] on div "Last name Nguyen First name Ho Thi Trang Date of birth 02/26/2003 Gender Female…" at bounding box center [628, 397] width 917 height 140
drag, startPoint x: 680, startPoint y: 439, endPoint x: 476, endPoint y: 453, distance: 204.1
click at [484, 453] on div "Email nananguyenho1998@gmail.com" at bounding box center [629, 437] width 290 height 58
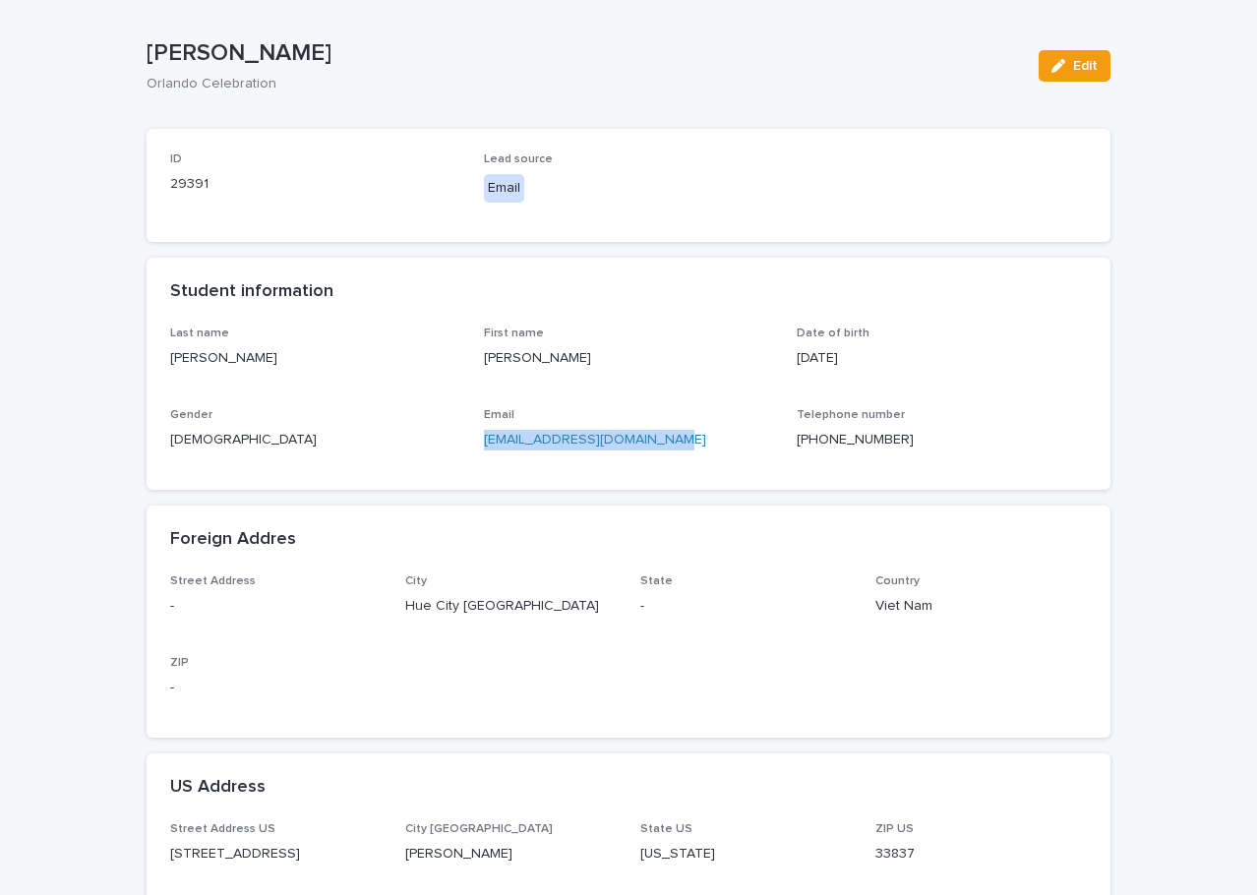
copy link "nananguyenho1998@gmail.com"
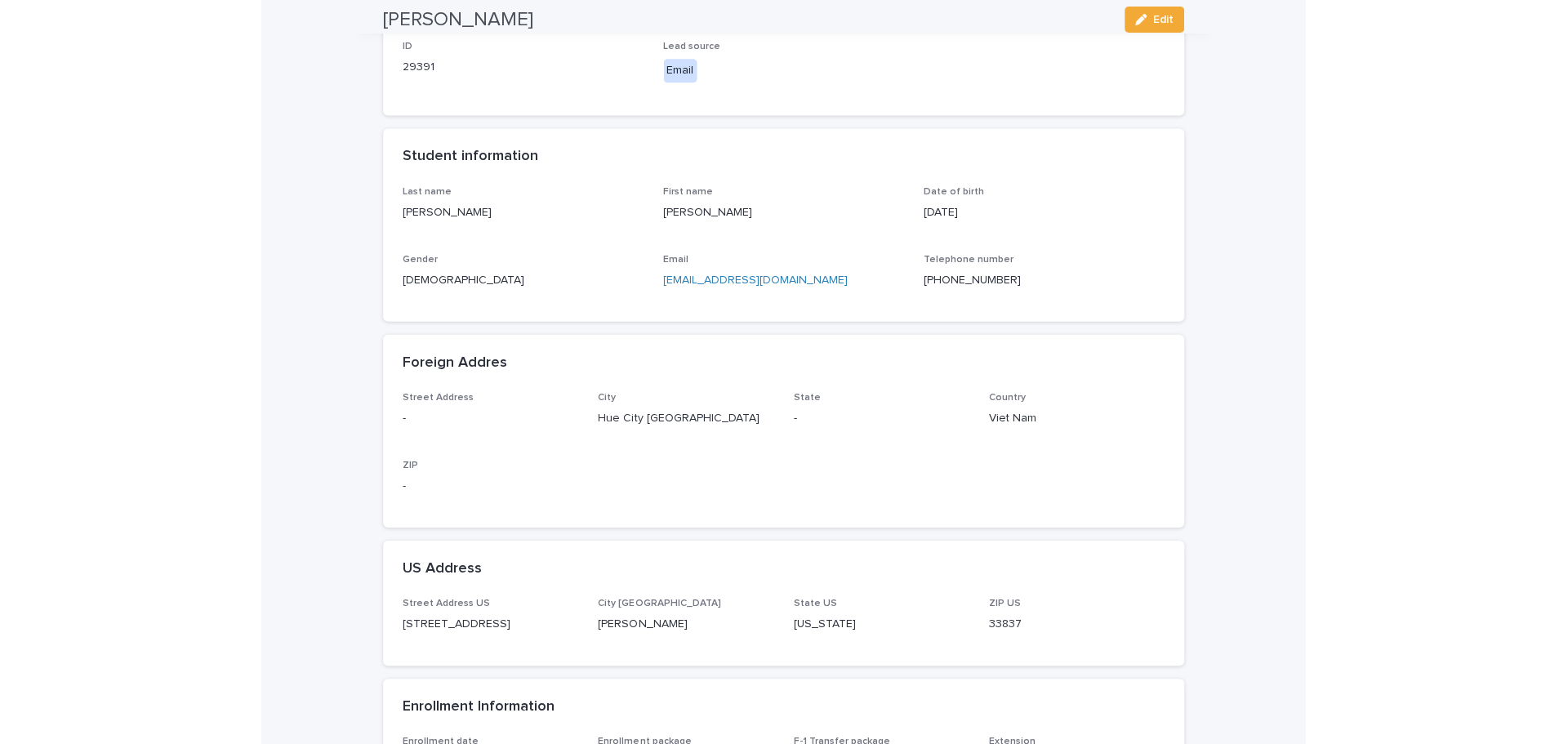
scroll to position [0, 0]
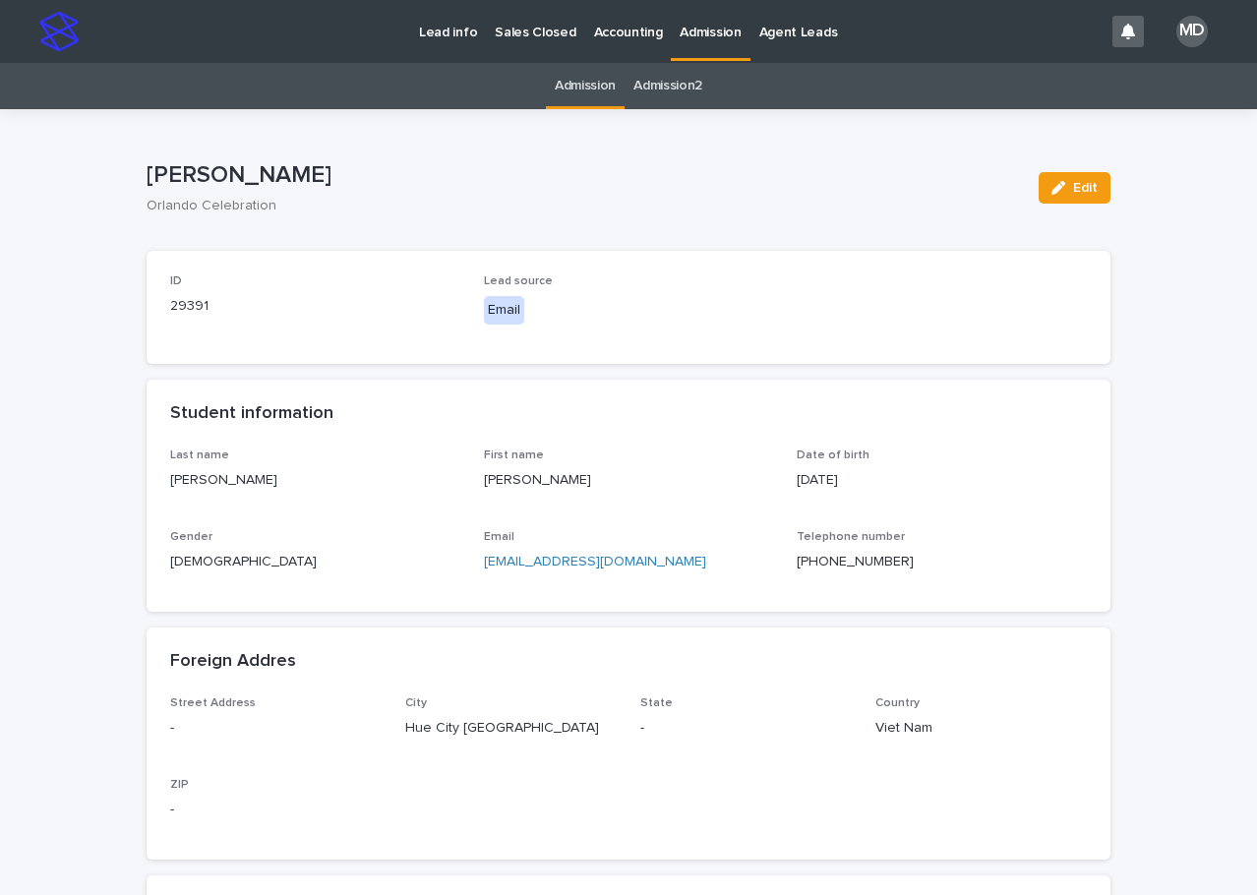
click at [689, 31] on p "Admission" at bounding box center [710, 20] width 61 height 41
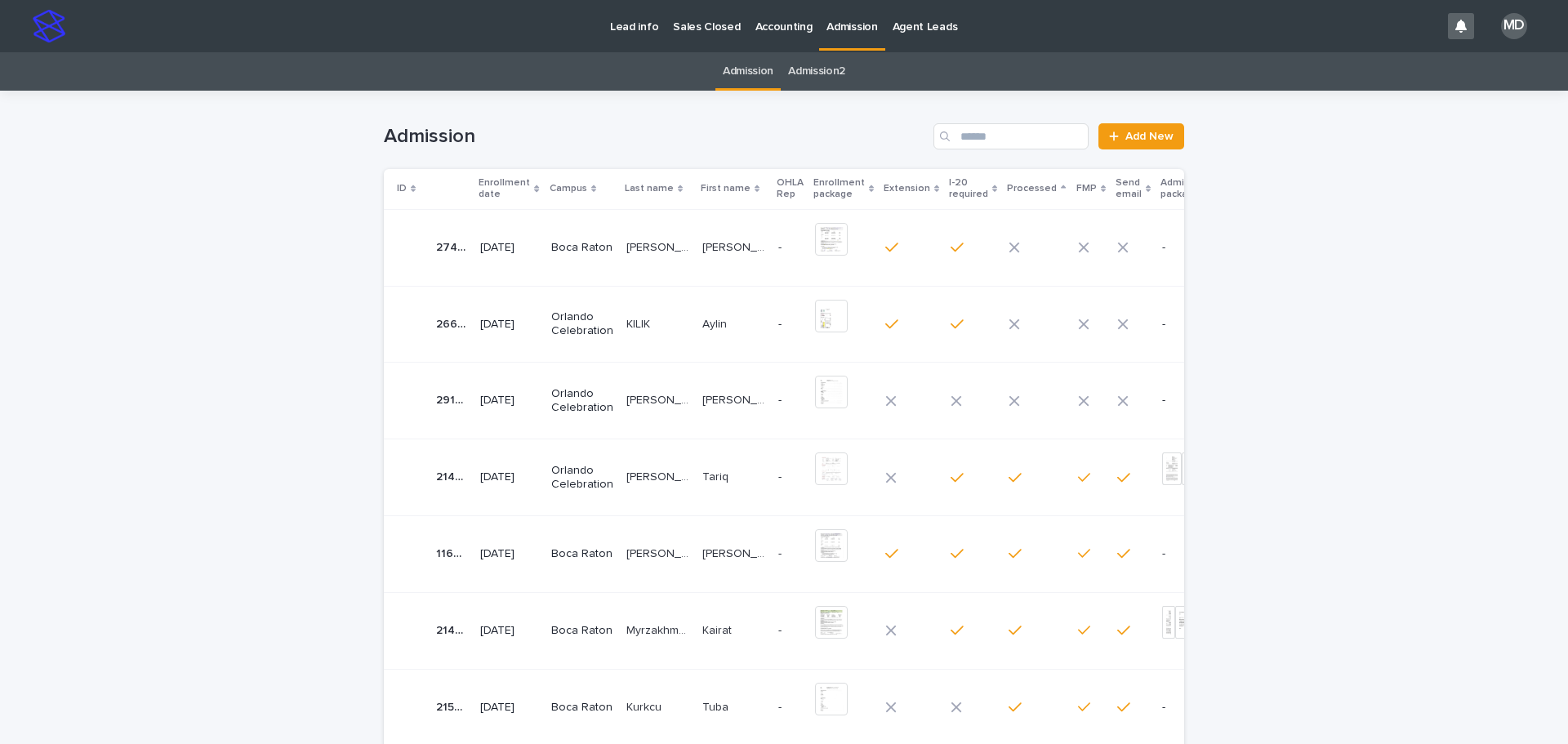
click at [586, 326] on p "Orlando Celebration" at bounding box center [582, 324] width 62 height 27
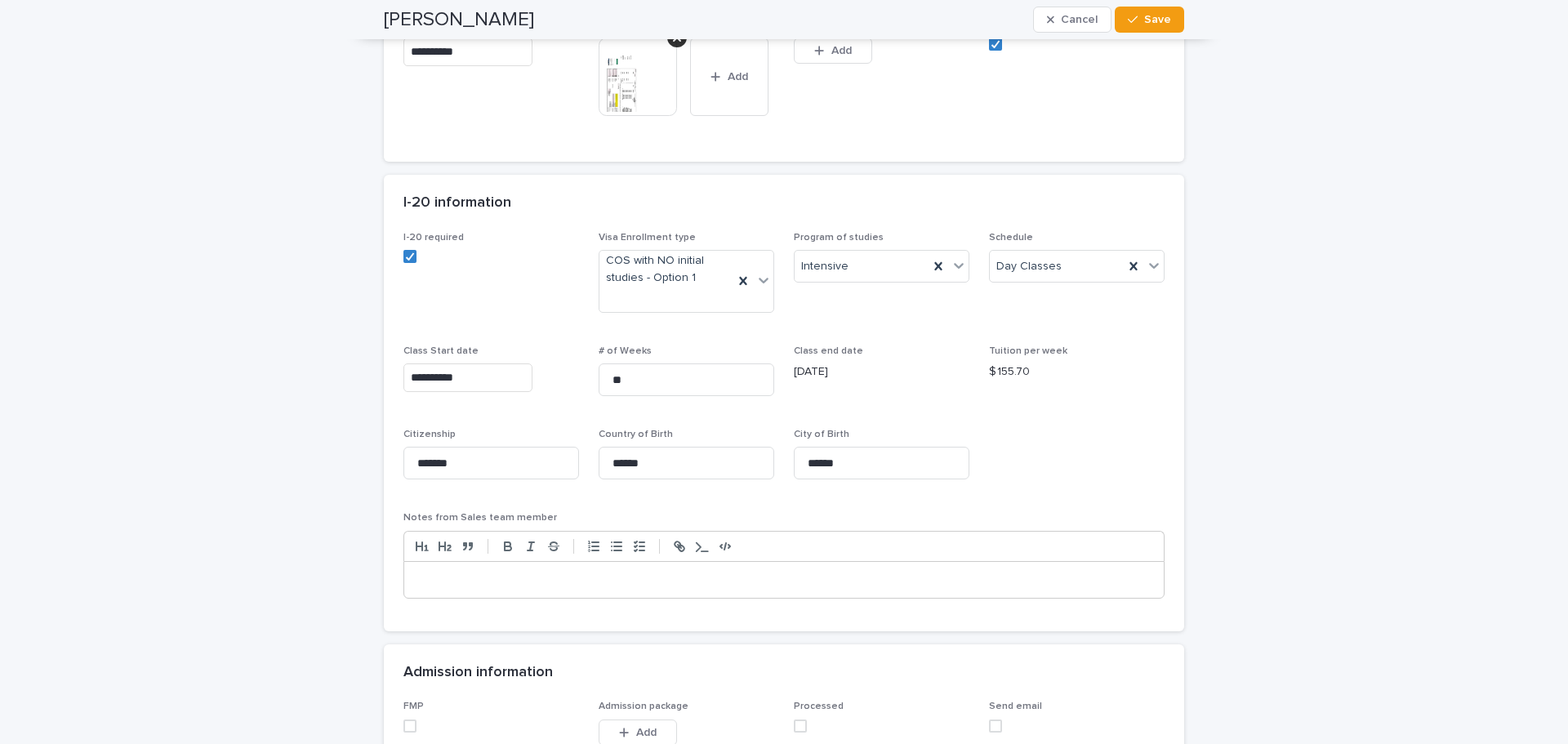
scroll to position [735, 0]
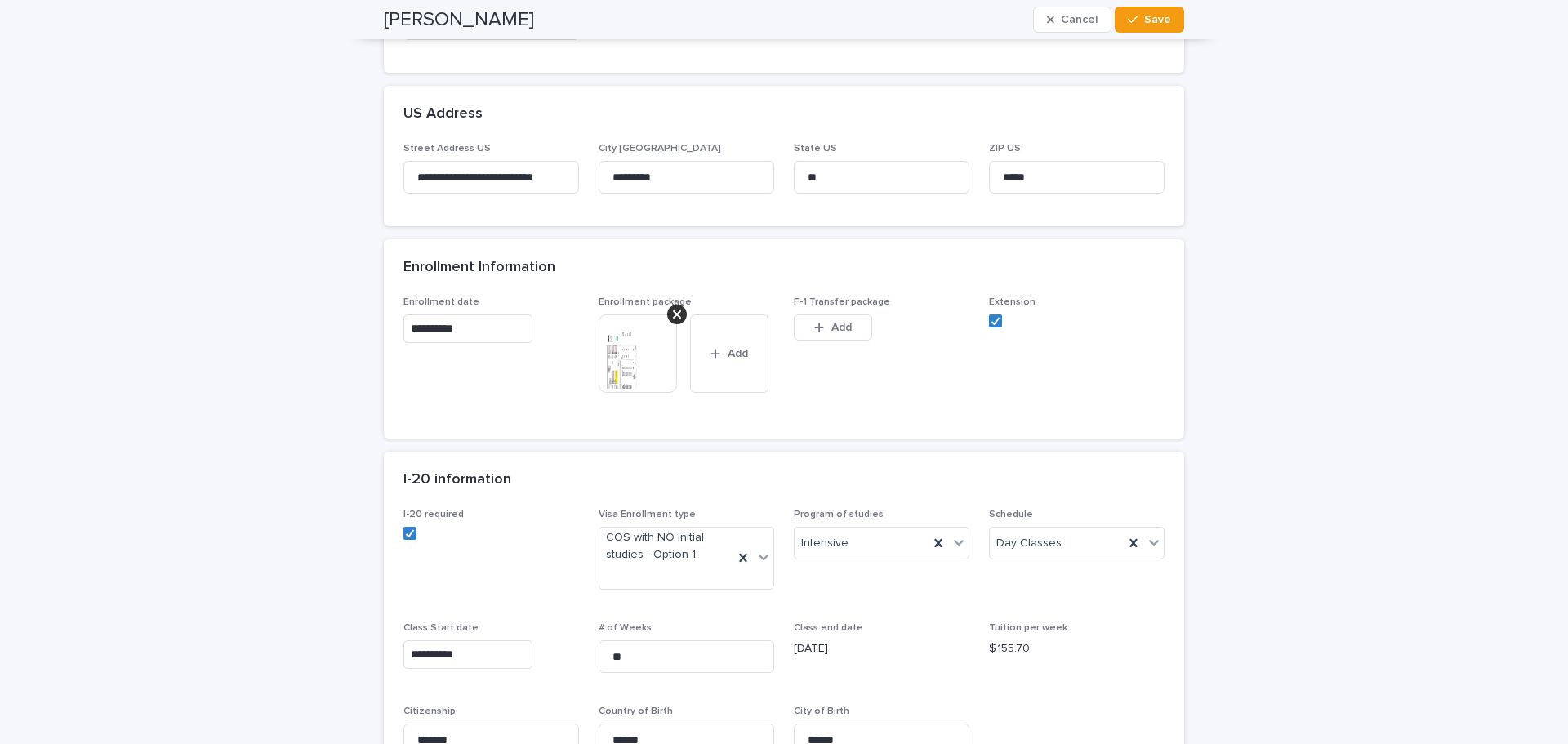
click at [633, 357] on img at bounding box center [637, 354] width 78 height 78
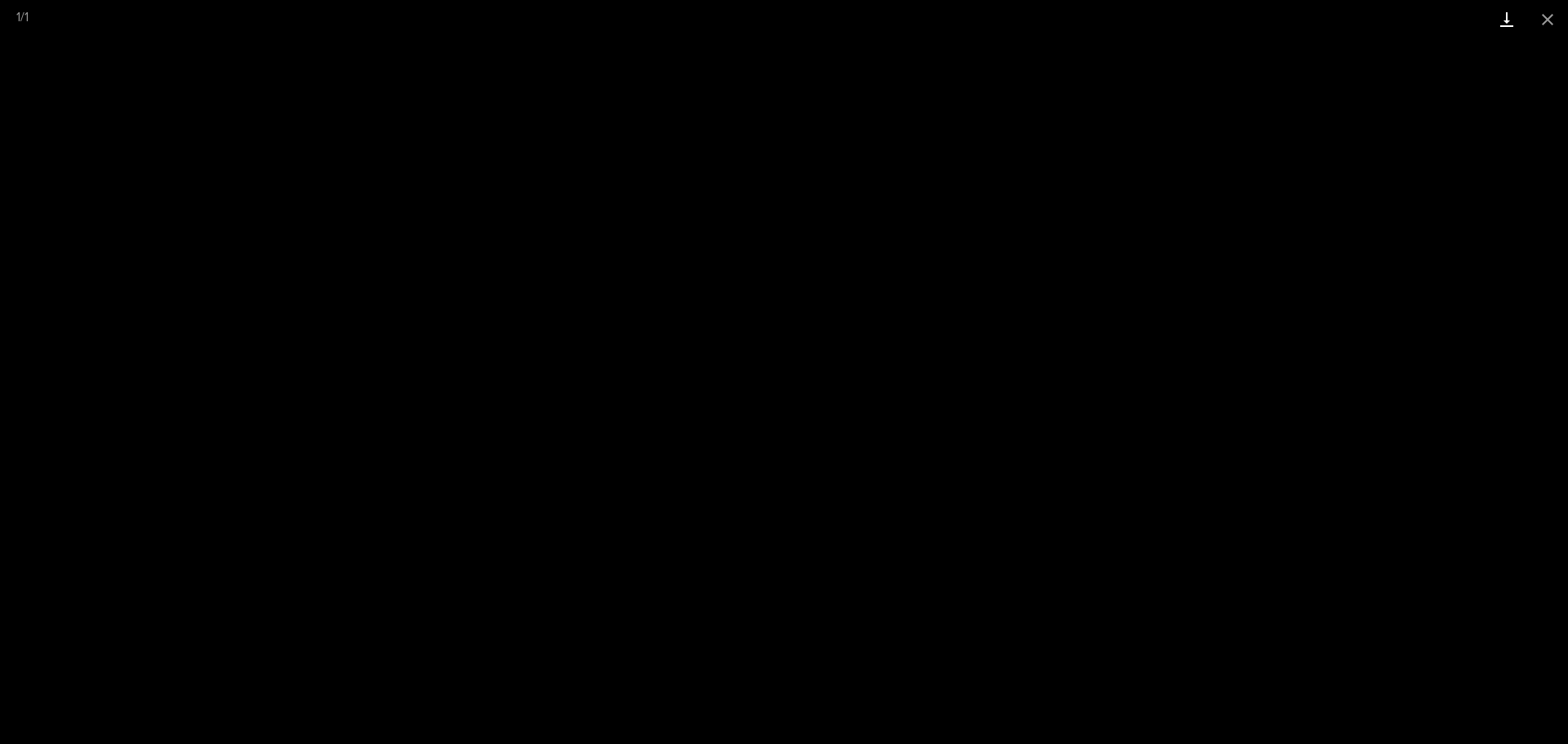
drag, startPoint x: 1558, startPoint y: 21, endPoint x: 1522, endPoint y: 37, distance: 39.4
click at [1557, 21] on button "Close gallery" at bounding box center [1547, 19] width 41 height 38
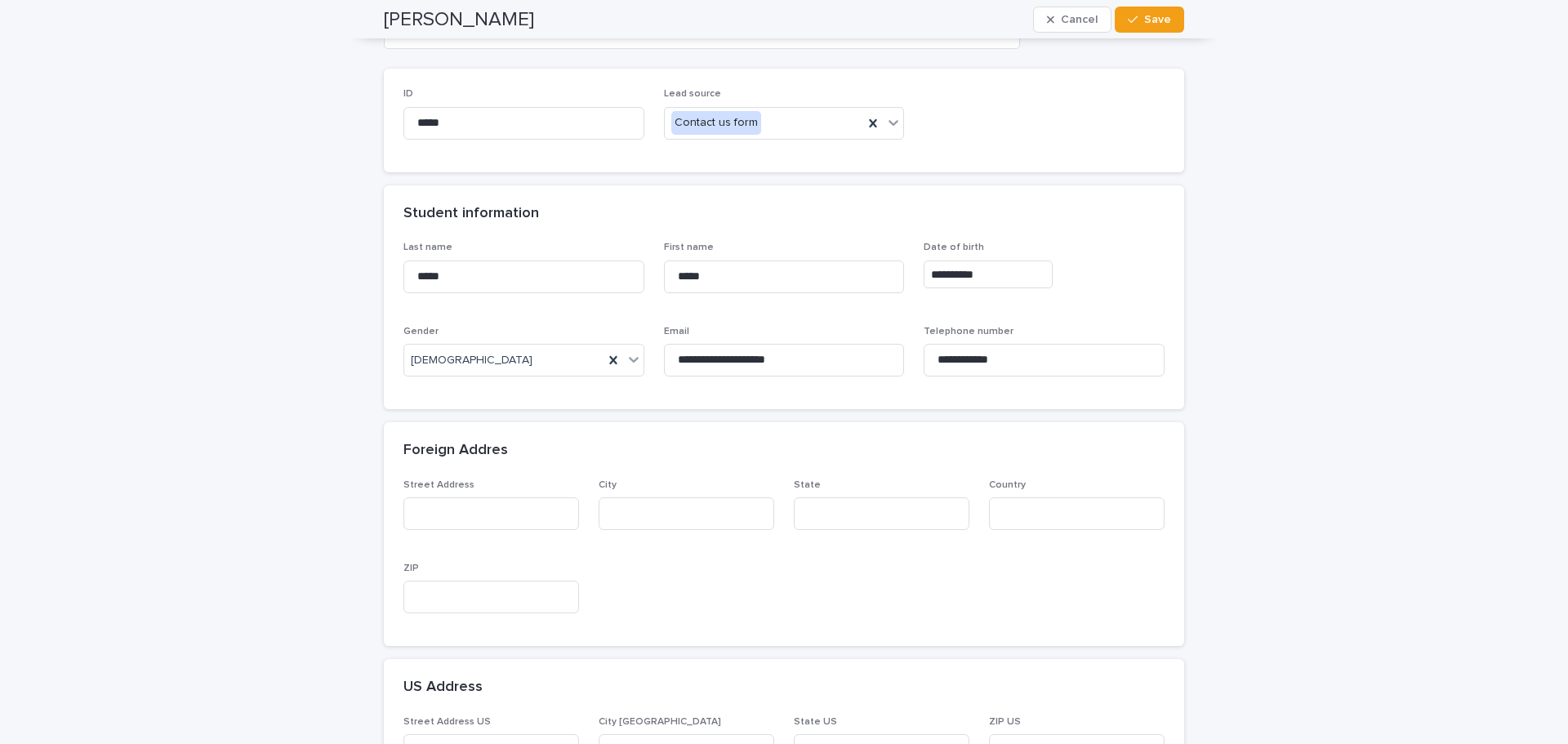
scroll to position [0, 0]
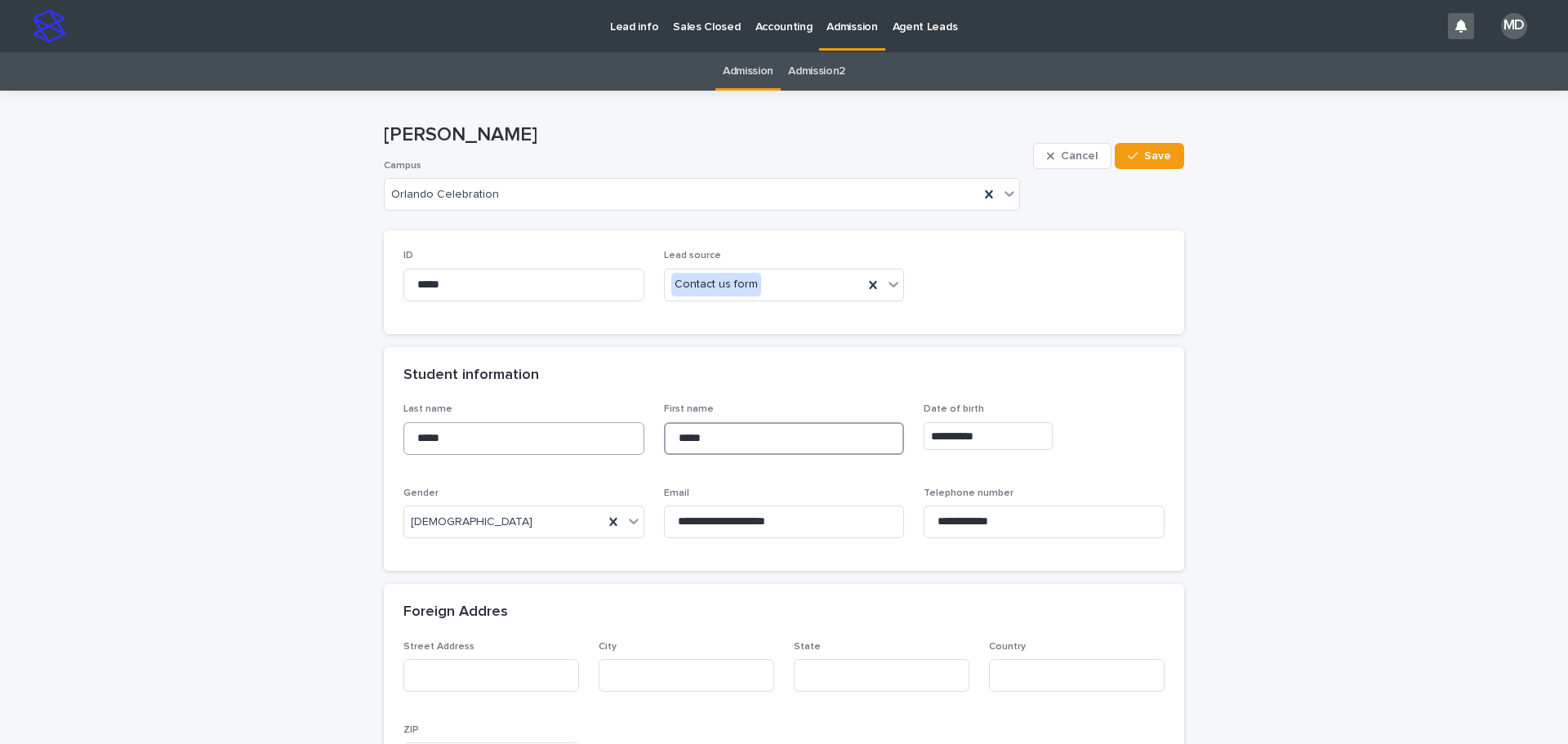
drag, startPoint x: 733, startPoint y: 431, endPoint x: 614, endPoint y: 427, distance: 119.1
click at [614, 427] on div "**********" at bounding box center [784, 477] width 761 height 148
click at [838, 18] on p "Admission" at bounding box center [852, 17] width 51 height 34
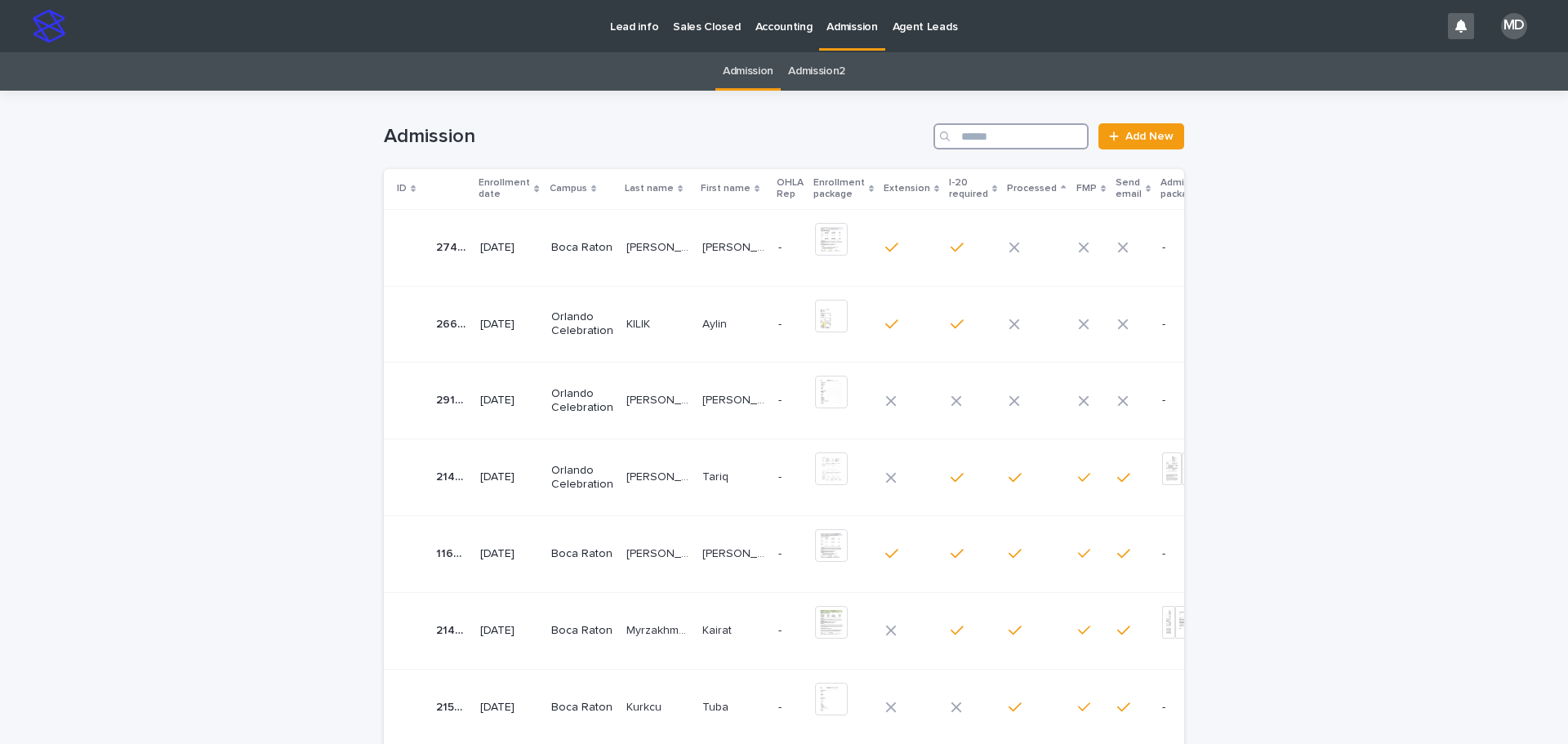
click at [1003, 140] on input "Search" at bounding box center [1011, 136] width 155 height 26
paste input "*****"
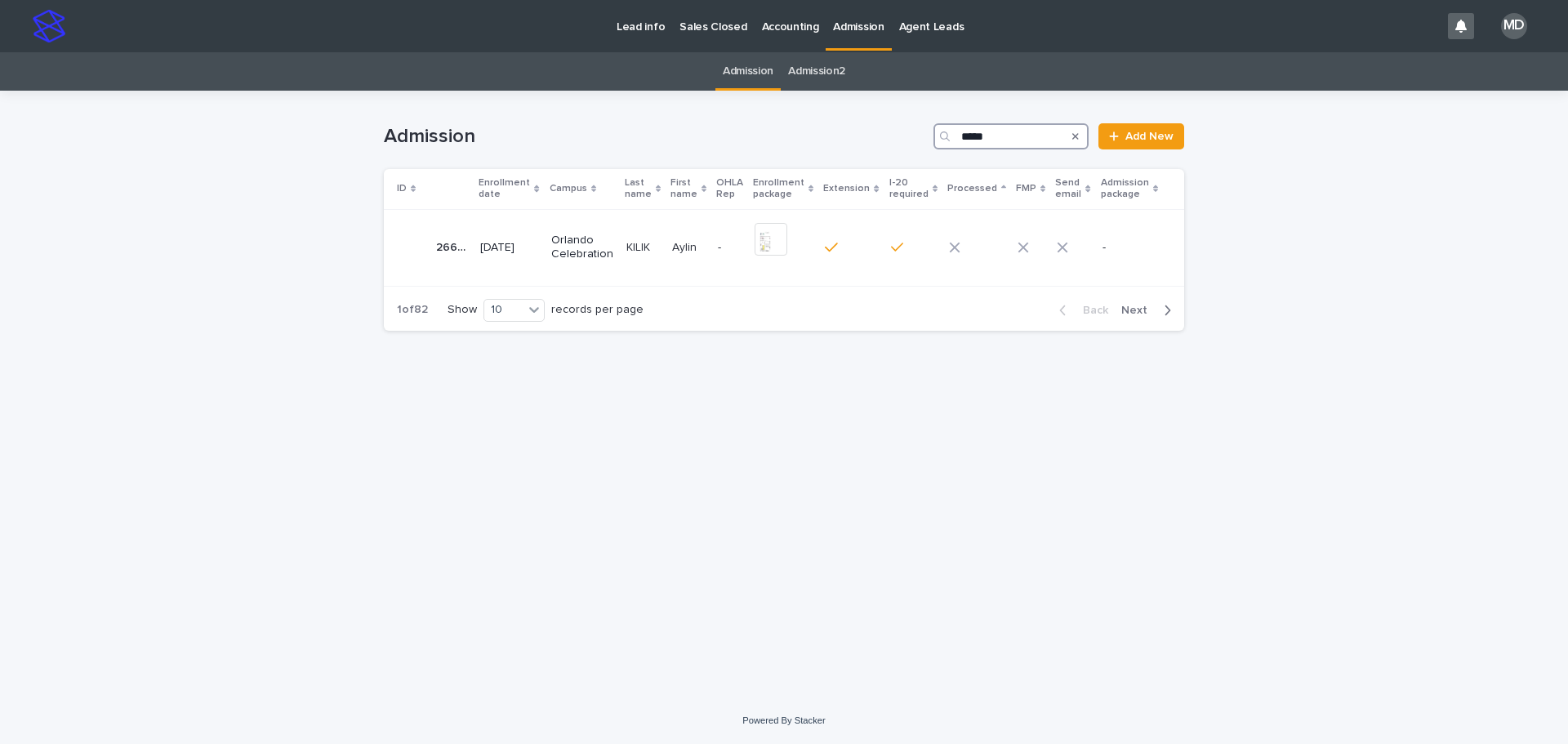
type input "*****"
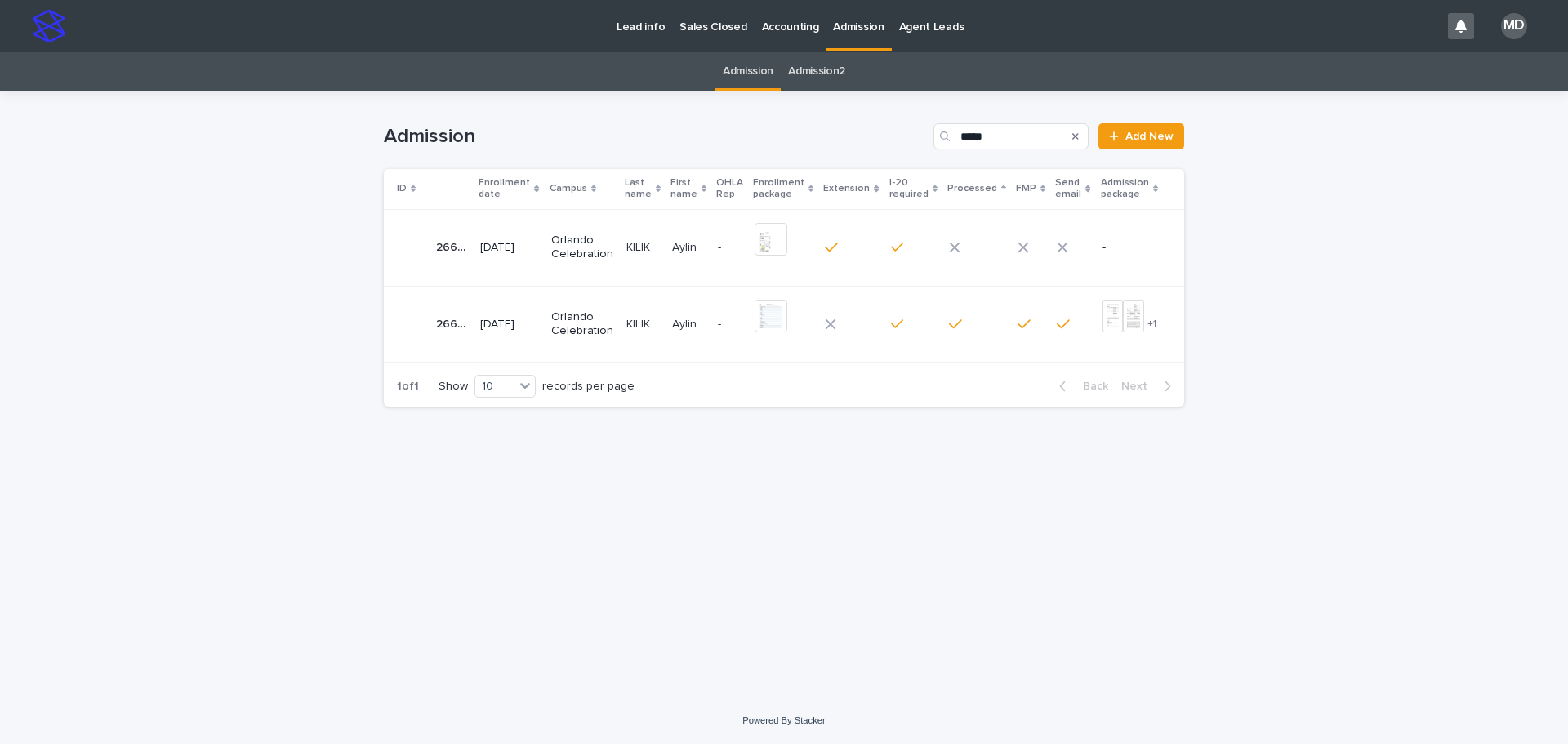
click at [667, 255] on td "Aylin Aylin" at bounding box center [688, 247] width 46 height 76
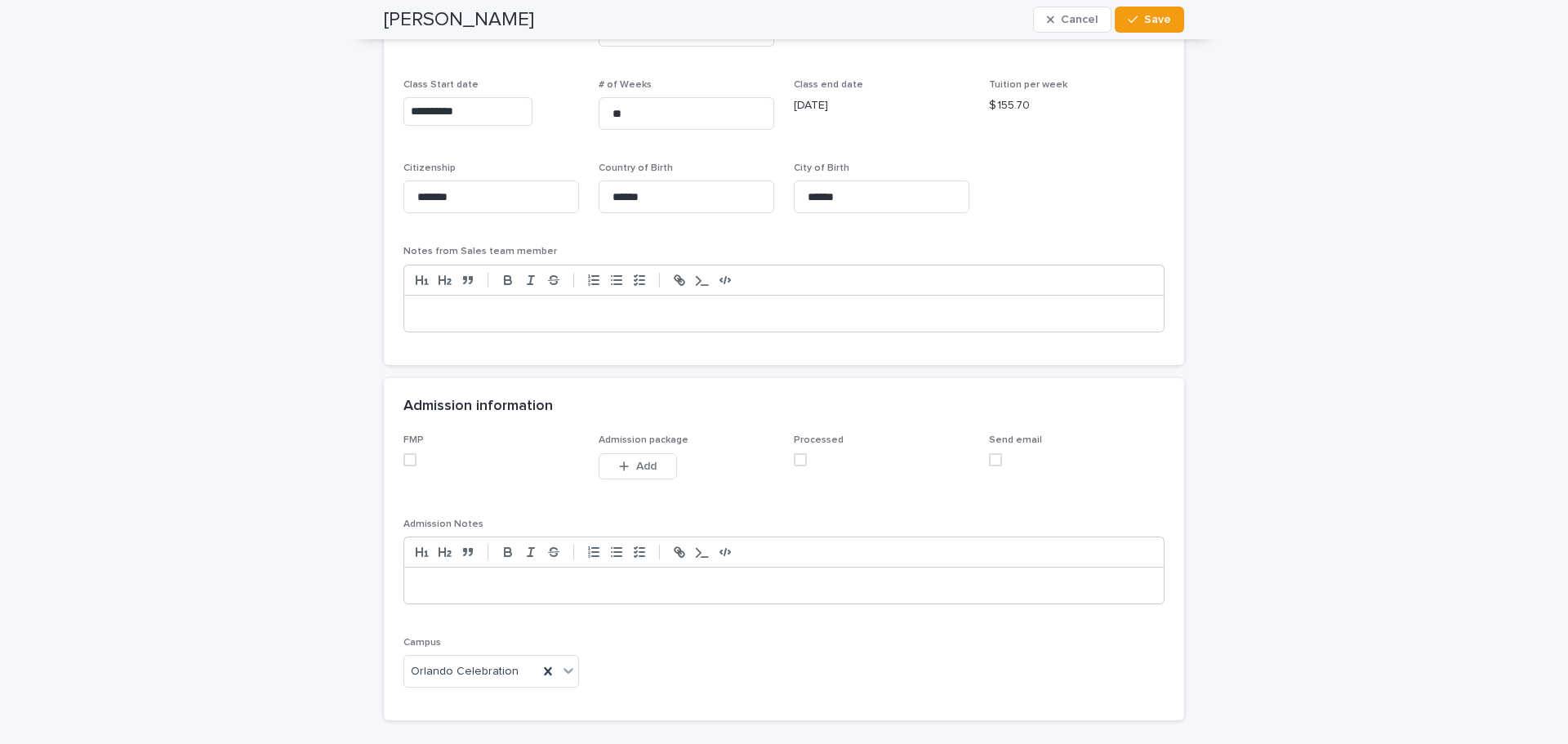
scroll to position [1396, 0]
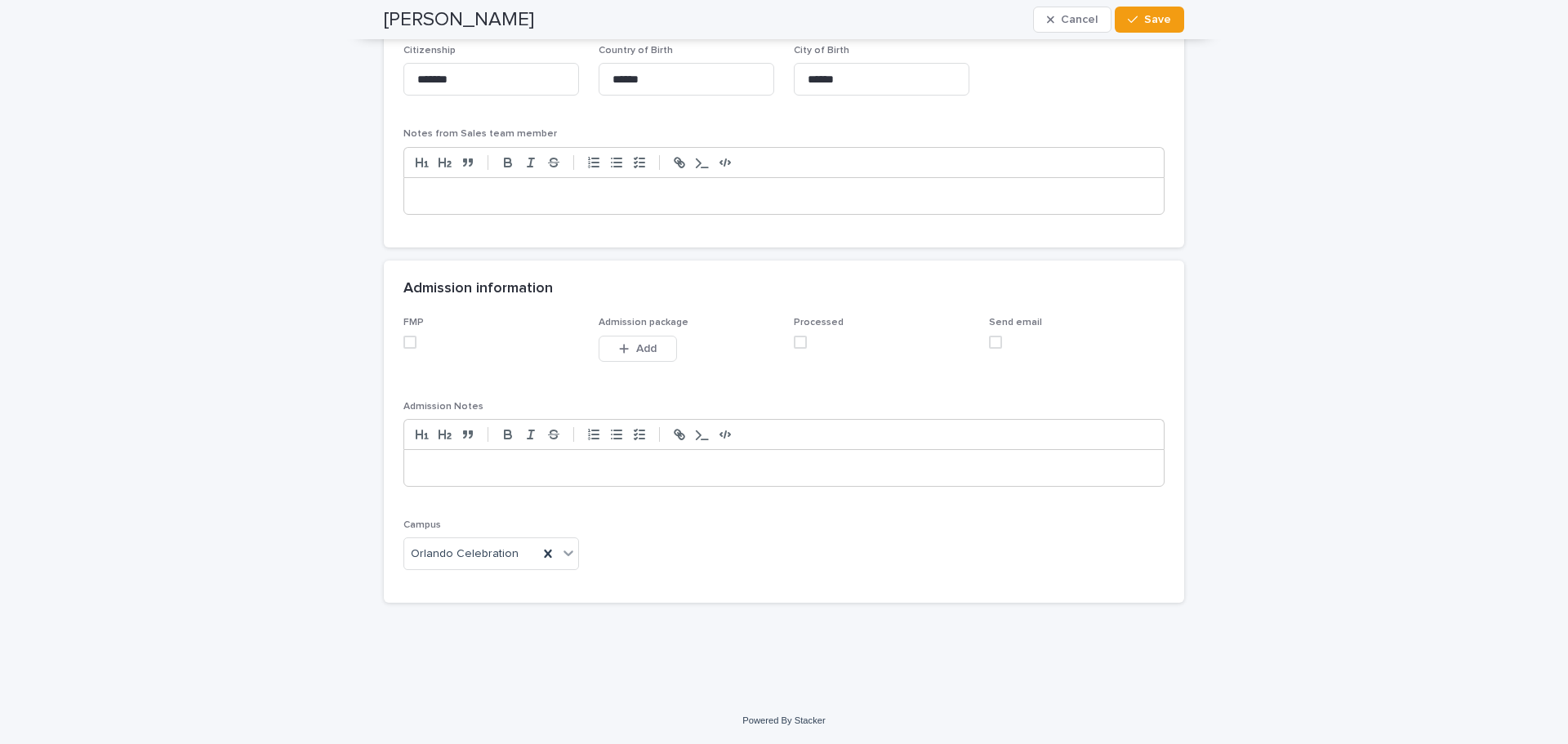
click at [404, 343] on span at bounding box center [410, 342] width 13 height 13
click at [658, 351] on button "Add" at bounding box center [637, 348] width 78 height 26
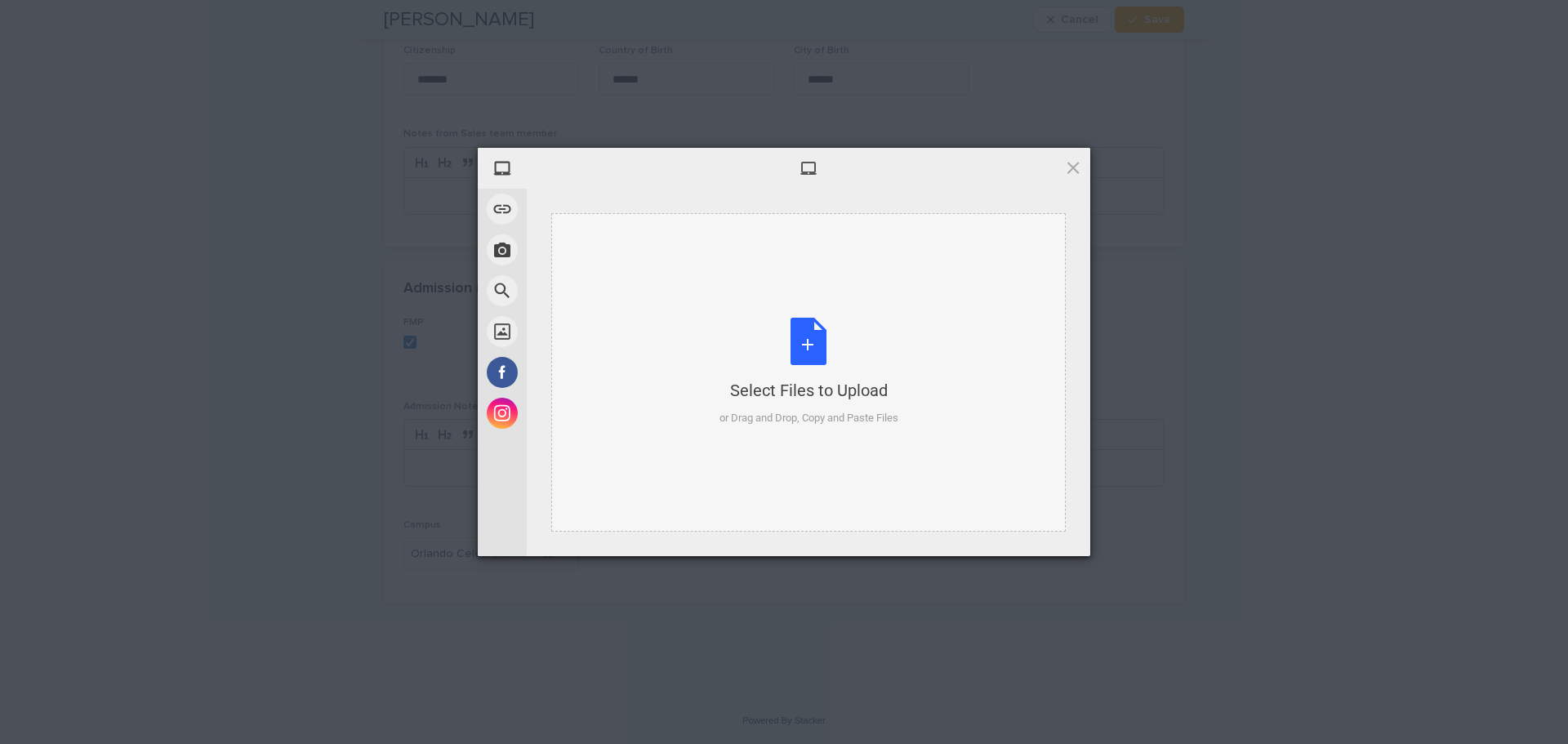
click at [819, 355] on div "Select Files to Upload or Drag and Drop, Copy and Paste Files" at bounding box center [808, 372] width 178 height 109
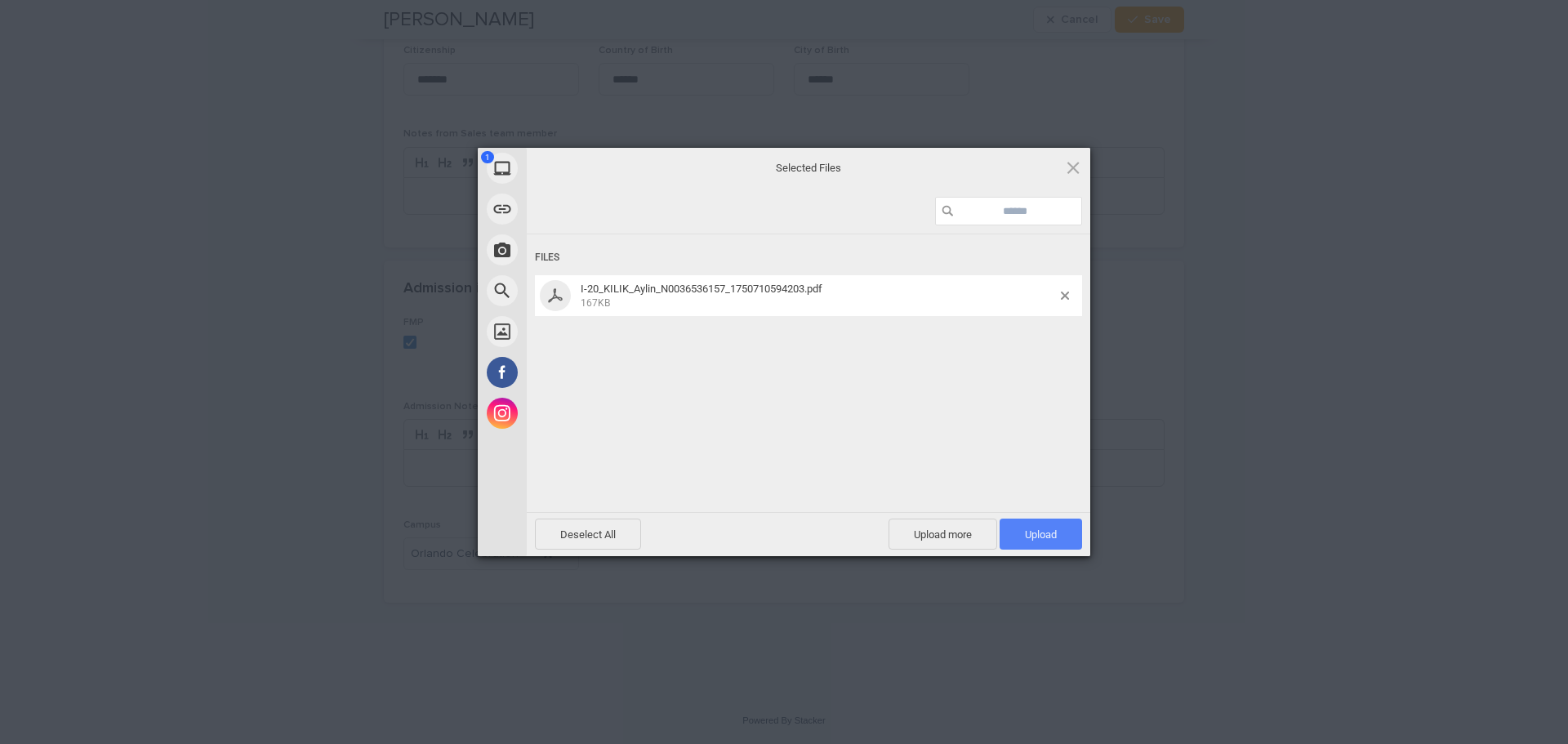
click at [1049, 532] on span "Upload 1" at bounding box center [1041, 535] width 32 height 12
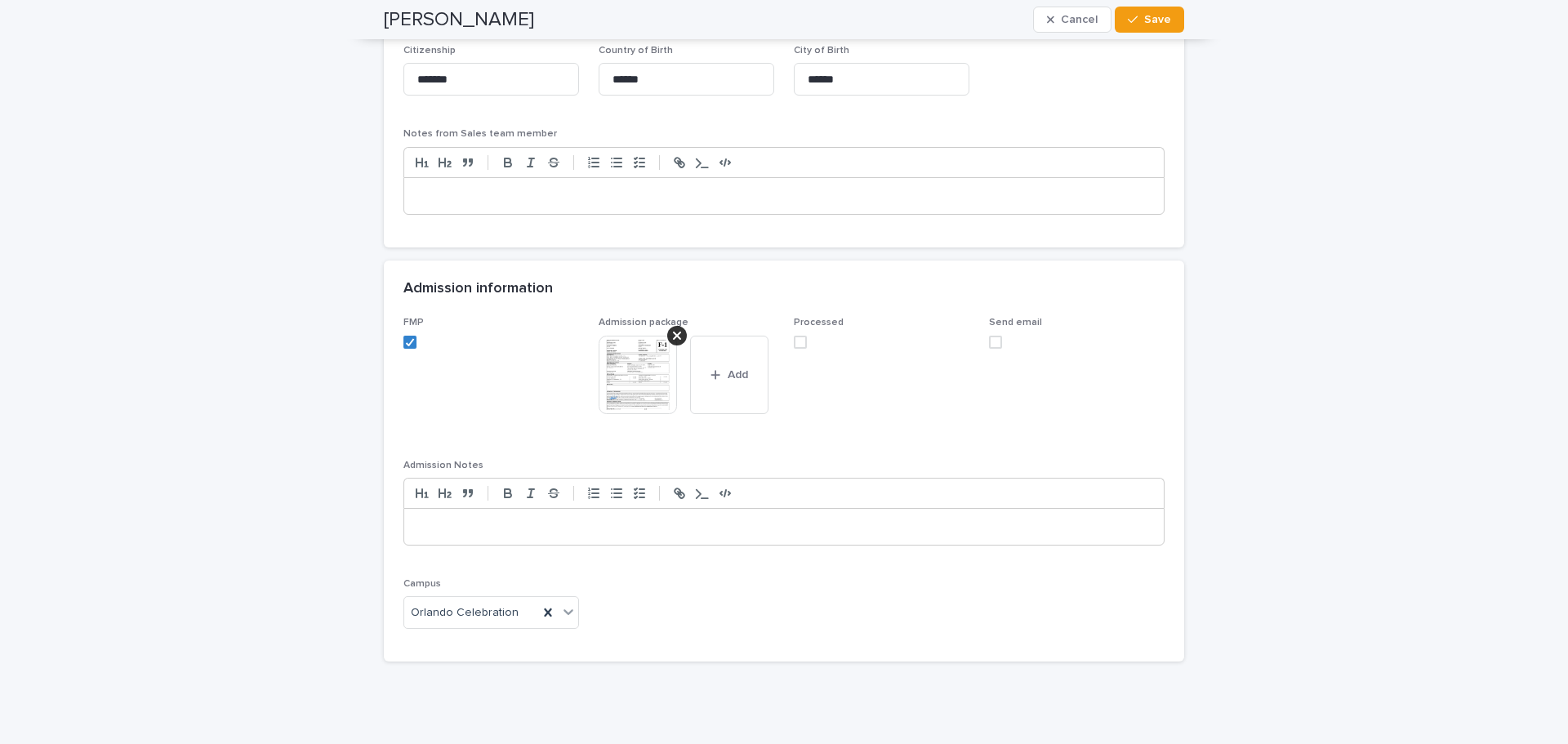
click at [627, 376] on img at bounding box center [637, 374] width 78 height 78
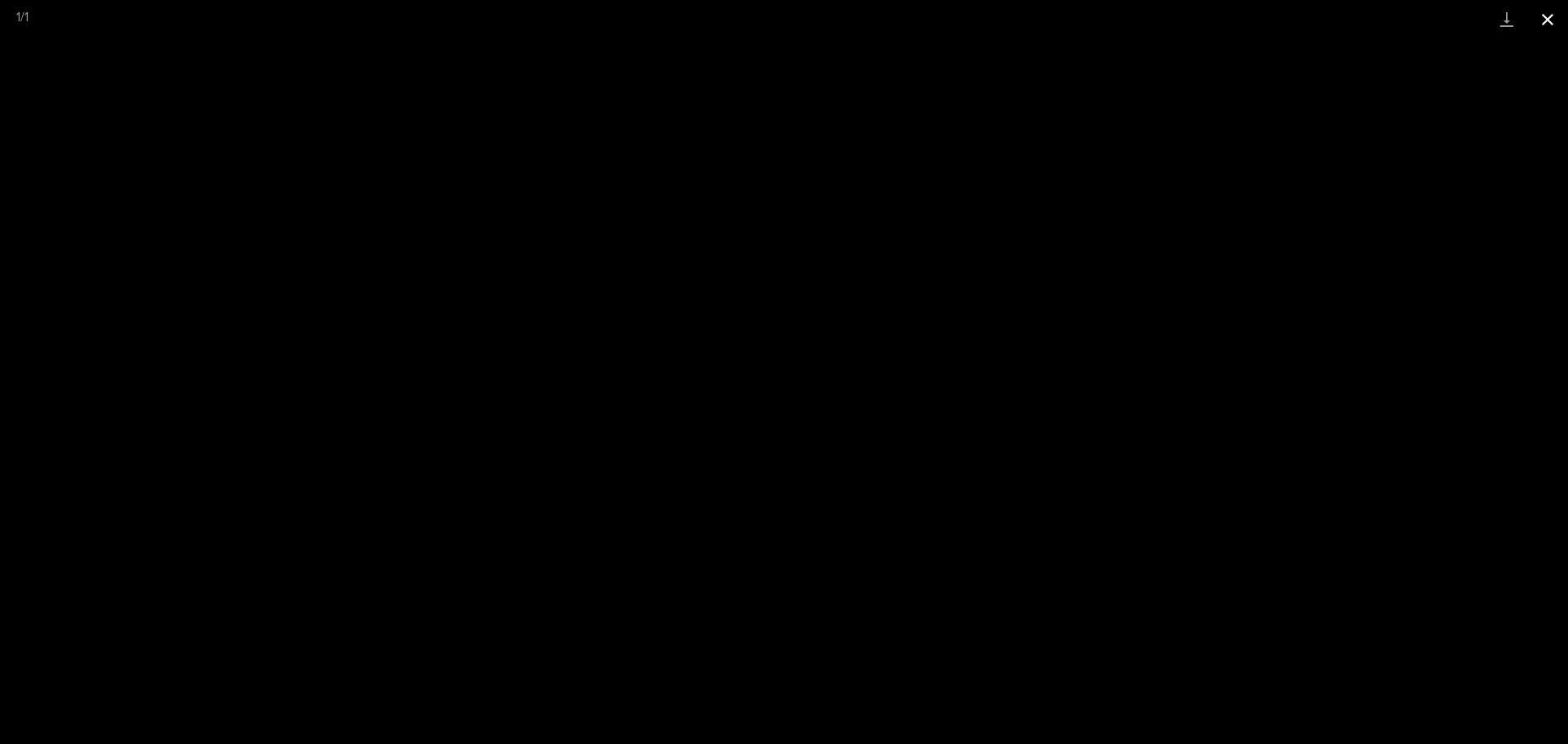
drag, startPoint x: 1550, startPoint y: 16, endPoint x: 1530, endPoint y: 19, distance: 20.2
click at [1550, 16] on button "Close gallery" at bounding box center [1547, 19] width 41 height 38
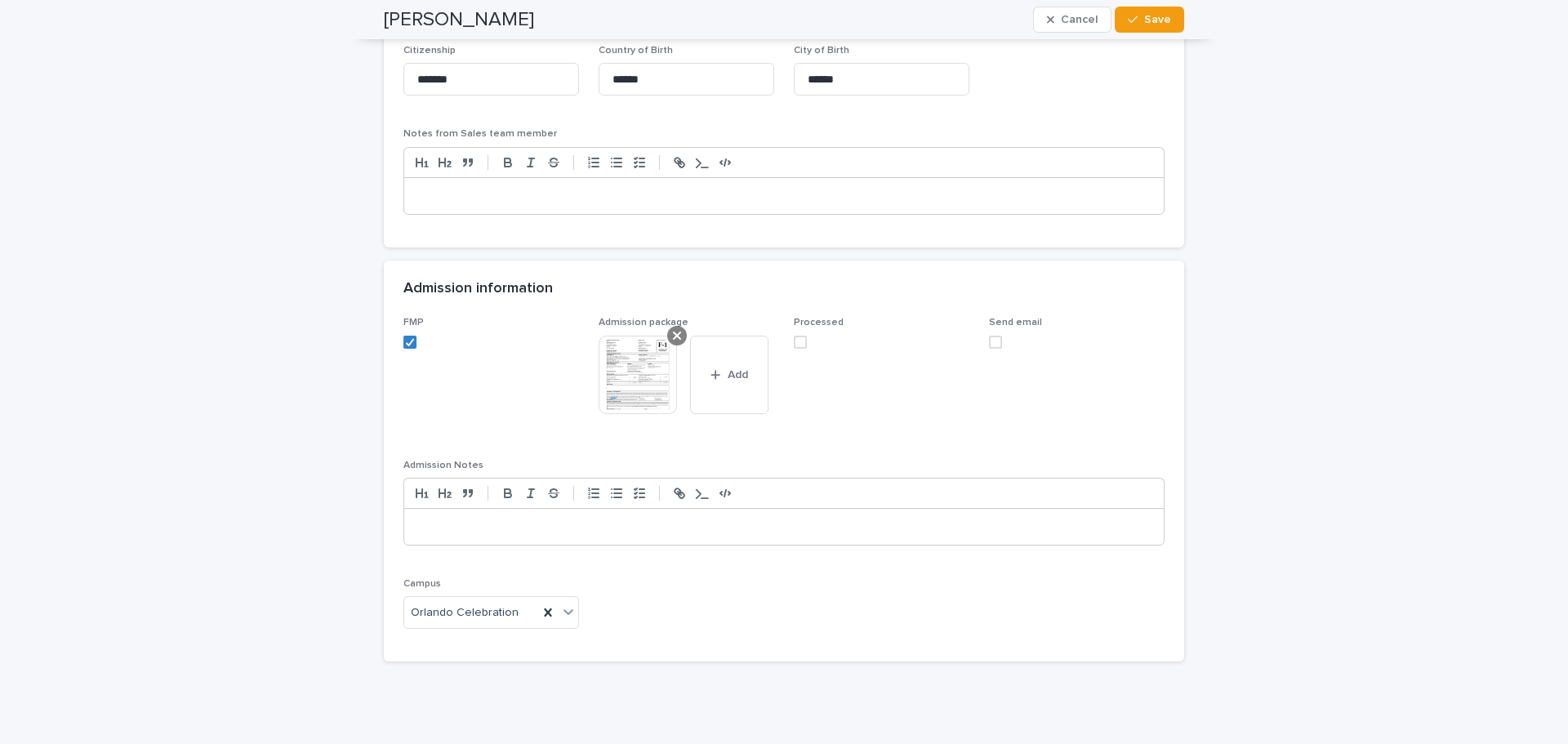
click at [667, 334] on div at bounding box center [677, 336] width 20 height 20
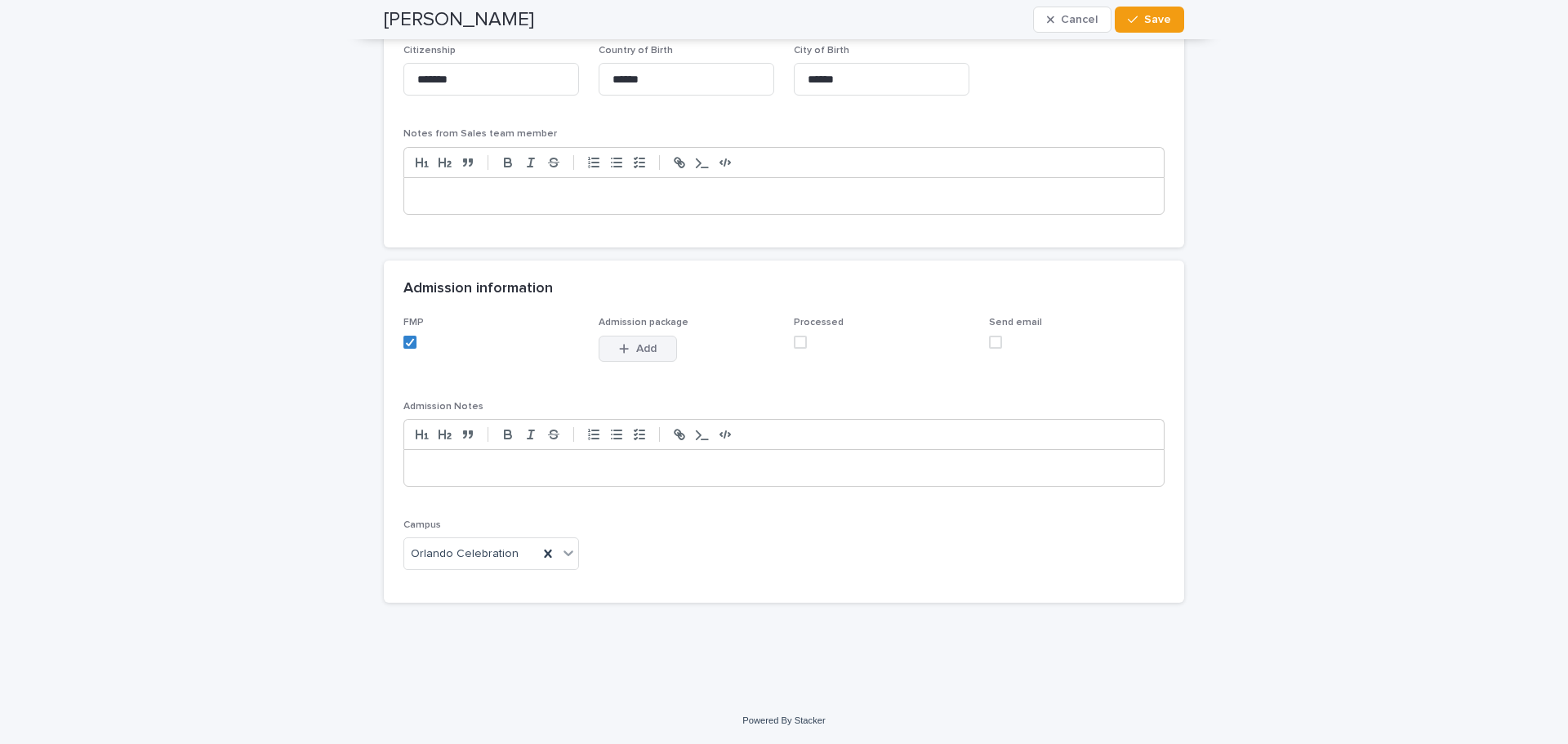
click at [636, 350] on span "Add" at bounding box center [646, 349] width 21 height 12
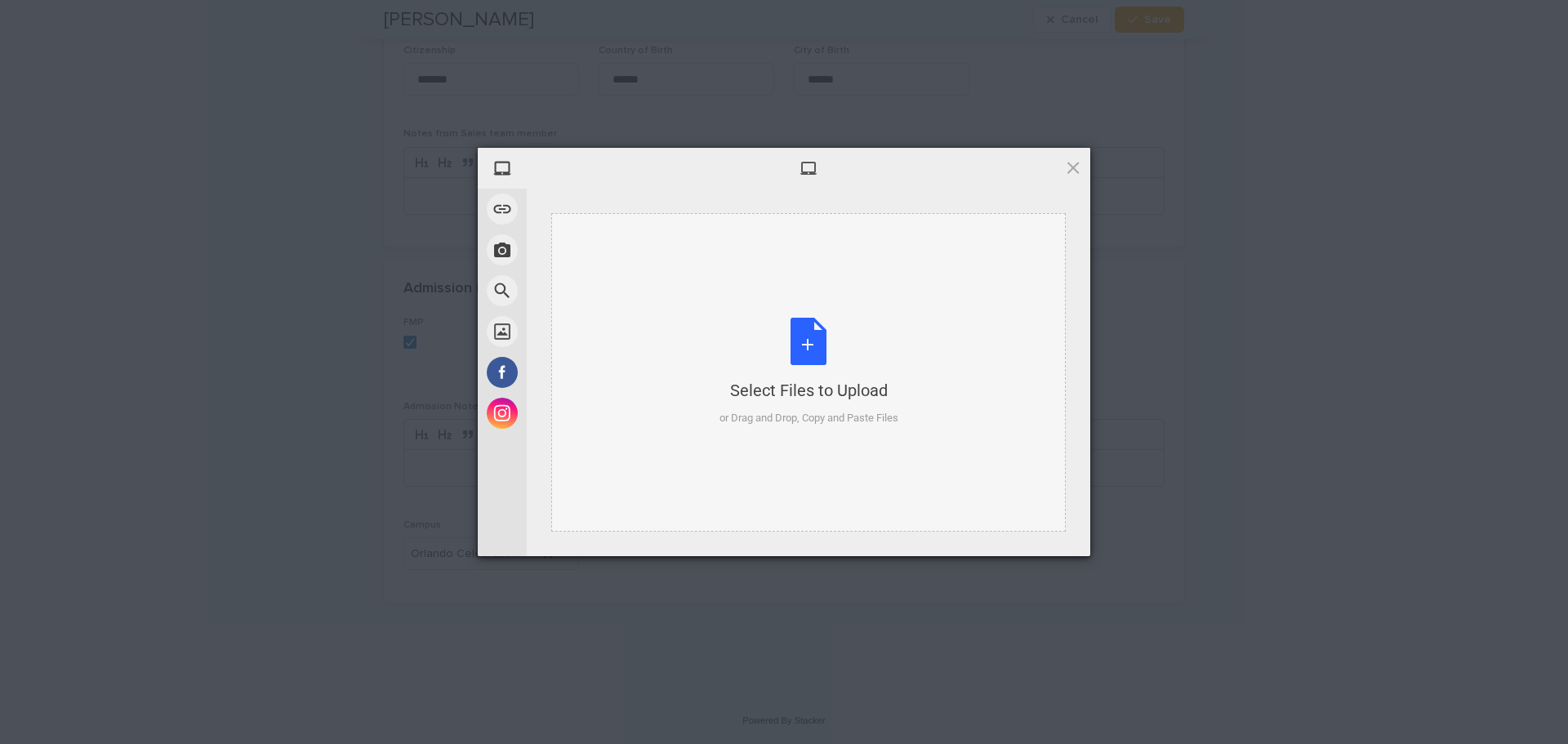
click at [811, 344] on div "Select Files to Upload or Drag and Drop, Copy and Paste Files" at bounding box center [808, 372] width 178 height 109
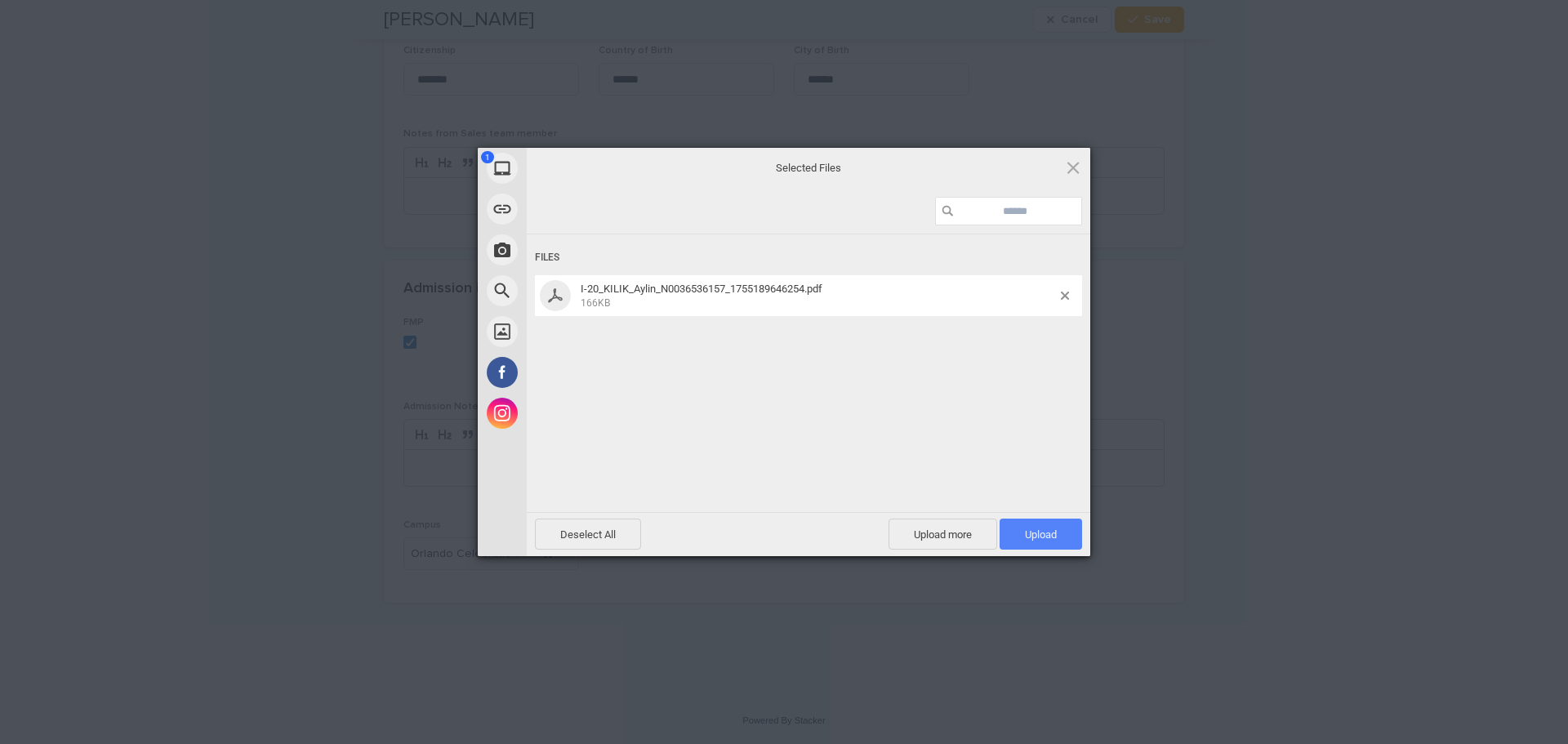
click at [1038, 536] on span "Upload 1" at bounding box center [1041, 535] width 32 height 12
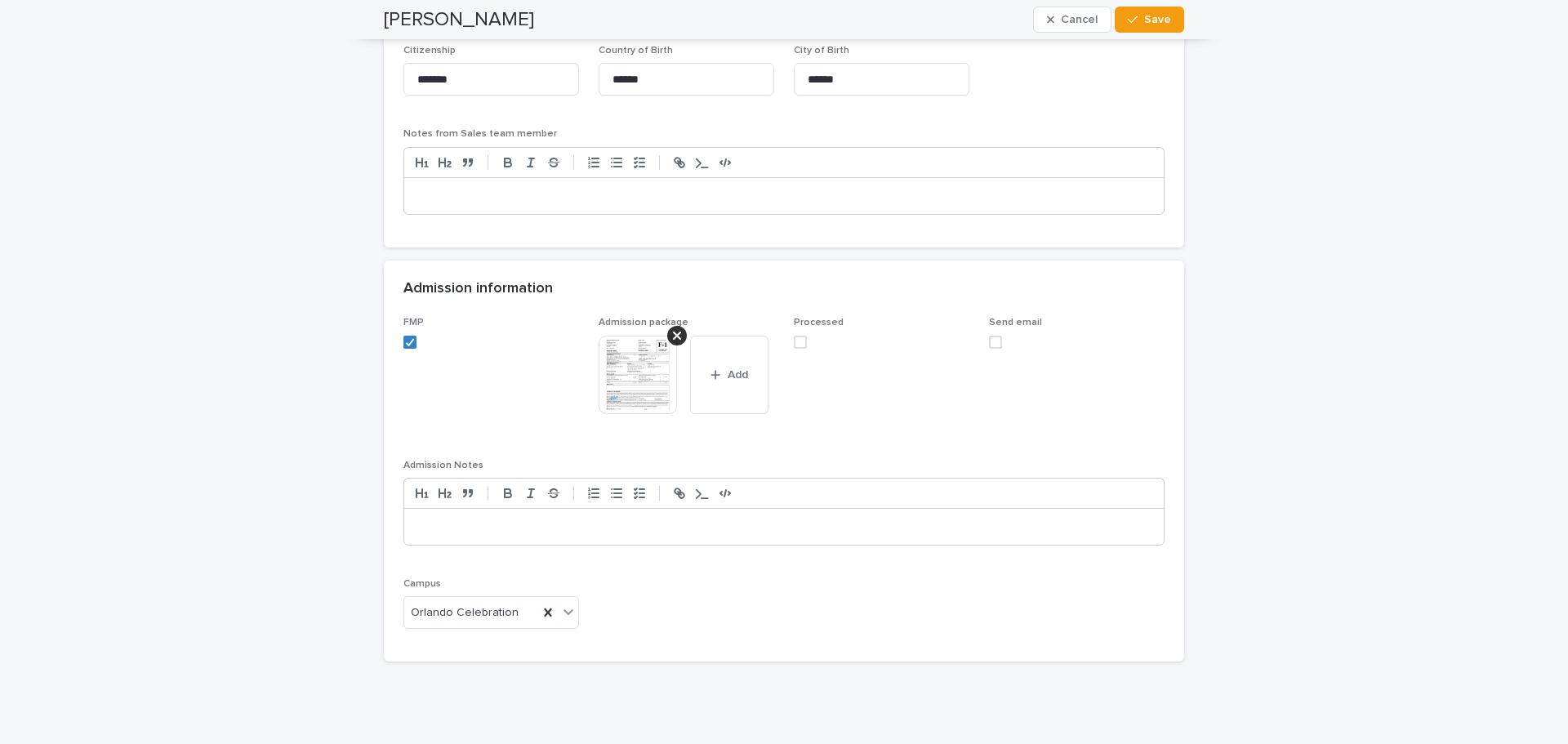
click at [794, 340] on span at bounding box center [800, 342] width 13 height 13
click at [1159, 20] on span "Save" at bounding box center [1157, 20] width 27 height 12
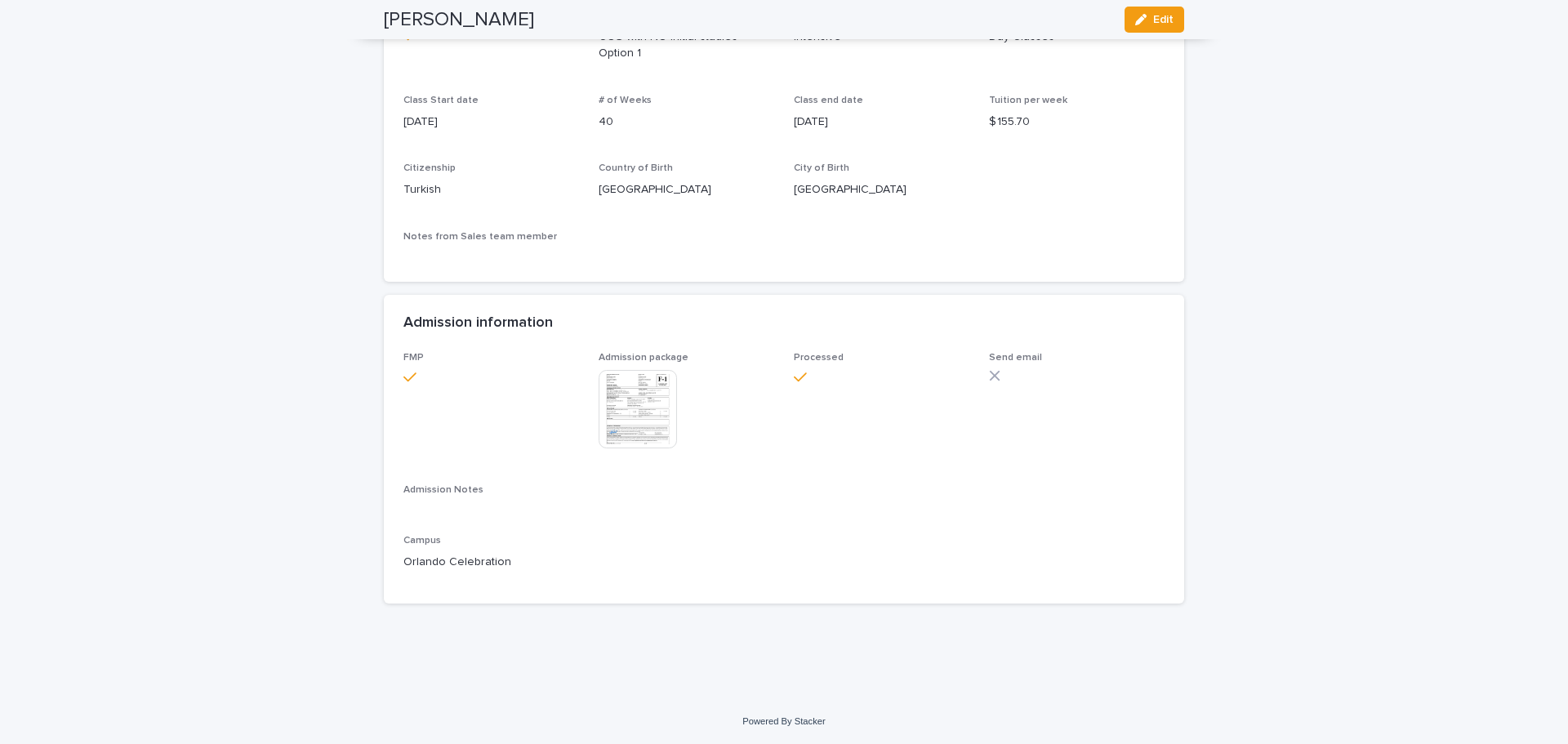
scroll to position [1115, 0]
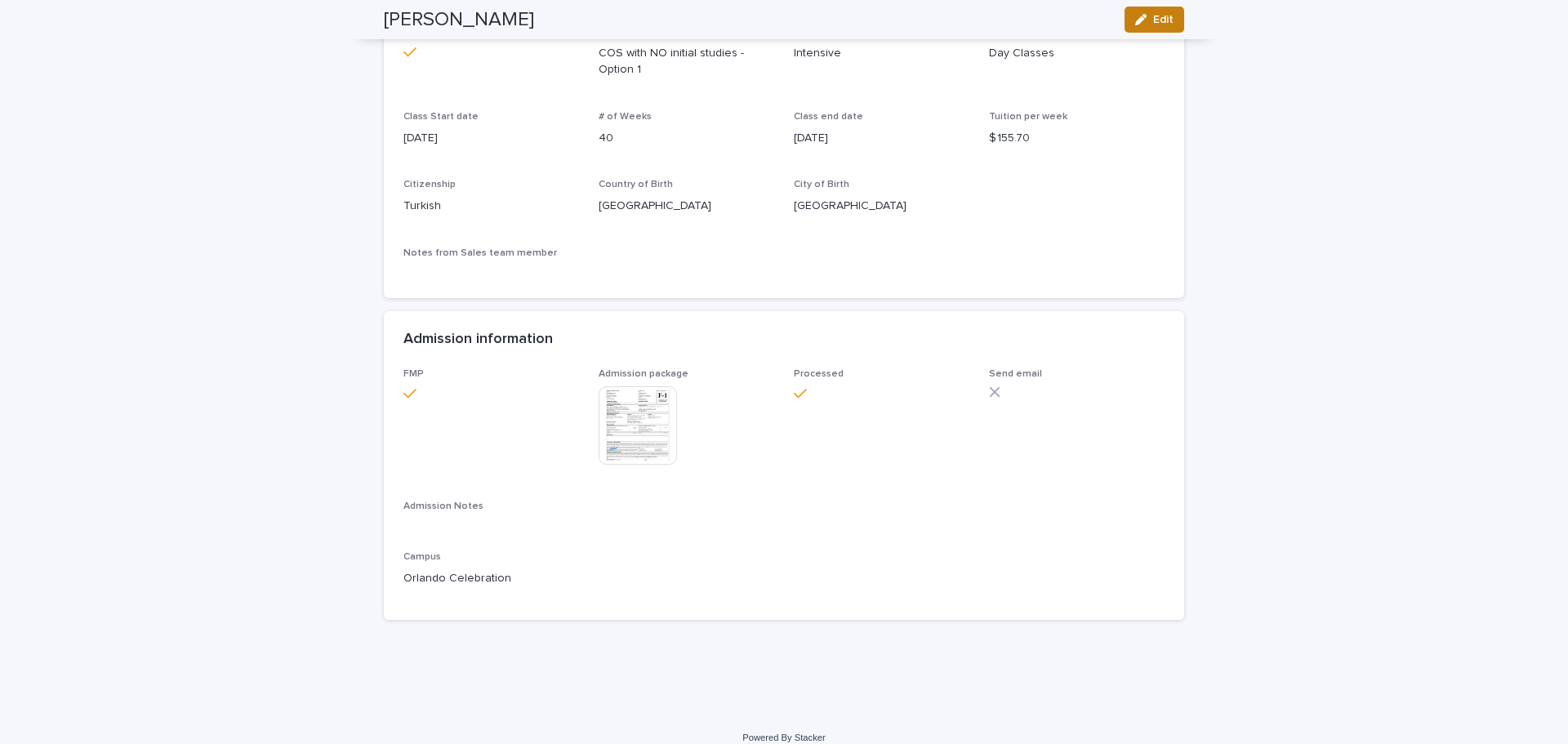
click at [1149, 8] on button "Edit" at bounding box center [1155, 19] width 60 height 26
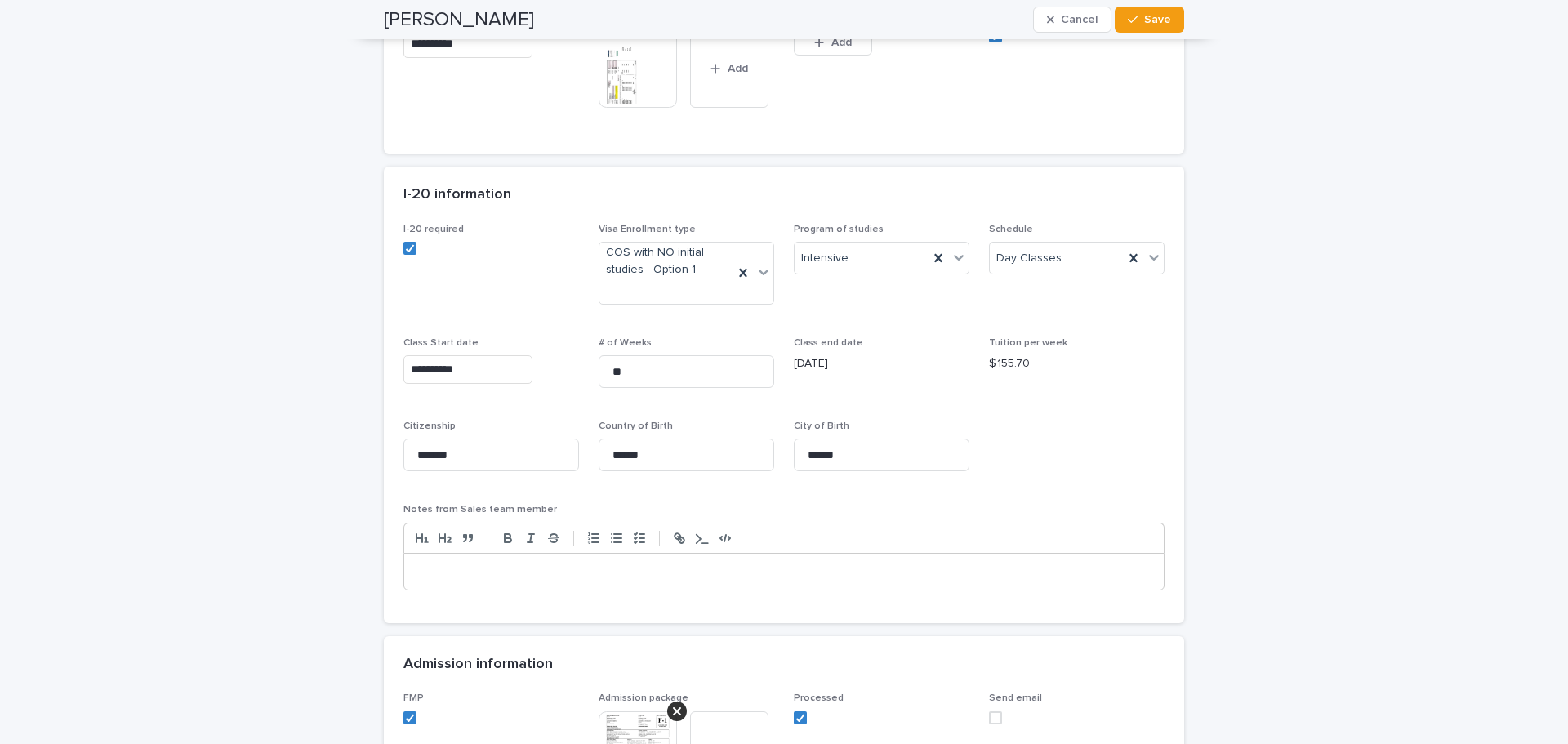
scroll to position [1360, 0]
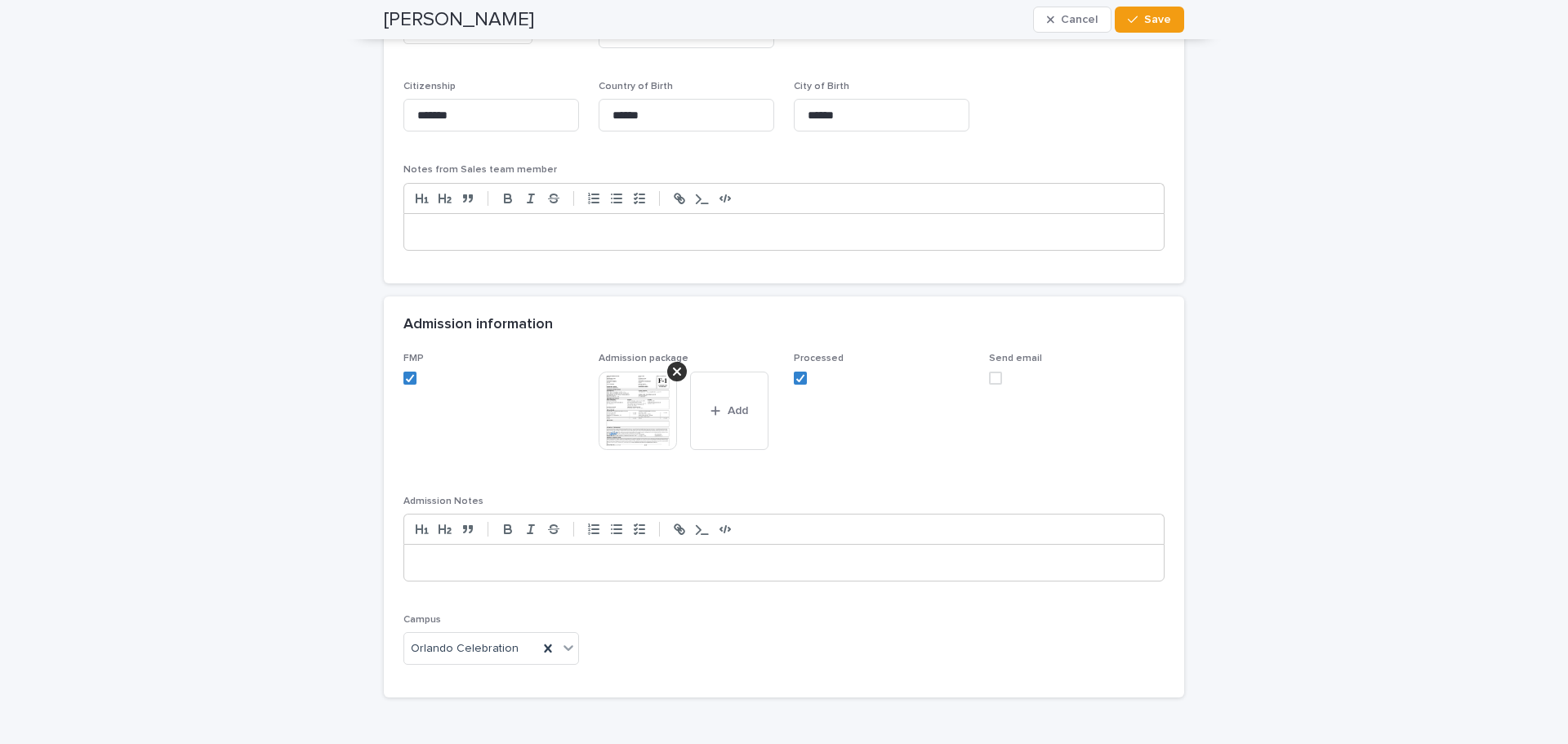
click at [989, 378] on span at bounding box center [995, 379] width 13 height 13
click at [1148, 7] on button "Save" at bounding box center [1150, 19] width 70 height 26
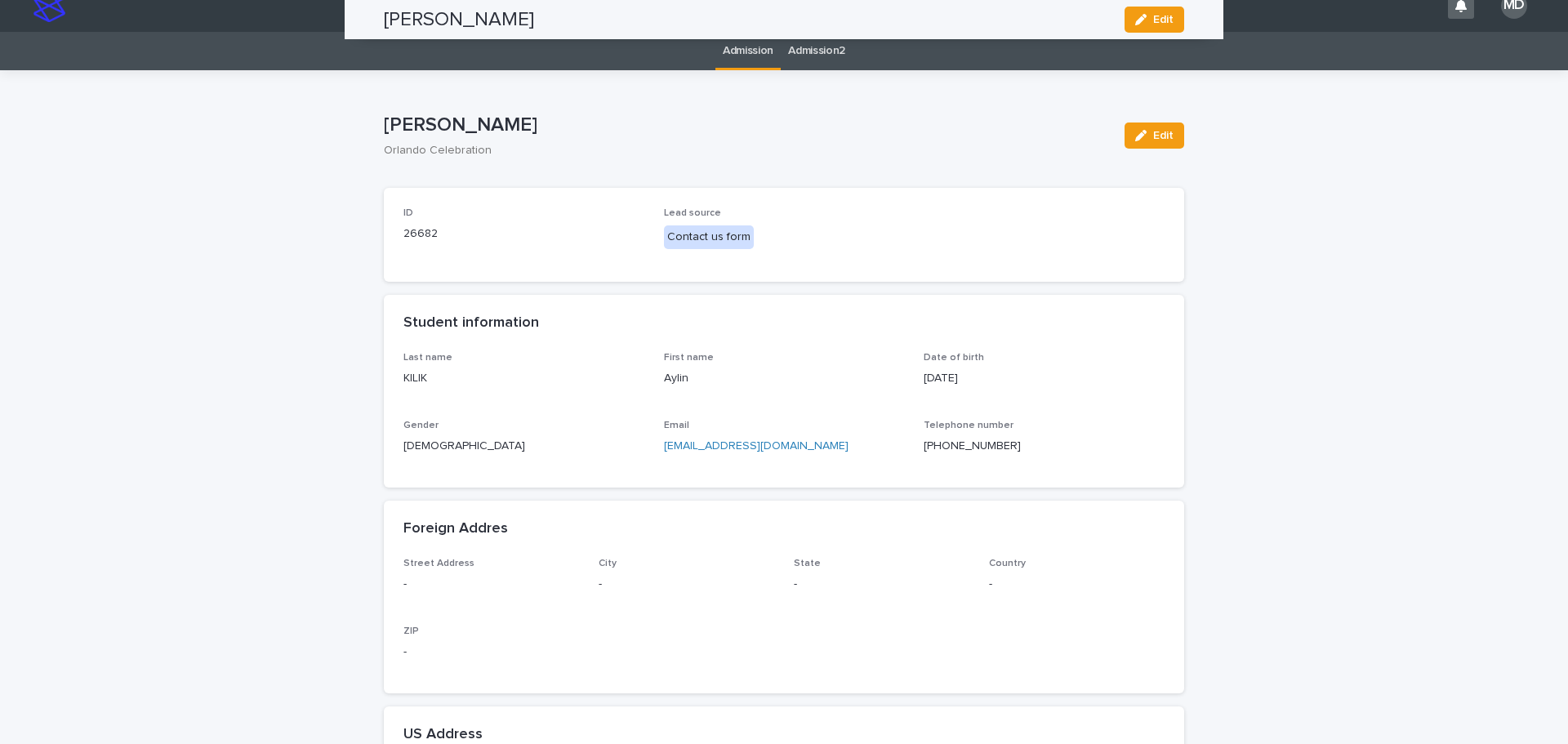
scroll to position [0, 0]
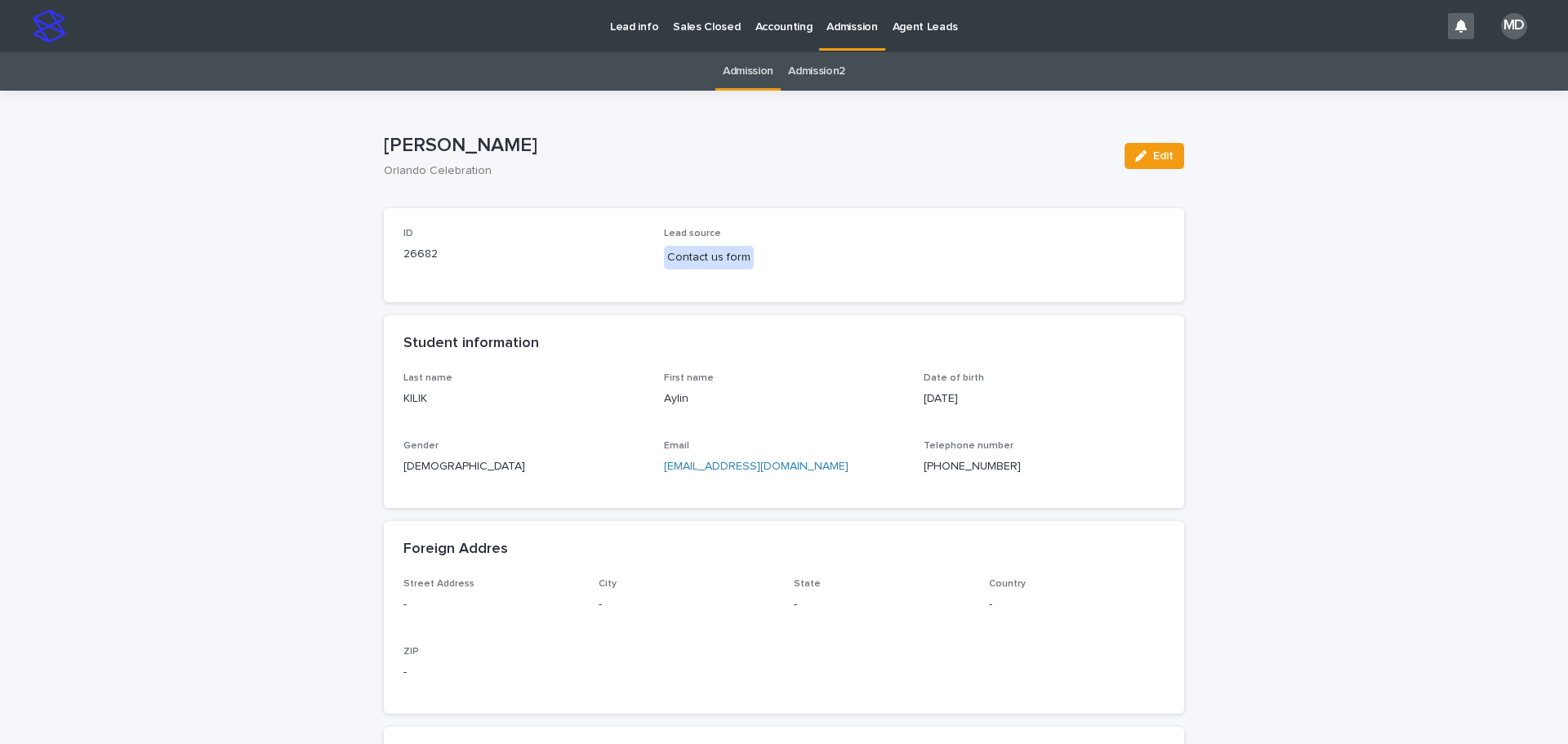
click at [852, 15] on p "Admission" at bounding box center [852, 17] width 51 height 34
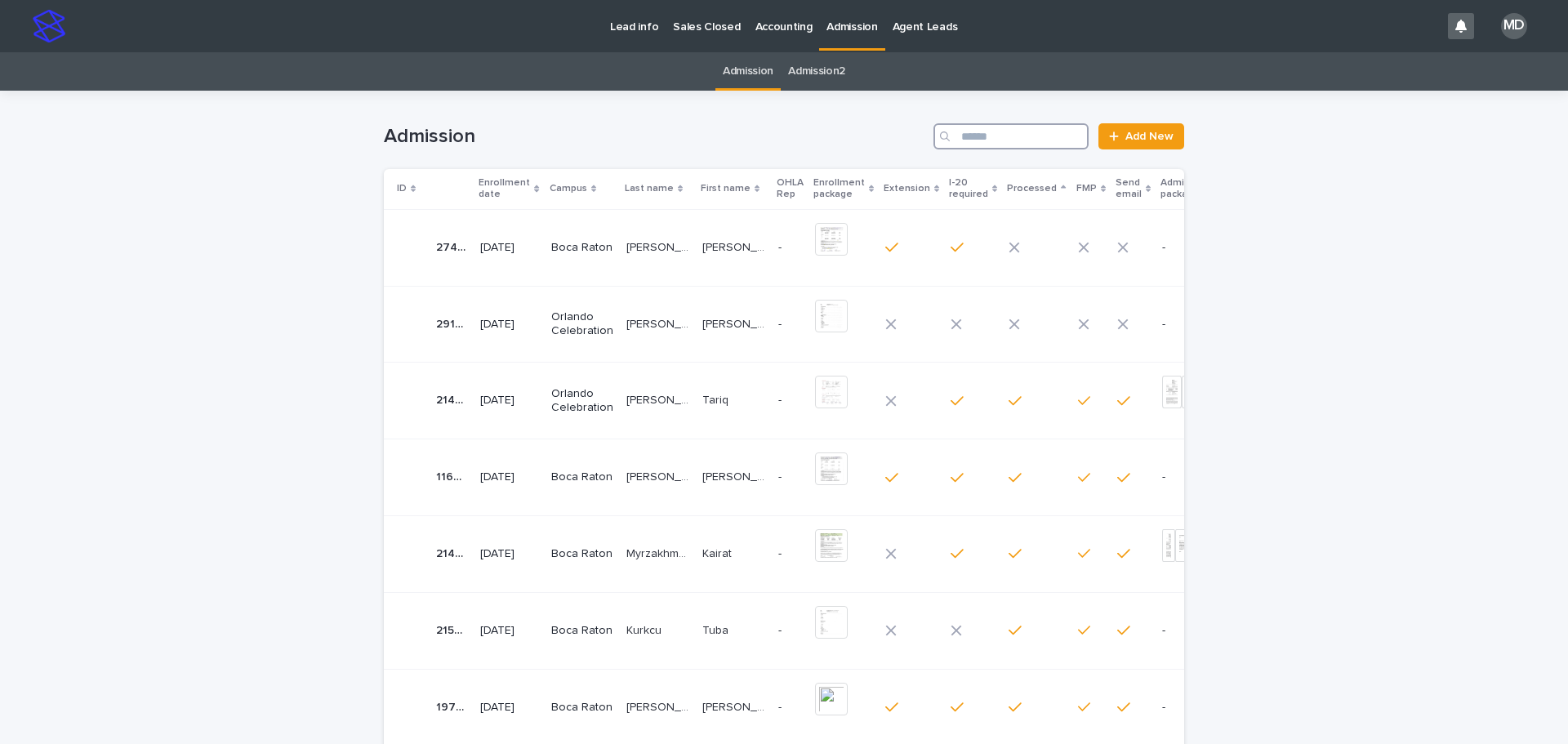
click at [968, 136] on input "Search" at bounding box center [1011, 136] width 155 height 26
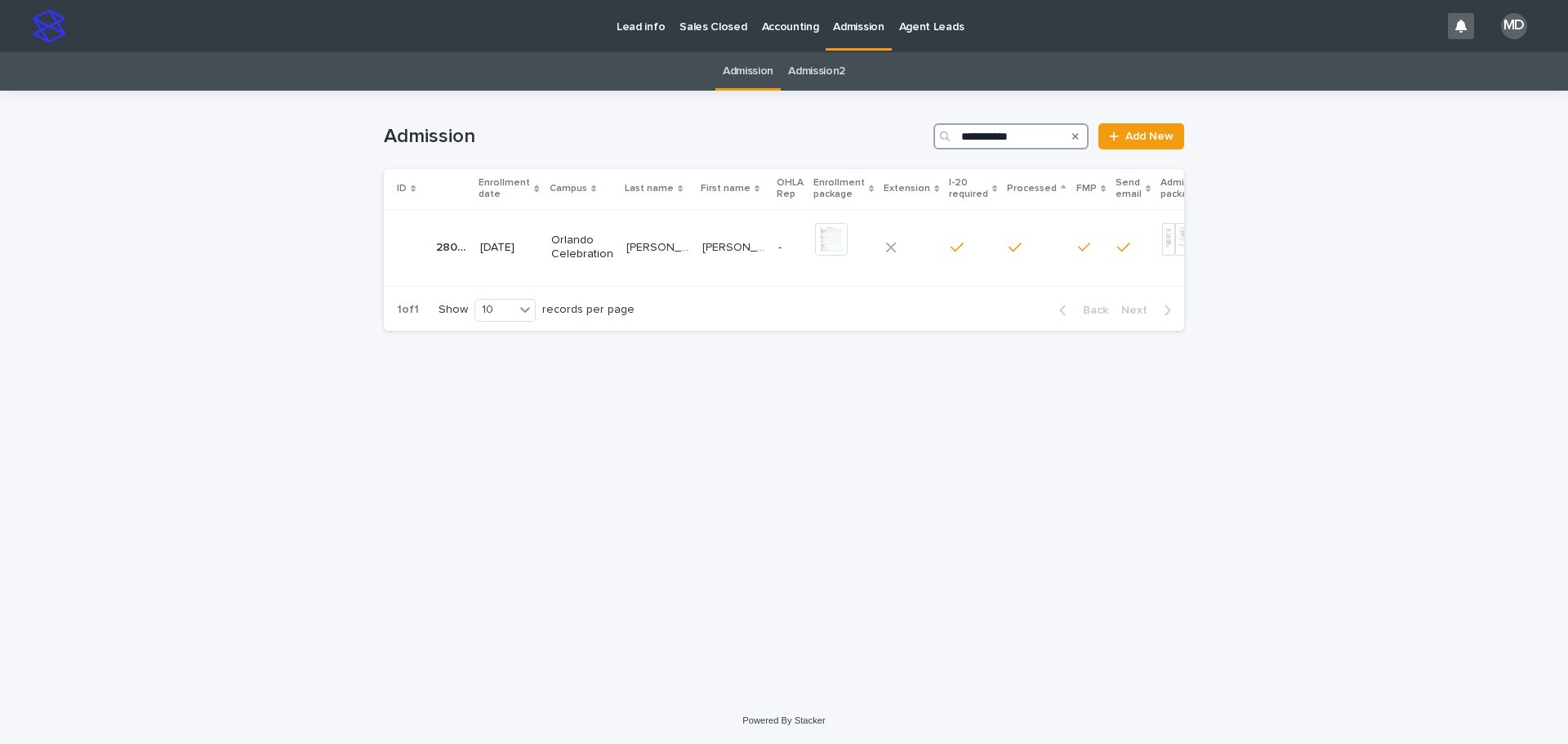
type input "**********"
click at [627, 234] on div "ARANTES CARVALHO MELHADO ARANTES CARVALHO MELHADO" at bounding box center [658, 247] width 63 height 27
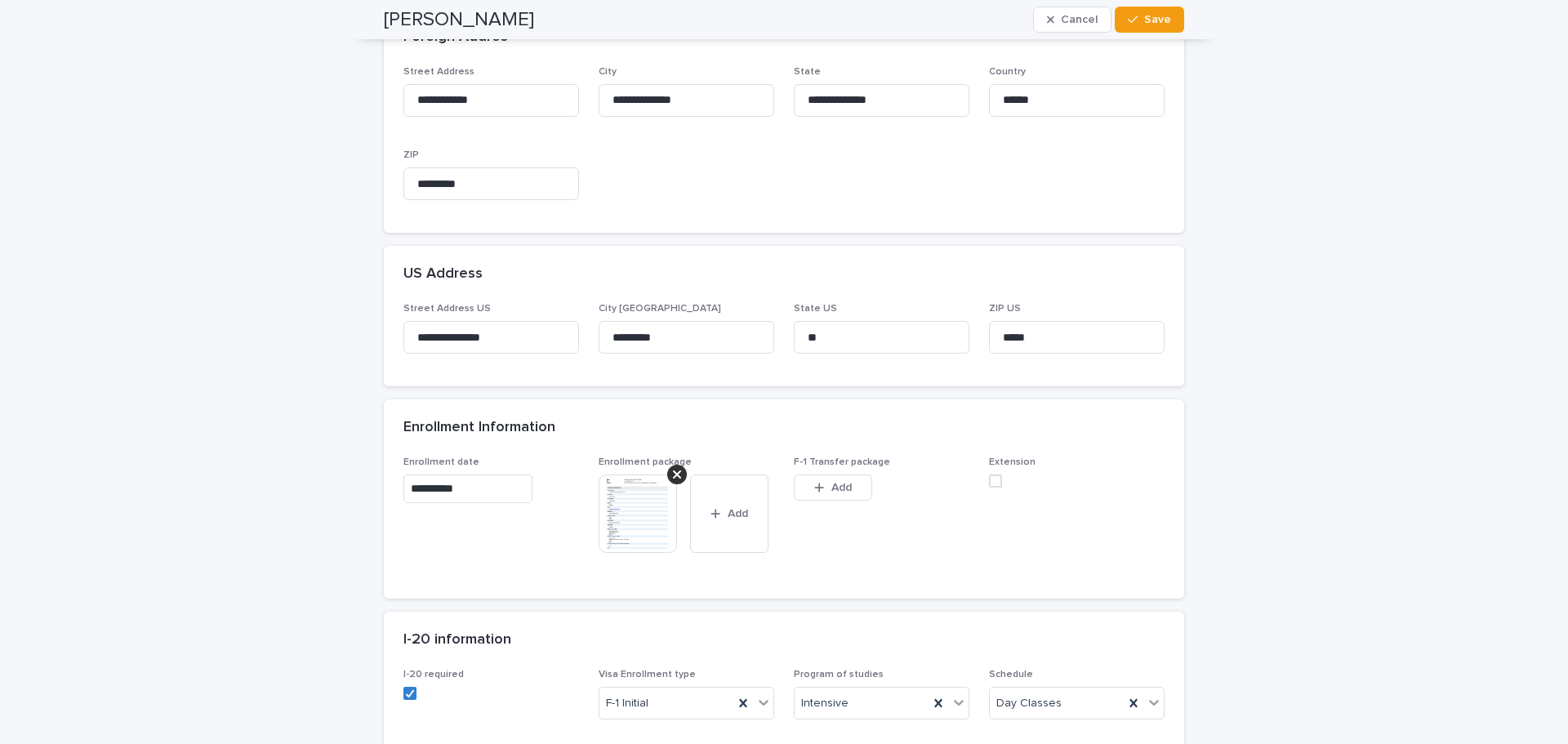
scroll to position [653, 0]
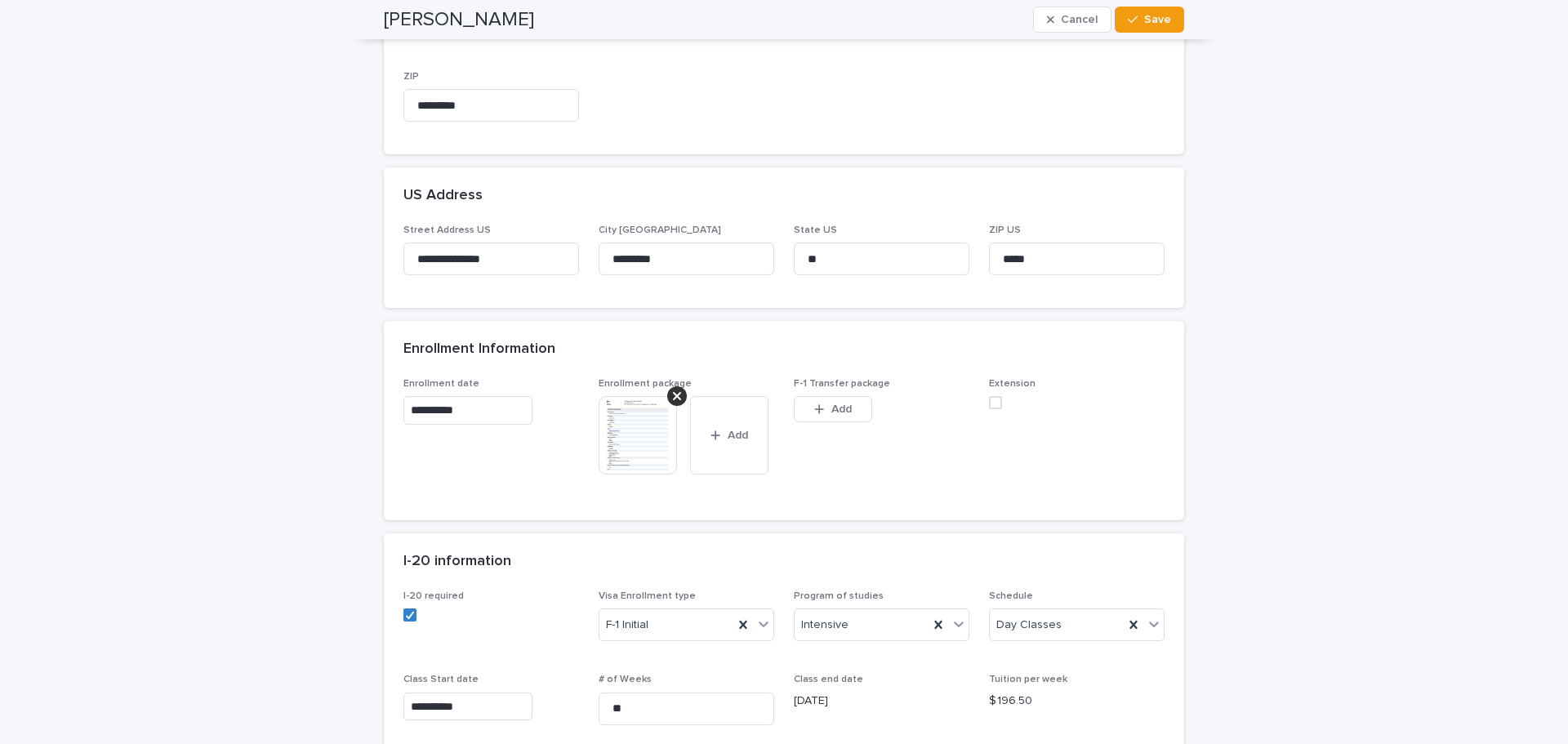
click at [612, 443] on img at bounding box center [637, 435] width 78 height 78
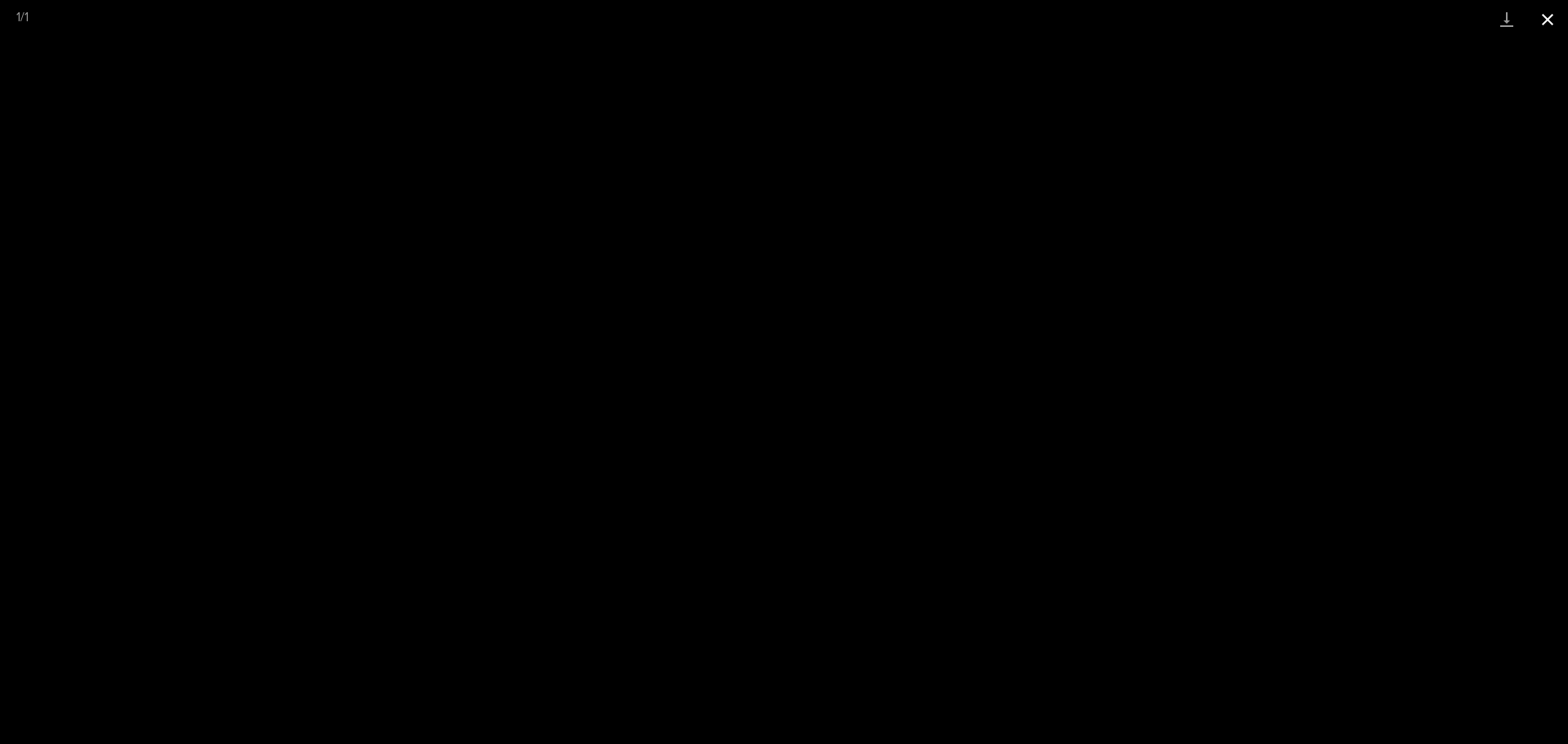
click at [1550, 12] on button "Close gallery" at bounding box center [1547, 19] width 41 height 38
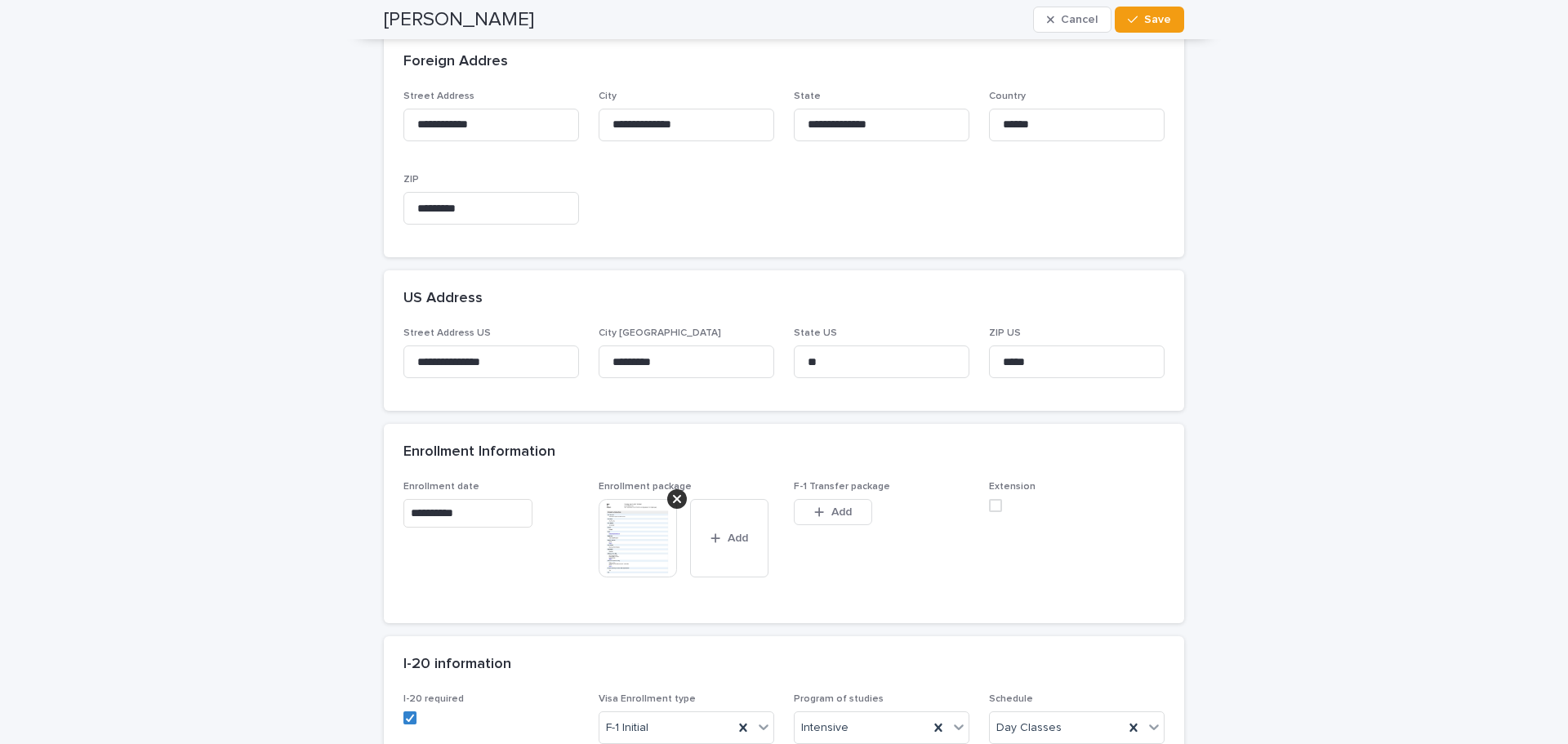
scroll to position [490, 0]
